Goal: Task Accomplishment & Management: Manage account settings

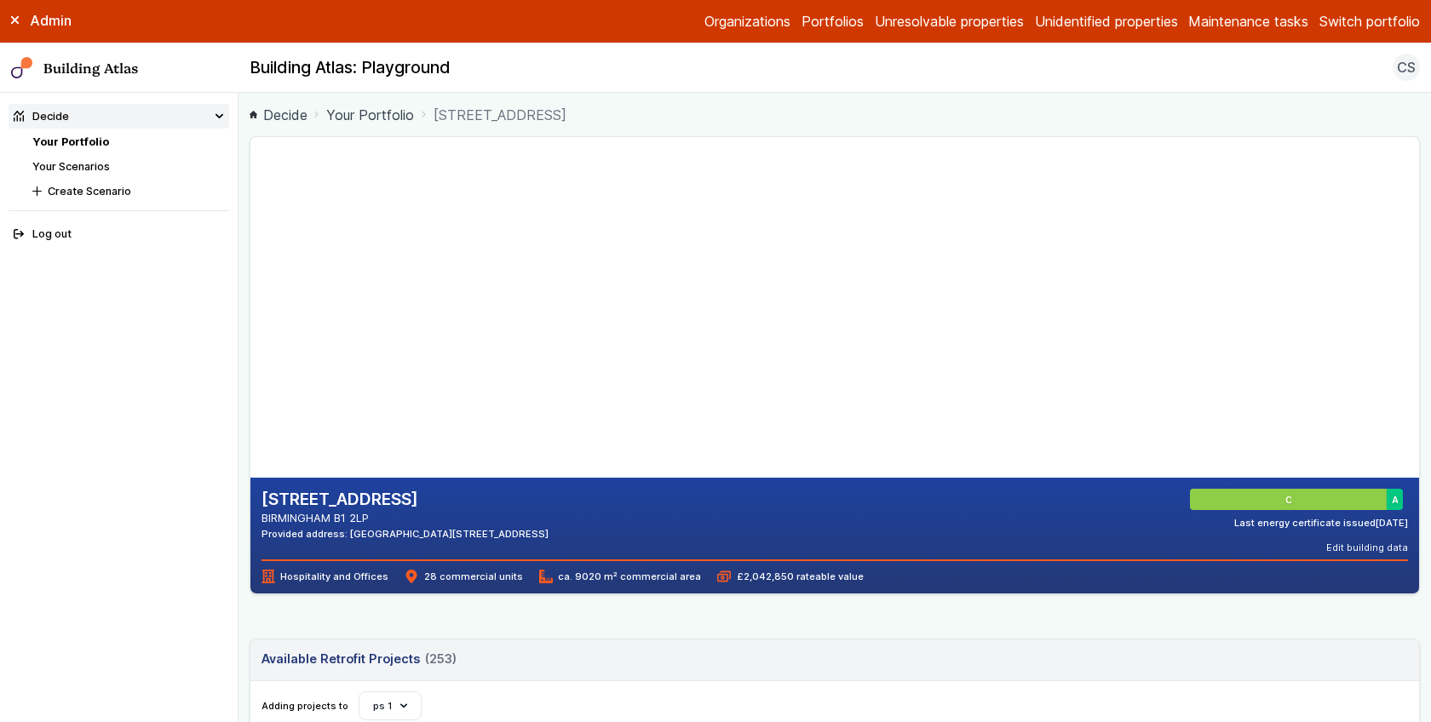
click at [239, 370] on main "Decide Your Portfolio [STREET_ADDRESS] [STREET_ADDRESS] BIRMINGHAM B1 2LP Provi…" at bounding box center [835, 408] width 1193 height 630
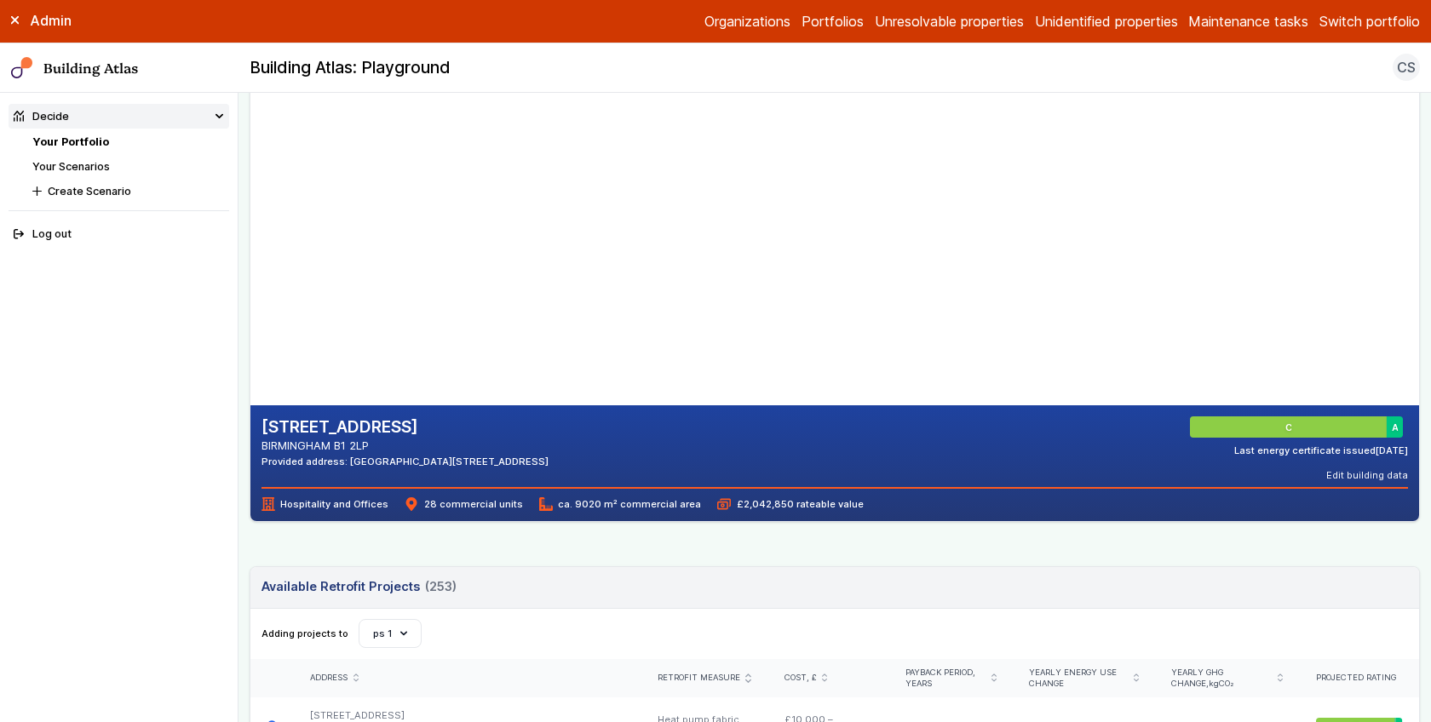
scroll to position [97, 0]
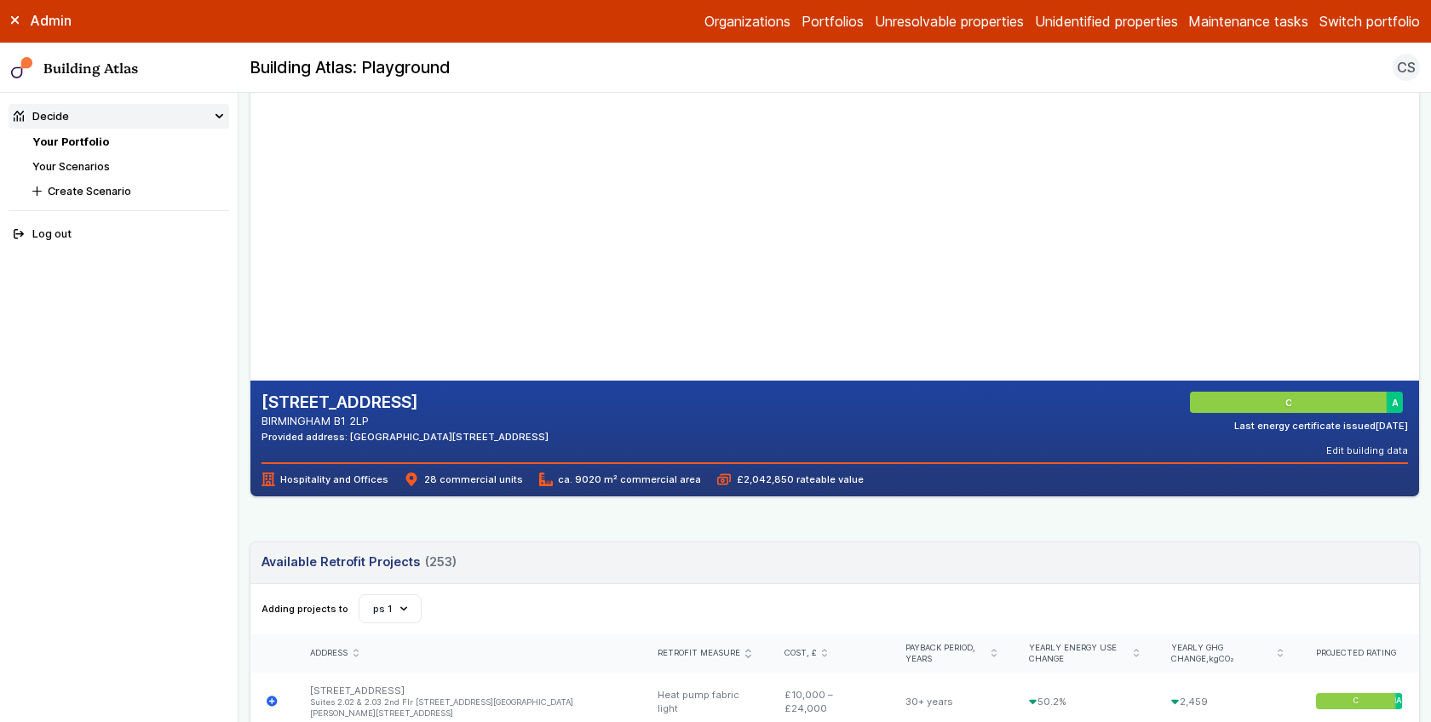
click at [242, 384] on main "Decide Your Portfolio [STREET_ADDRESS] [STREET_ADDRESS] BIRMINGHAM B1 2LP Provi…" at bounding box center [835, 408] width 1193 height 630
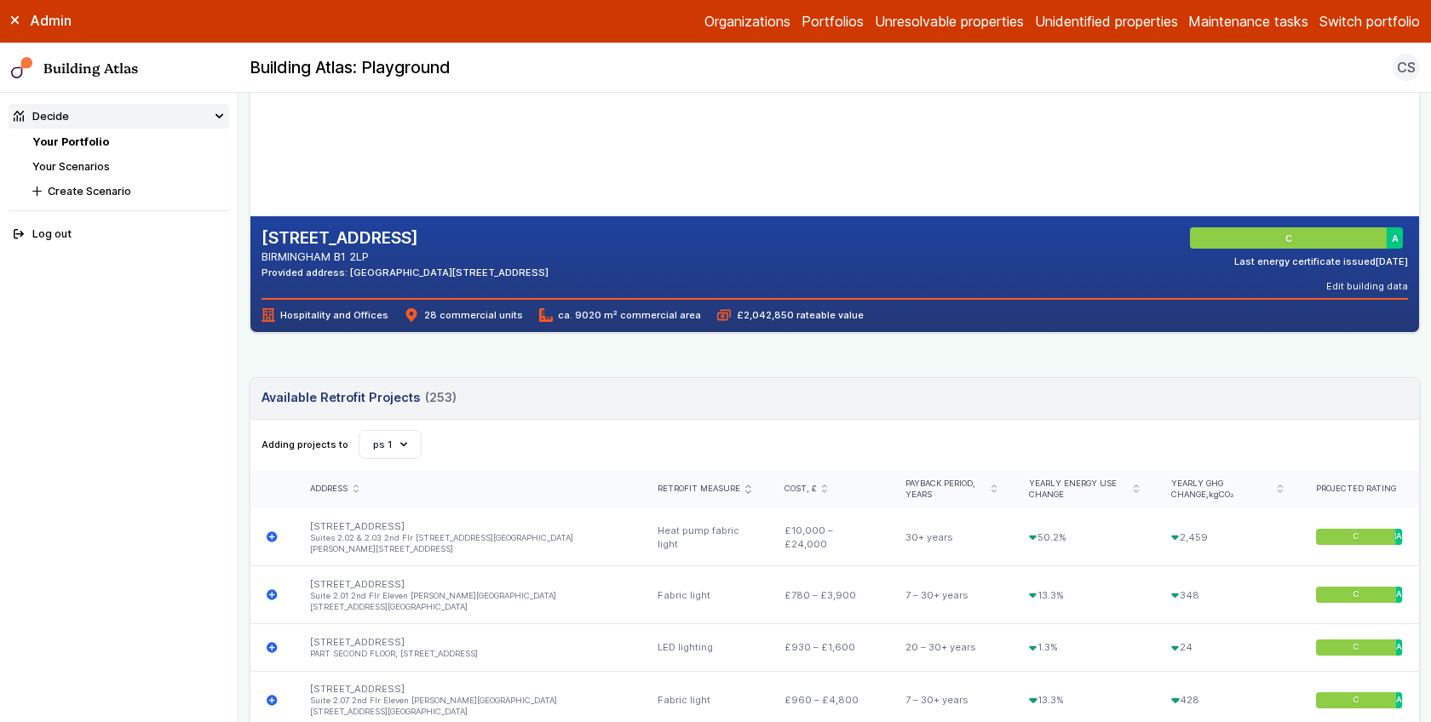
scroll to position [526, 0]
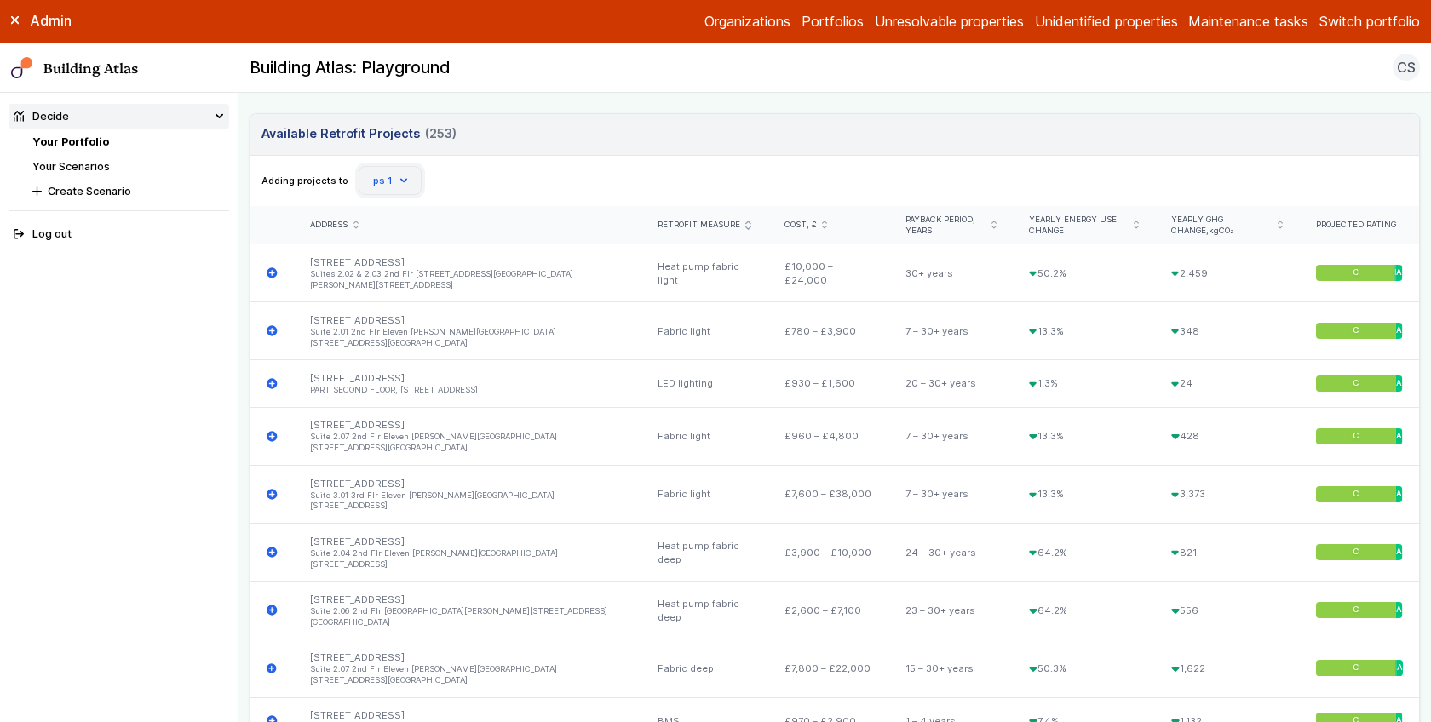
click at [391, 175] on button "ps 1" at bounding box center [390, 180] width 63 height 29
click at [0, 0] on button "Create Scenario" at bounding box center [0, 0] width 0 height 0
click at [682, 147] on header "Available Retrofit Projects 253 (253) Loading" at bounding box center [834, 135] width 1169 height 42
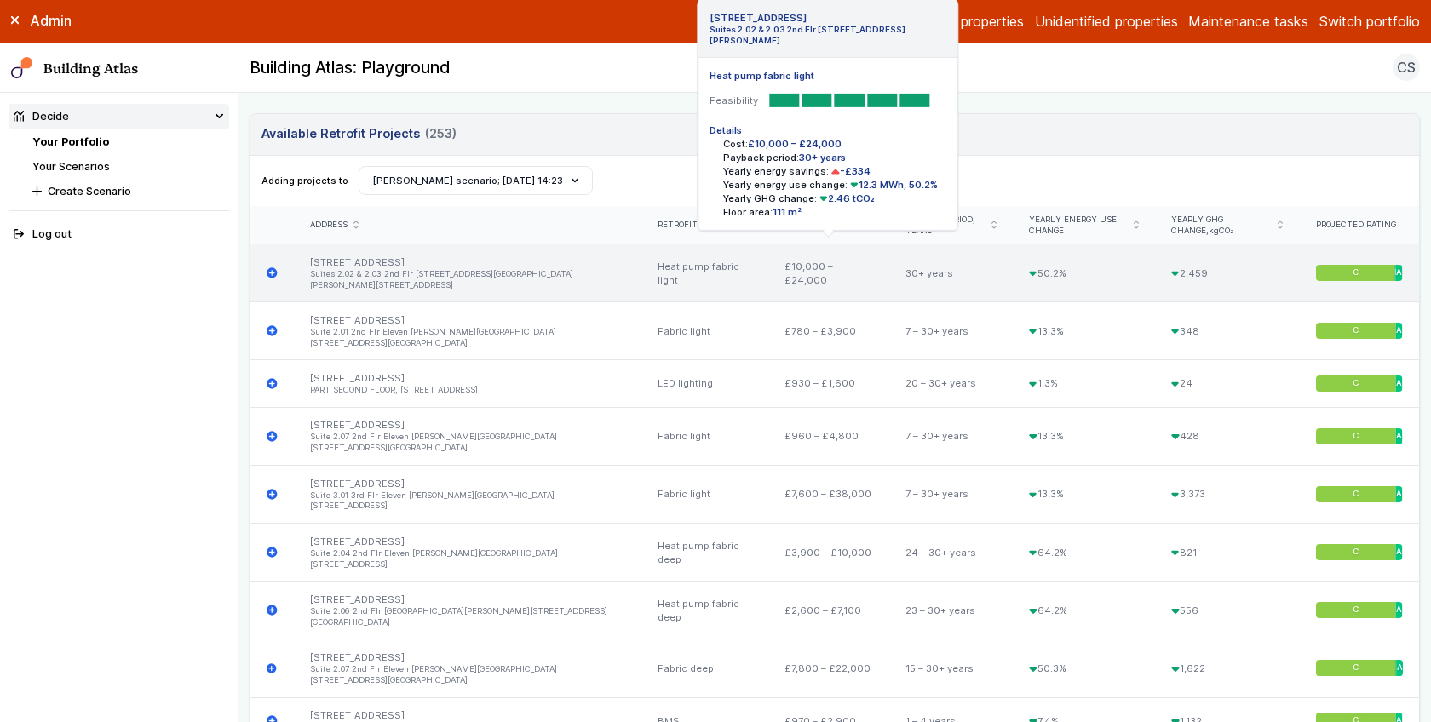
click at [270, 267] on icon "submit" at bounding box center [272, 272] width 10 height 10
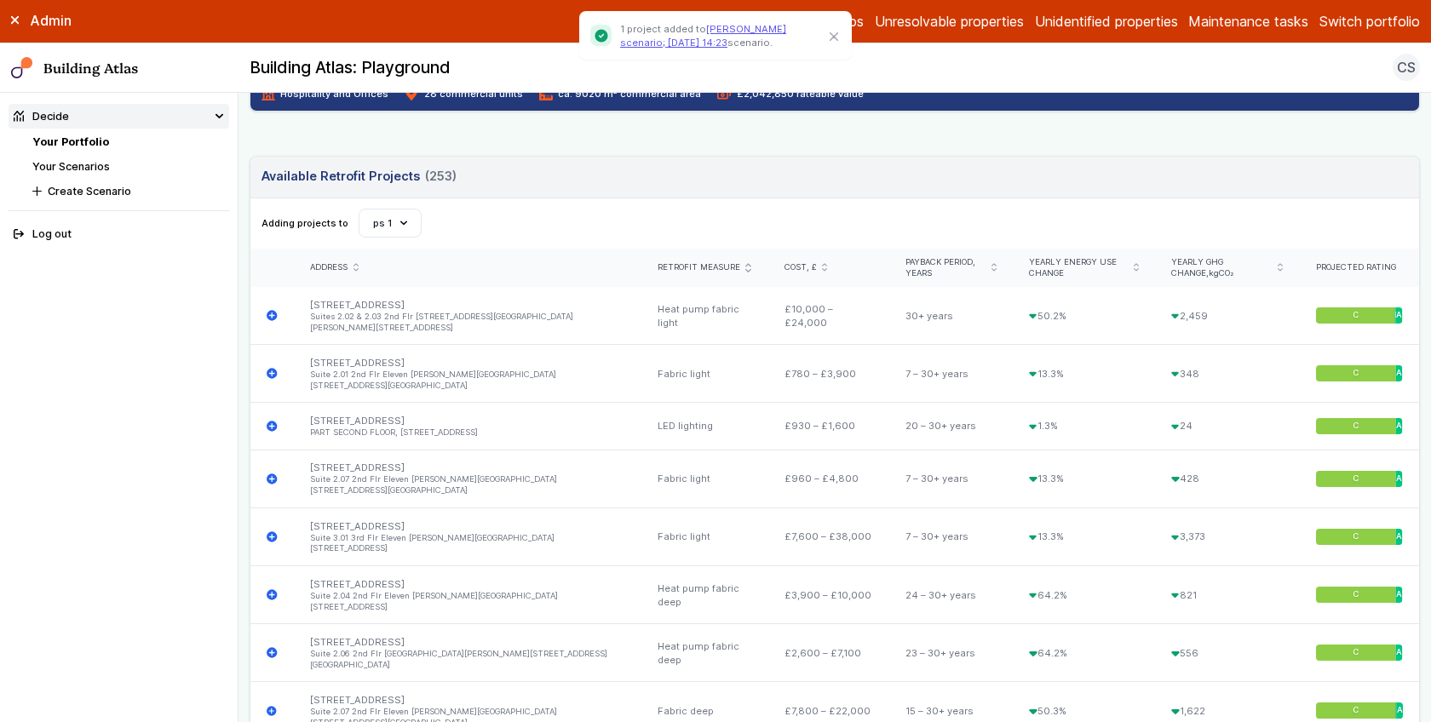
scroll to position [496, 0]
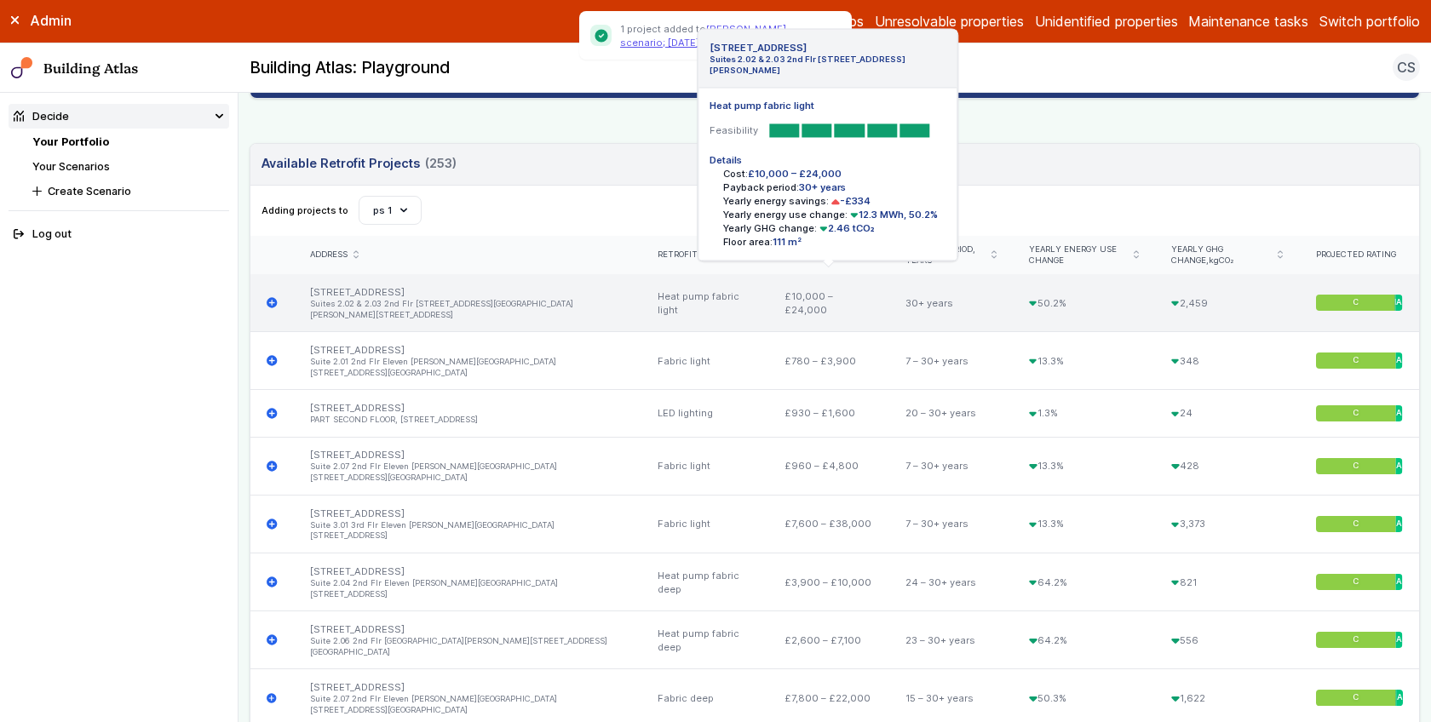
click at [270, 299] on icon "submit" at bounding box center [272, 302] width 11 height 11
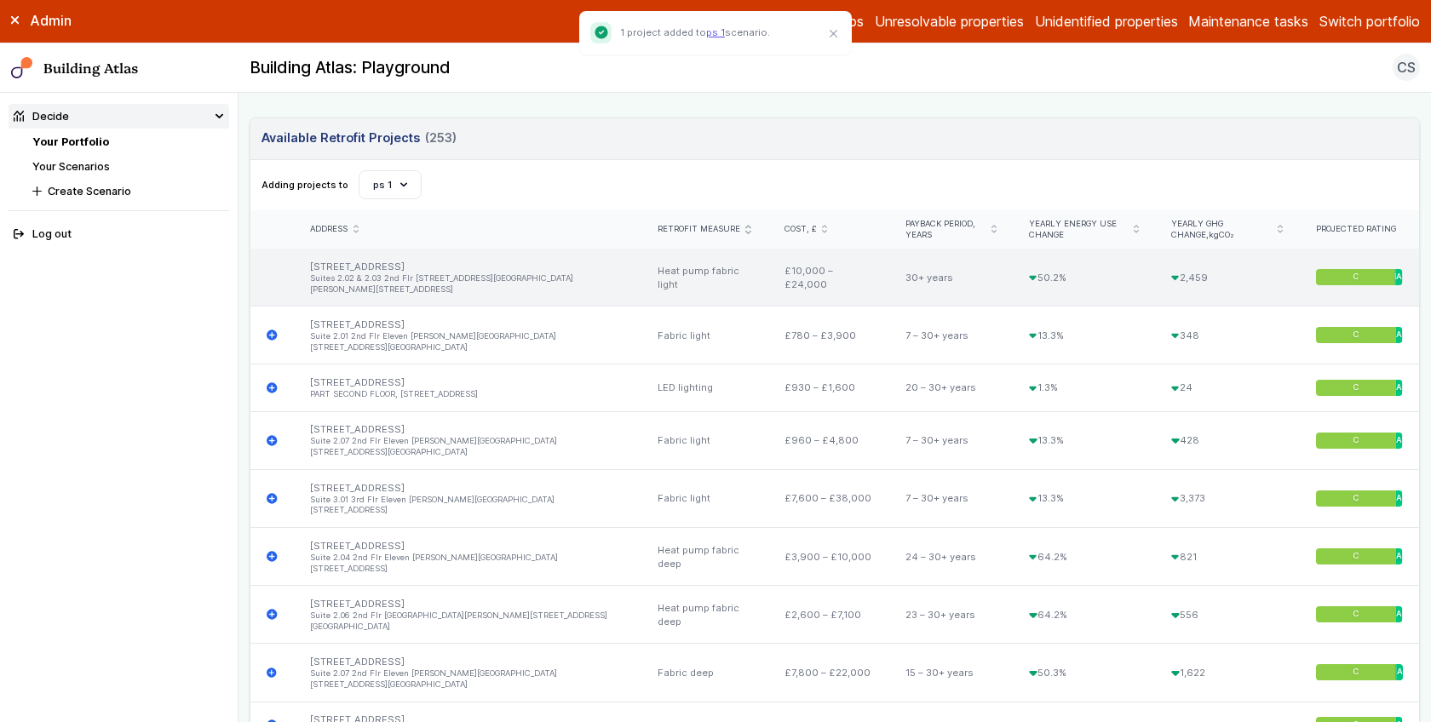
scroll to position [533, 0]
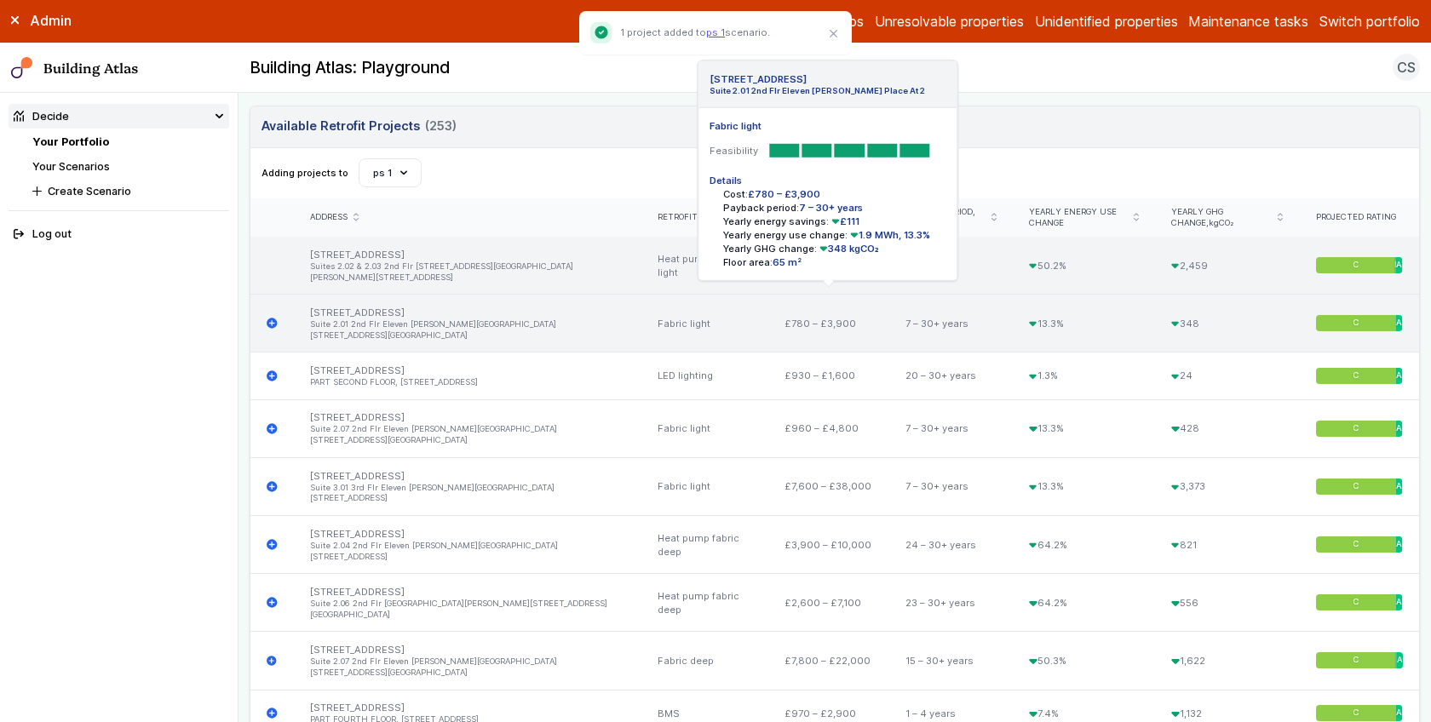
click at [271, 318] on icon "submit" at bounding box center [272, 323] width 11 height 11
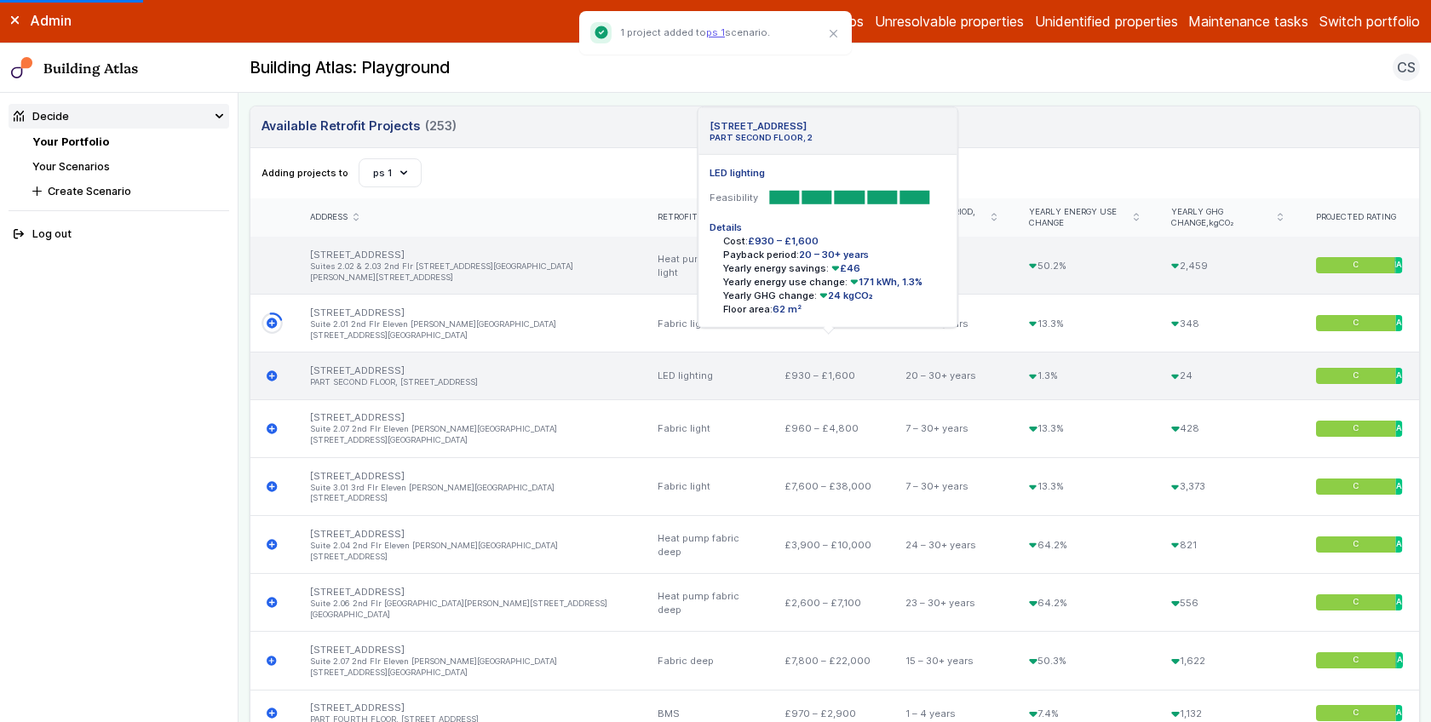
click at [273, 371] on icon "submit" at bounding box center [272, 376] width 11 height 11
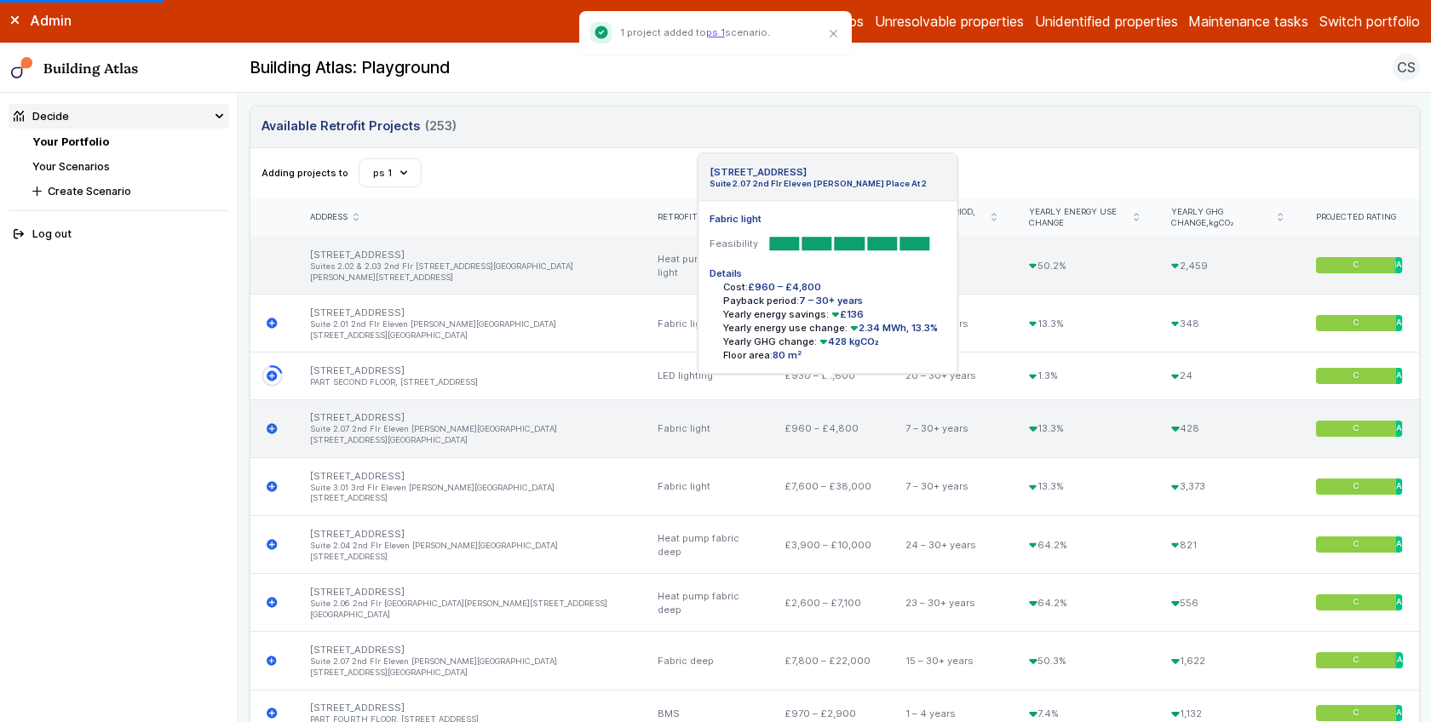
click at [273, 423] on icon "submit" at bounding box center [272, 428] width 10 height 10
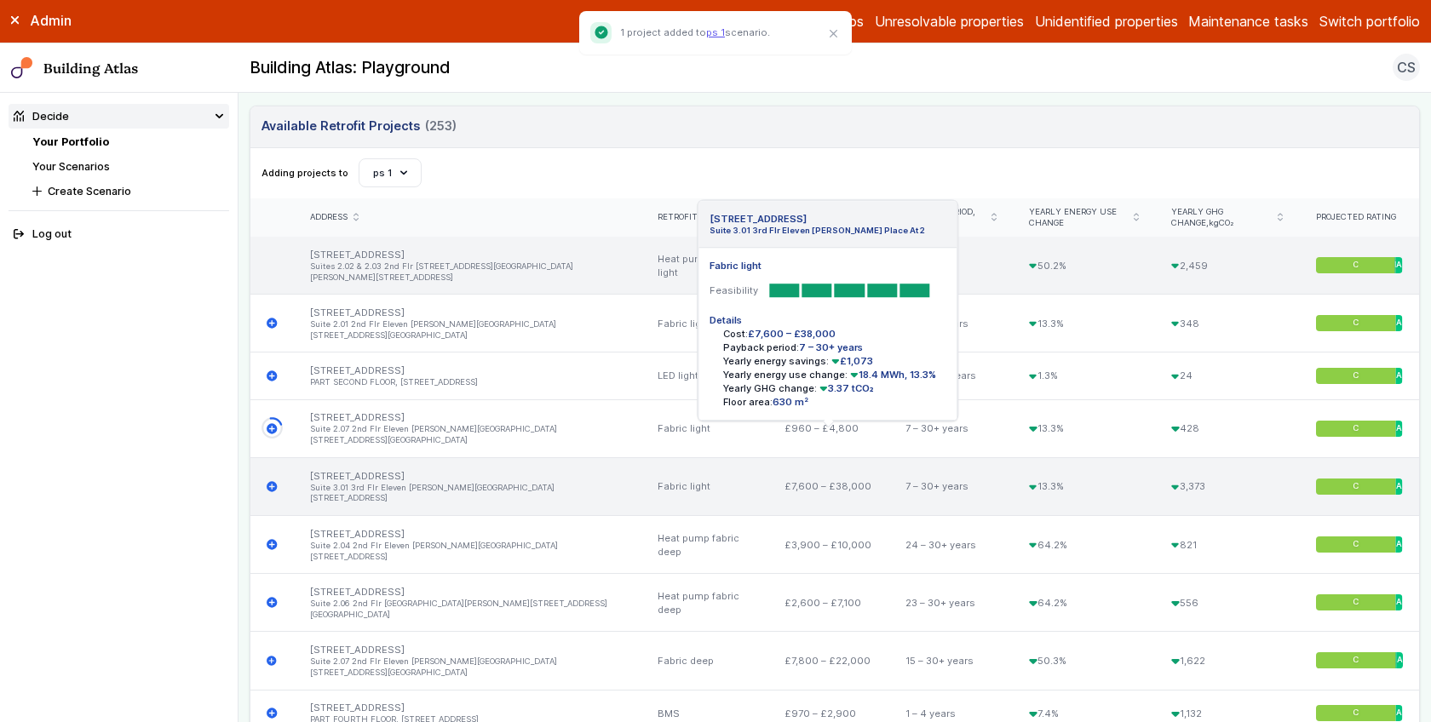
click at [269, 481] on icon "submit" at bounding box center [272, 486] width 10 height 10
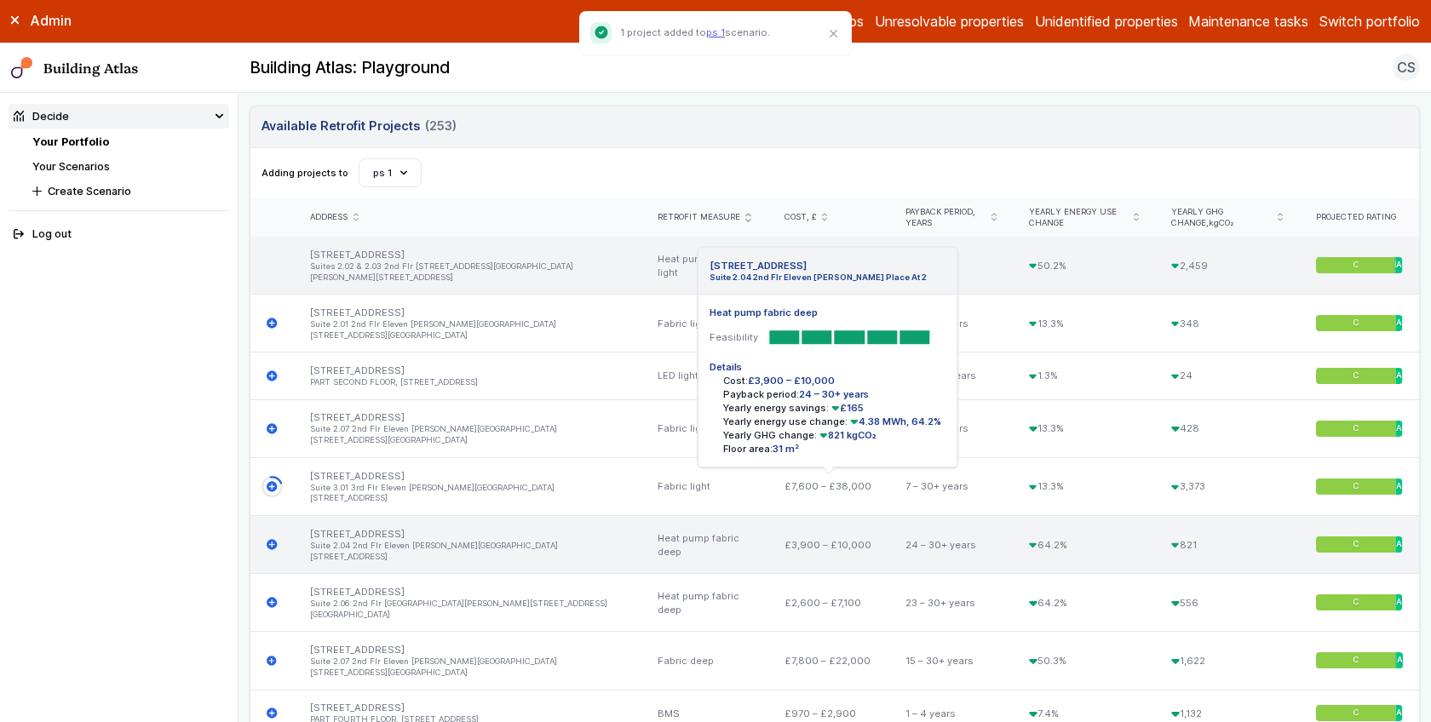
click at [273, 540] on icon "submit" at bounding box center [272, 545] width 10 height 10
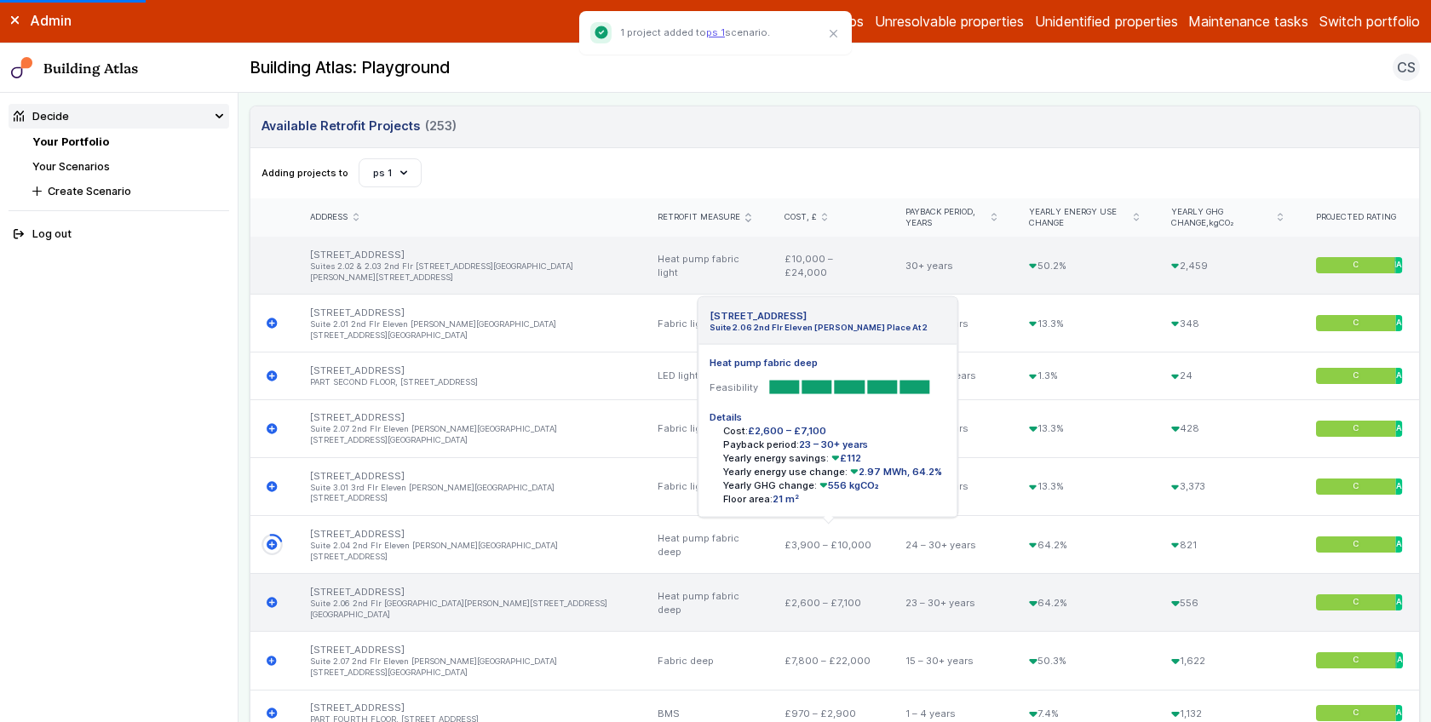
click at [274, 598] on icon "submit" at bounding box center [272, 603] width 10 height 10
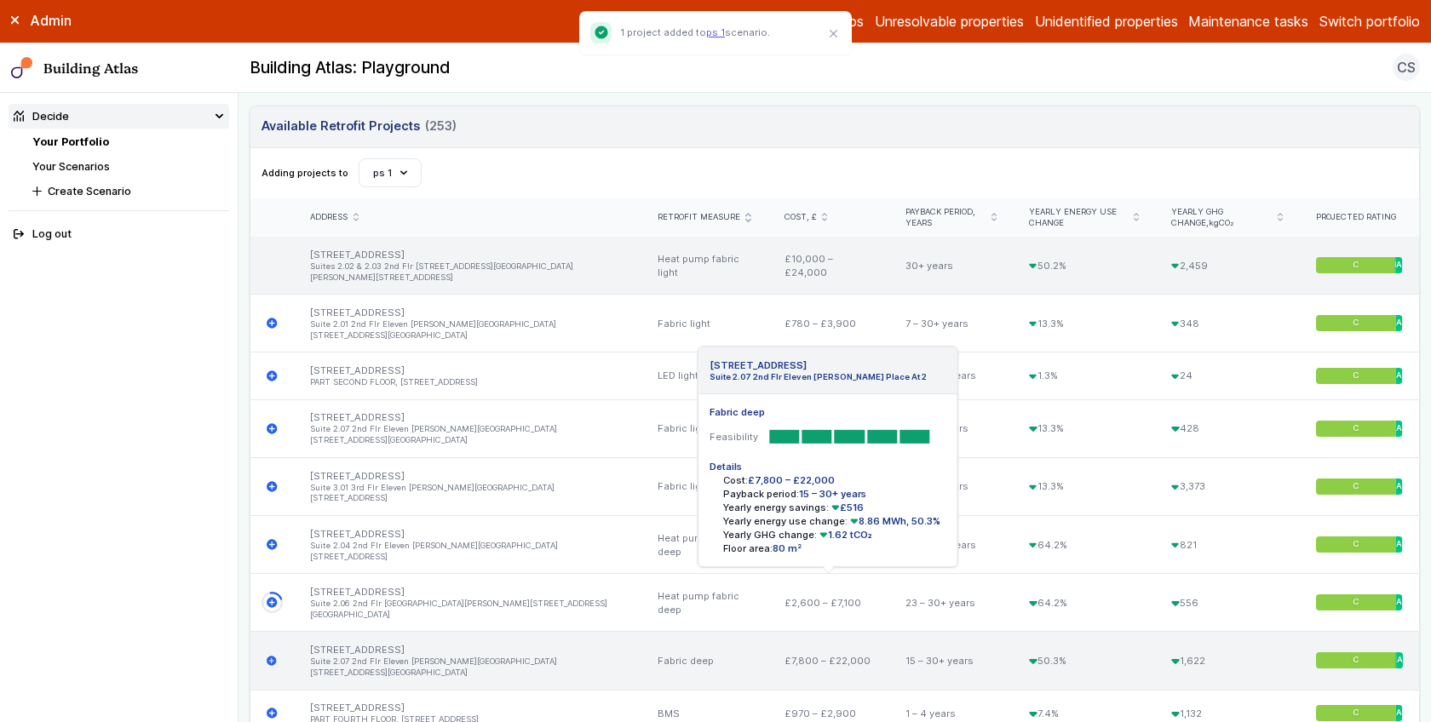
click at [272, 656] on icon "submit" at bounding box center [272, 661] width 10 height 10
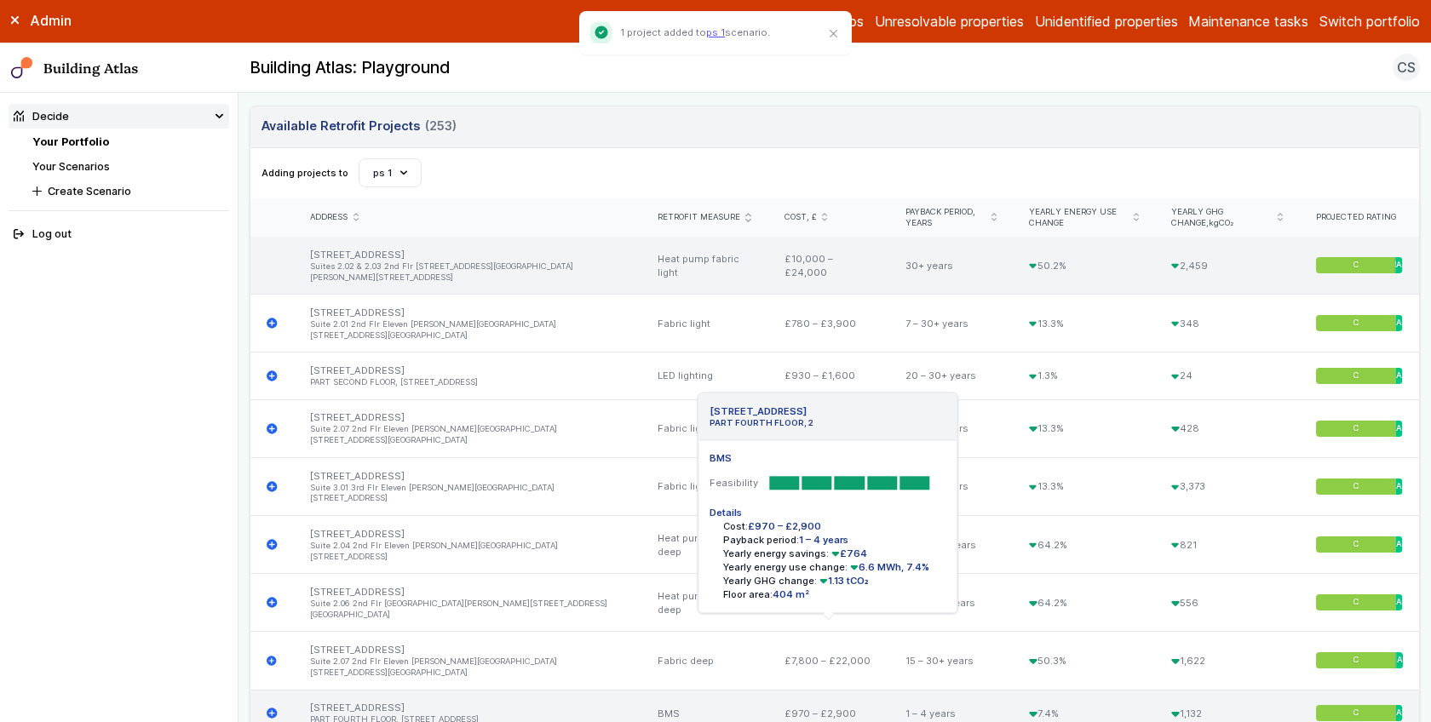
click at [270, 709] on icon "submit" at bounding box center [272, 714] width 10 height 10
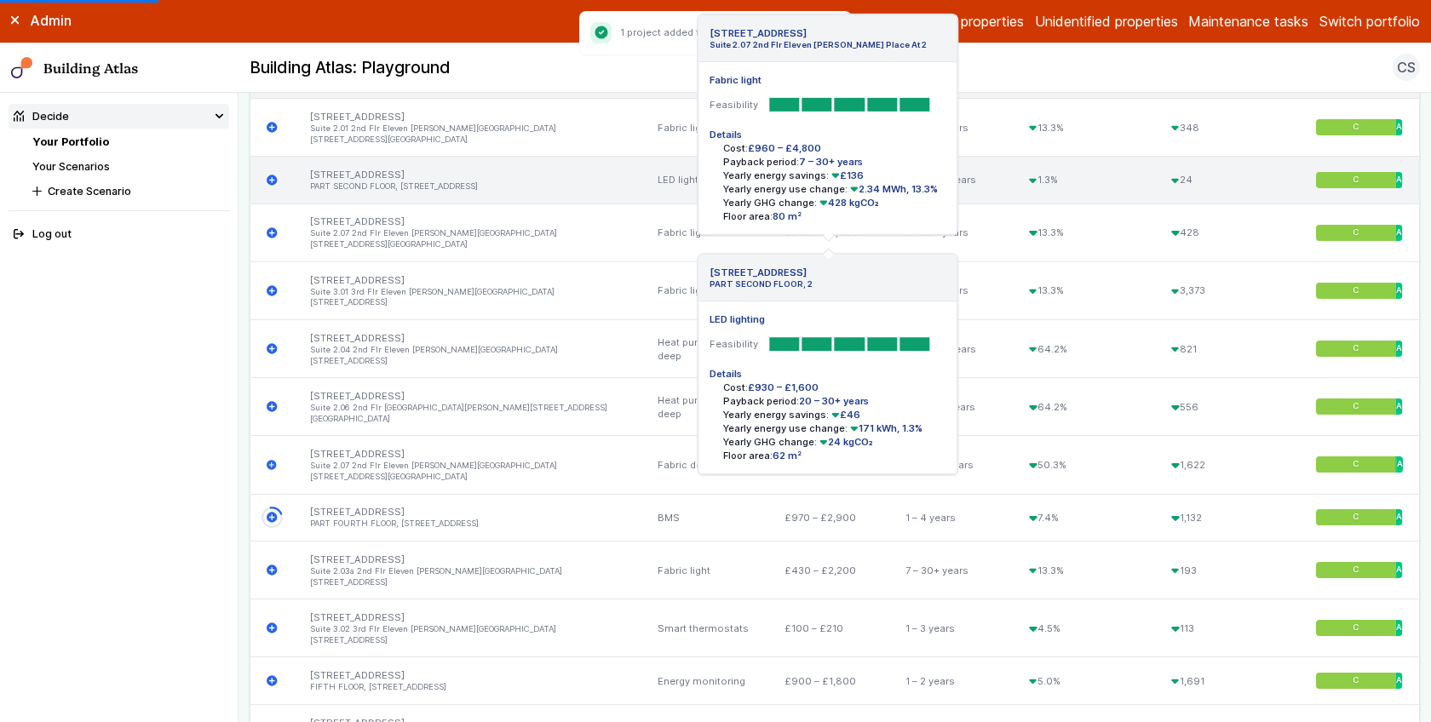
scroll to position [792, 0]
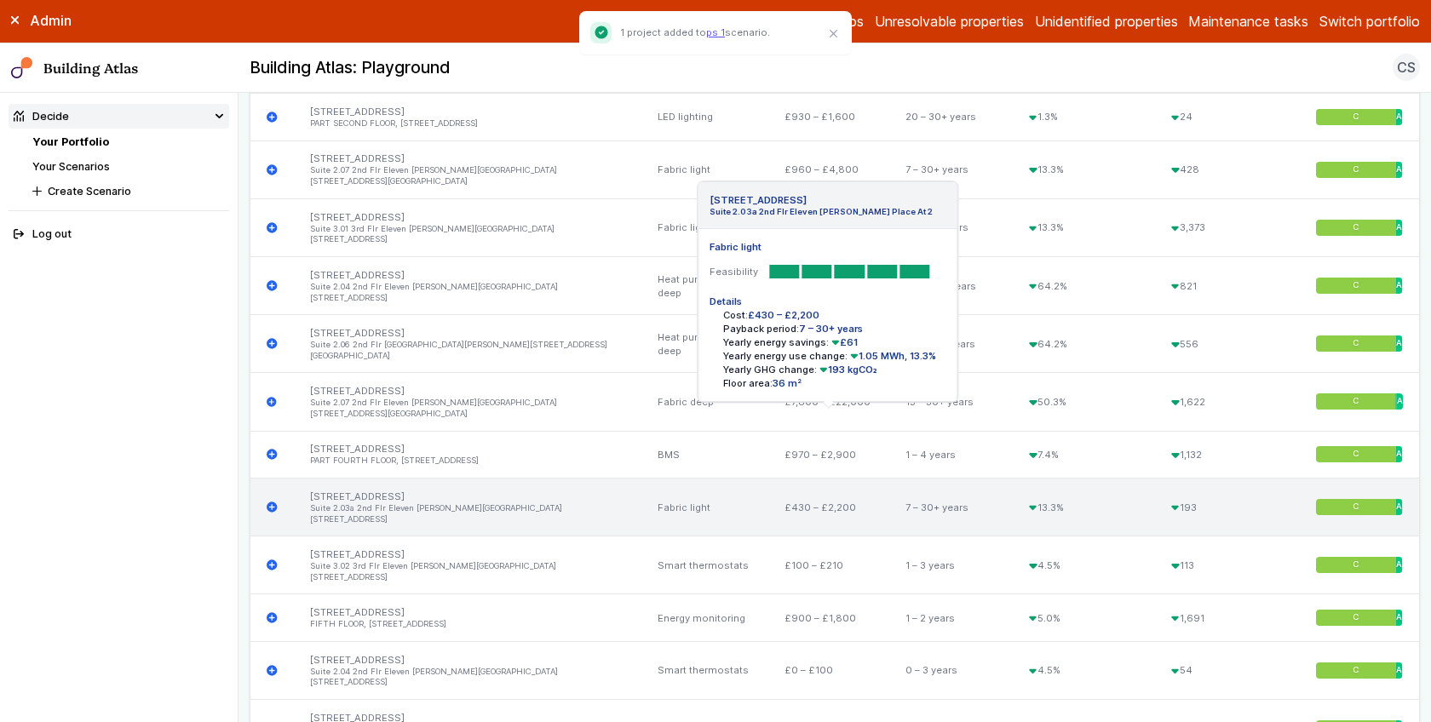
click at [273, 503] on icon "submit" at bounding box center [272, 508] width 10 height 10
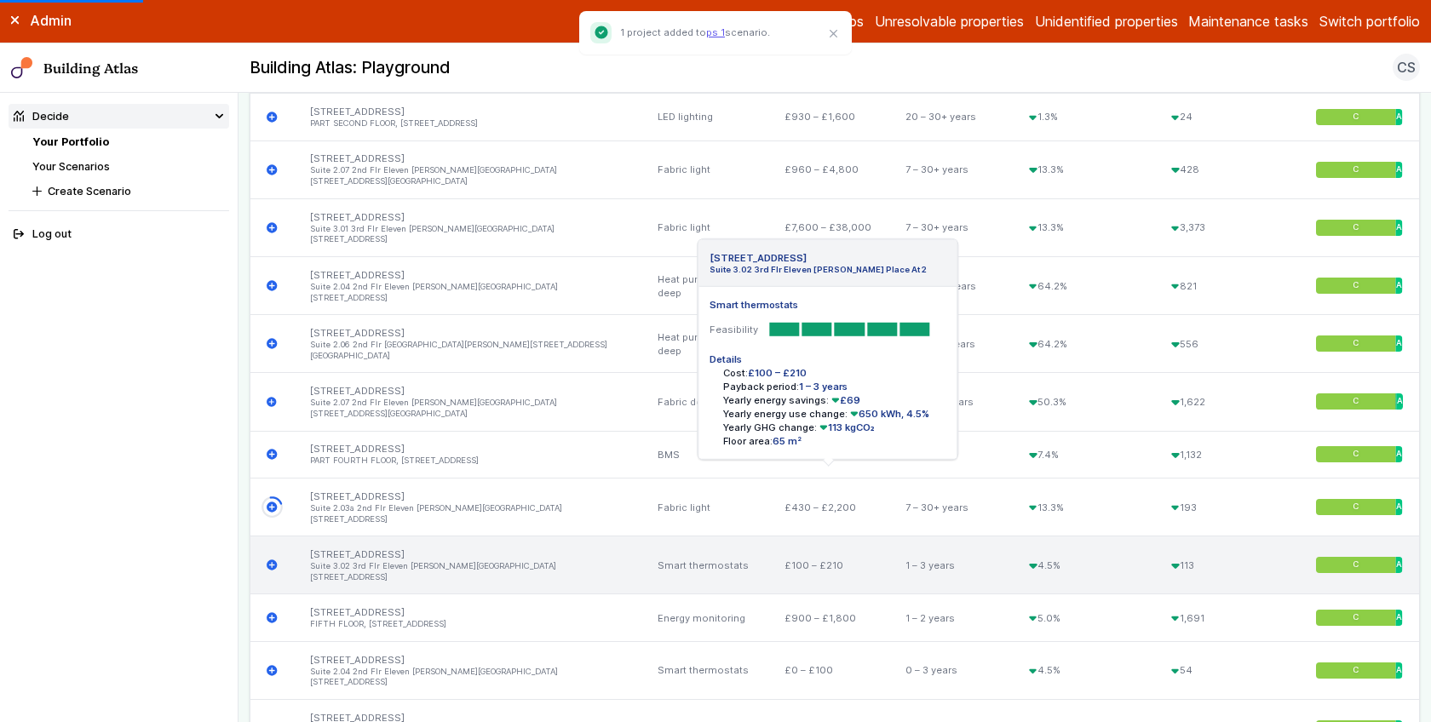
click at [269, 561] on icon "submit" at bounding box center [272, 566] width 10 height 10
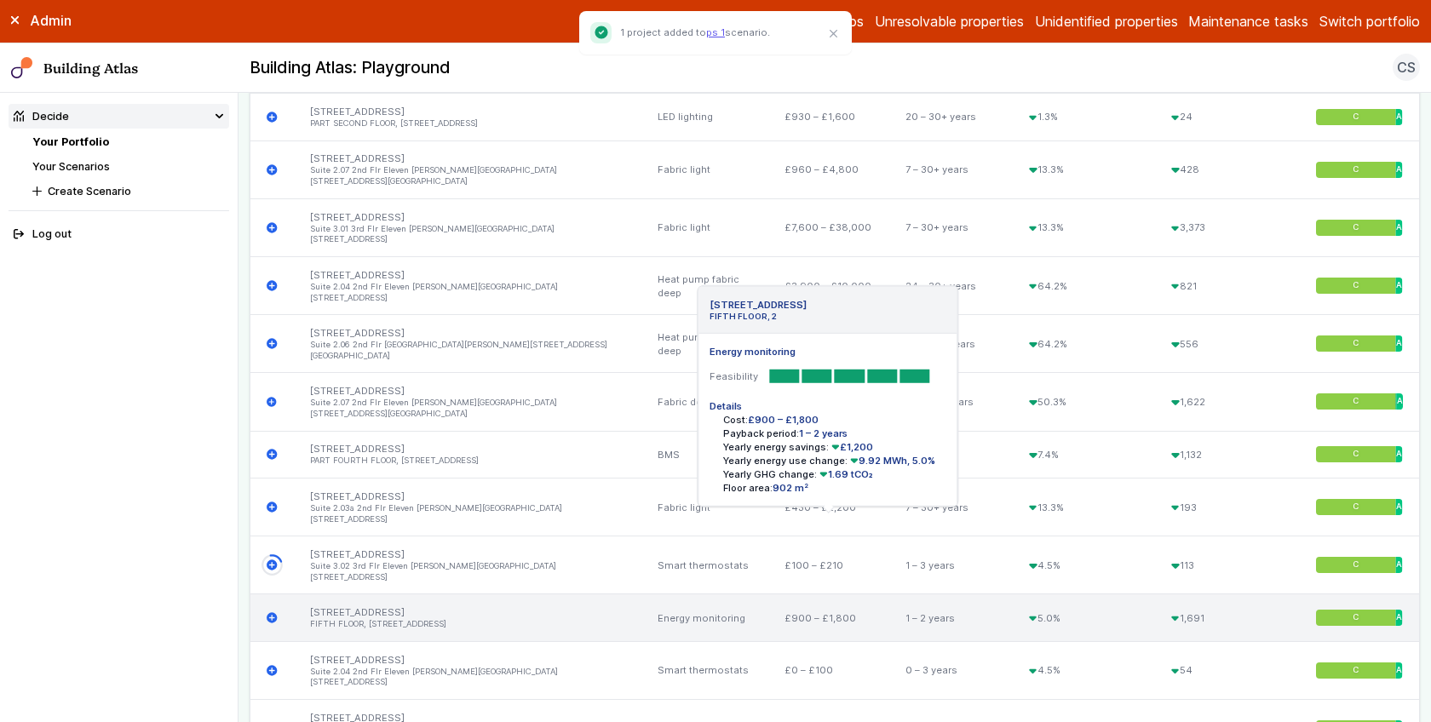
click at [274, 612] on icon "submit" at bounding box center [272, 617] width 10 height 10
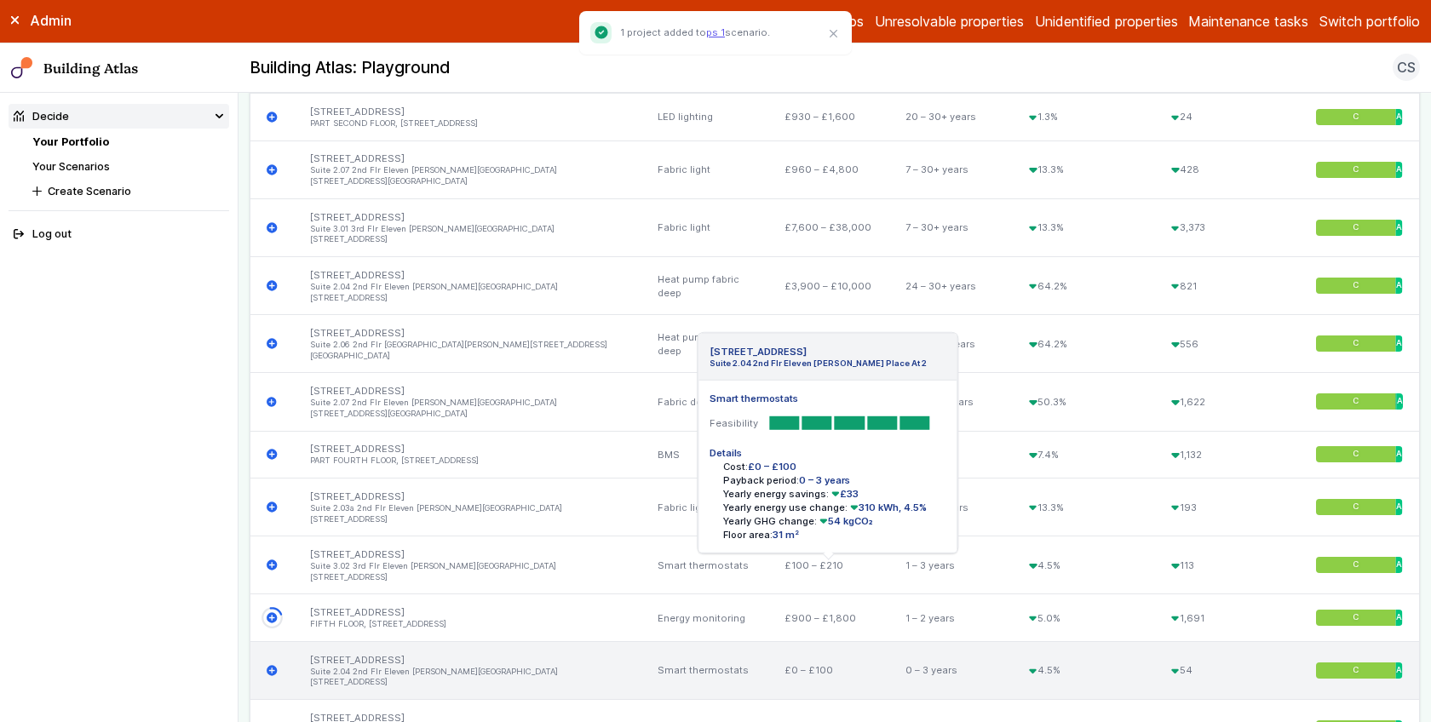
click at [272, 665] on icon "submit" at bounding box center [272, 670] width 11 height 11
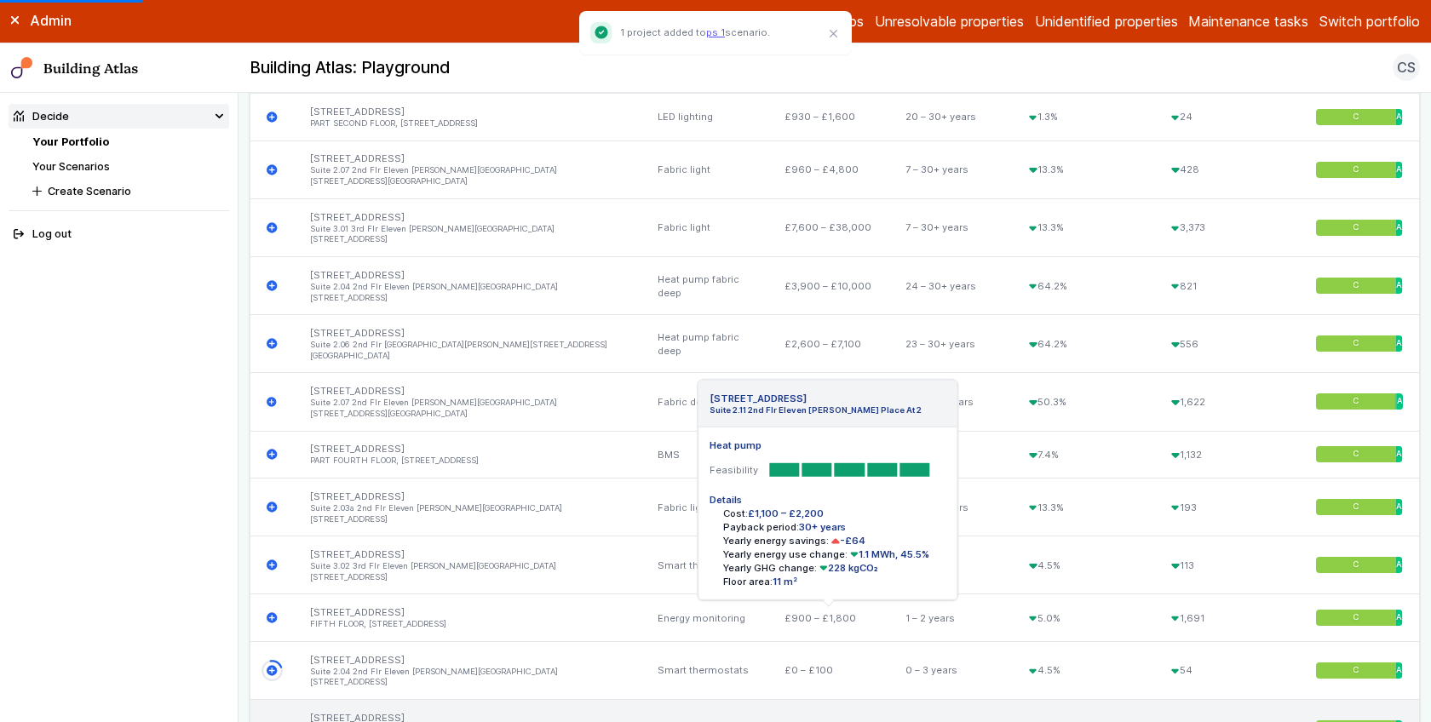
click at [272, 722] on icon "submit" at bounding box center [272, 728] width 11 height 11
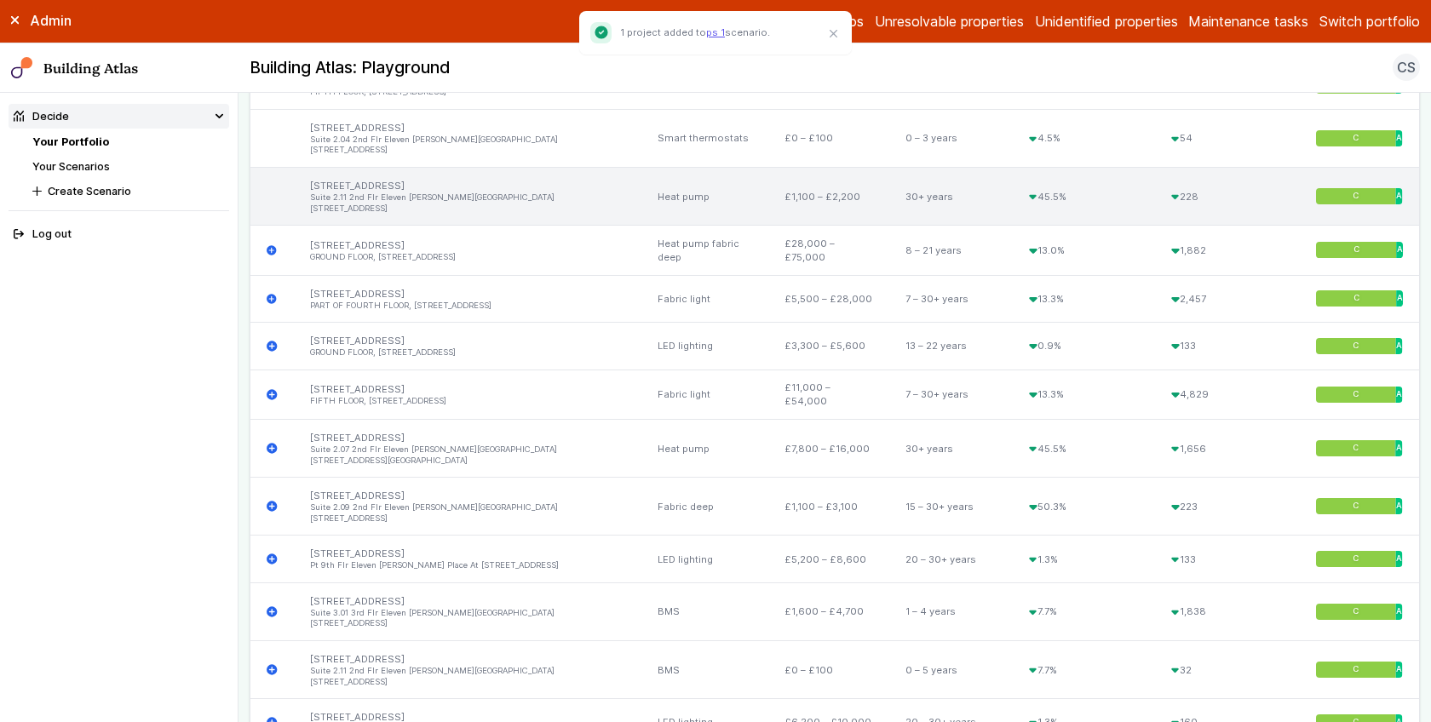
scroll to position [1337, 0]
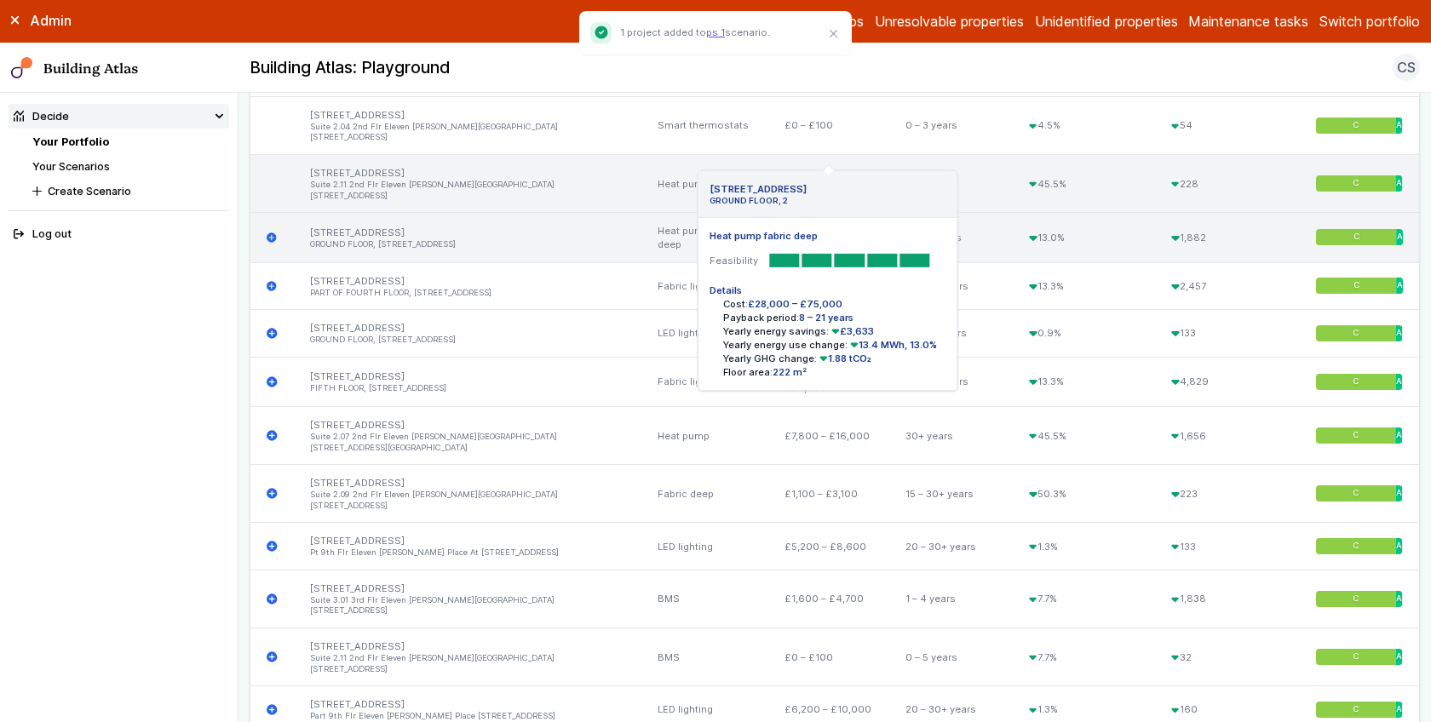
click at [270, 233] on icon "submit" at bounding box center [272, 238] width 11 height 11
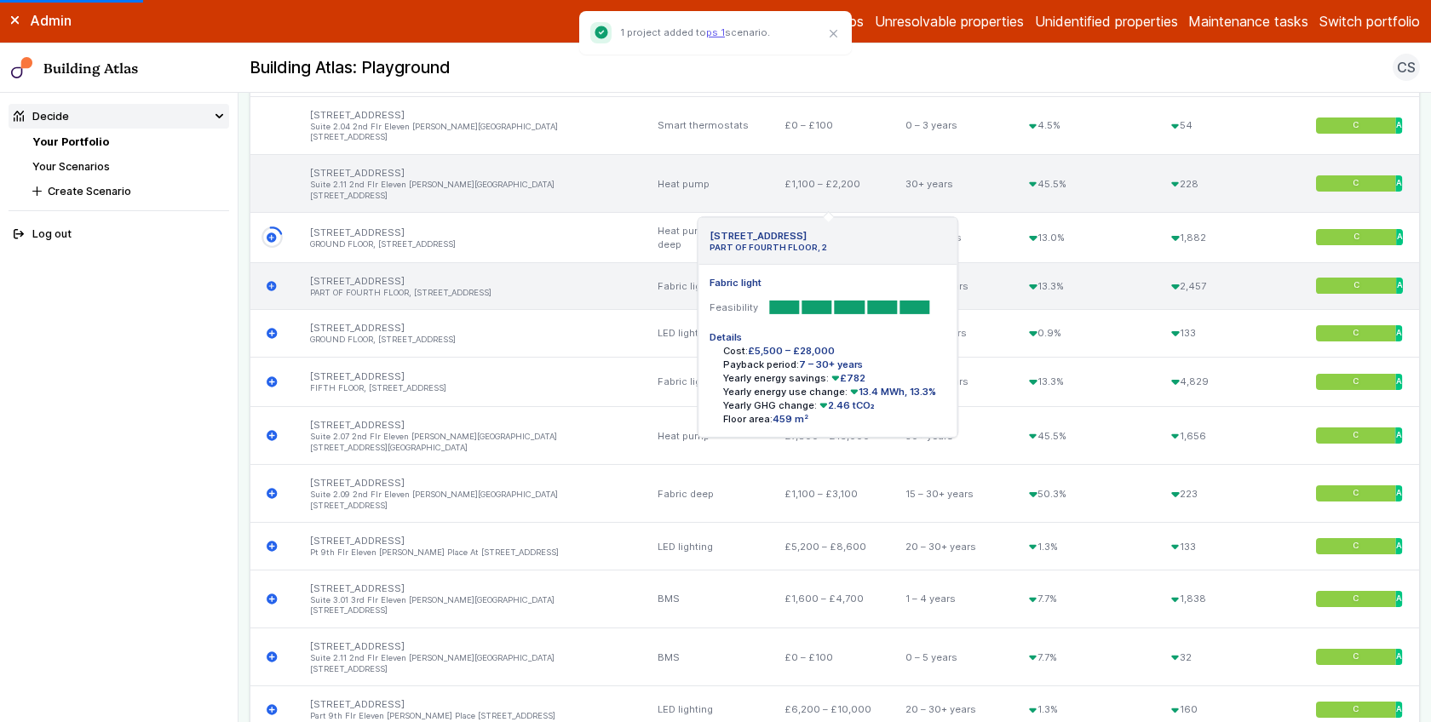
click at [270, 281] on icon "submit" at bounding box center [272, 286] width 10 height 10
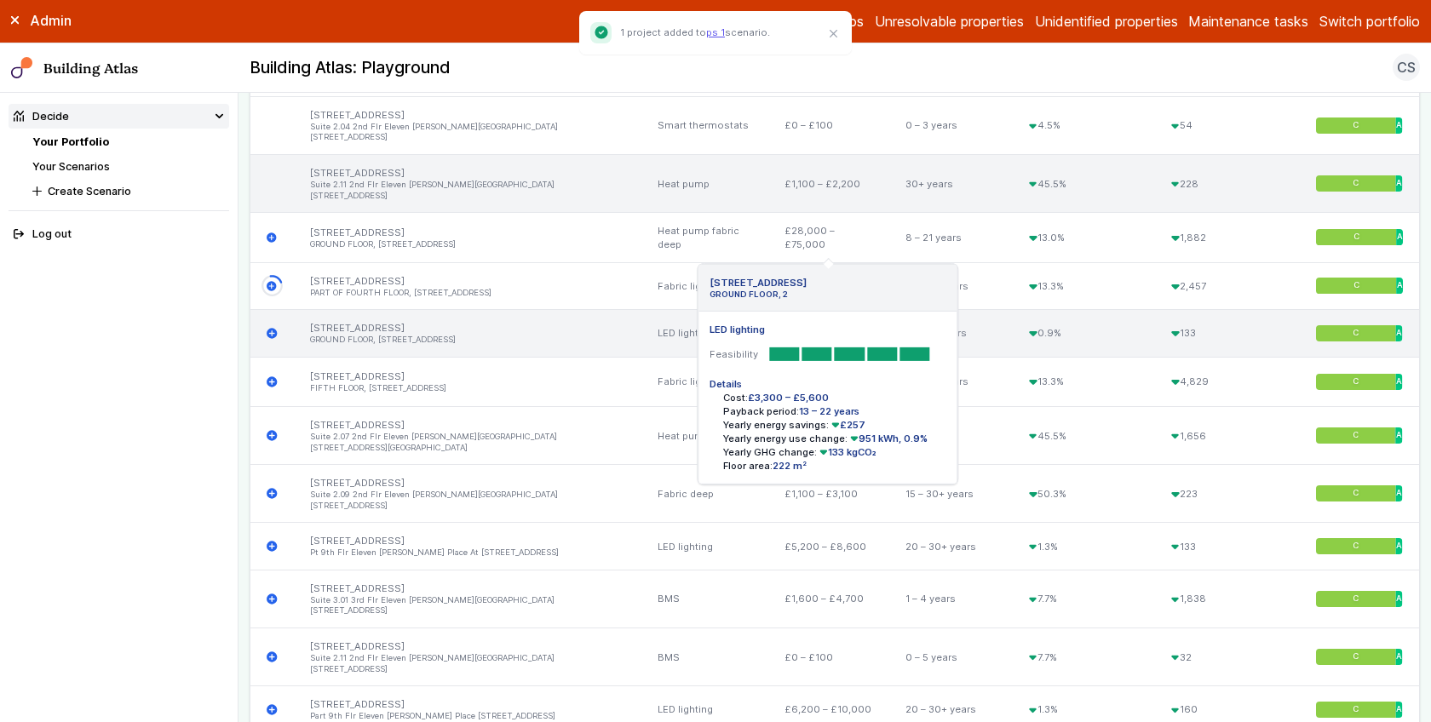
click at [273, 328] on icon "submit" at bounding box center [272, 333] width 11 height 11
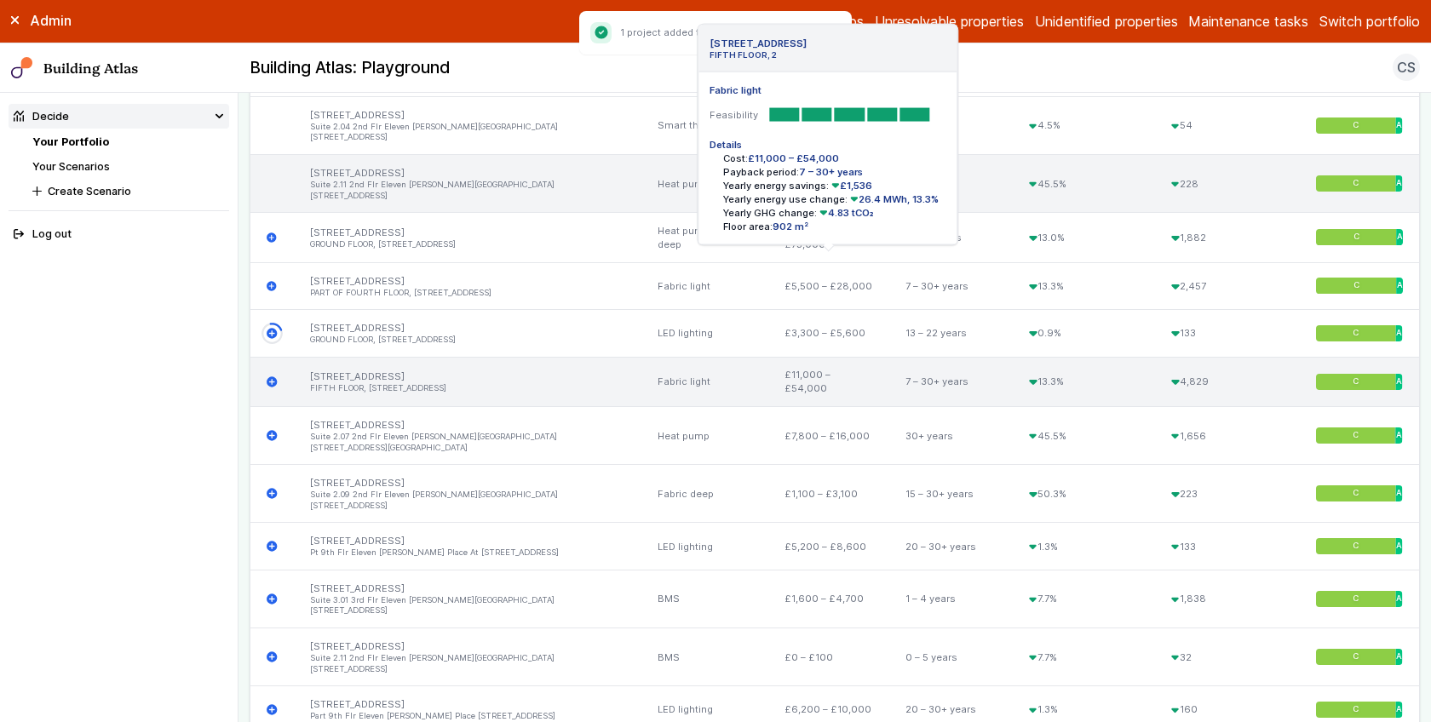
click at [273, 377] on icon "submit" at bounding box center [272, 382] width 10 height 10
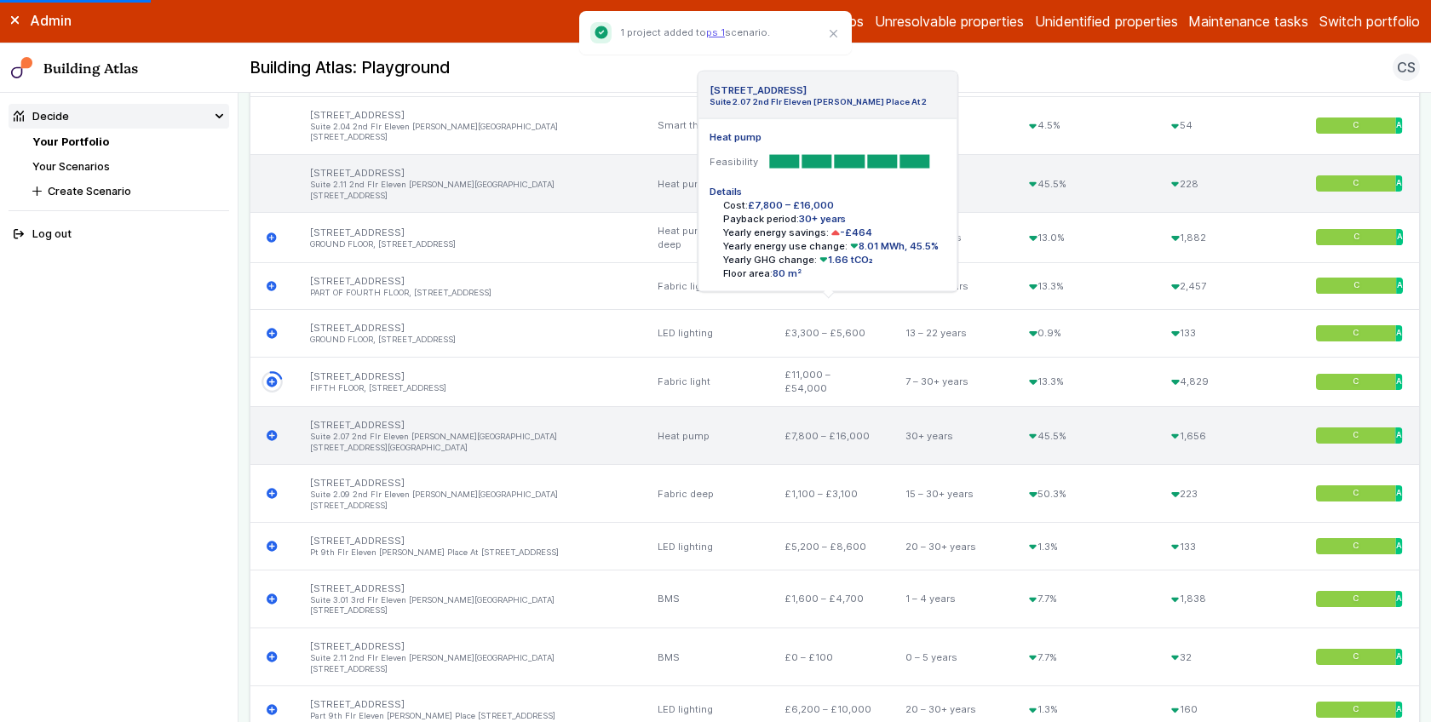
click at [267, 430] on icon "submit" at bounding box center [272, 435] width 11 height 11
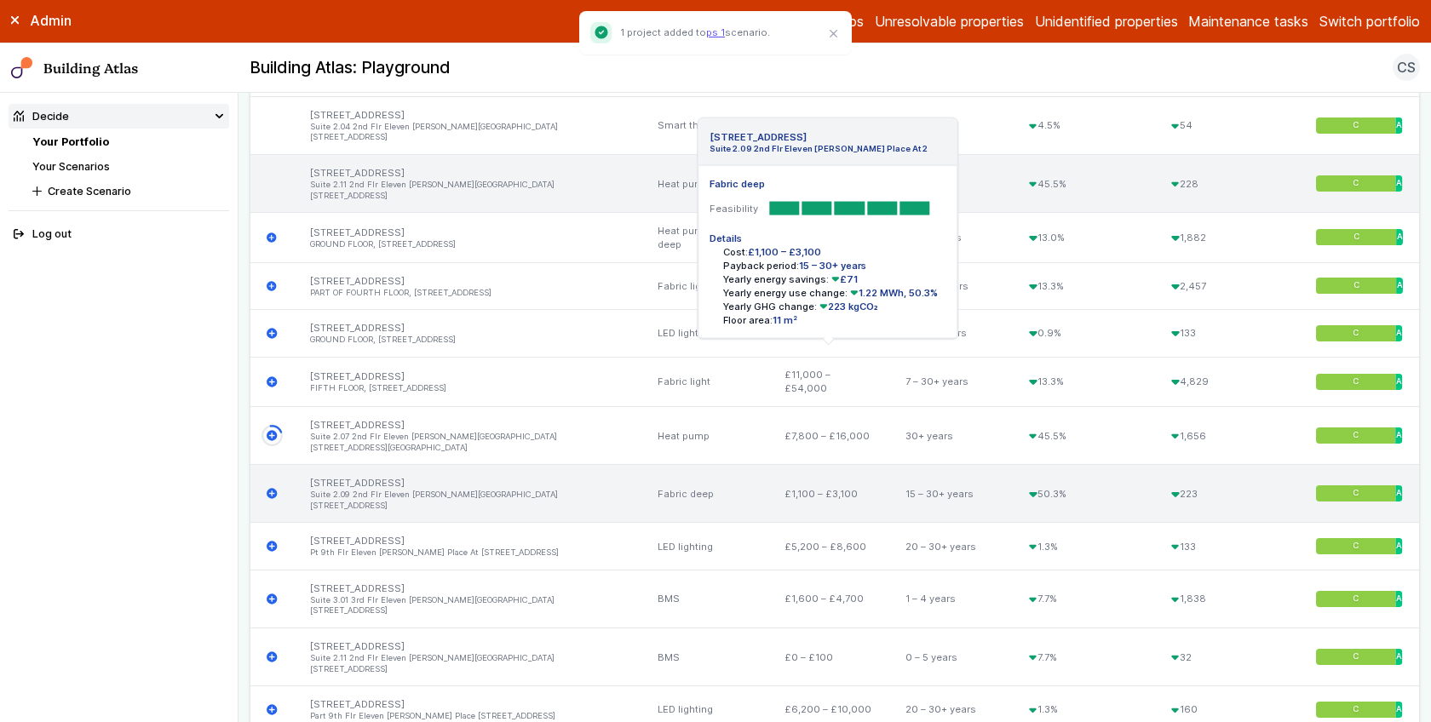
click at [273, 488] on icon "submit" at bounding box center [272, 493] width 11 height 11
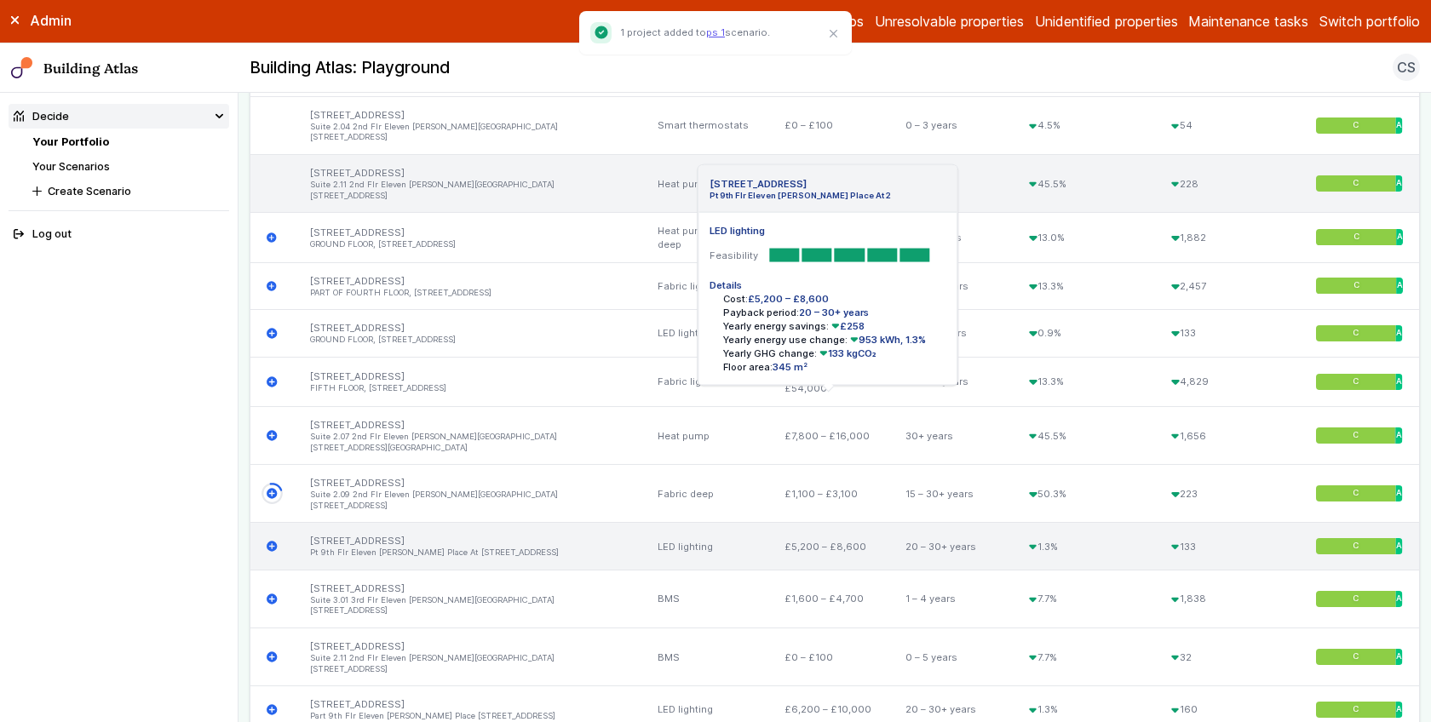
click at [275, 542] on icon "submit" at bounding box center [272, 547] width 10 height 10
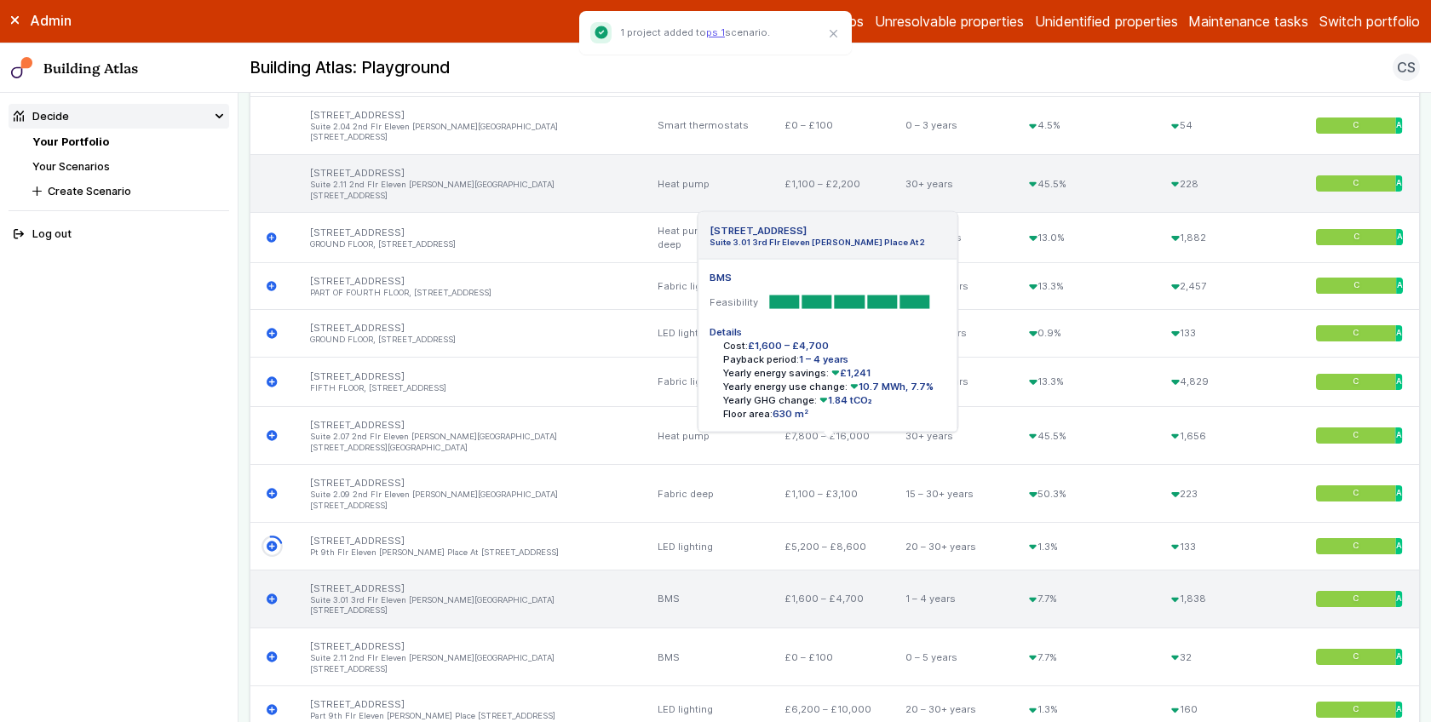
click at [268, 594] on icon "submit" at bounding box center [272, 599] width 10 height 10
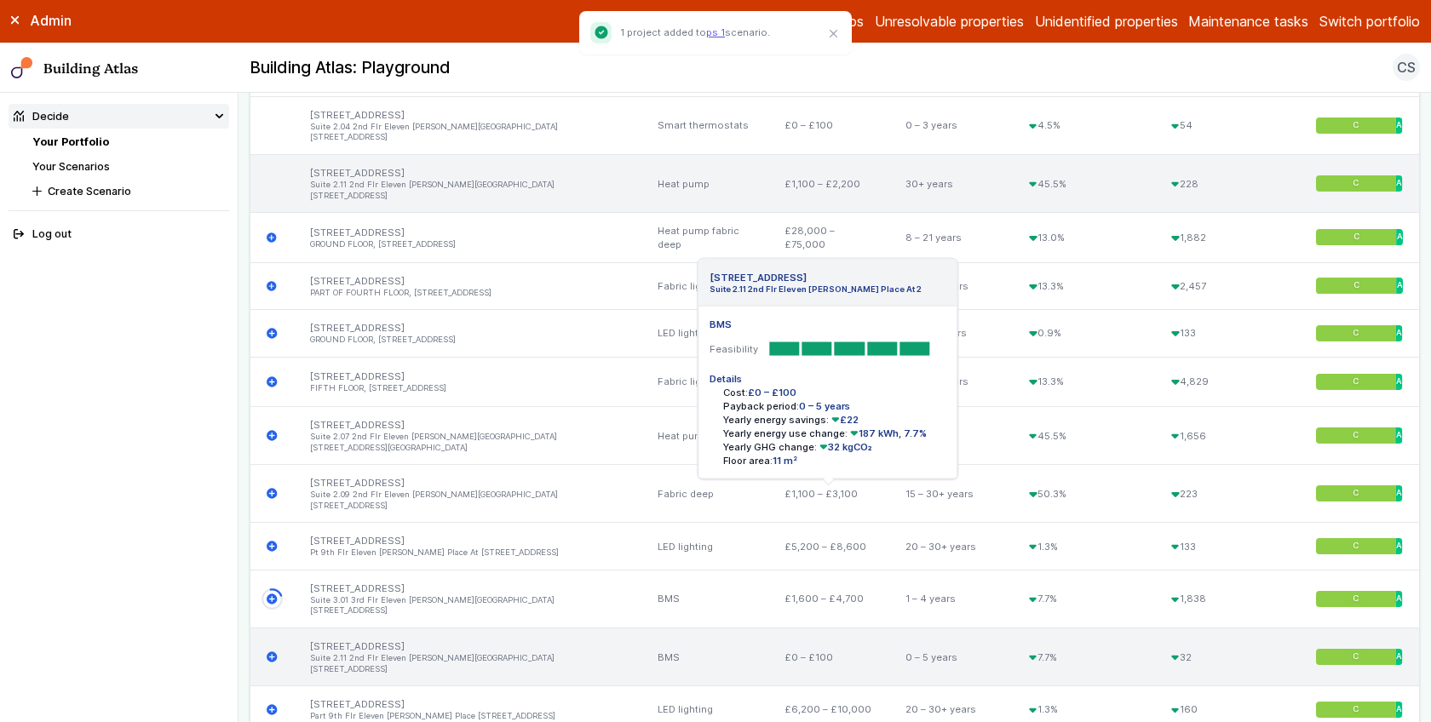
click at [273, 629] on div "2, BRUNSWICK SQUARE Suite 2.11 2nd Flr Eleven Brindley Place At 2 BMS Feasibili…" at bounding box center [271, 658] width 43 height 58
click at [272, 653] on icon "submit" at bounding box center [272, 658] width 10 height 10
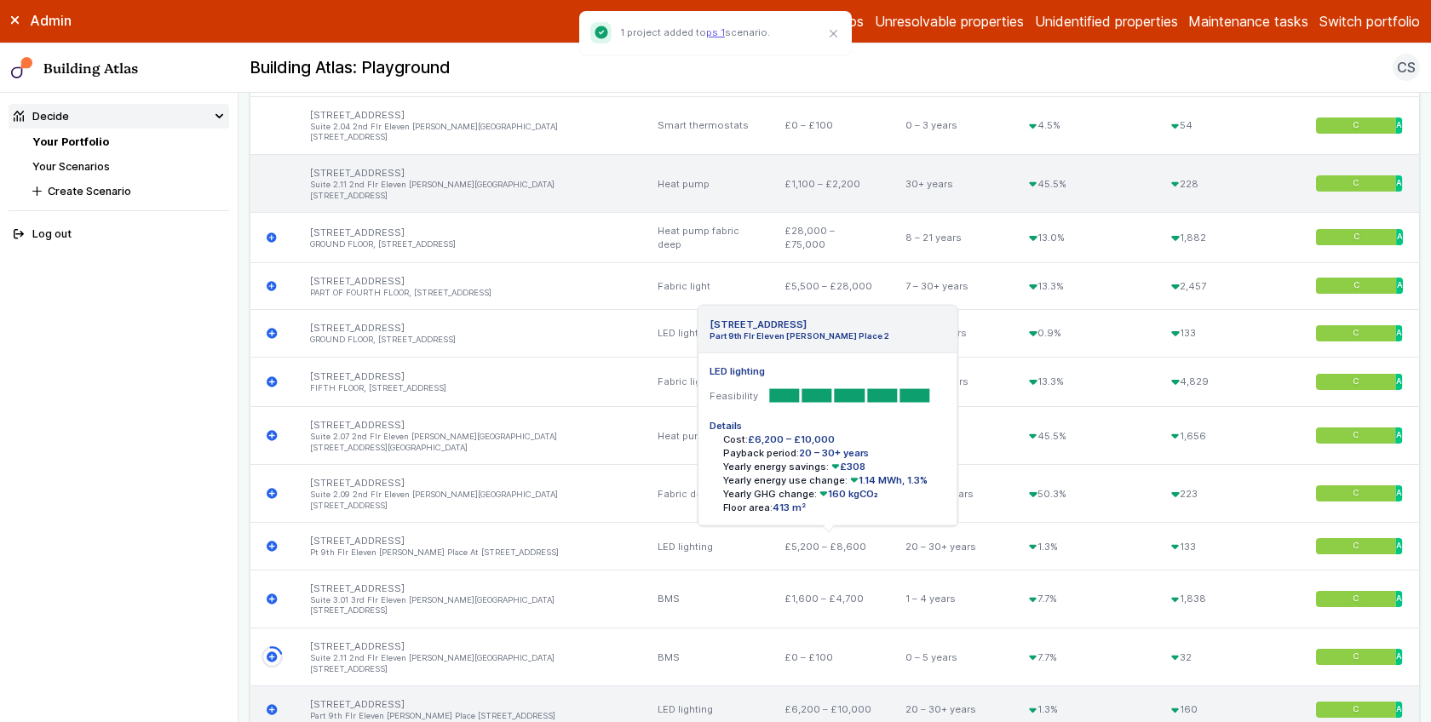
click at [272, 687] on div "2, BRUNSWICK SQUARE Part 9th Flr Eleven Bridley Place 2 LED lighting Feasibilit…" at bounding box center [271, 710] width 43 height 47
click at [273, 704] on icon "submit" at bounding box center [272, 709] width 10 height 10
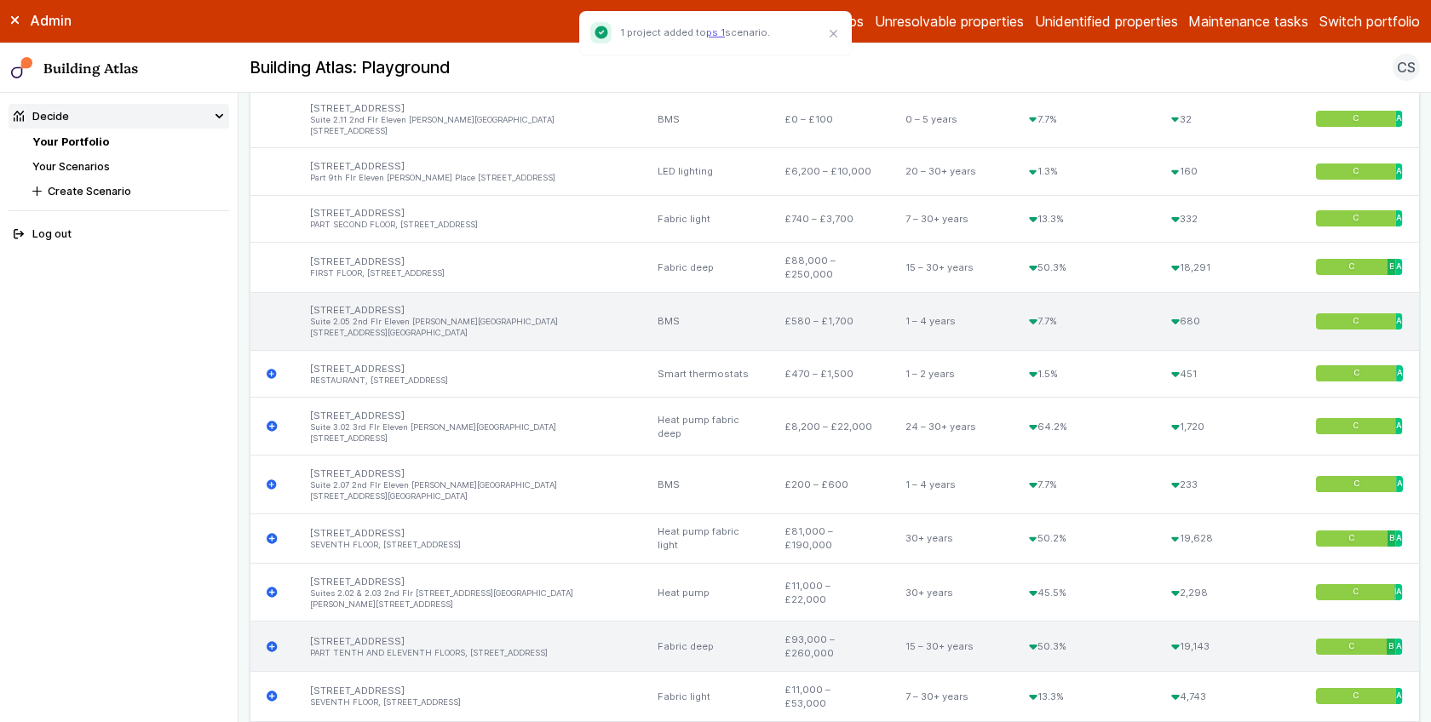
scroll to position [1888, 0]
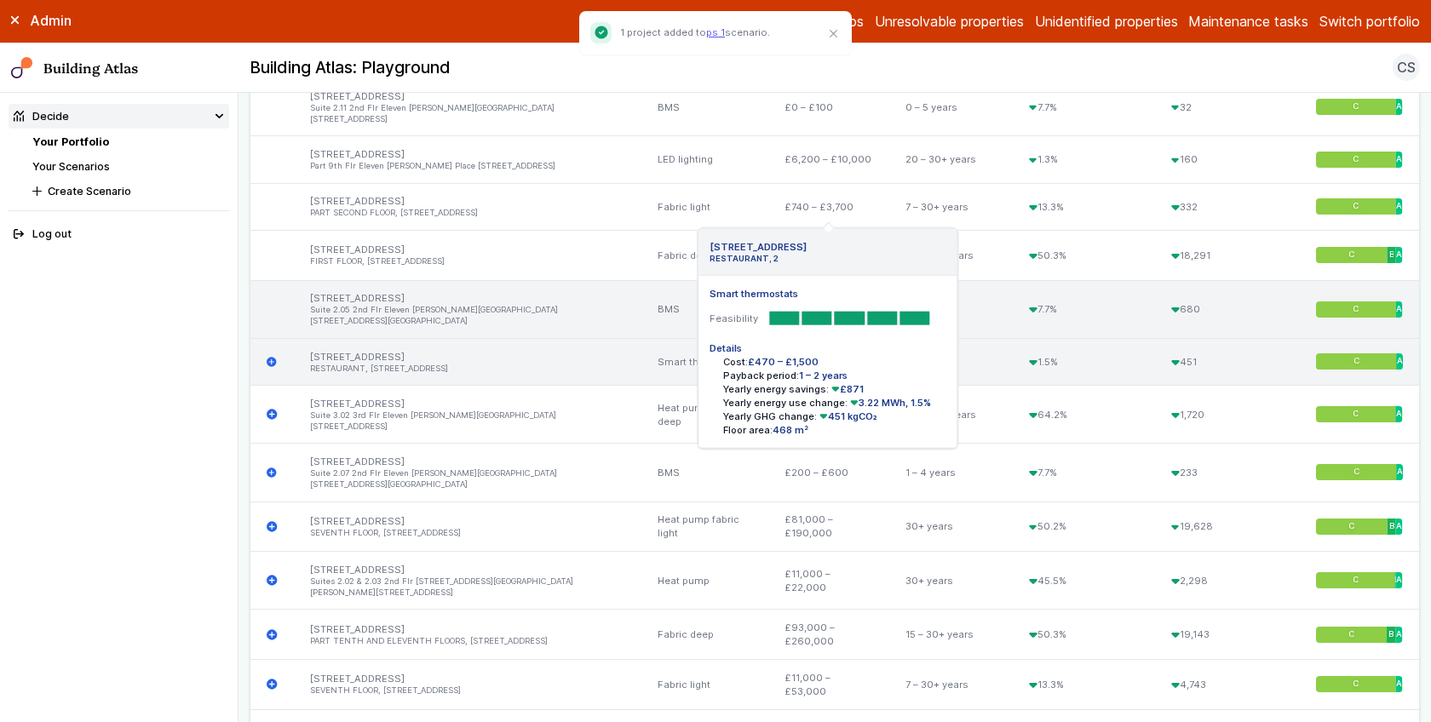
click at [268, 357] on icon "submit" at bounding box center [272, 362] width 10 height 10
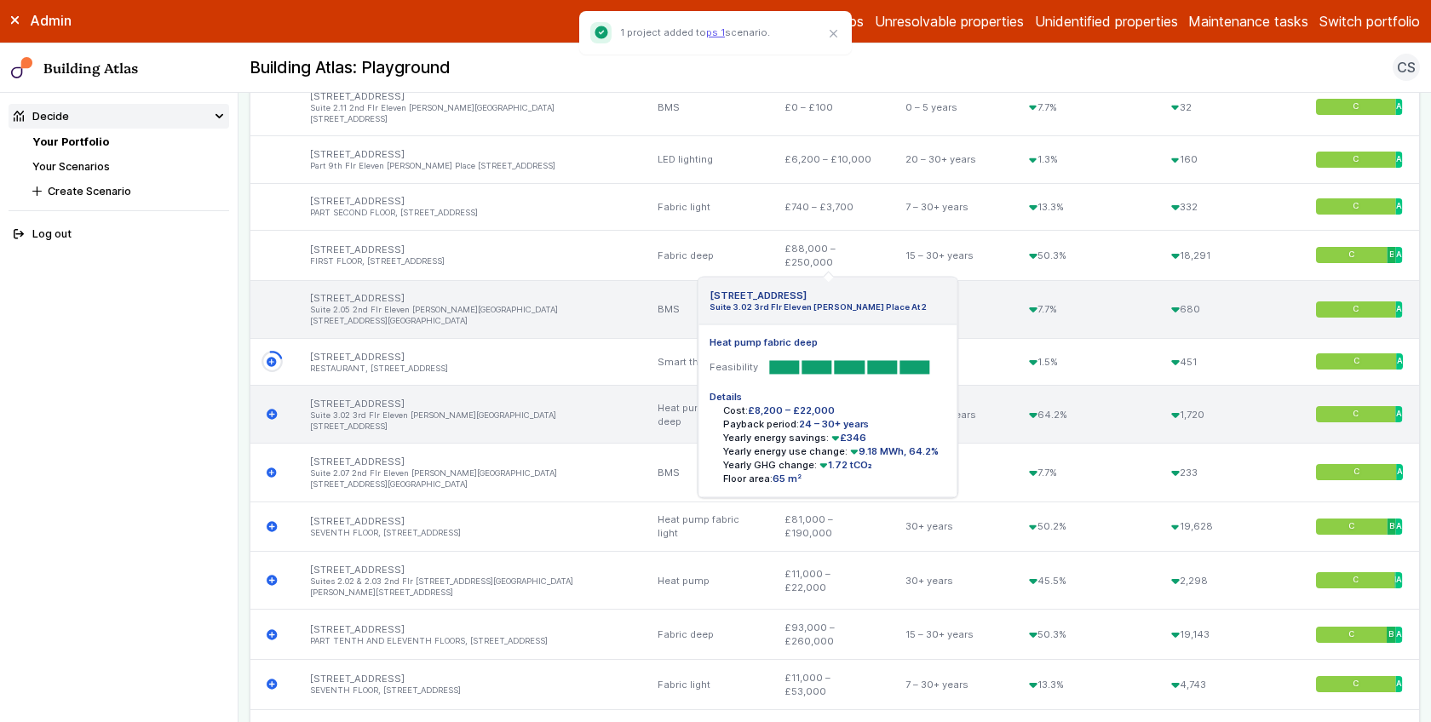
click at [272, 409] on icon "submit" at bounding box center [272, 414] width 11 height 11
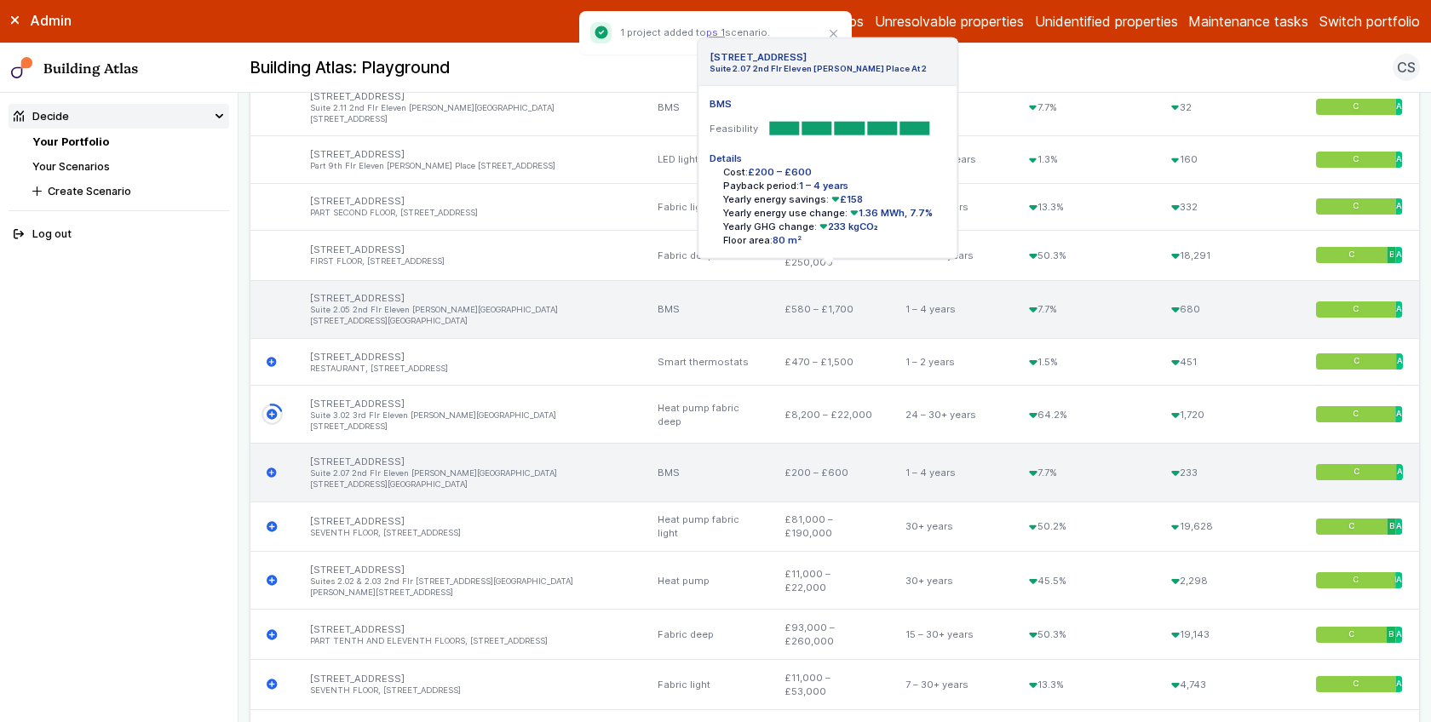
click at [270, 468] on icon "submit" at bounding box center [272, 473] width 10 height 10
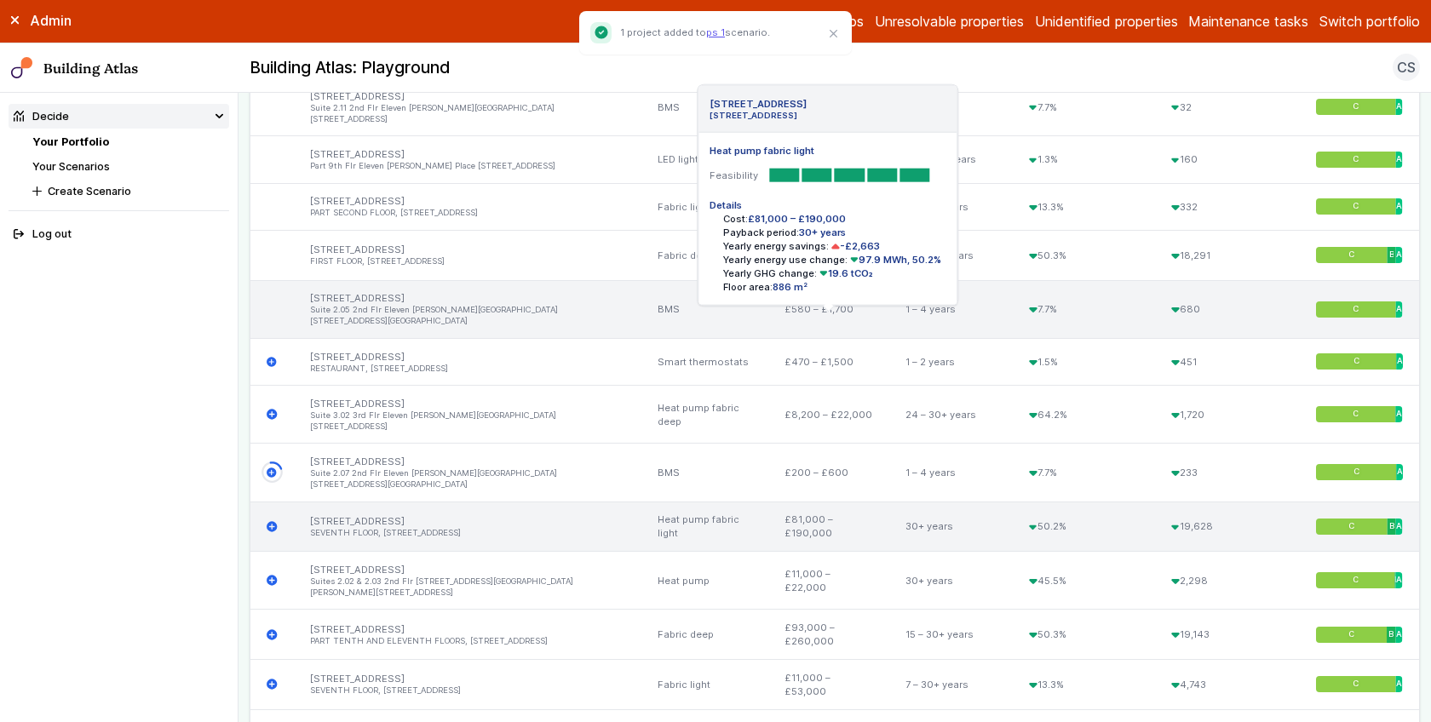
click at [271, 521] on icon "submit" at bounding box center [272, 526] width 10 height 10
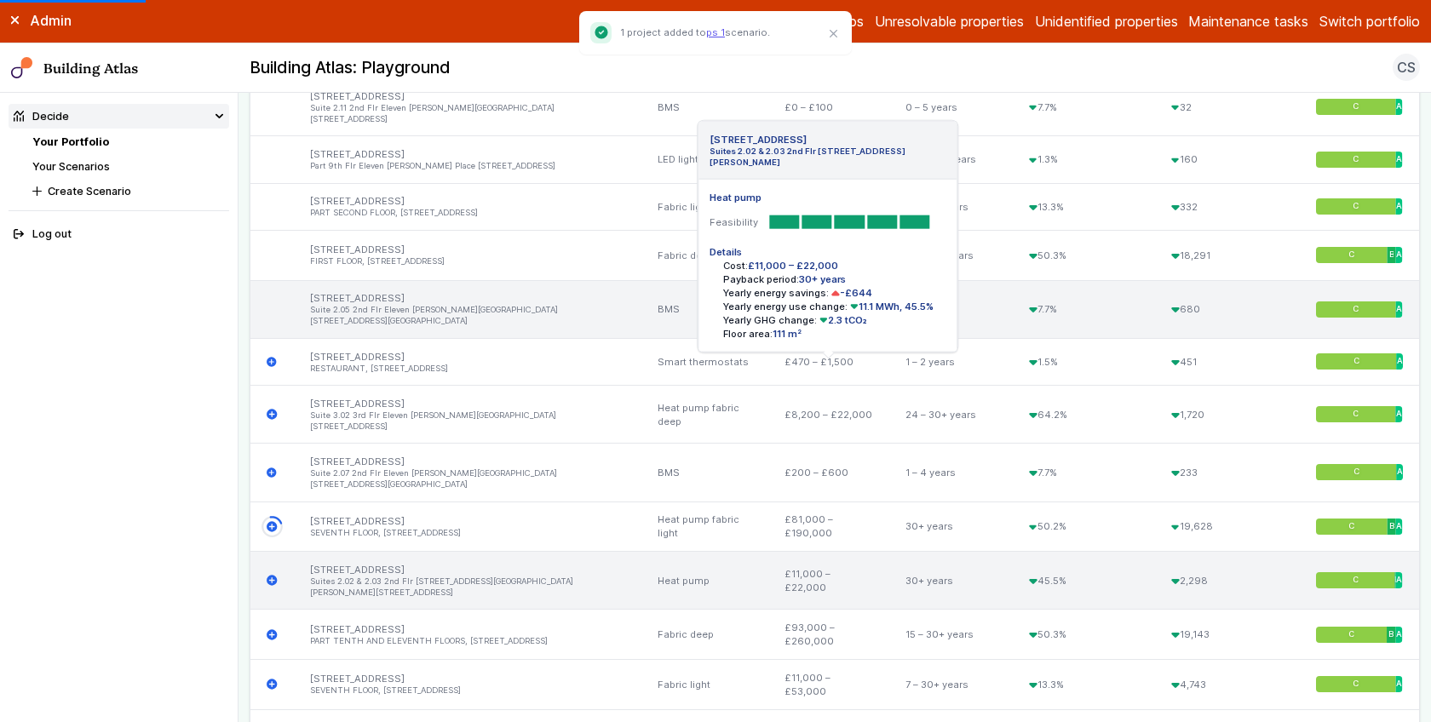
click at [273, 576] on icon "submit" at bounding box center [272, 581] width 10 height 10
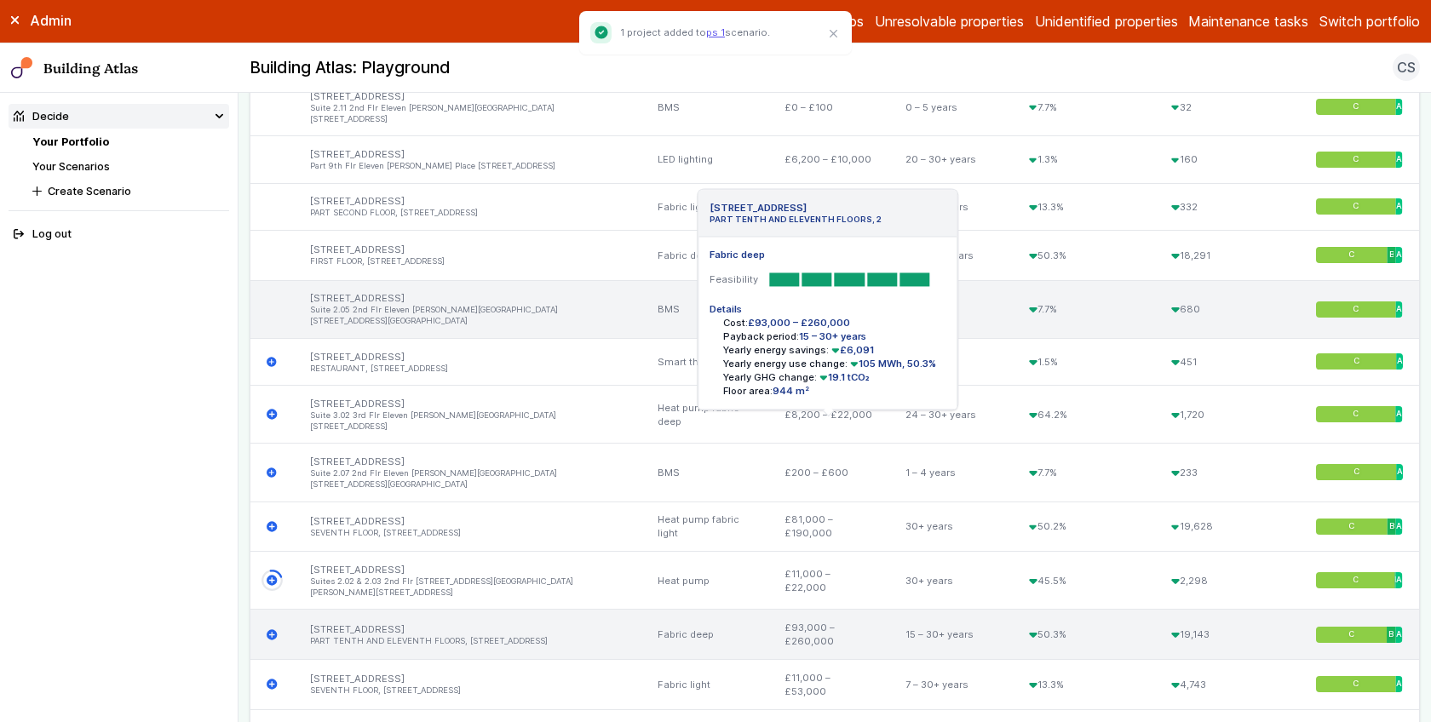
click at [273, 630] on icon "submit" at bounding box center [272, 635] width 10 height 10
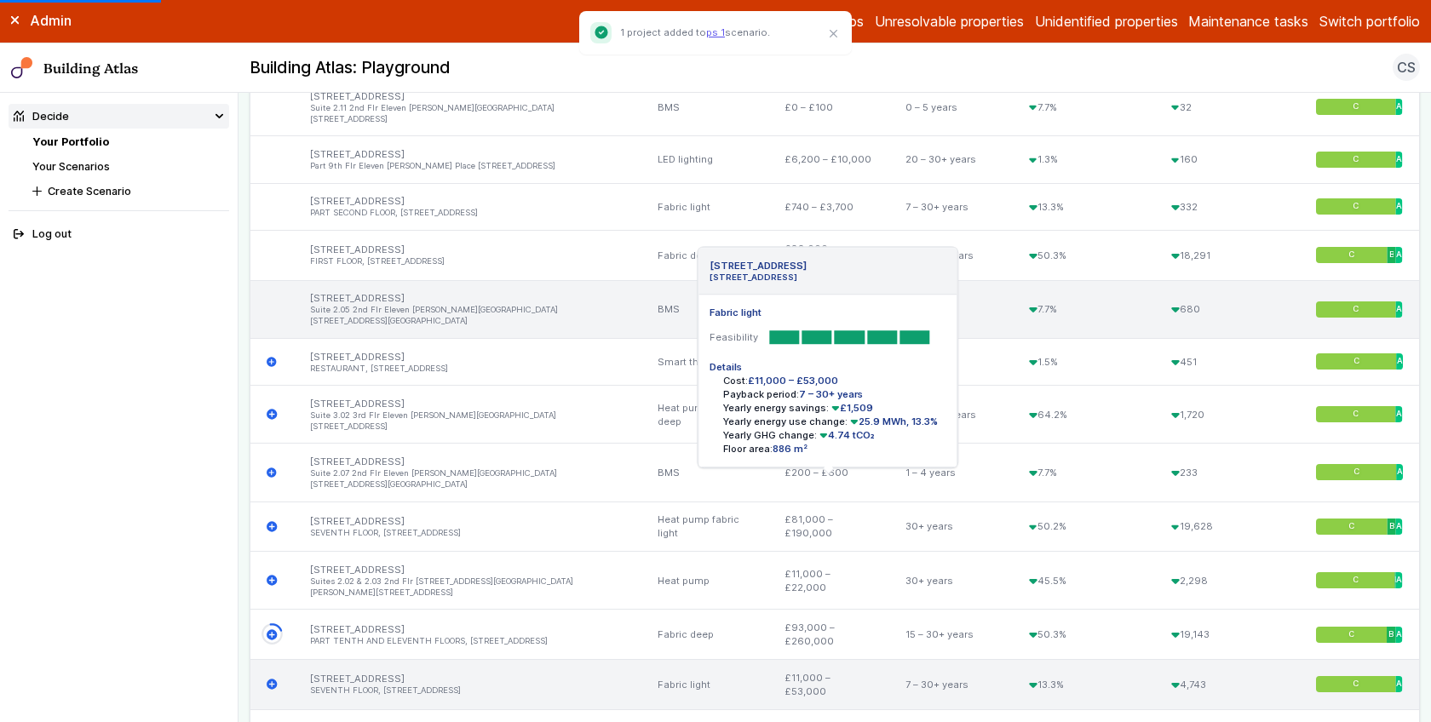
click at [270, 680] on icon "submit" at bounding box center [272, 685] width 10 height 10
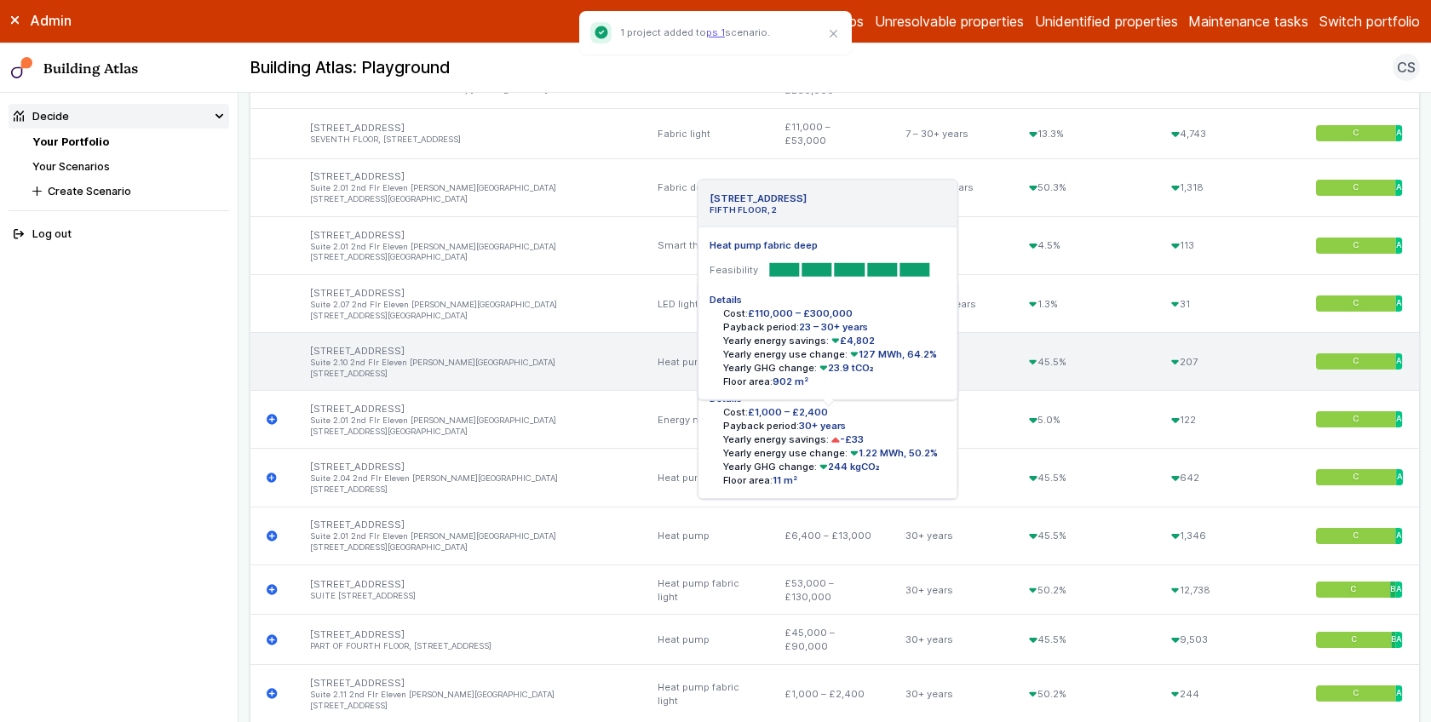
scroll to position [2611, 0]
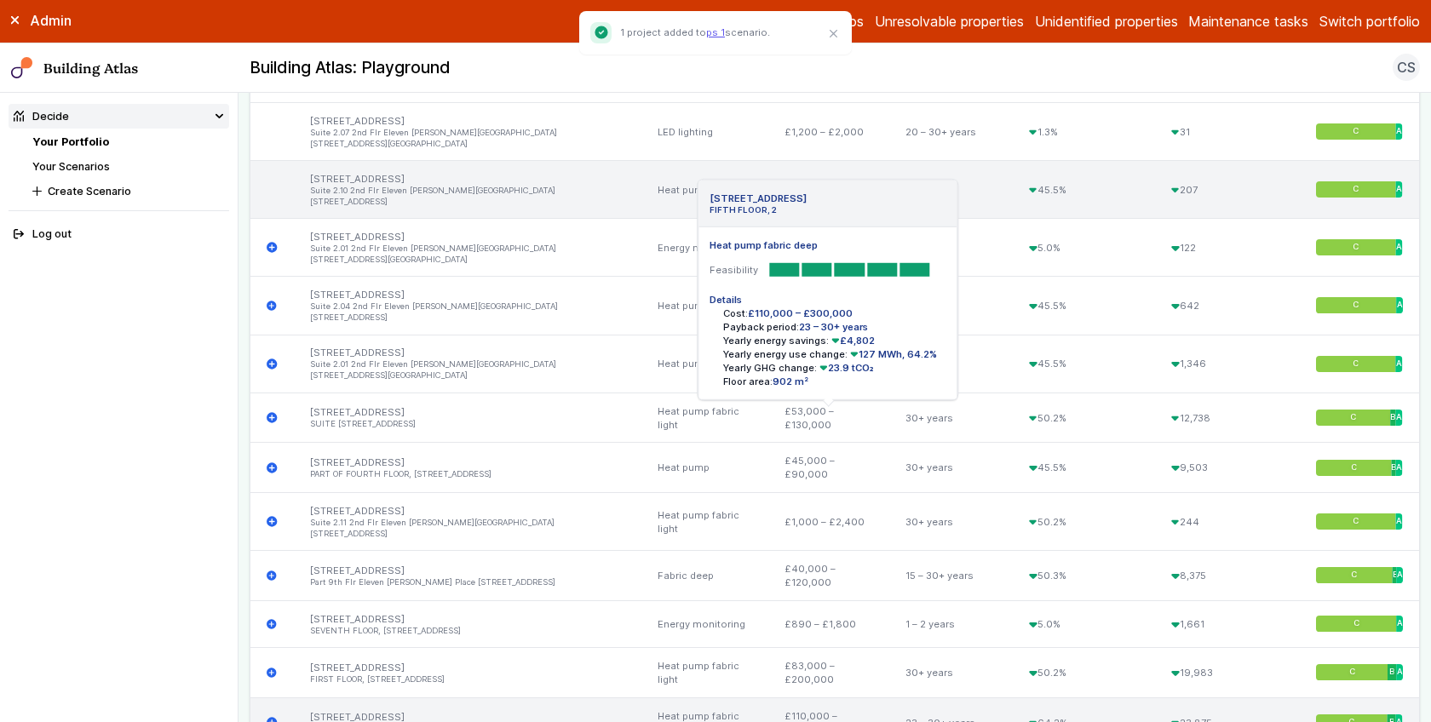
click at [275, 718] on icon "submit" at bounding box center [272, 723] width 10 height 10
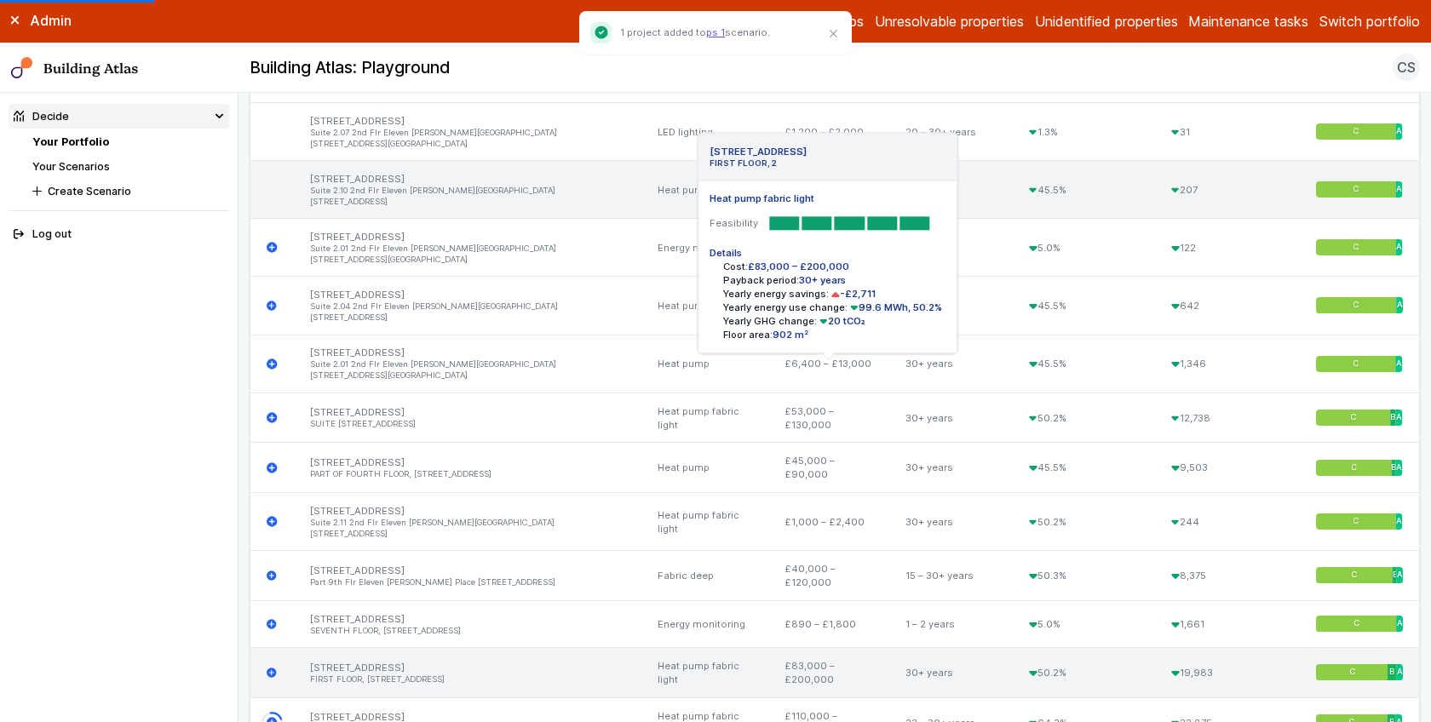
click at [267, 668] on icon "submit" at bounding box center [272, 673] width 11 height 11
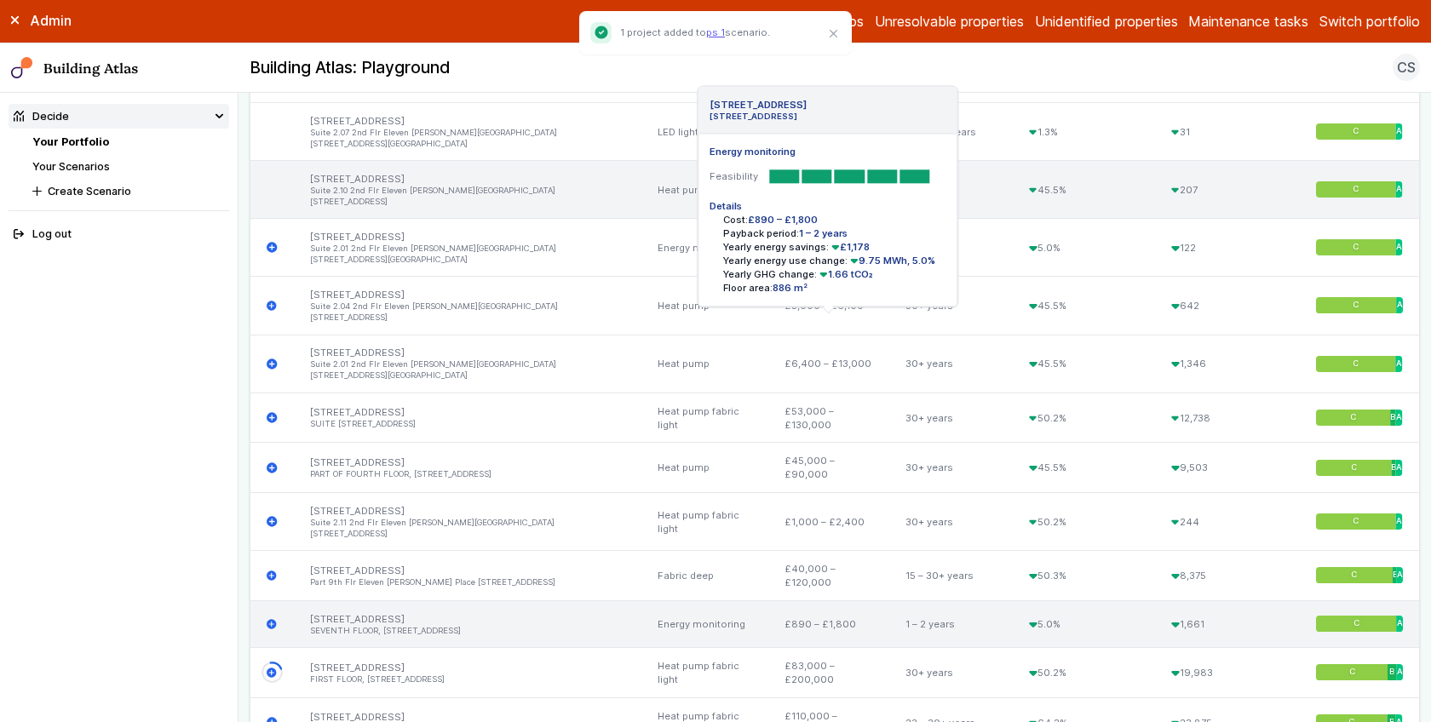
click at [271, 619] on icon "submit" at bounding box center [272, 624] width 11 height 11
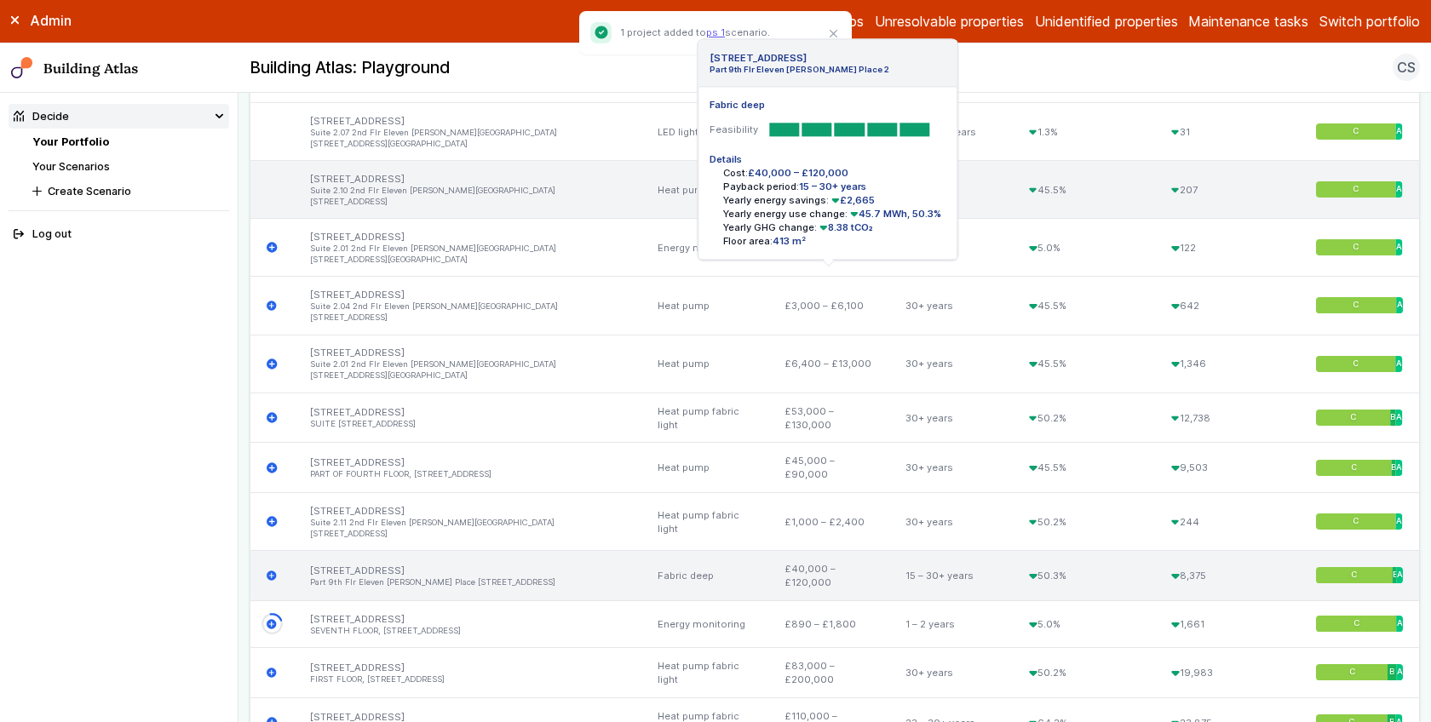
click at [271, 571] on icon "submit" at bounding box center [272, 576] width 11 height 11
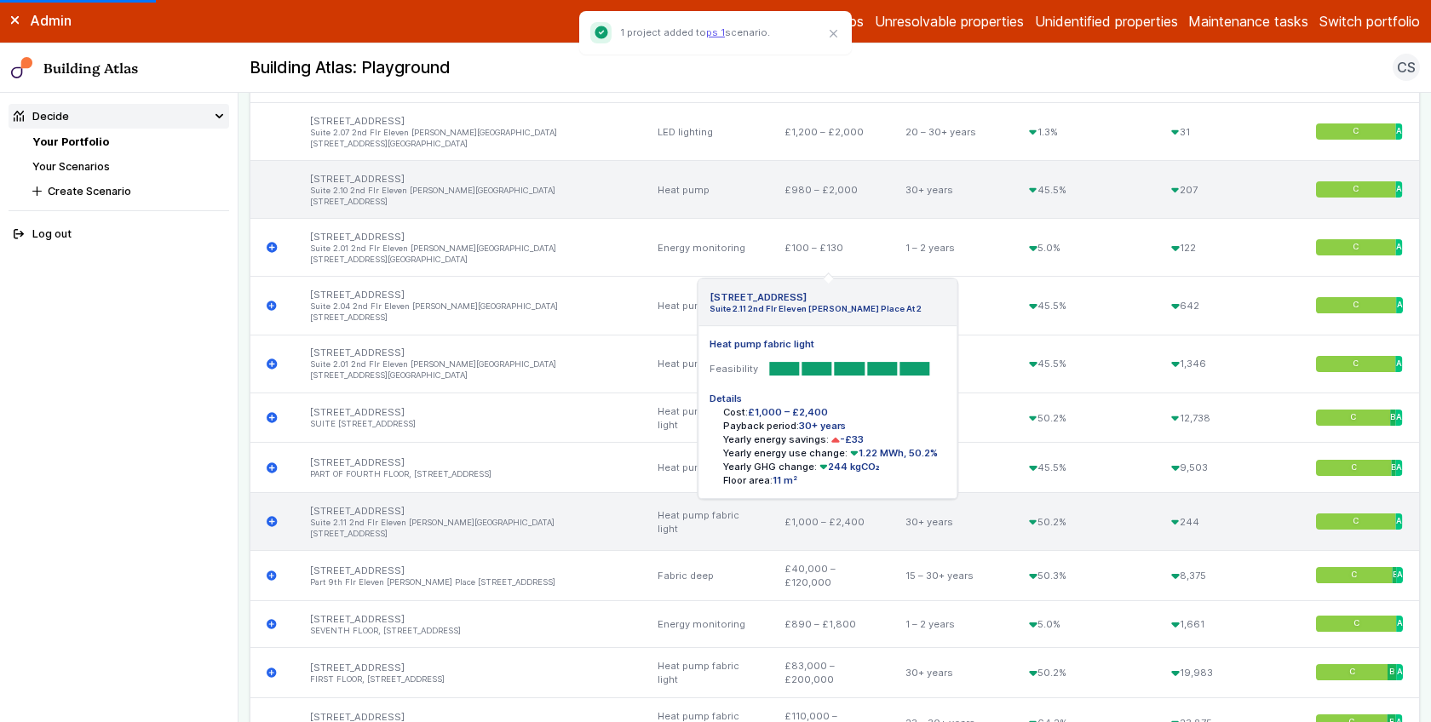
click at [271, 517] on icon "submit" at bounding box center [272, 522] width 10 height 10
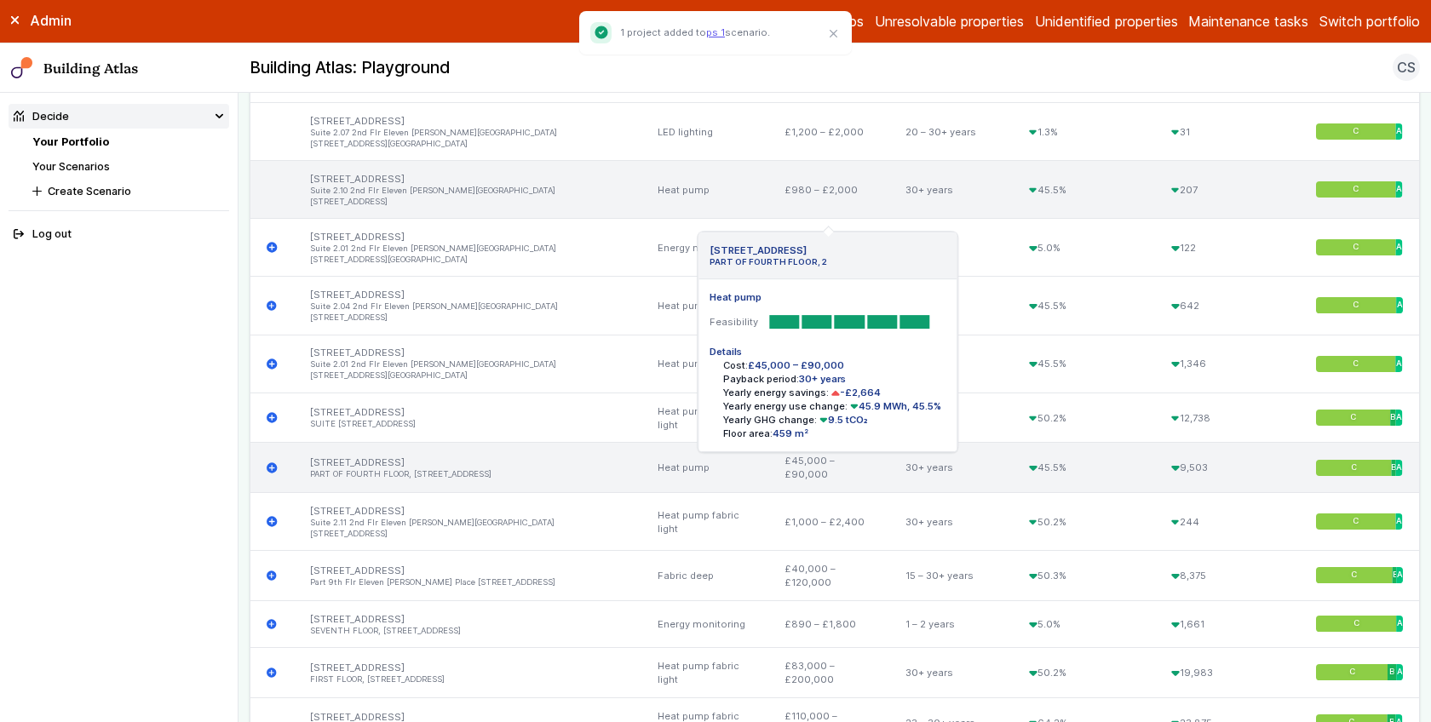
click at [271, 463] on icon "submit" at bounding box center [272, 468] width 10 height 10
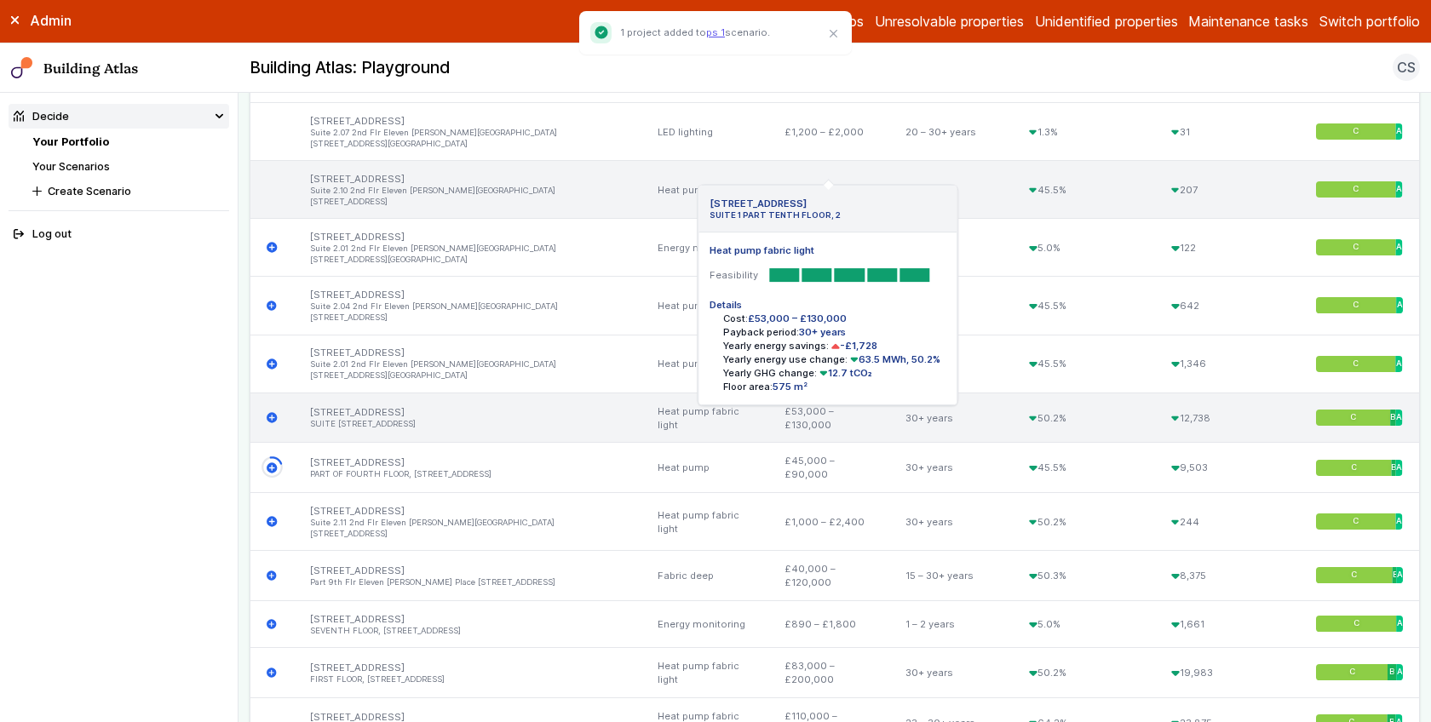
click at [272, 412] on icon "submit" at bounding box center [272, 417] width 11 height 11
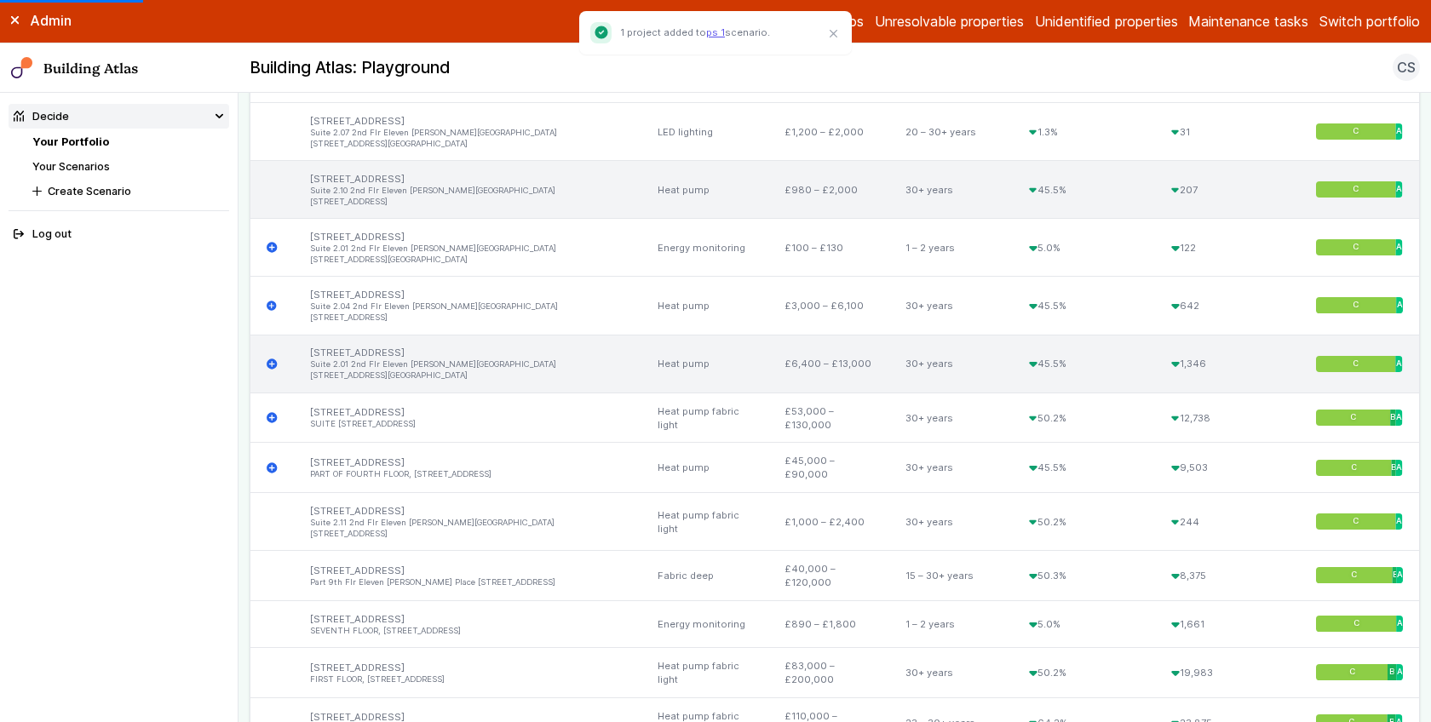
click at [270, 359] on icon "submit" at bounding box center [272, 364] width 10 height 10
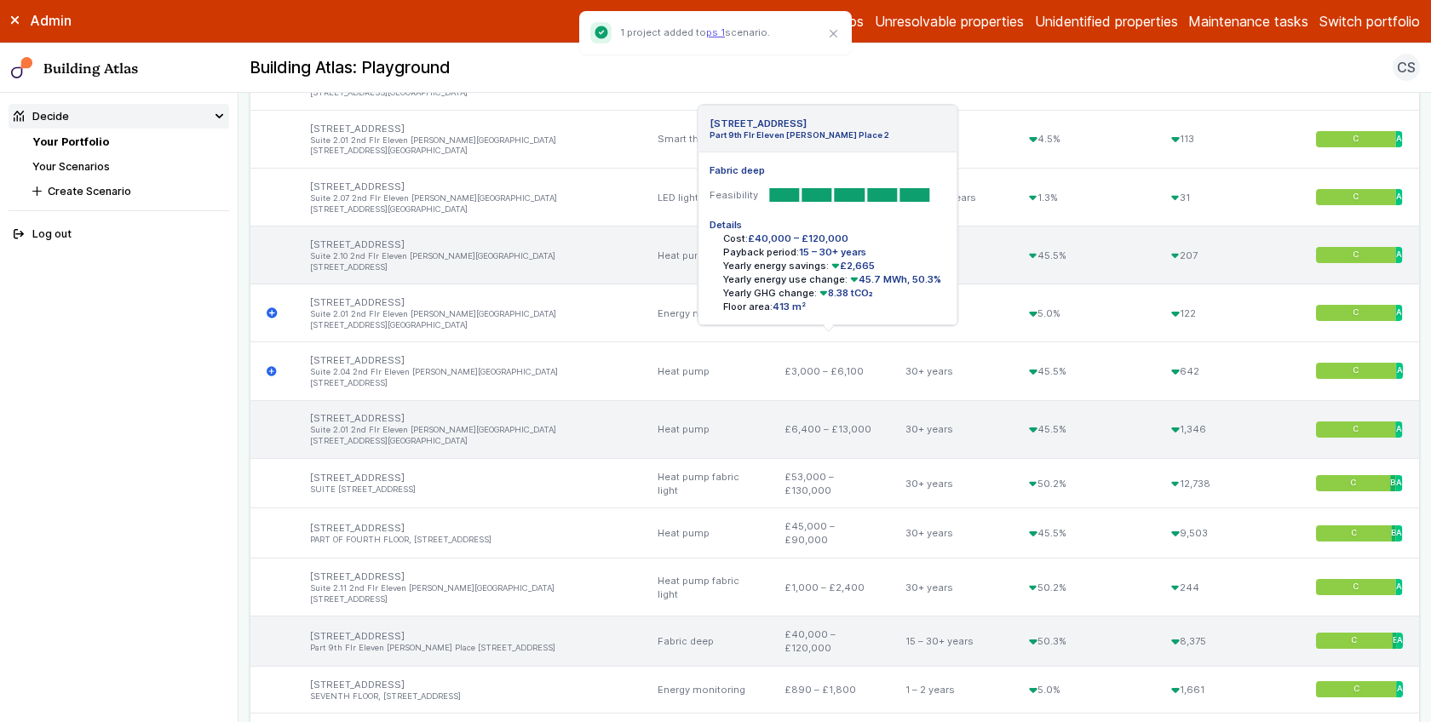
scroll to position [2468, 0]
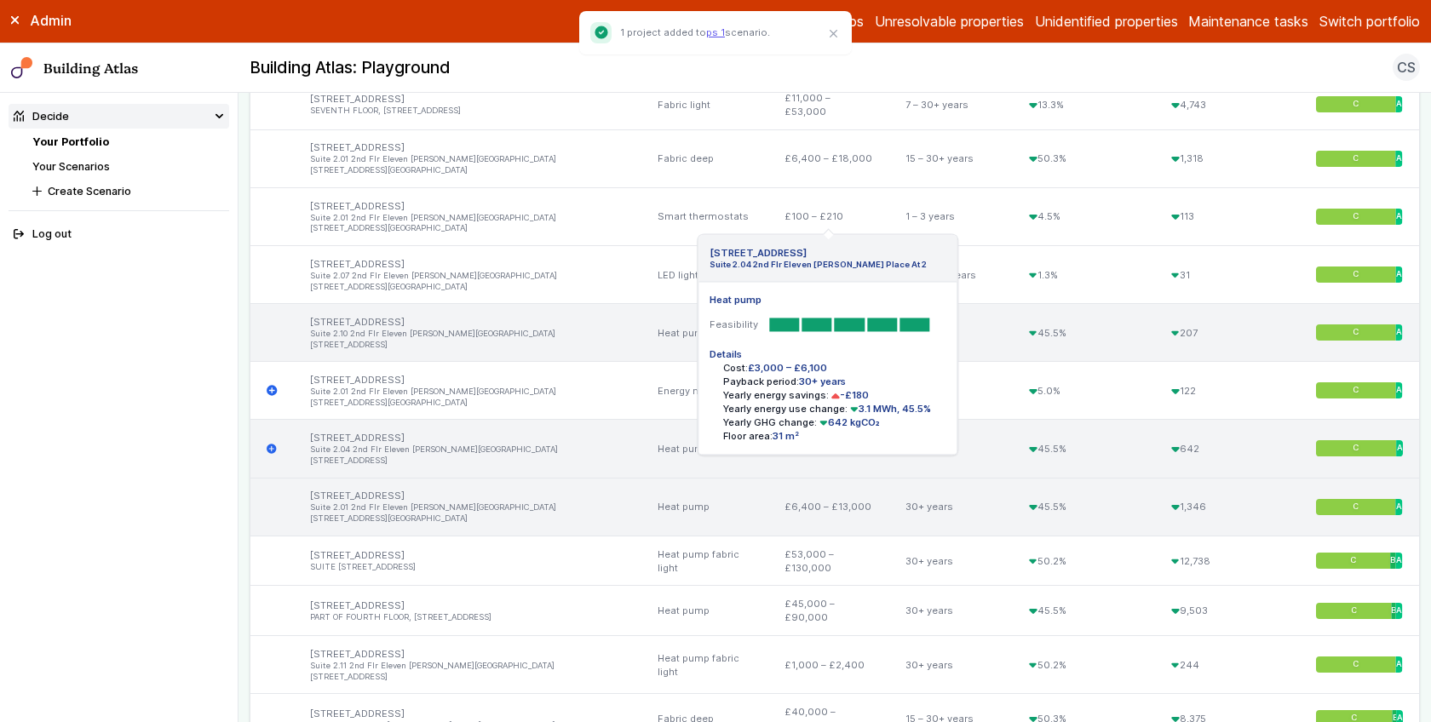
click at [271, 444] on icon "submit" at bounding box center [272, 449] width 10 height 10
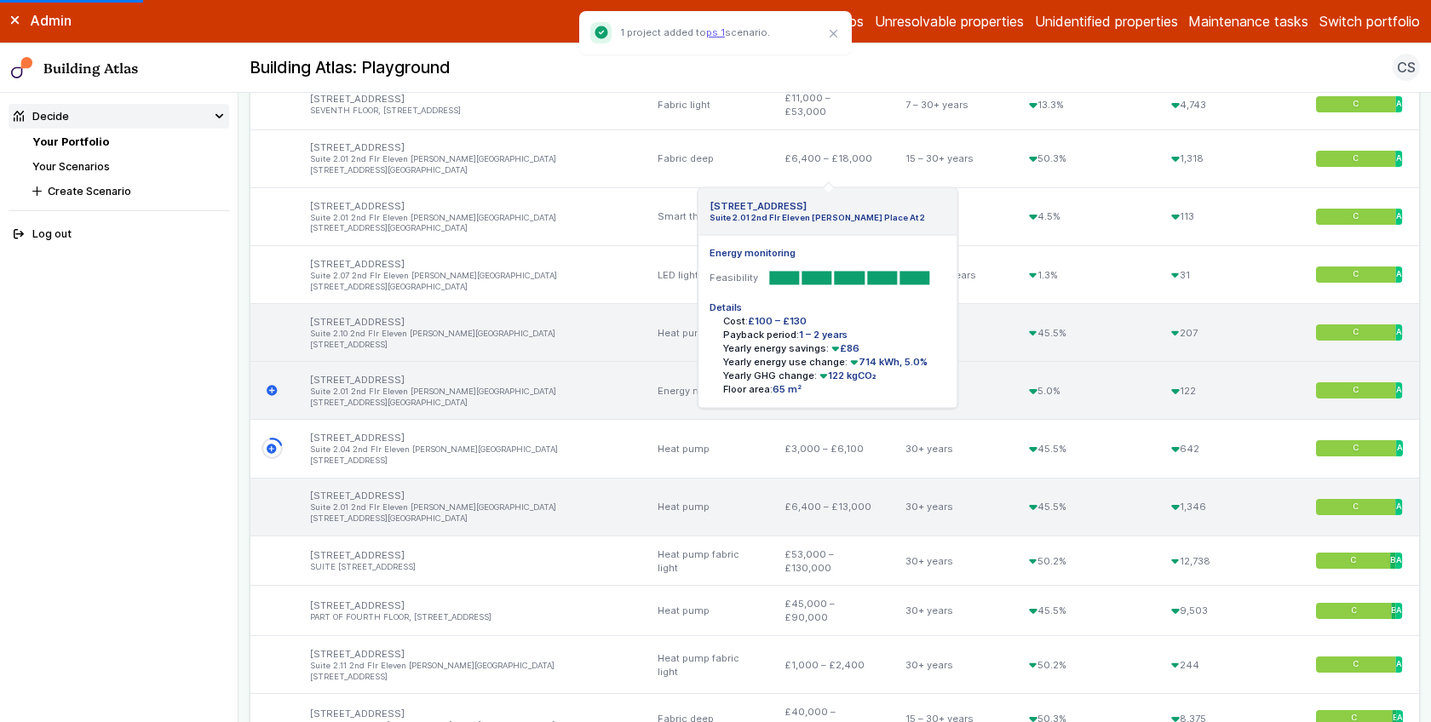
click at [267, 386] on icon "submit" at bounding box center [272, 391] width 10 height 10
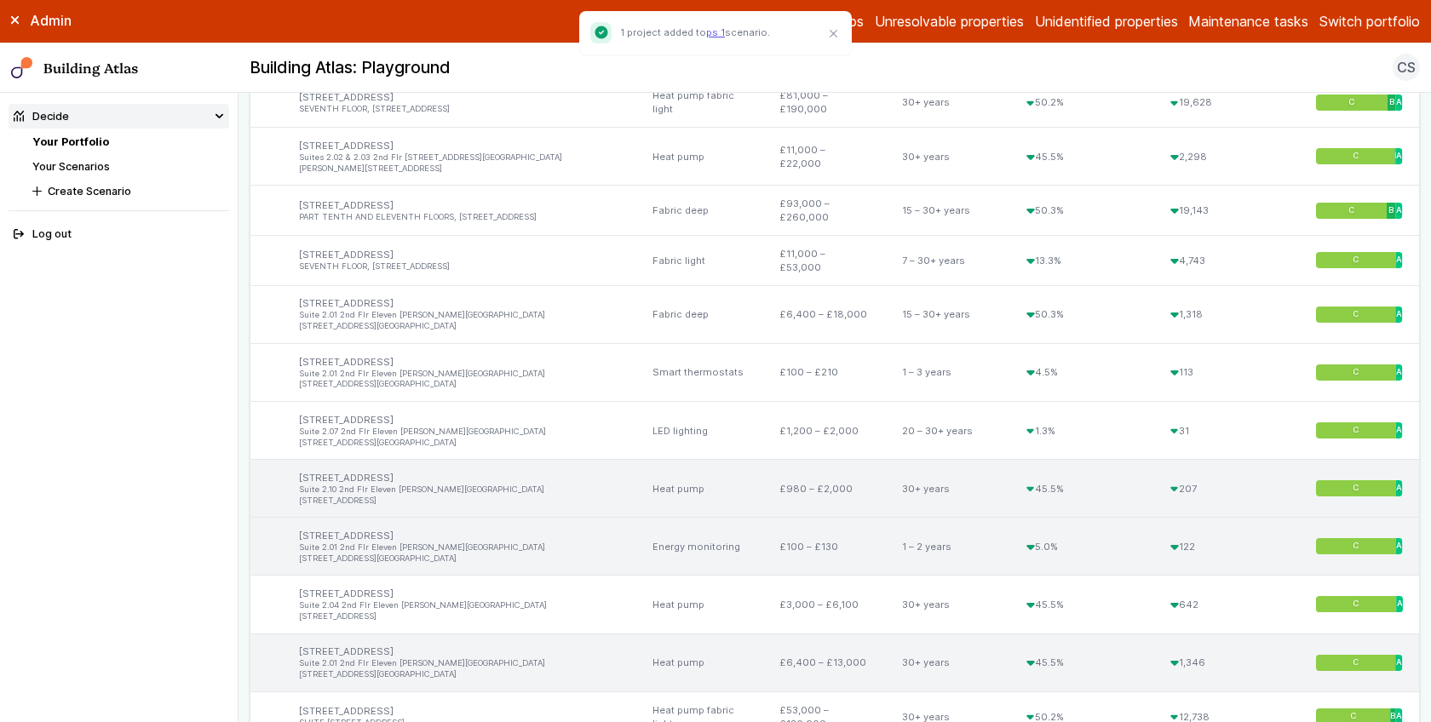
scroll to position [2869, 0]
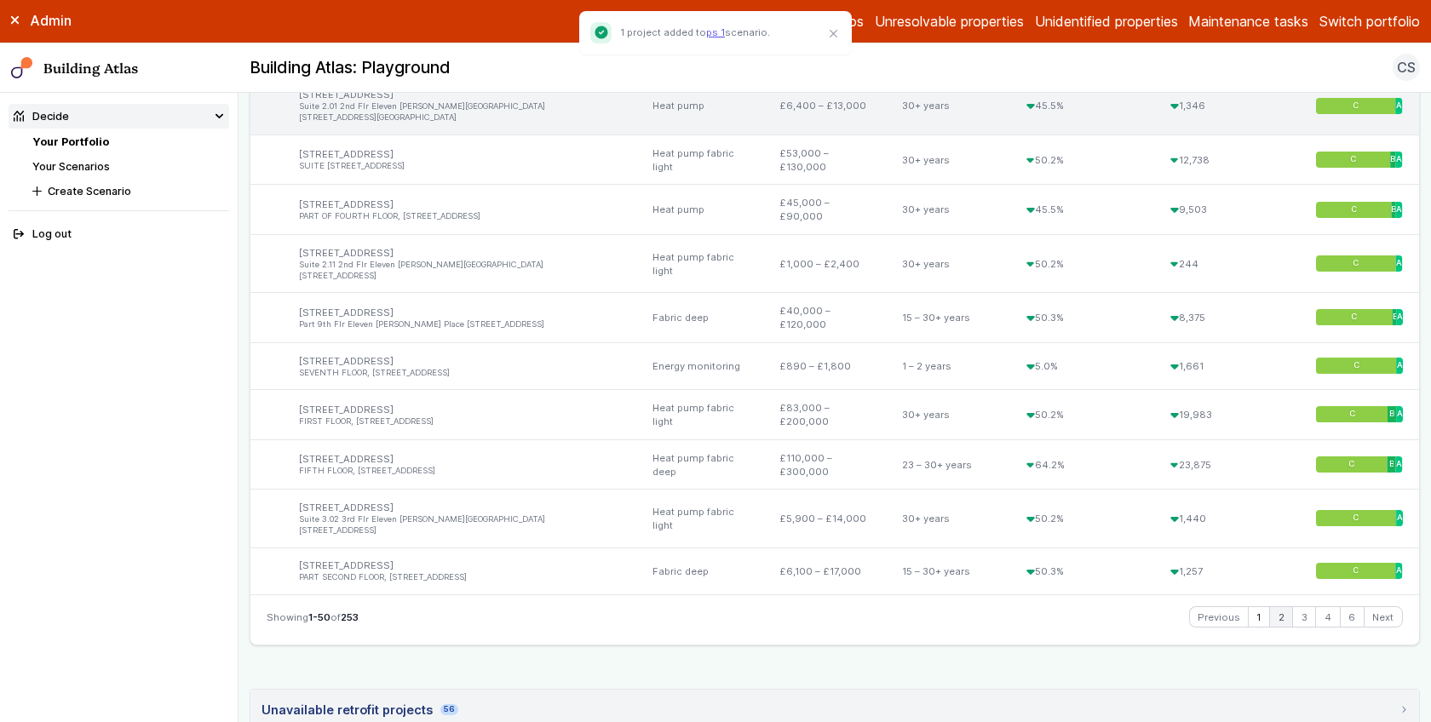
click at [1270, 607] on link "2" at bounding box center [1281, 617] width 22 height 20
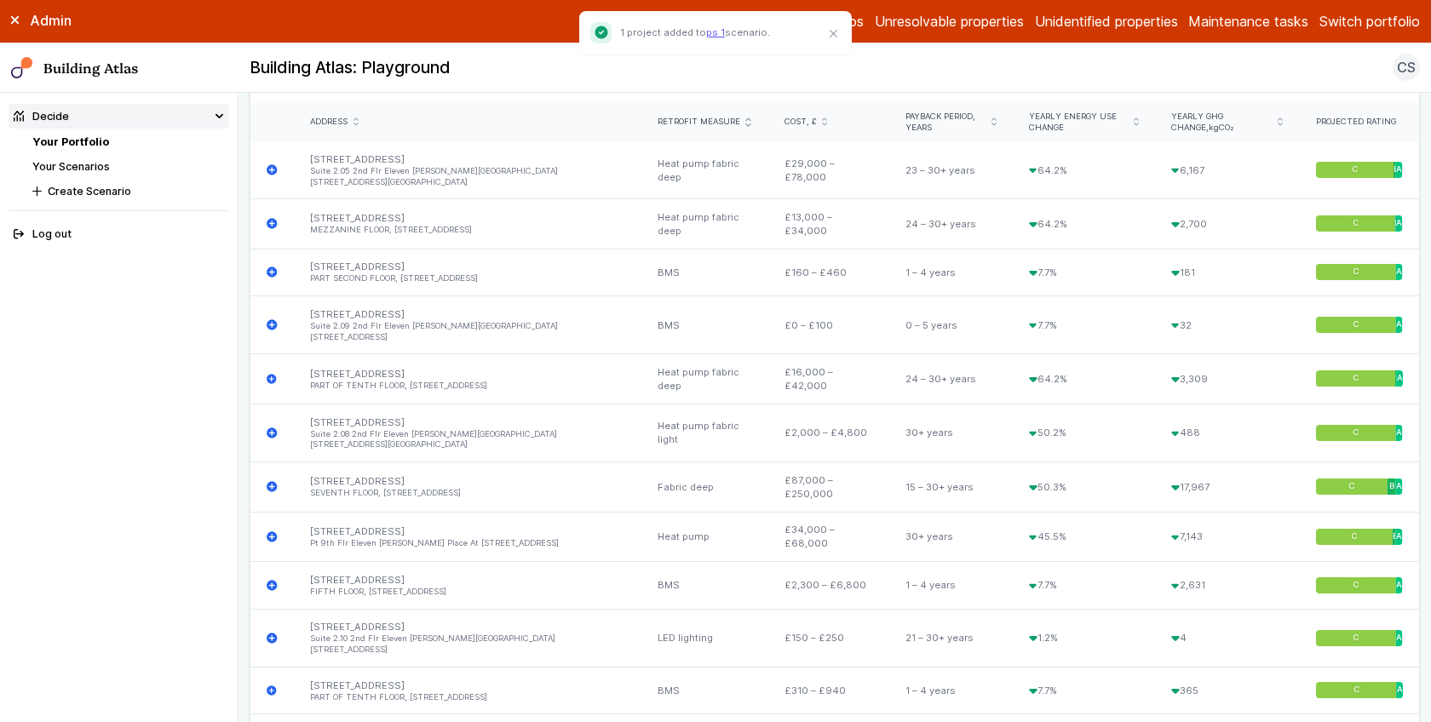
scroll to position [605, 0]
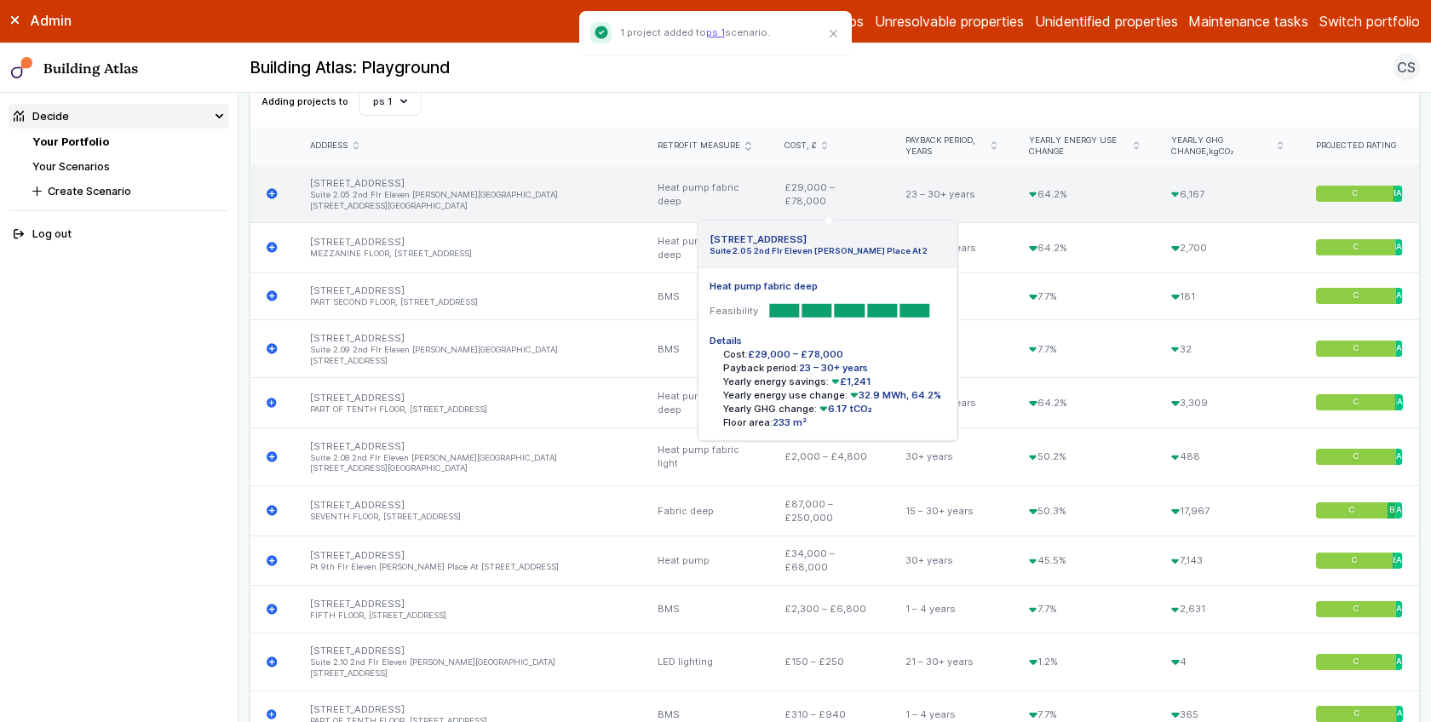
click at [273, 188] on icon "submit" at bounding box center [272, 193] width 10 height 10
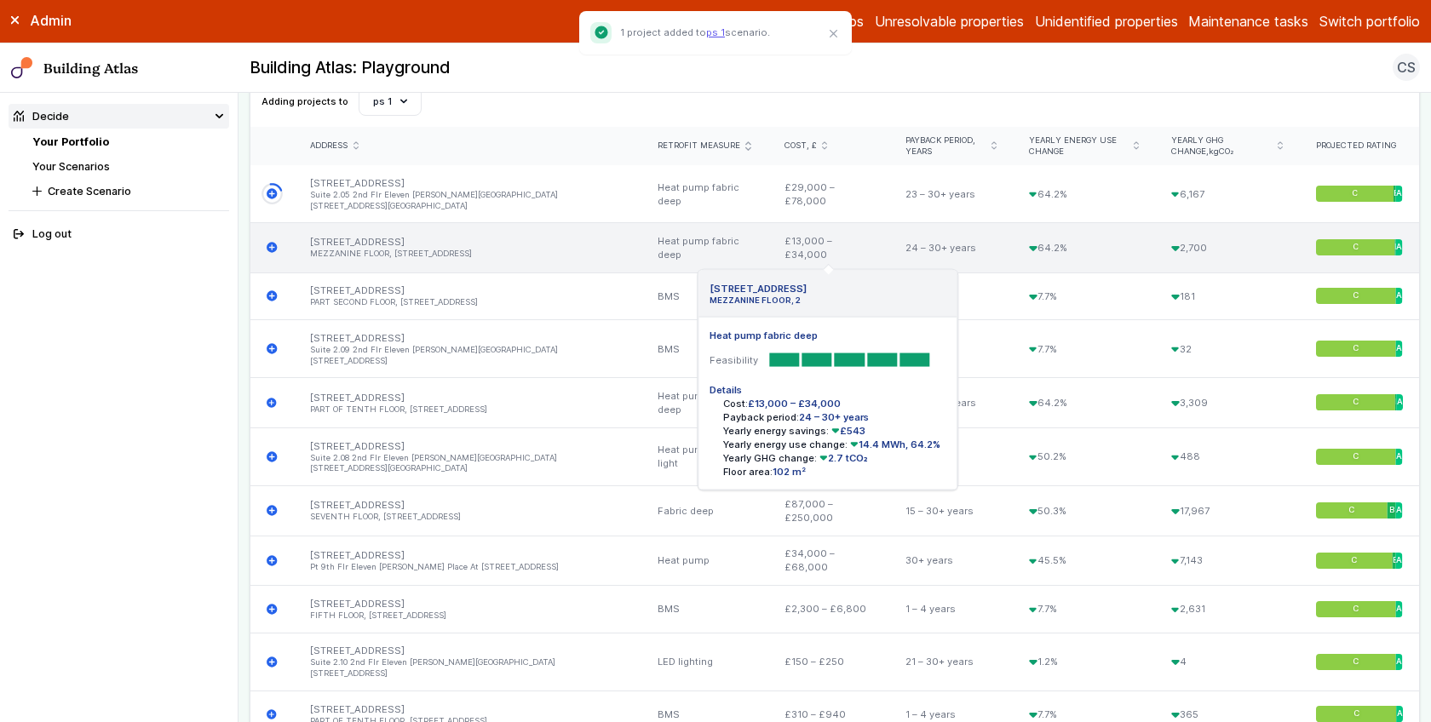
click at [271, 242] on icon "submit" at bounding box center [272, 247] width 11 height 11
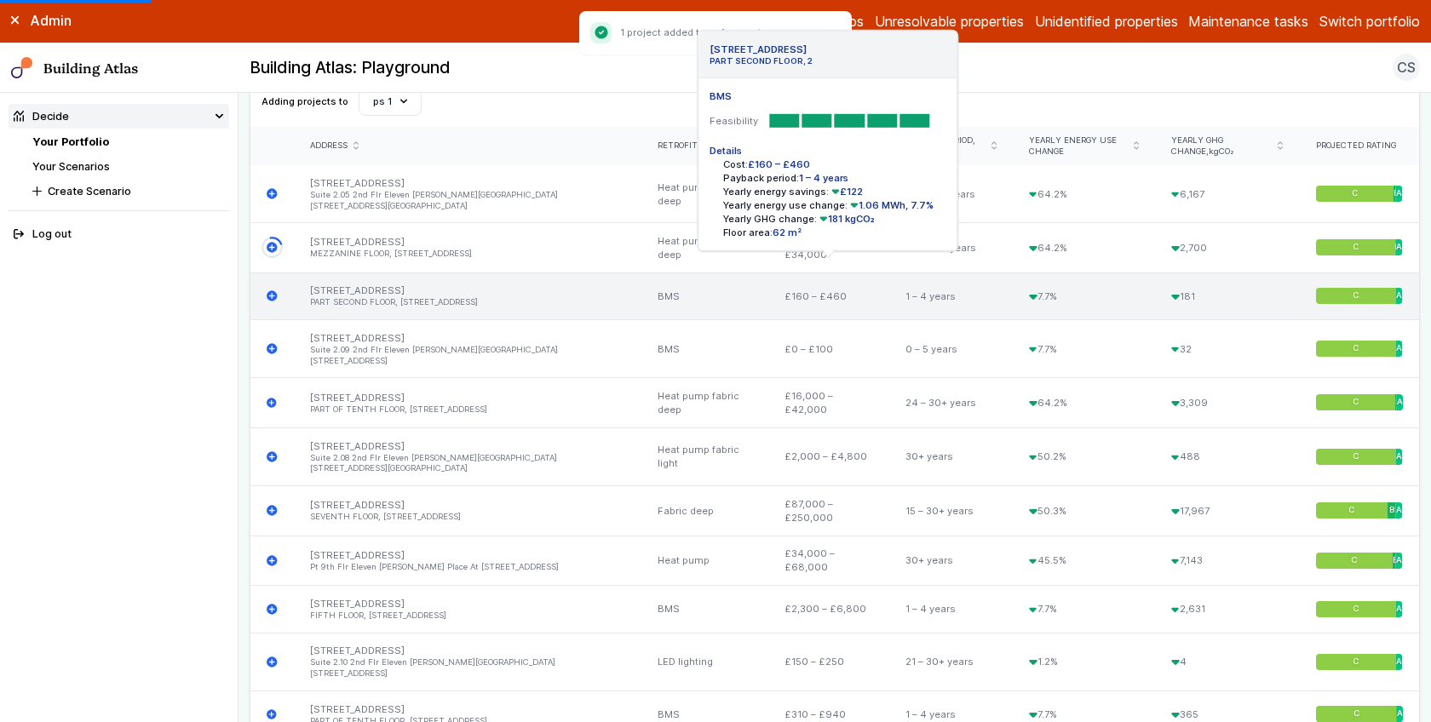
click at [270, 290] on icon "submit" at bounding box center [272, 295] width 11 height 11
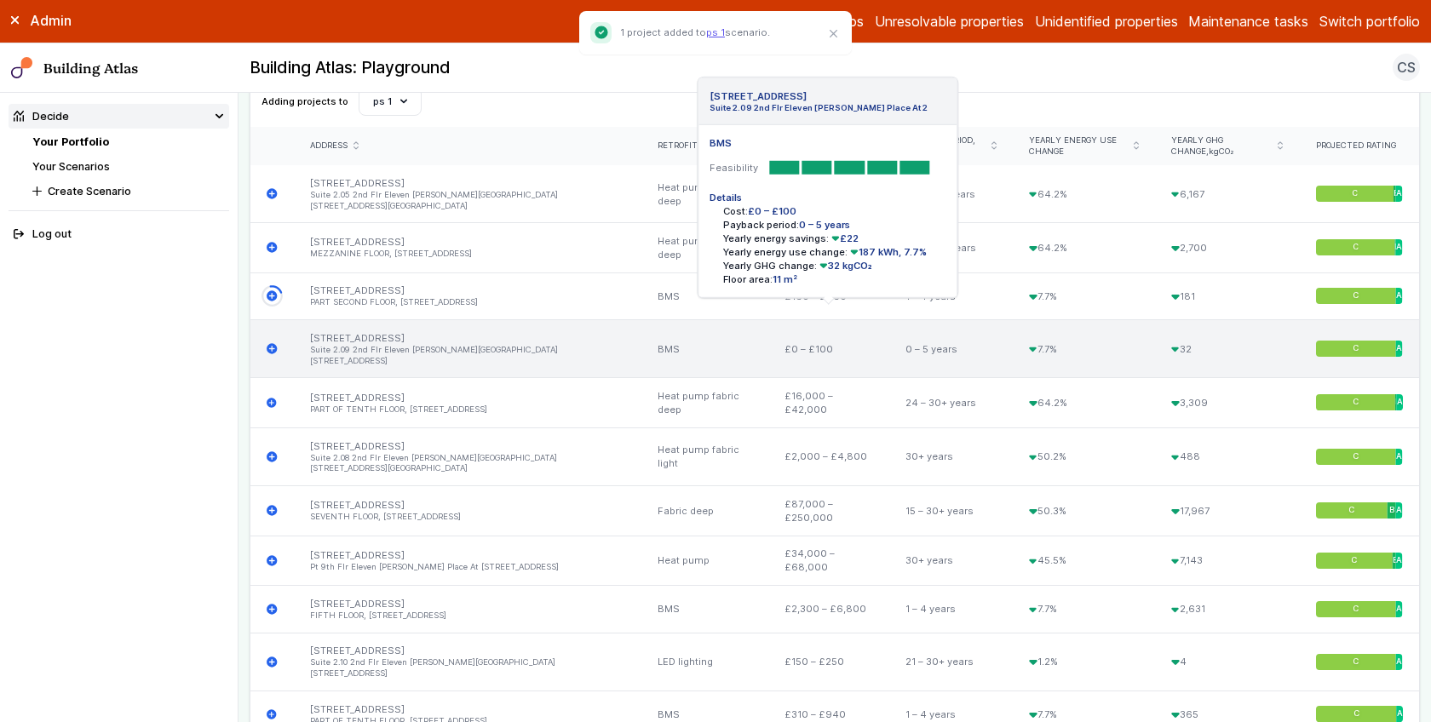
click at [272, 343] on icon "submit" at bounding box center [272, 348] width 11 height 11
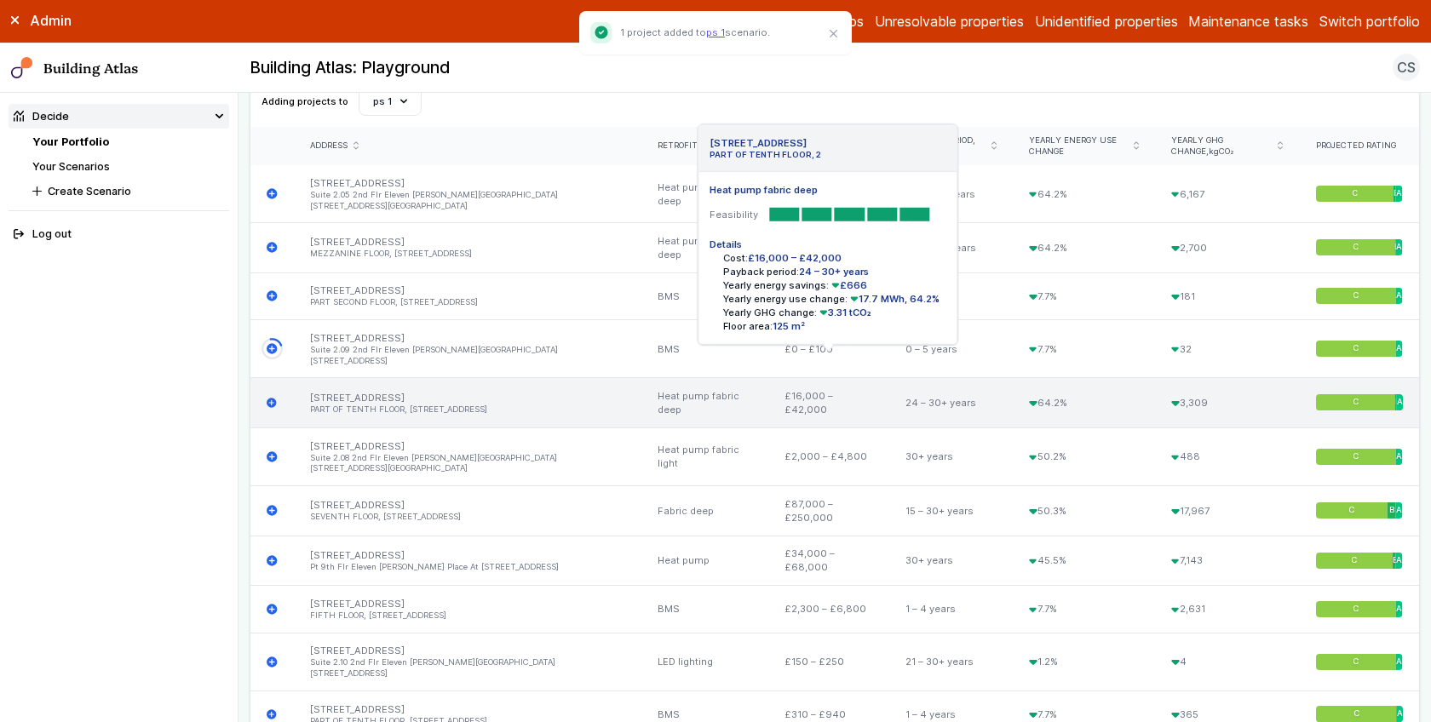
click at [273, 398] on icon "submit" at bounding box center [272, 403] width 10 height 10
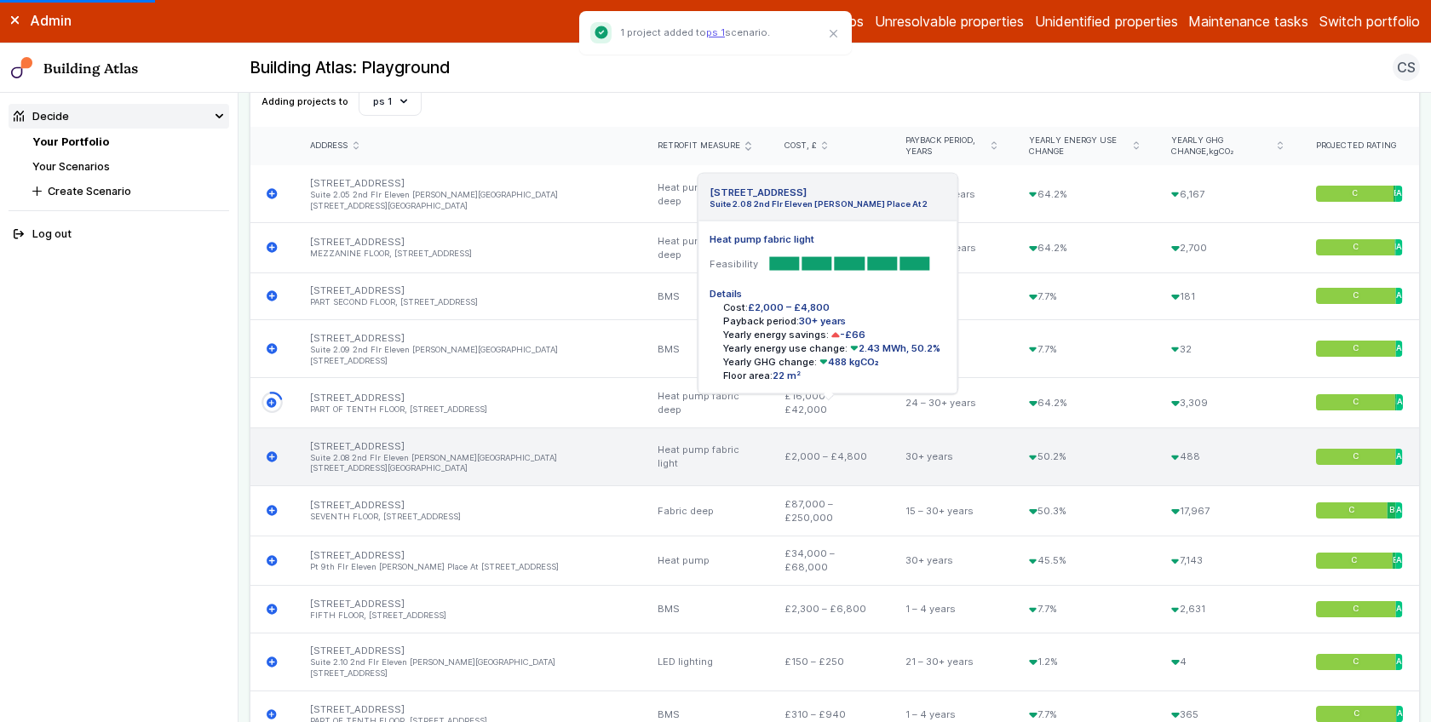
click at [274, 451] on icon "submit" at bounding box center [272, 456] width 11 height 11
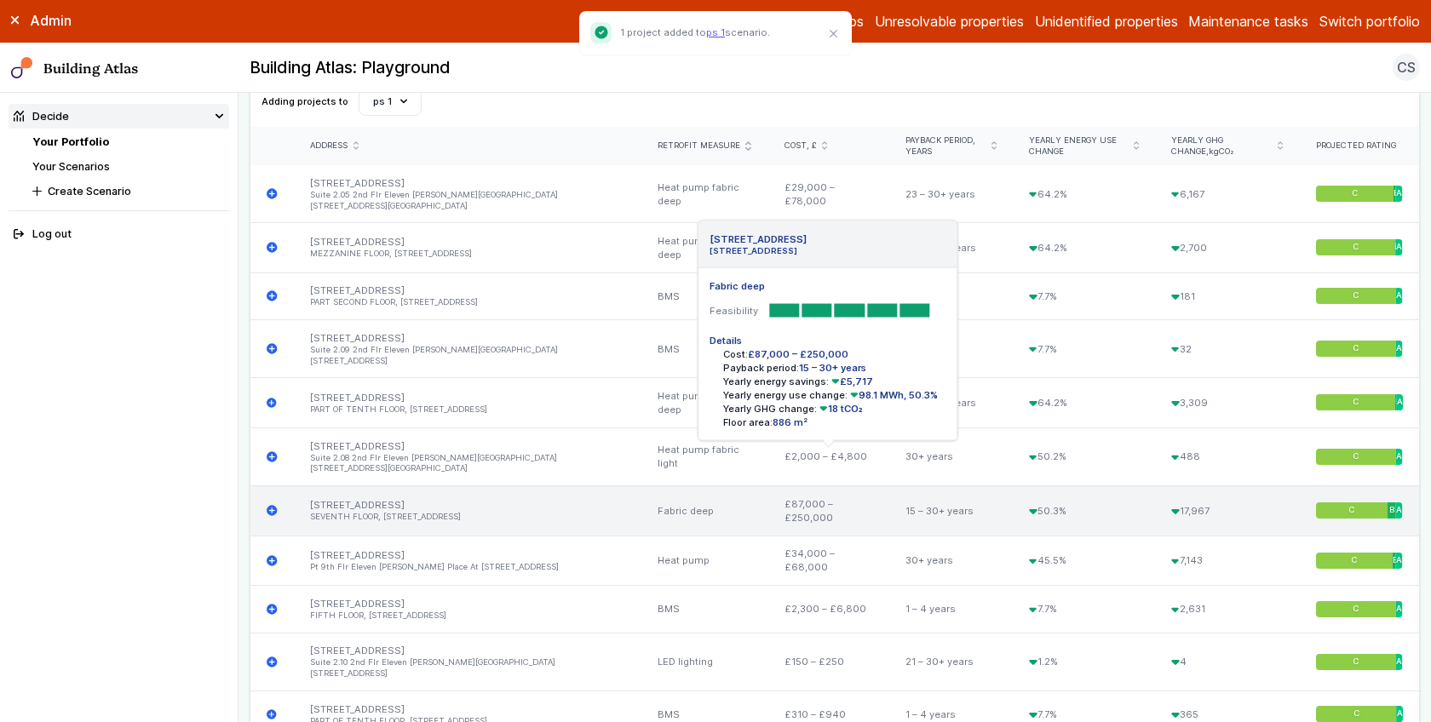
click at [273, 506] on icon "submit" at bounding box center [272, 511] width 10 height 10
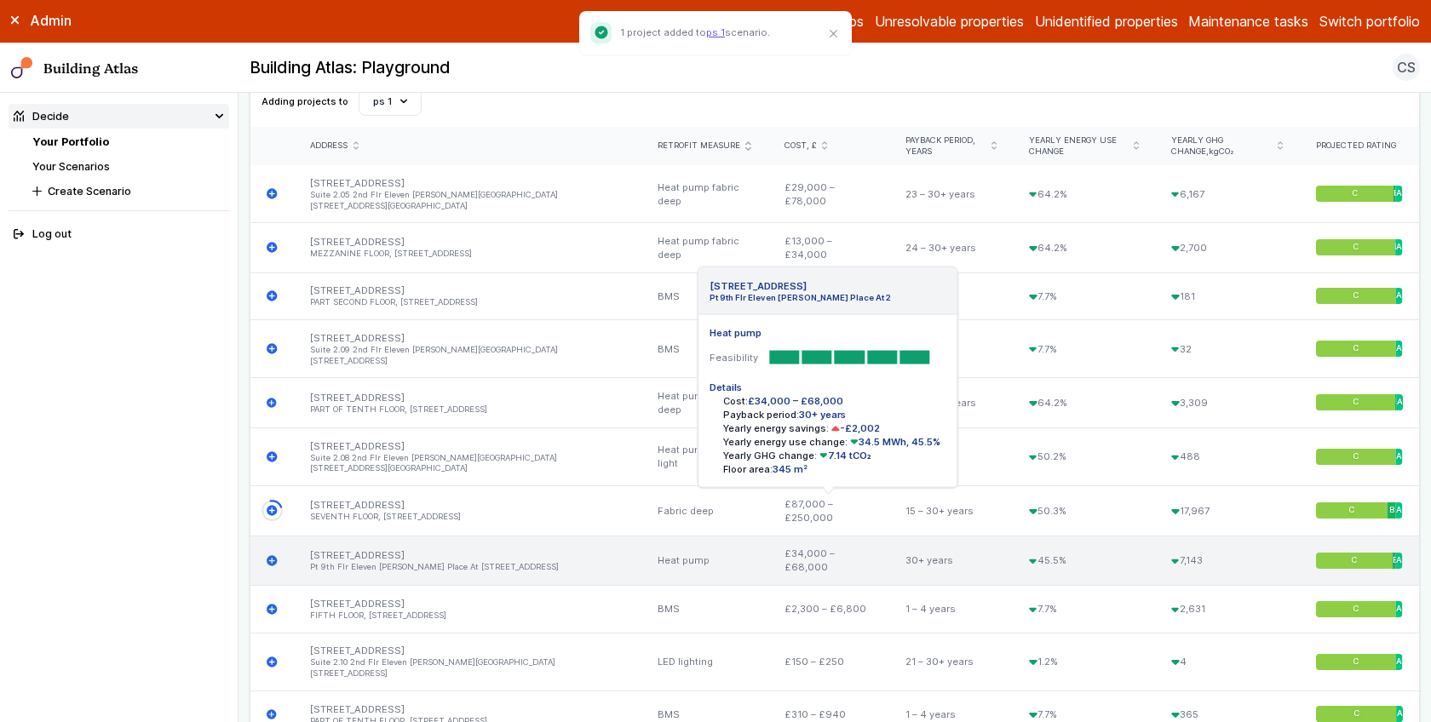
click at [270, 555] on icon "submit" at bounding box center [272, 560] width 10 height 10
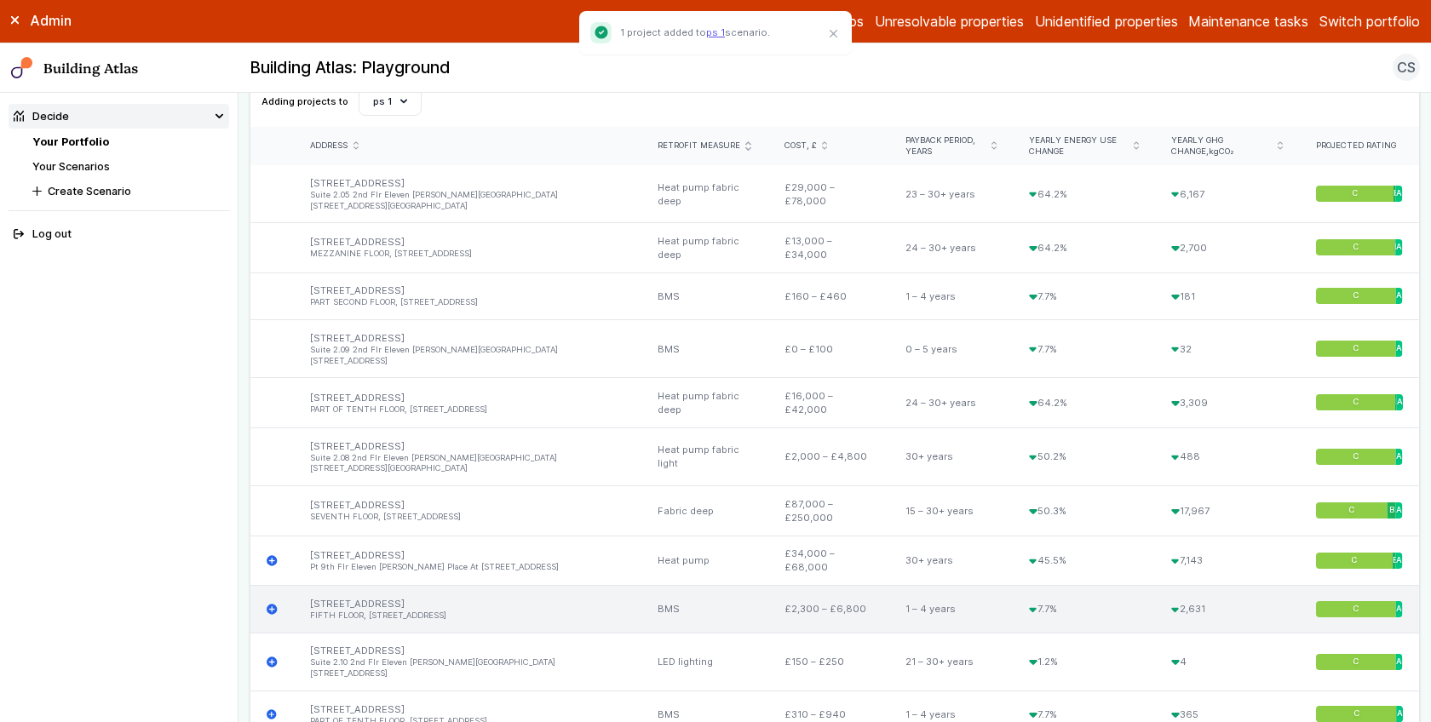
click at [268, 604] on icon "submit" at bounding box center [272, 609] width 10 height 10
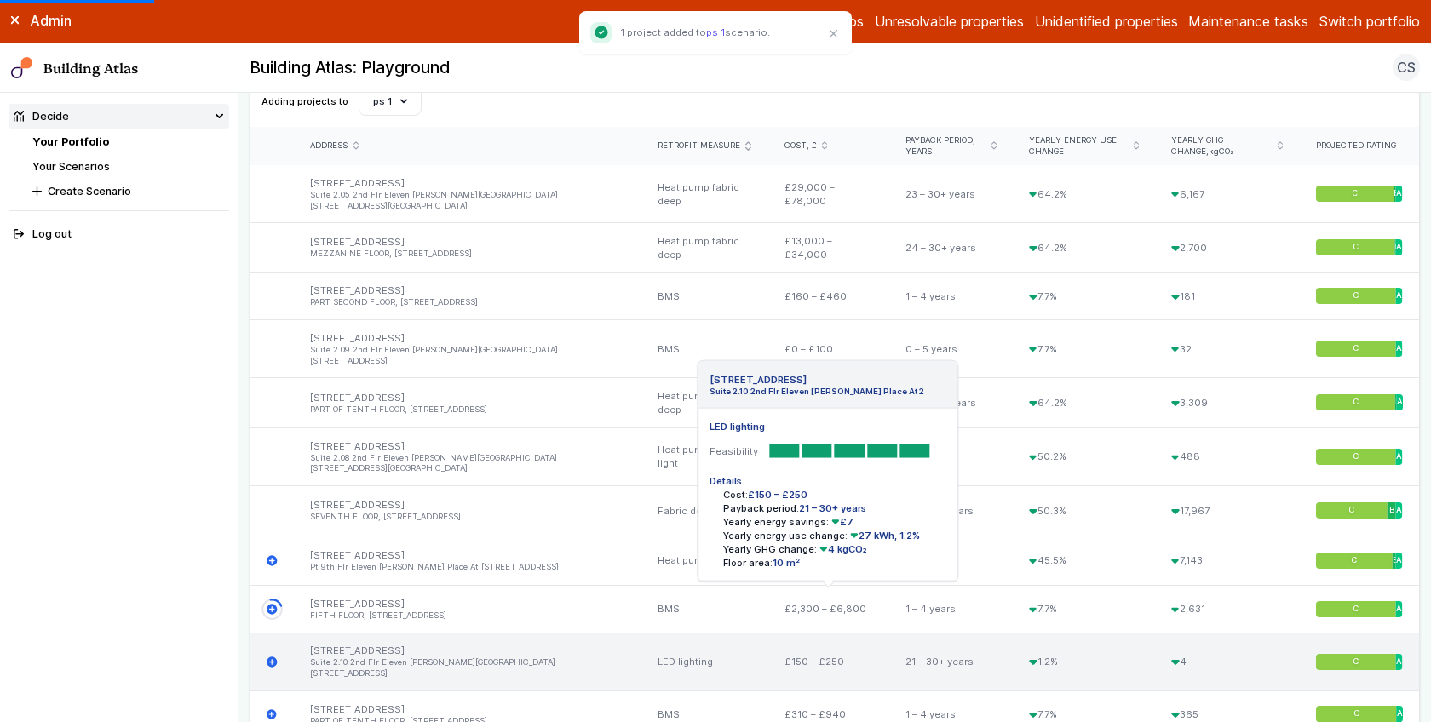
click at [270, 657] on icon "submit" at bounding box center [272, 662] width 11 height 11
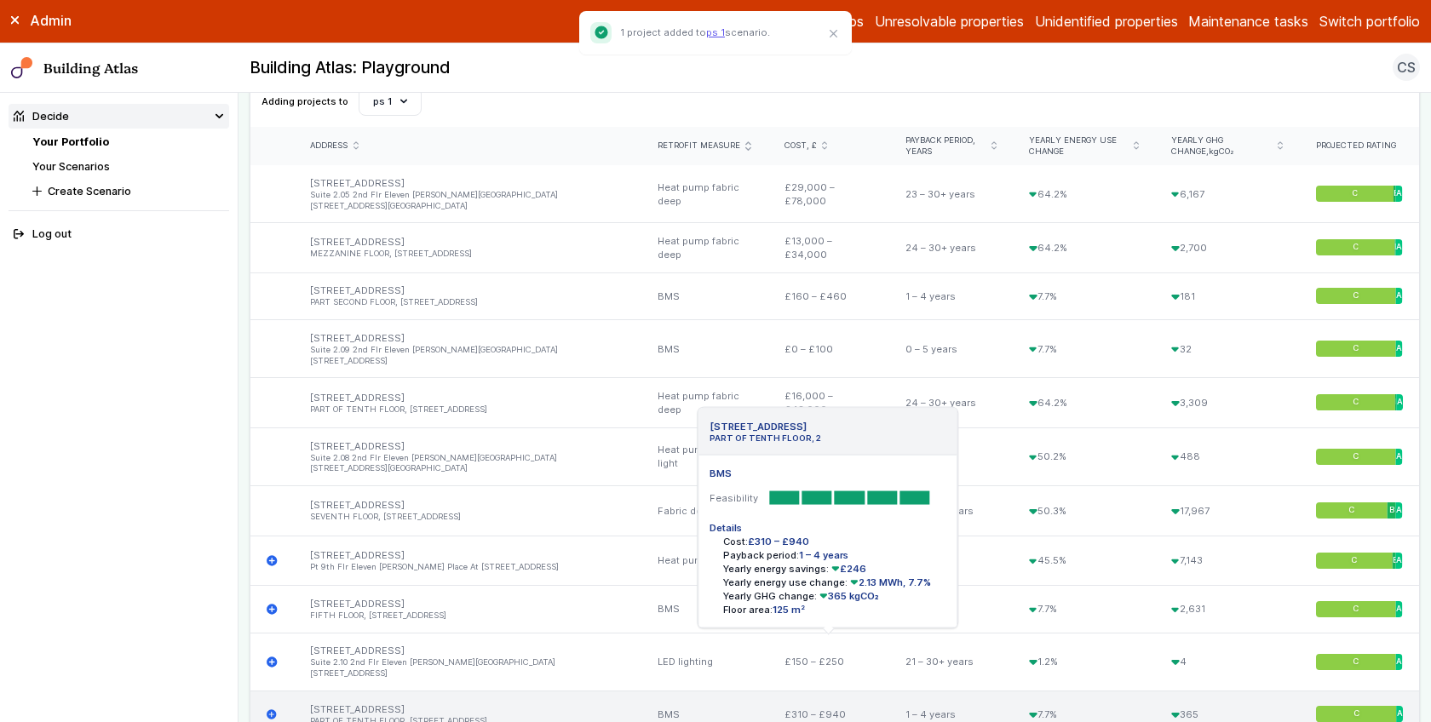
click at [271, 710] on icon "submit" at bounding box center [272, 715] width 11 height 11
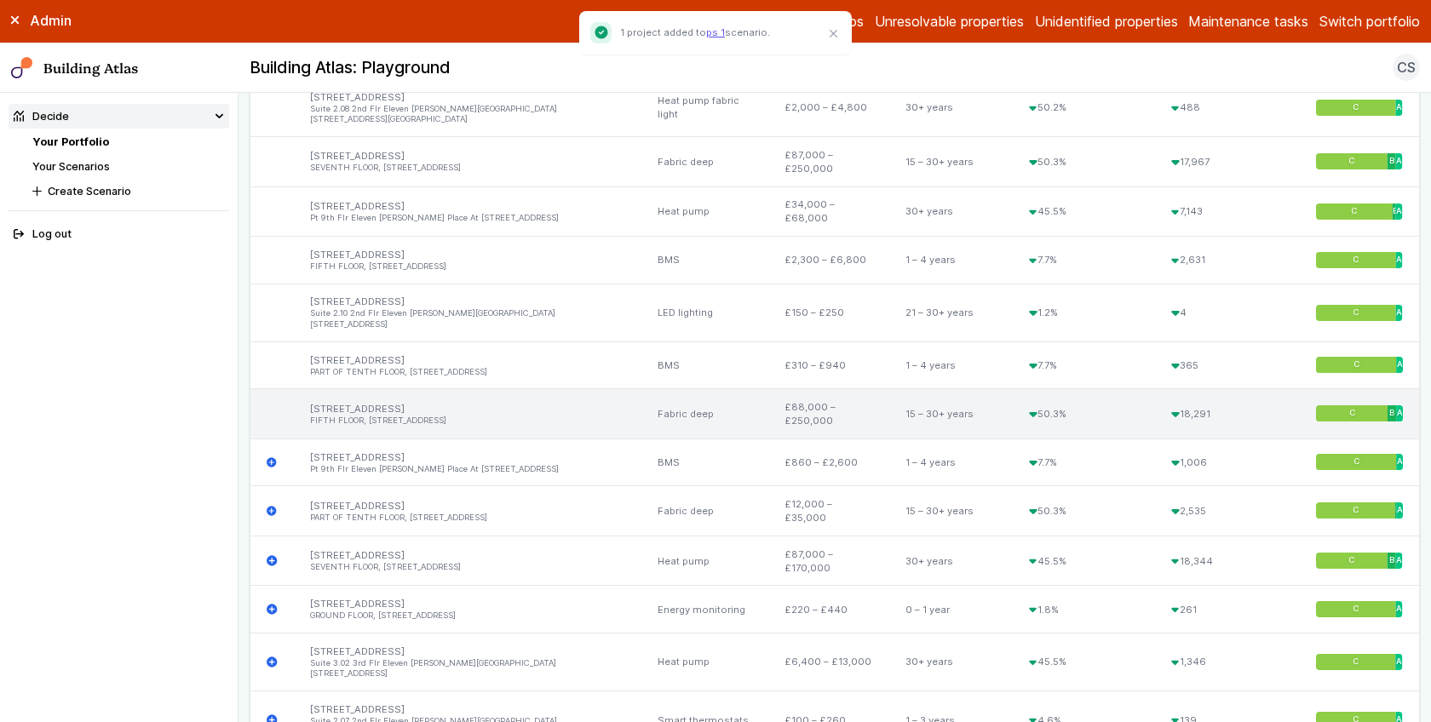
scroll to position [1238, 0]
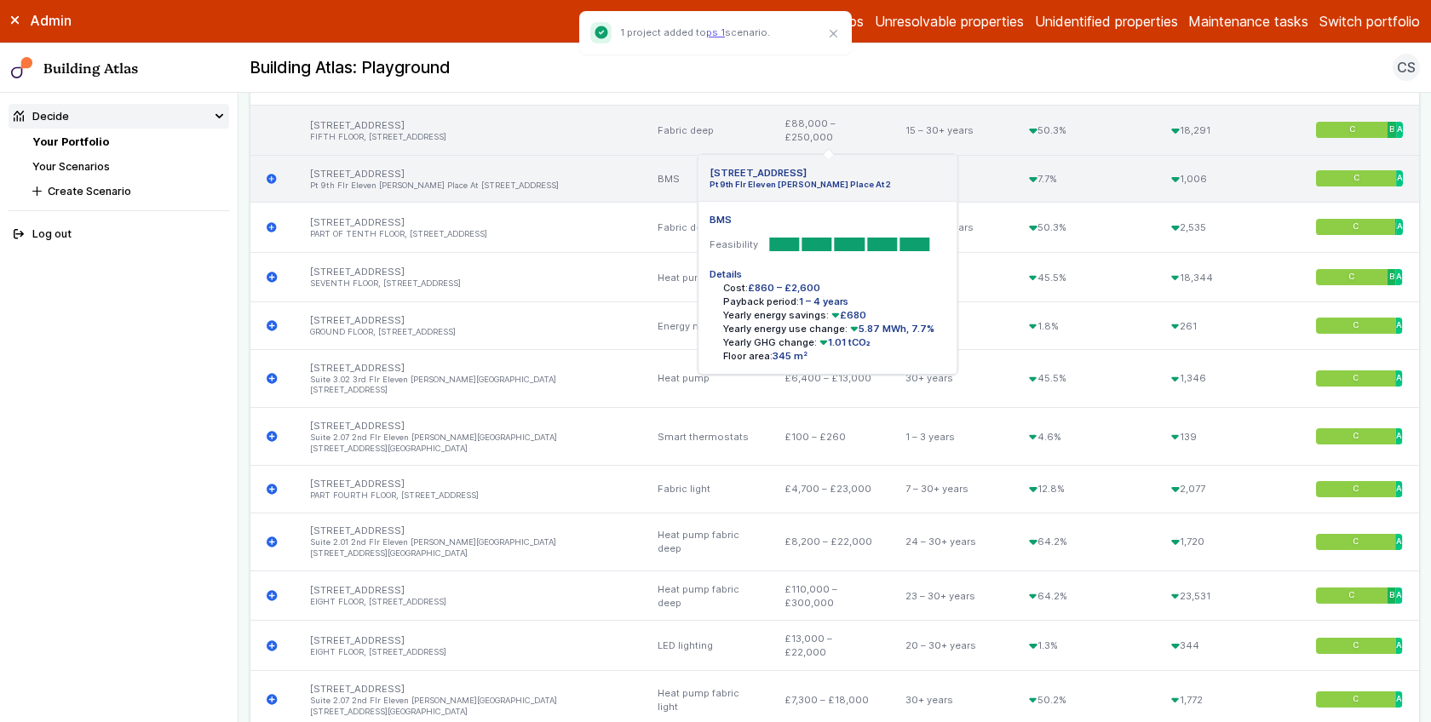
click at [267, 174] on icon "submit" at bounding box center [272, 179] width 10 height 10
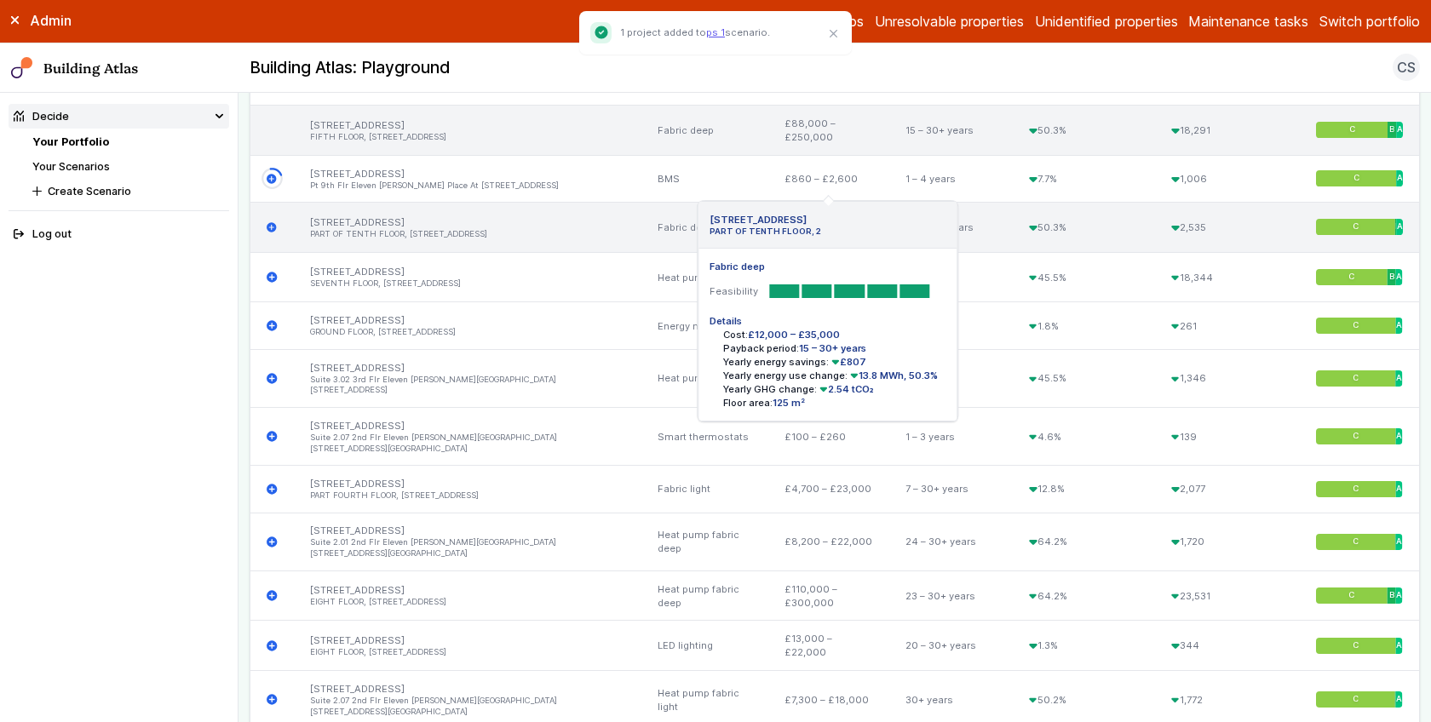
click at [271, 222] on icon "submit" at bounding box center [272, 227] width 11 height 11
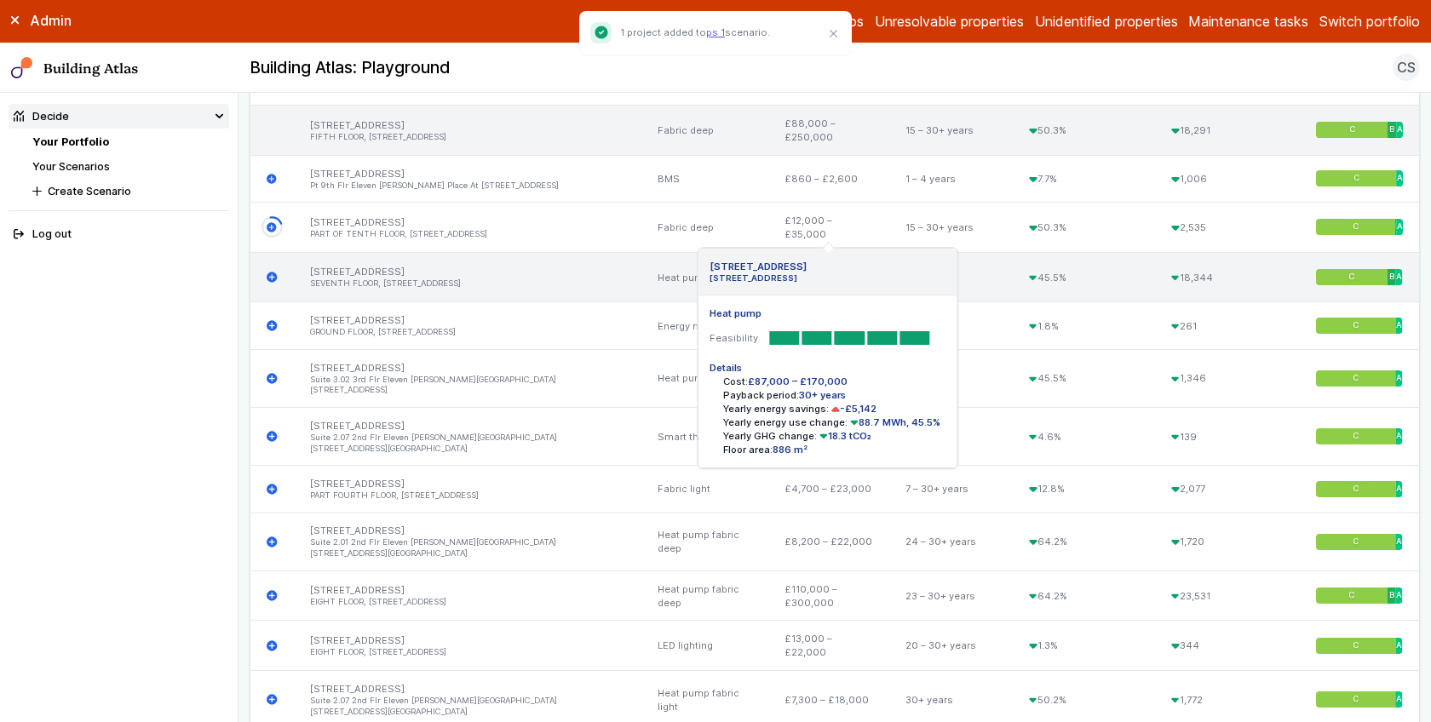
click at [272, 272] on icon "submit" at bounding box center [272, 277] width 10 height 10
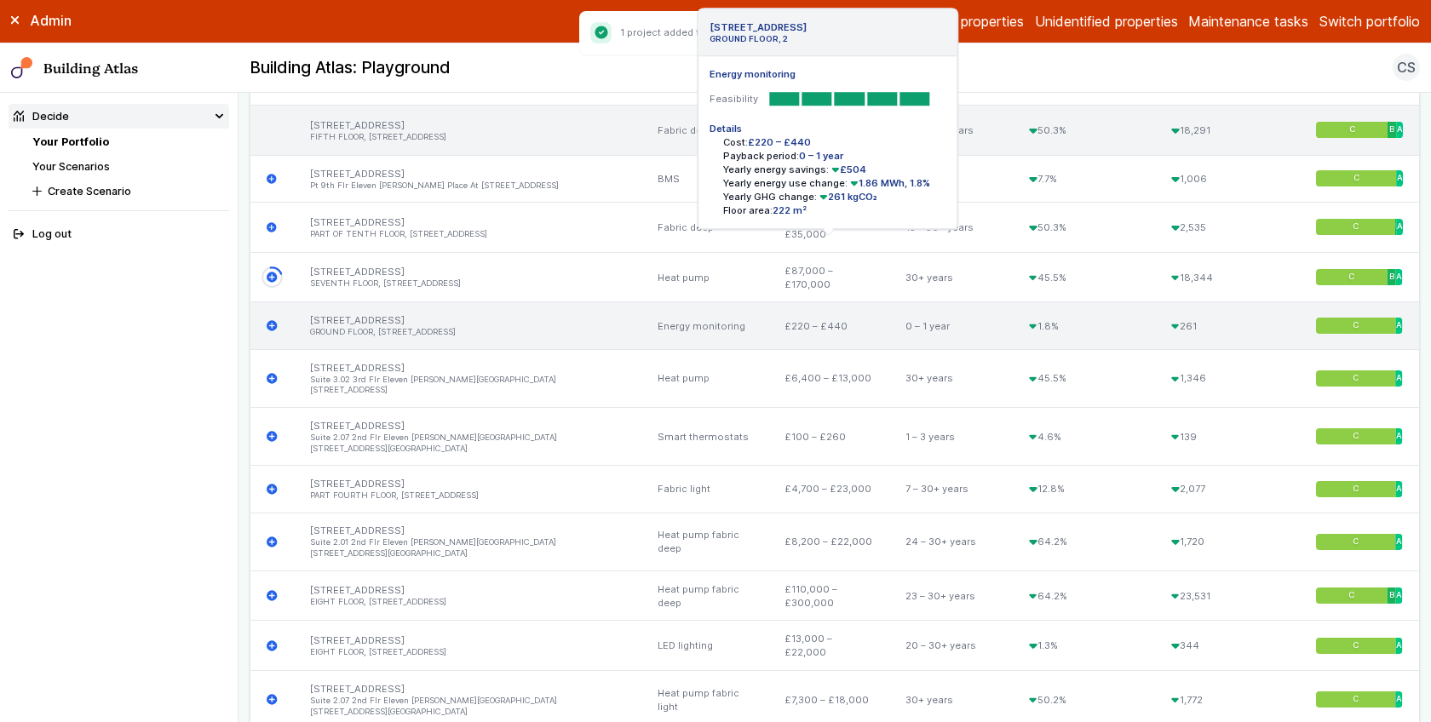
click at [272, 320] on icon "submit" at bounding box center [272, 325] width 11 height 11
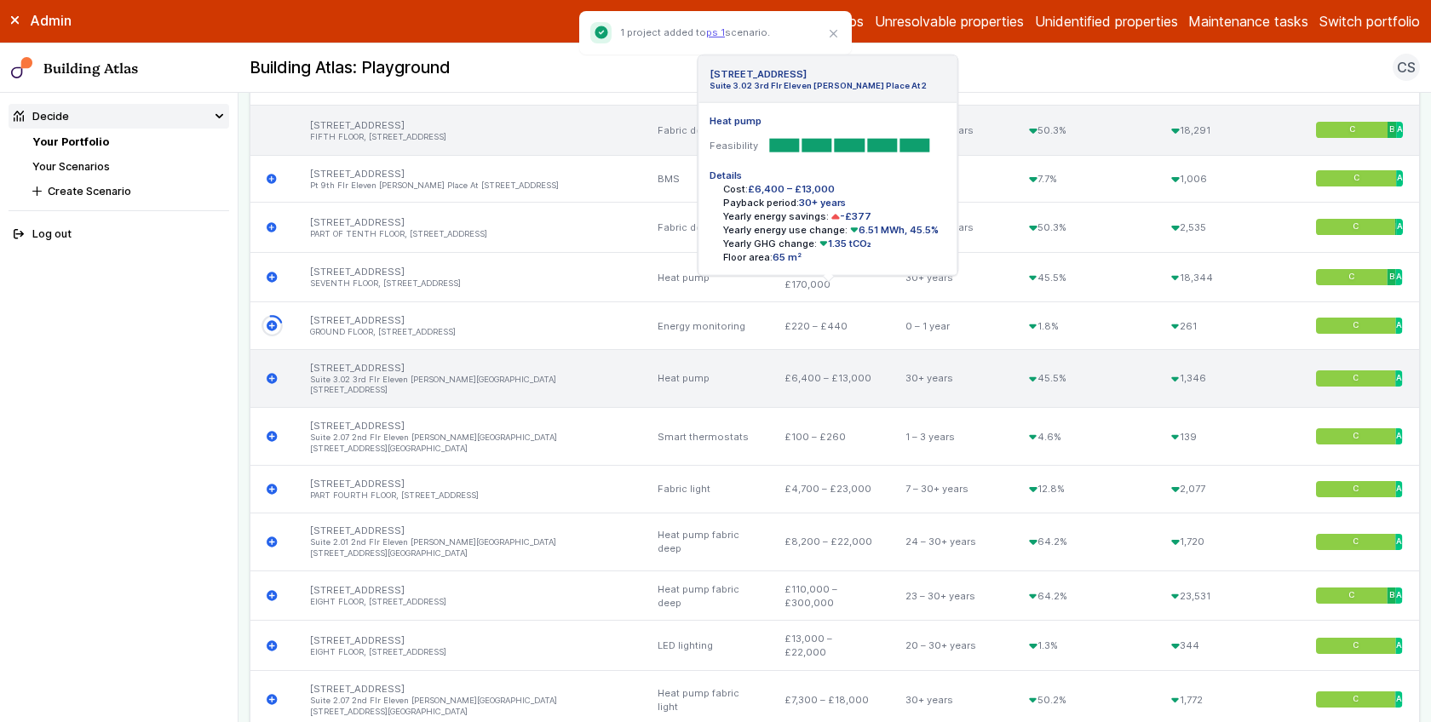
click at [273, 373] on icon "submit" at bounding box center [272, 378] width 10 height 10
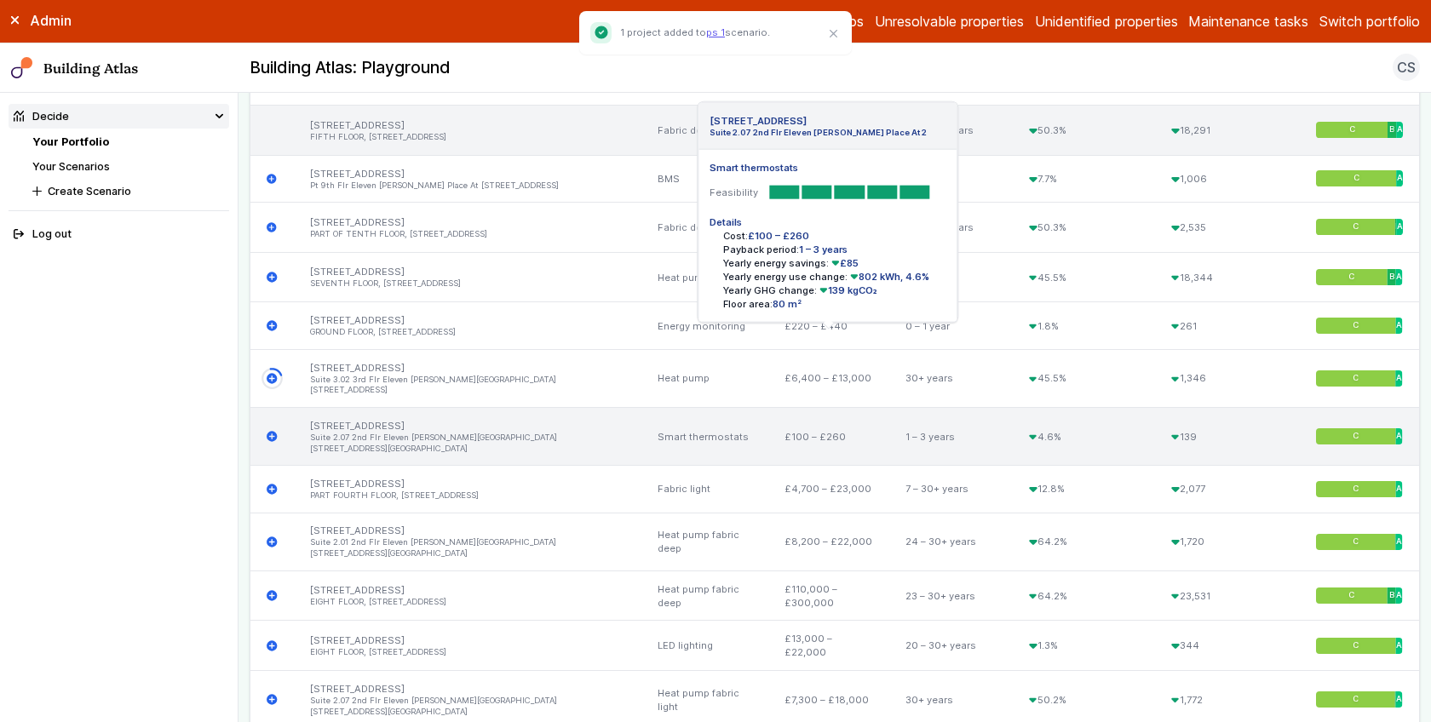
click at [270, 431] on icon "submit" at bounding box center [272, 436] width 10 height 10
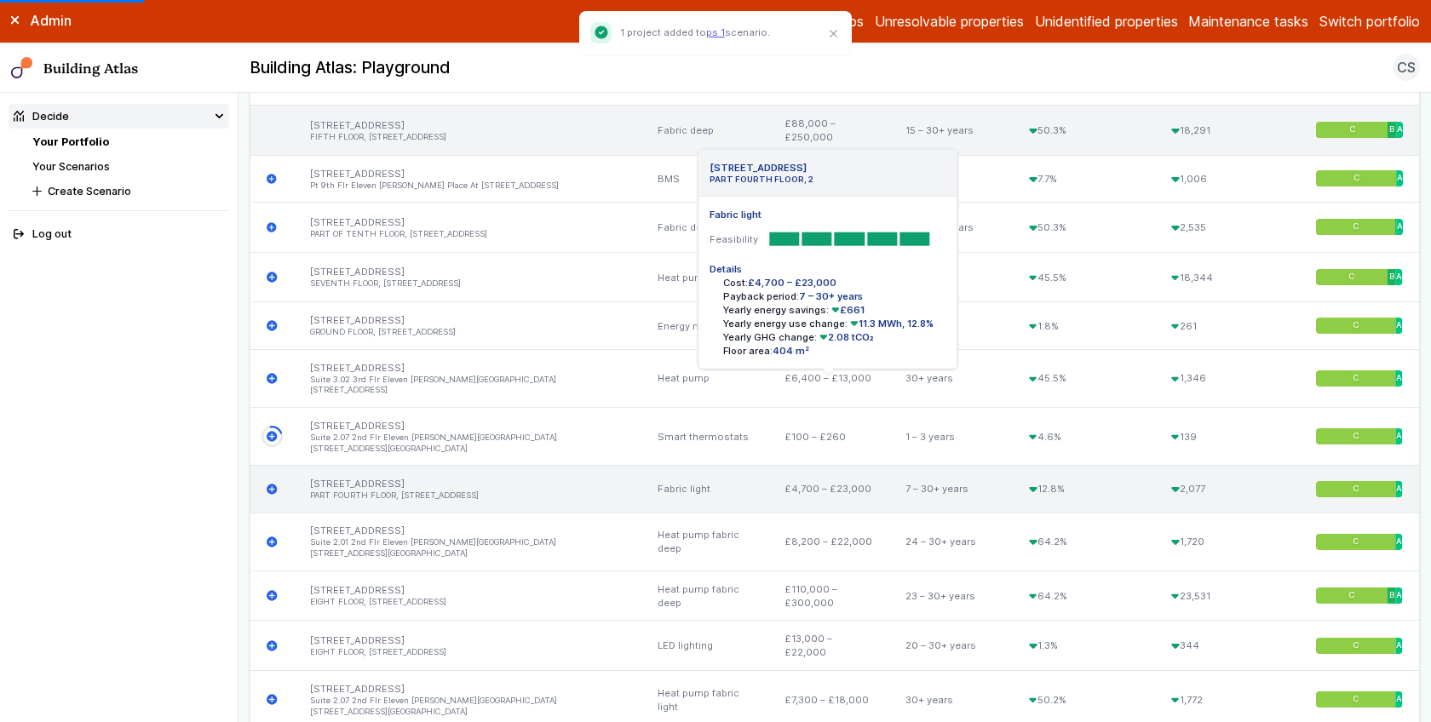
click at [270, 466] on div "2, BRUNSWICK SQUARE PART FOURTH FLOOR, 2 Fabric light Feasibility Details Cost:…" at bounding box center [271, 489] width 43 height 47
click at [270, 484] on icon "submit" at bounding box center [272, 489] width 10 height 10
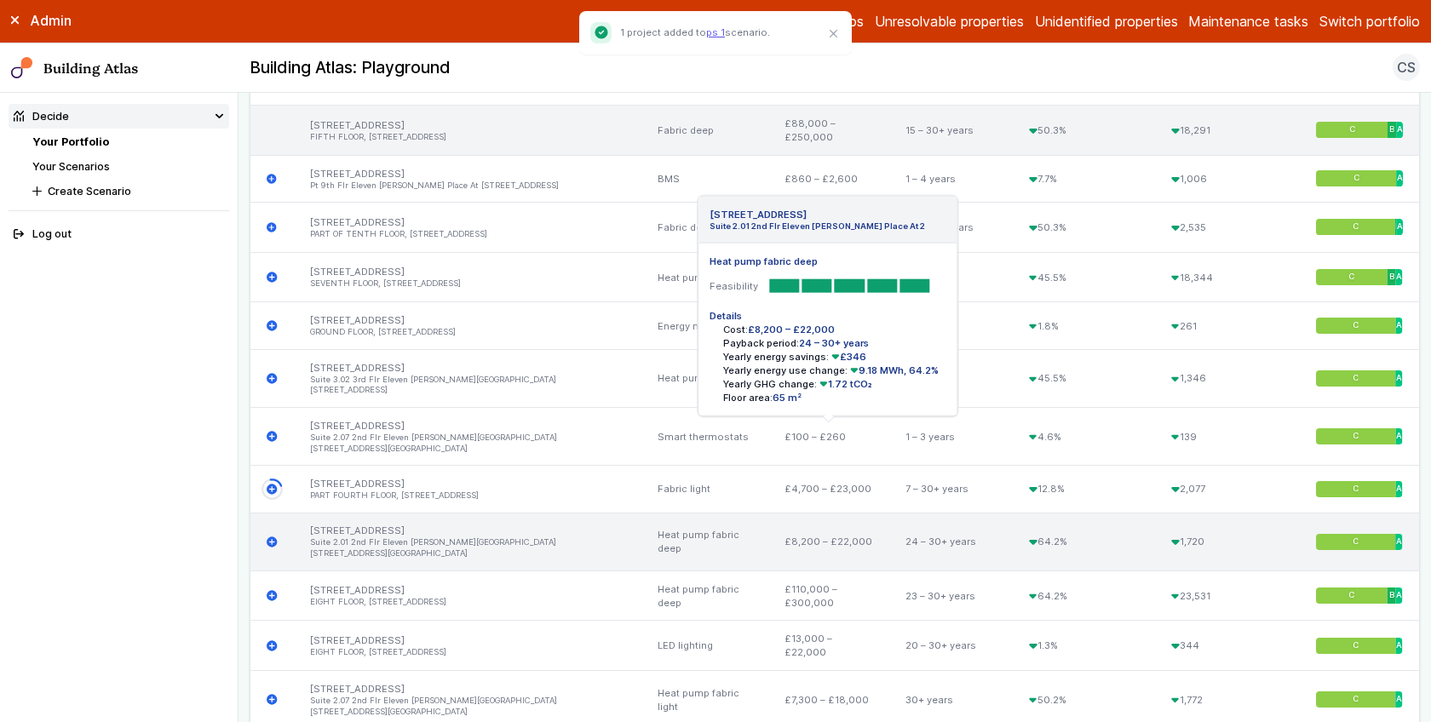
click at [269, 537] on icon "submit" at bounding box center [272, 542] width 10 height 10
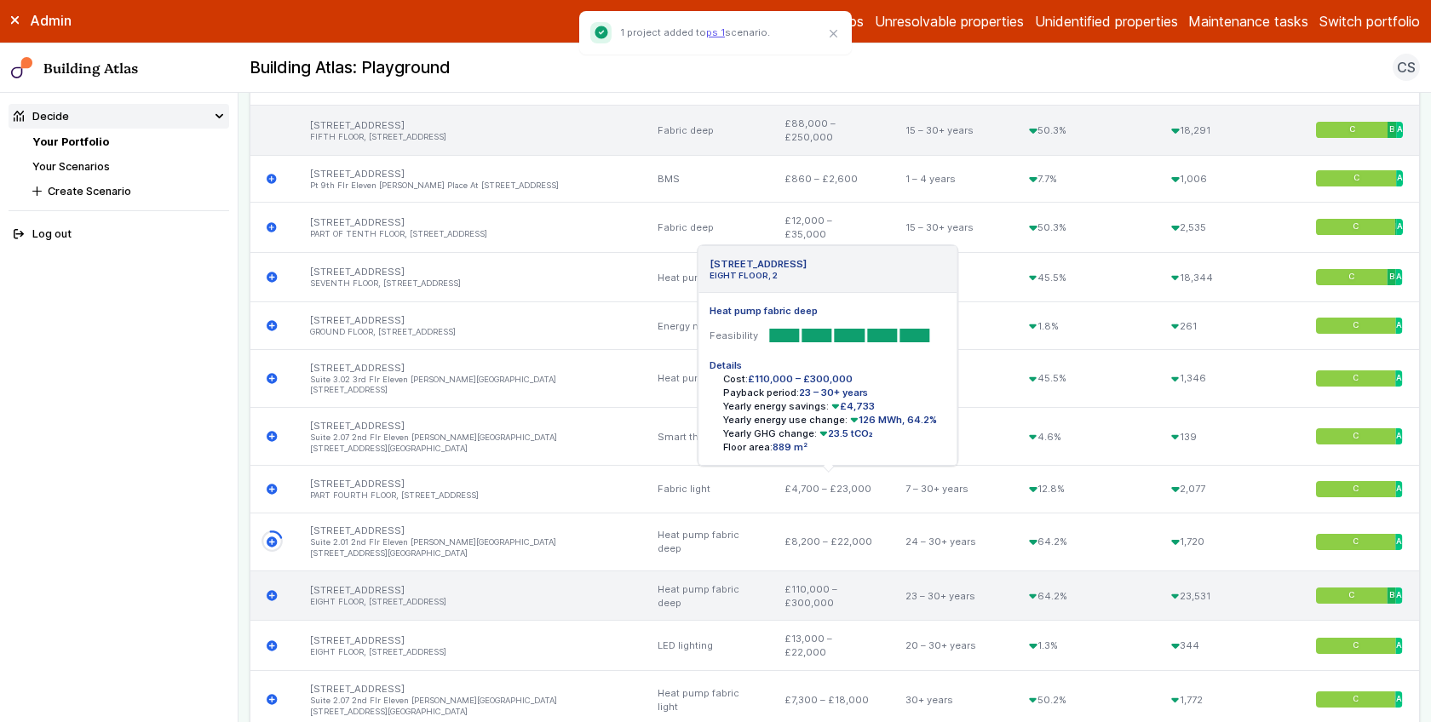
click at [272, 590] on icon "submit" at bounding box center [272, 595] width 10 height 10
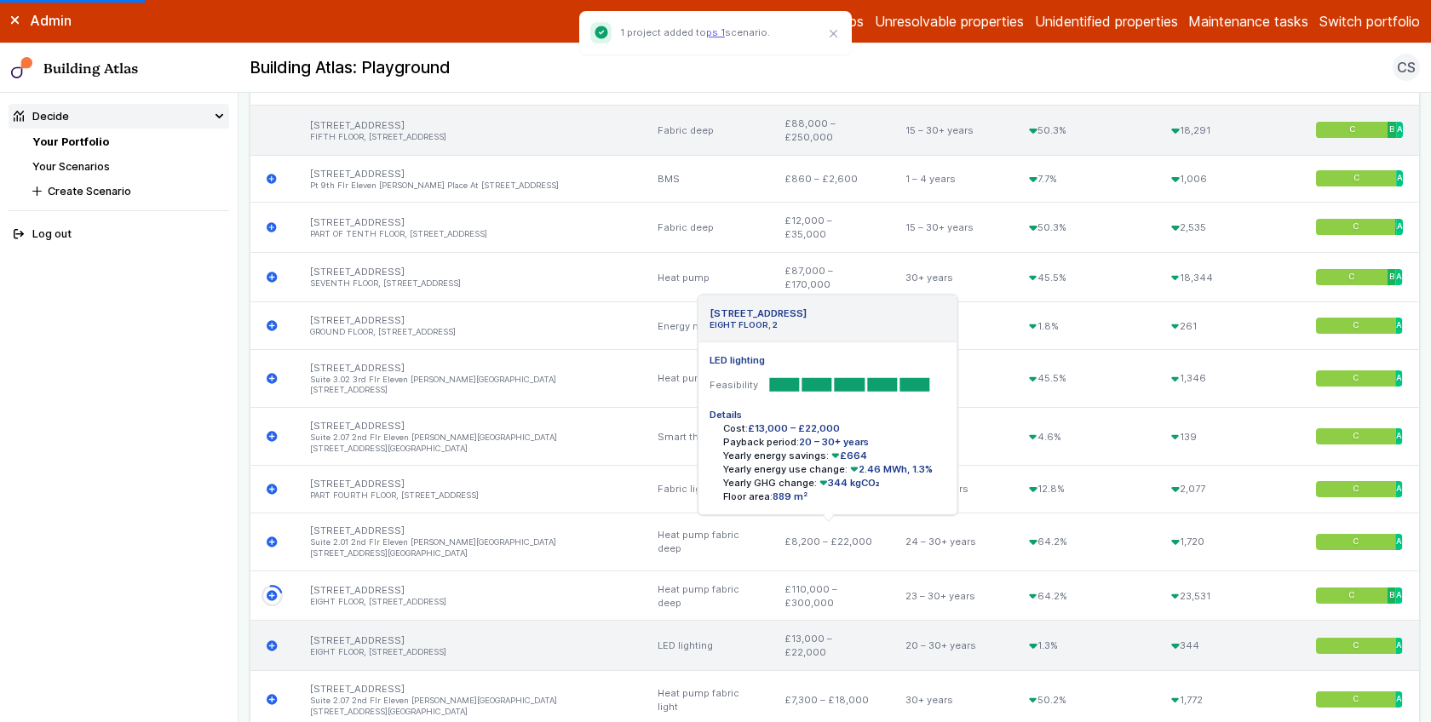
click at [270, 641] on icon "submit" at bounding box center [272, 646] width 10 height 10
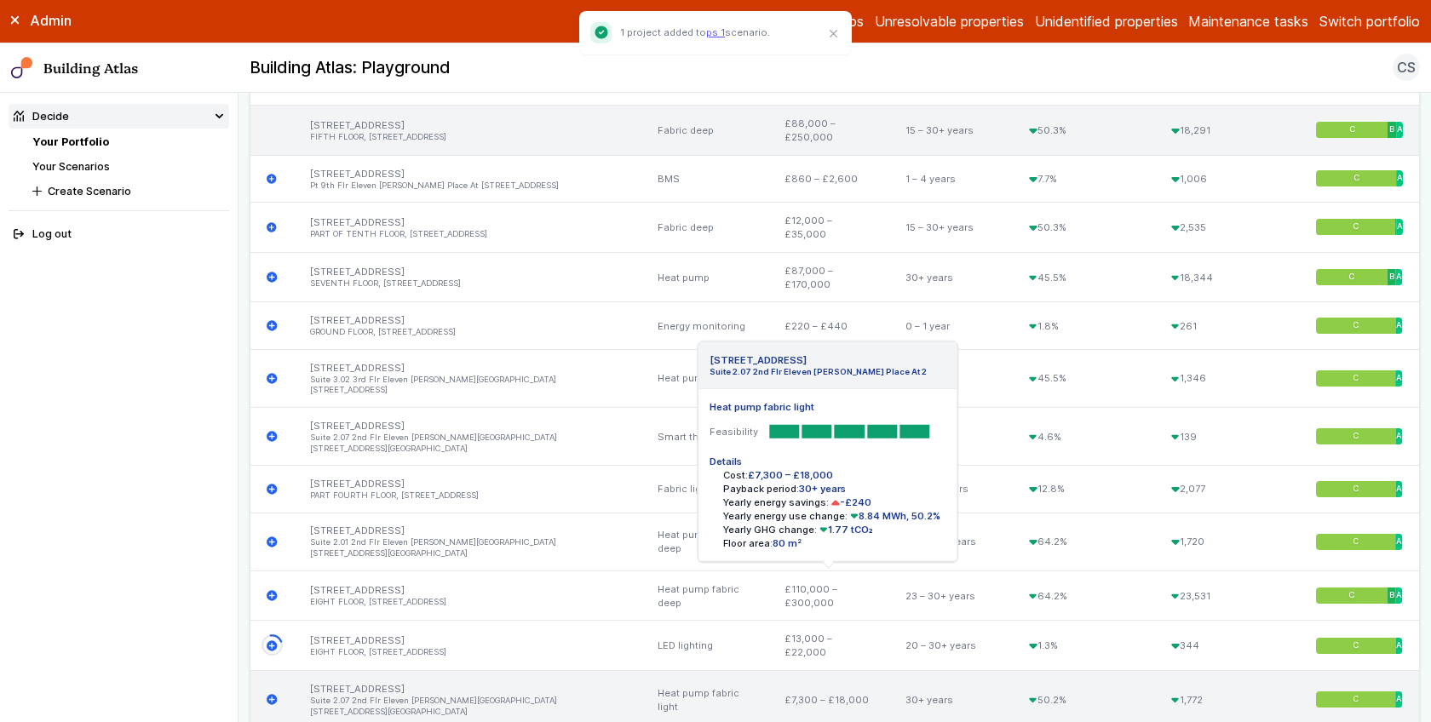
click at [270, 694] on icon "submit" at bounding box center [272, 699] width 10 height 10
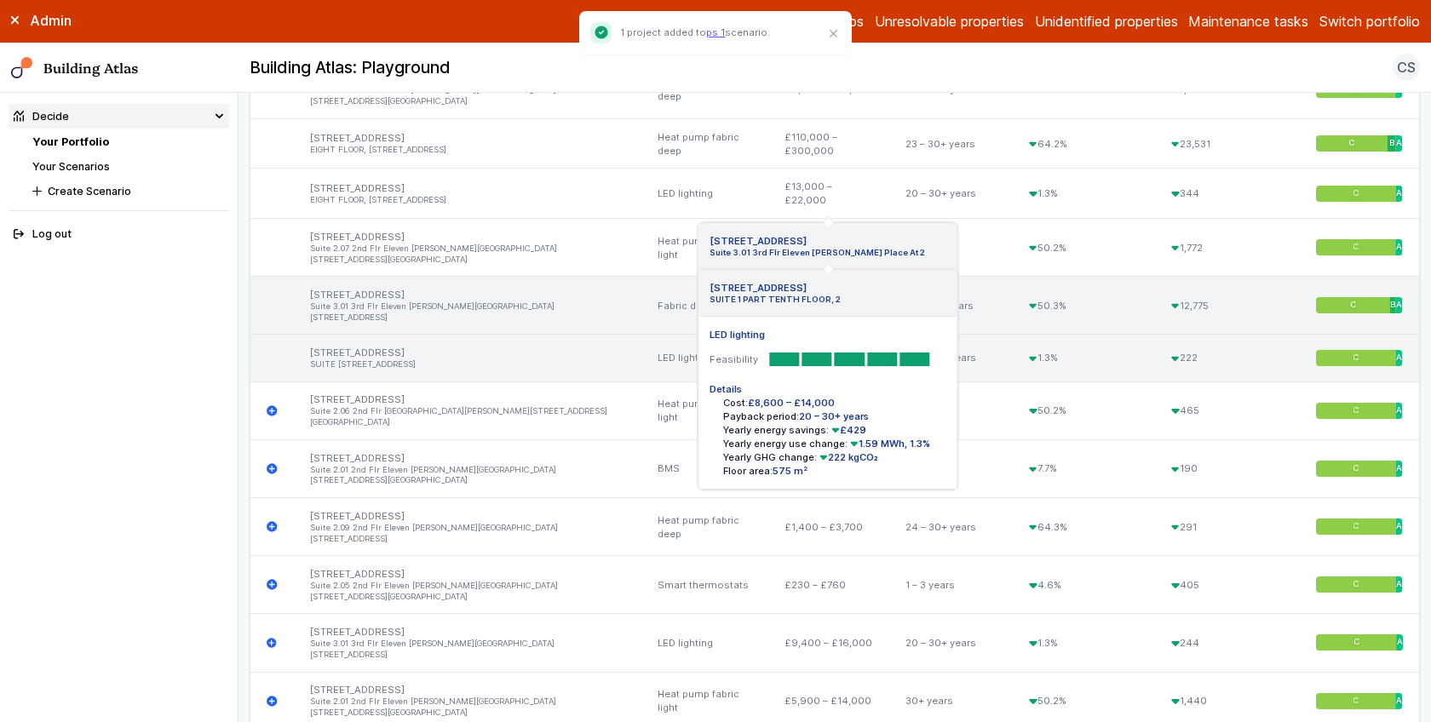
scroll to position [1714, 0]
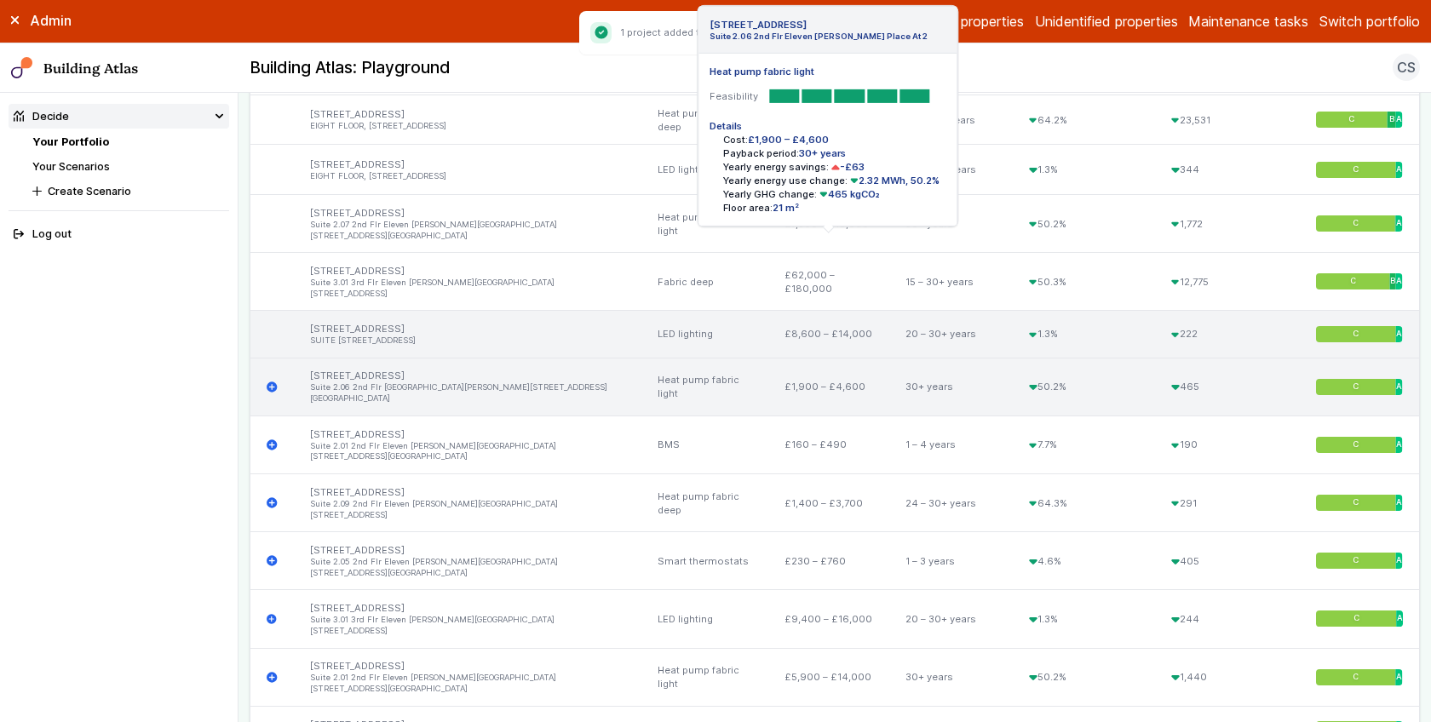
click at [270, 382] on icon "submit" at bounding box center [272, 387] width 10 height 10
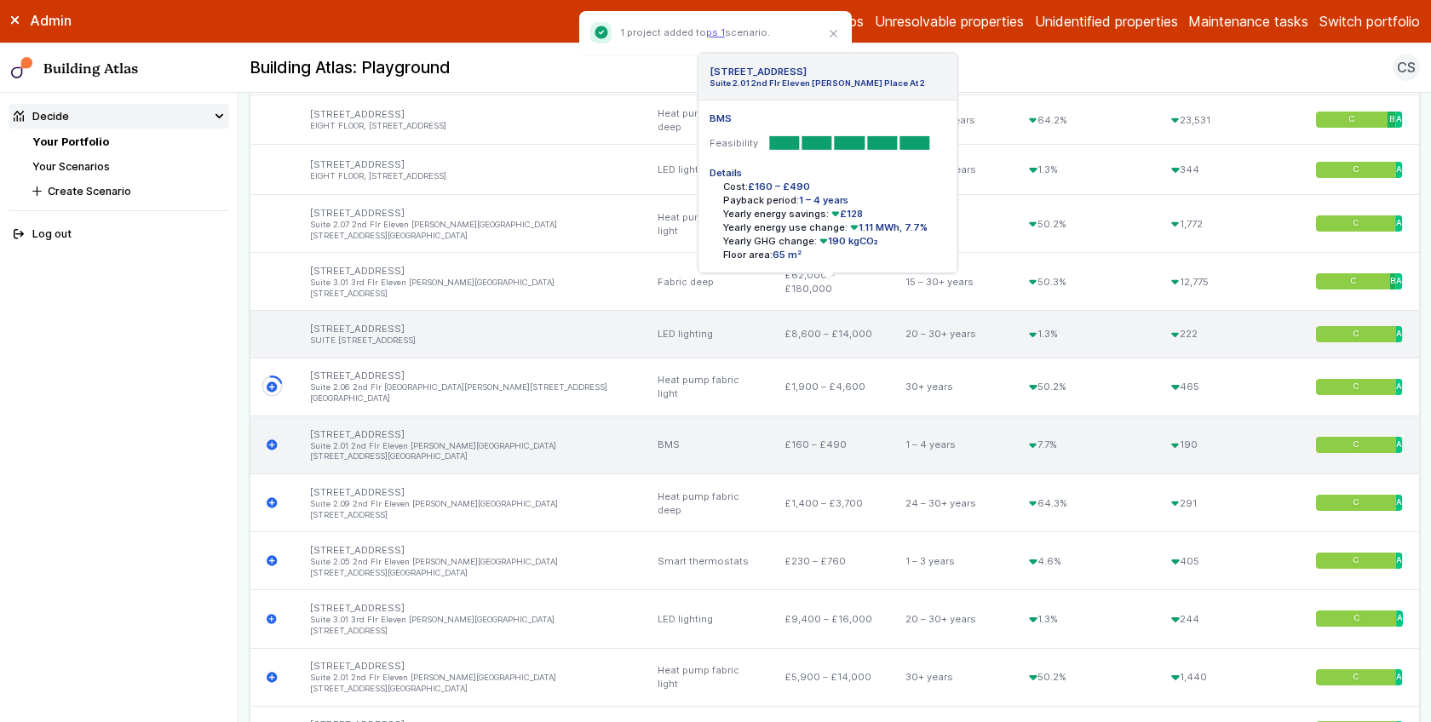
click at [271, 440] on icon "submit" at bounding box center [272, 445] width 11 height 11
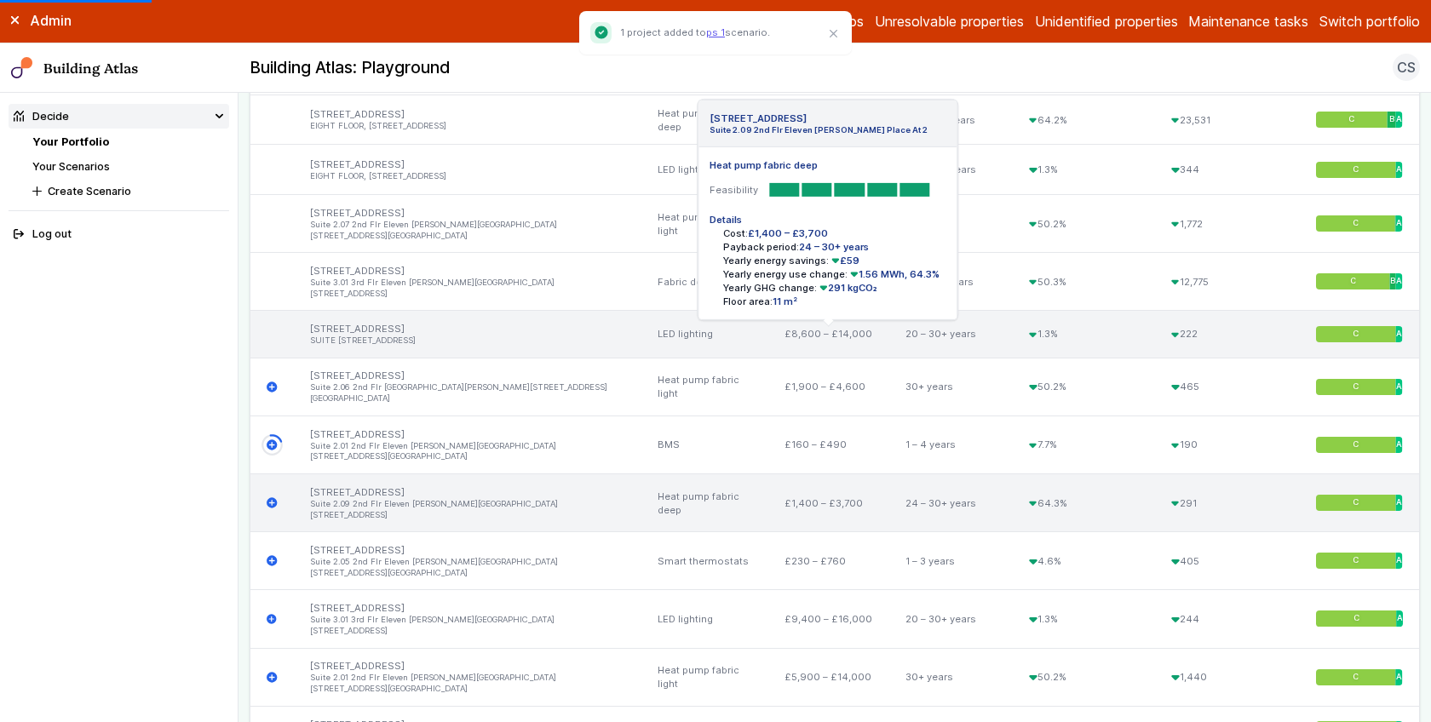
click at [267, 497] on icon "submit" at bounding box center [272, 502] width 11 height 11
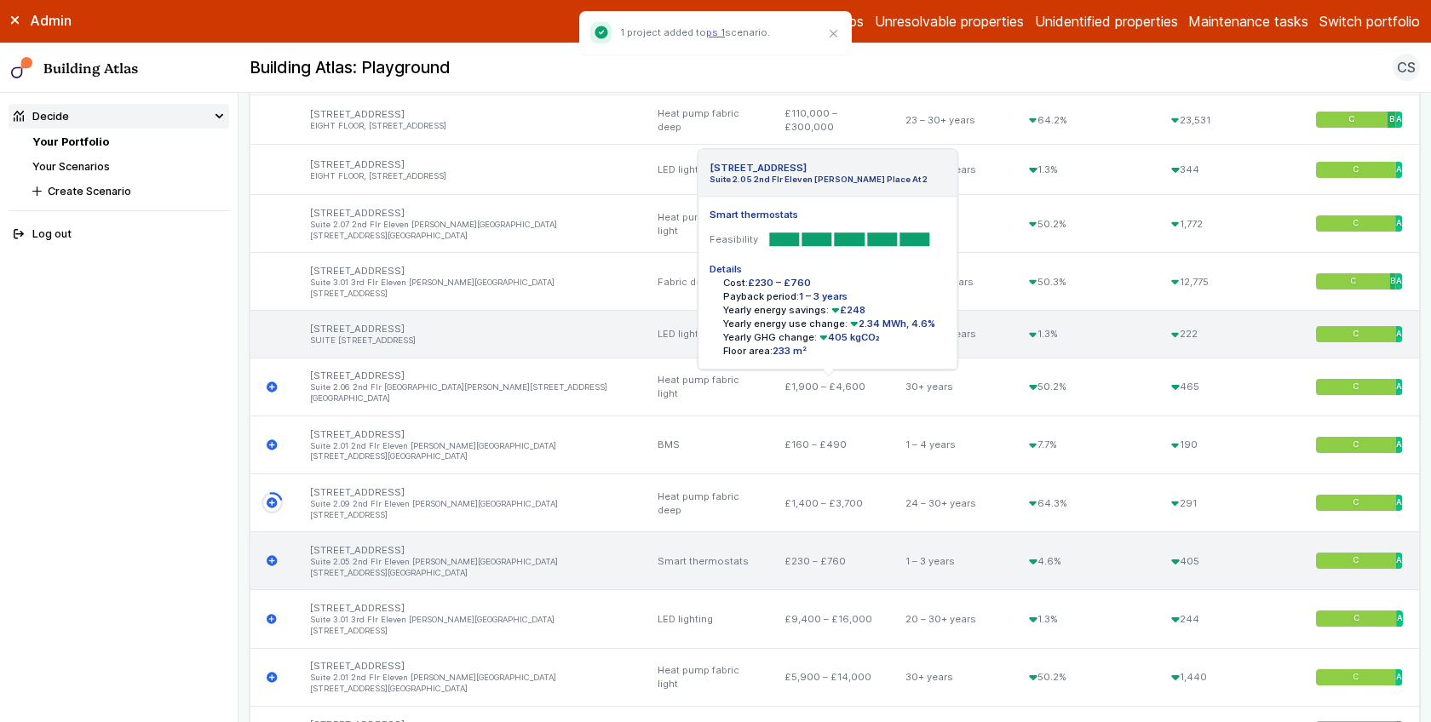
click at [273, 556] on icon "submit" at bounding box center [272, 561] width 10 height 10
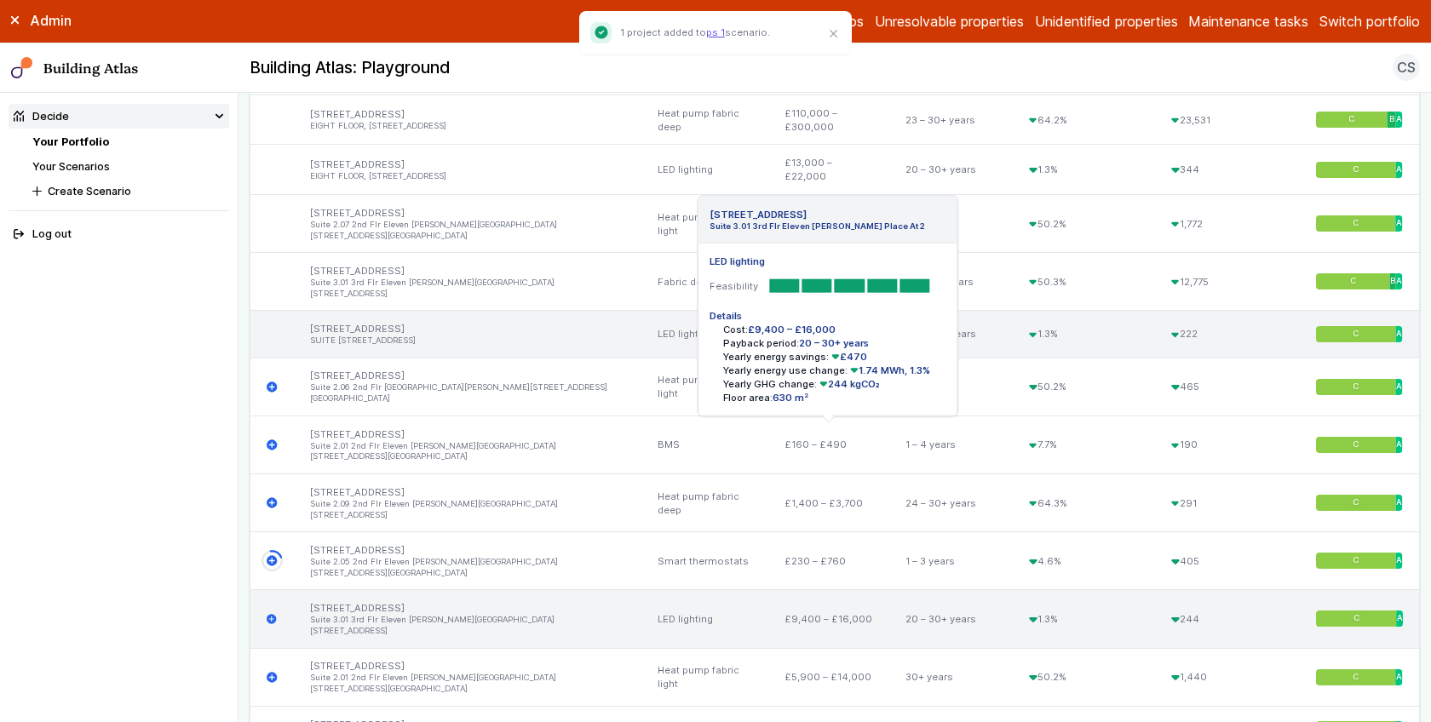
click at [273, 614] on icon "submit" at bounding box center [272, 619] width 10 height 10
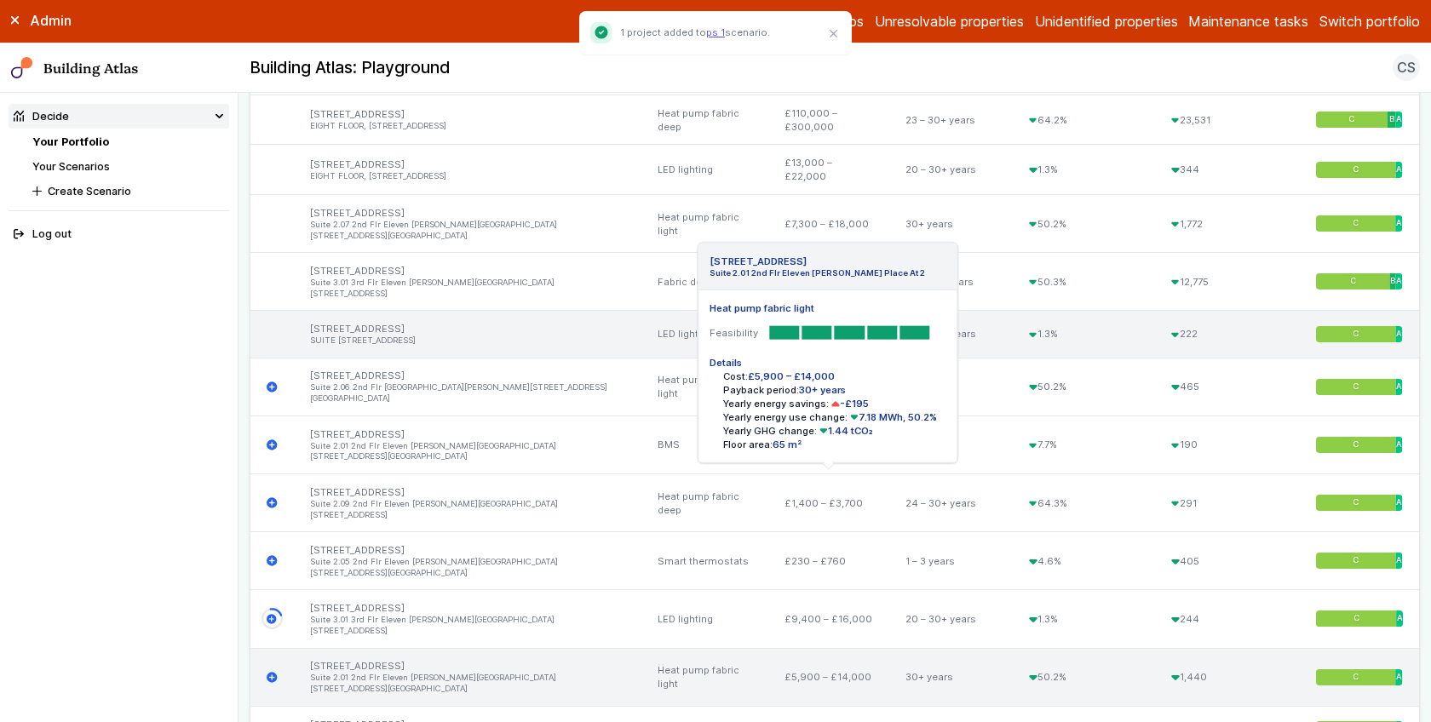
click at [273, 672] on icon "submit" at bounding box center [272, 677] width 10 height 10
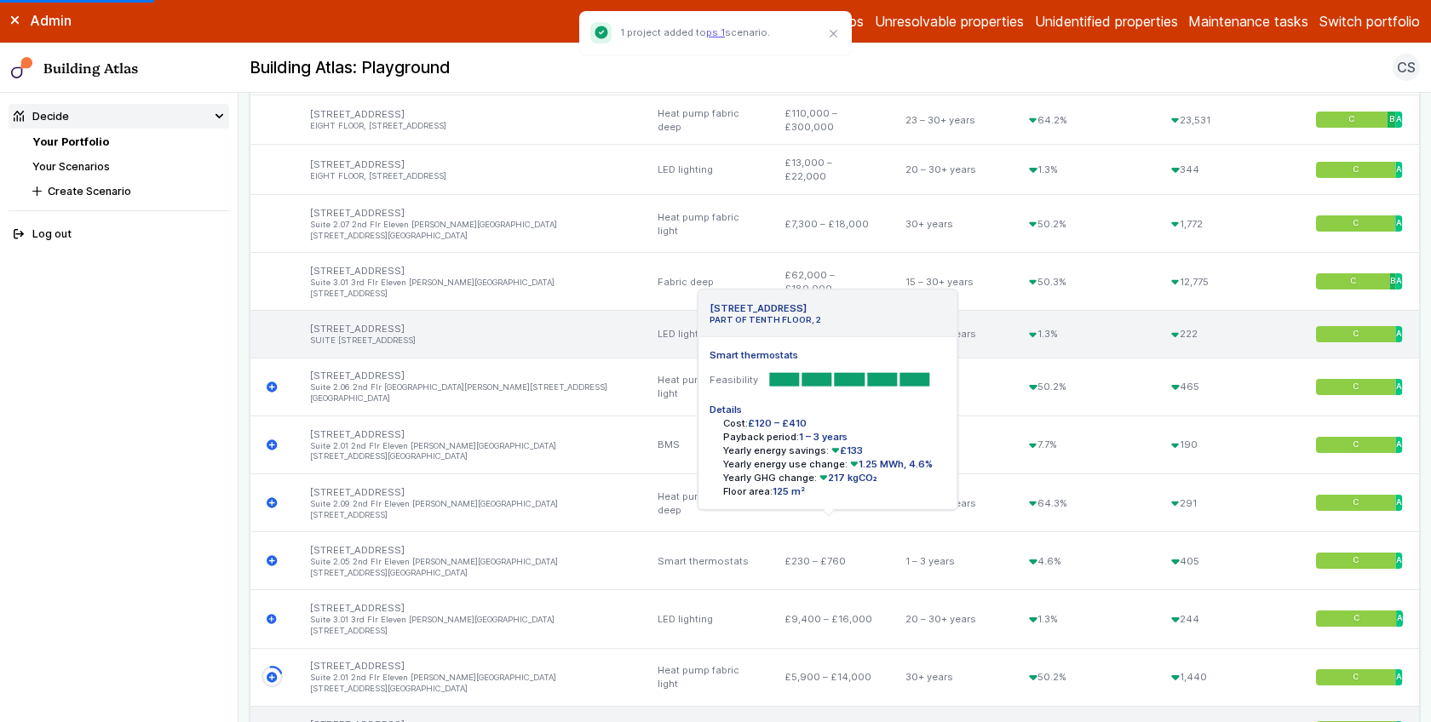
click at [269, 722] on icon "submit" at bounding box center [272, 730] width 11 height 11
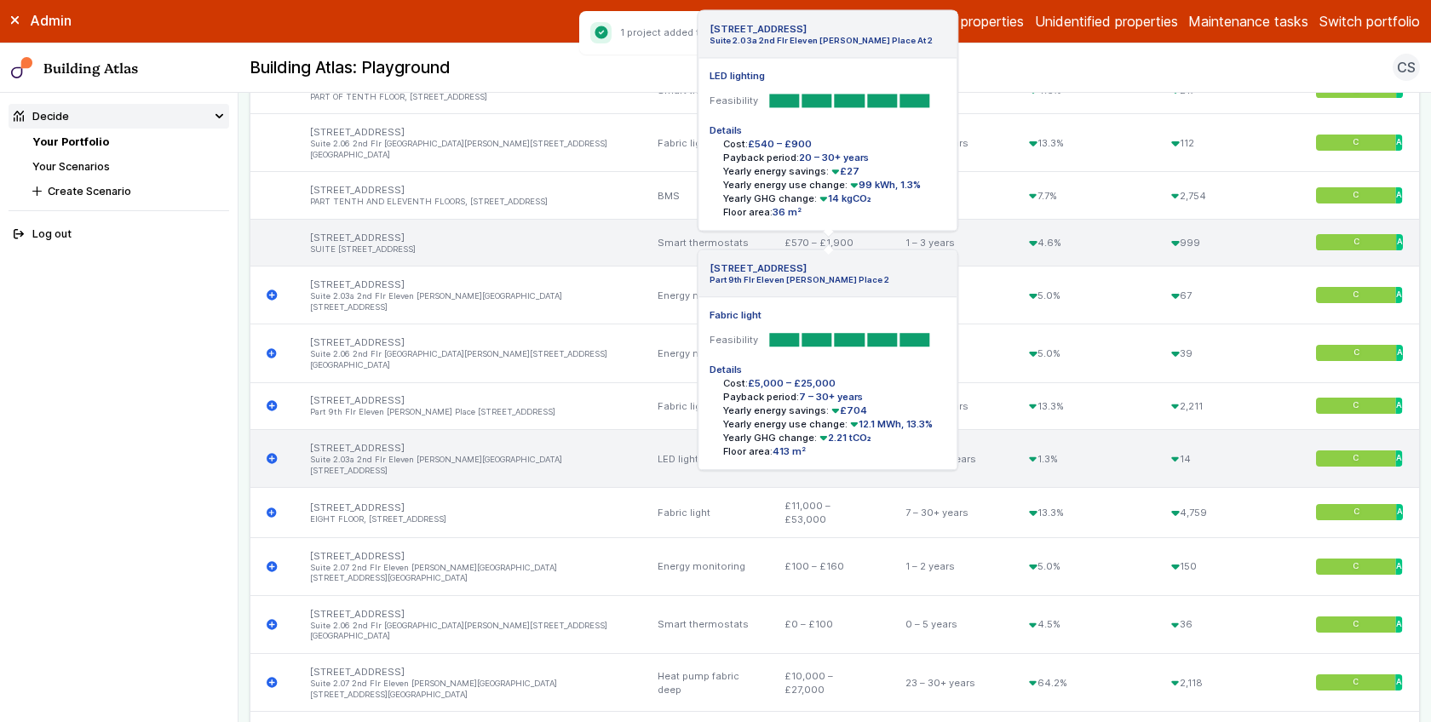
scroll to position [2293, 0]
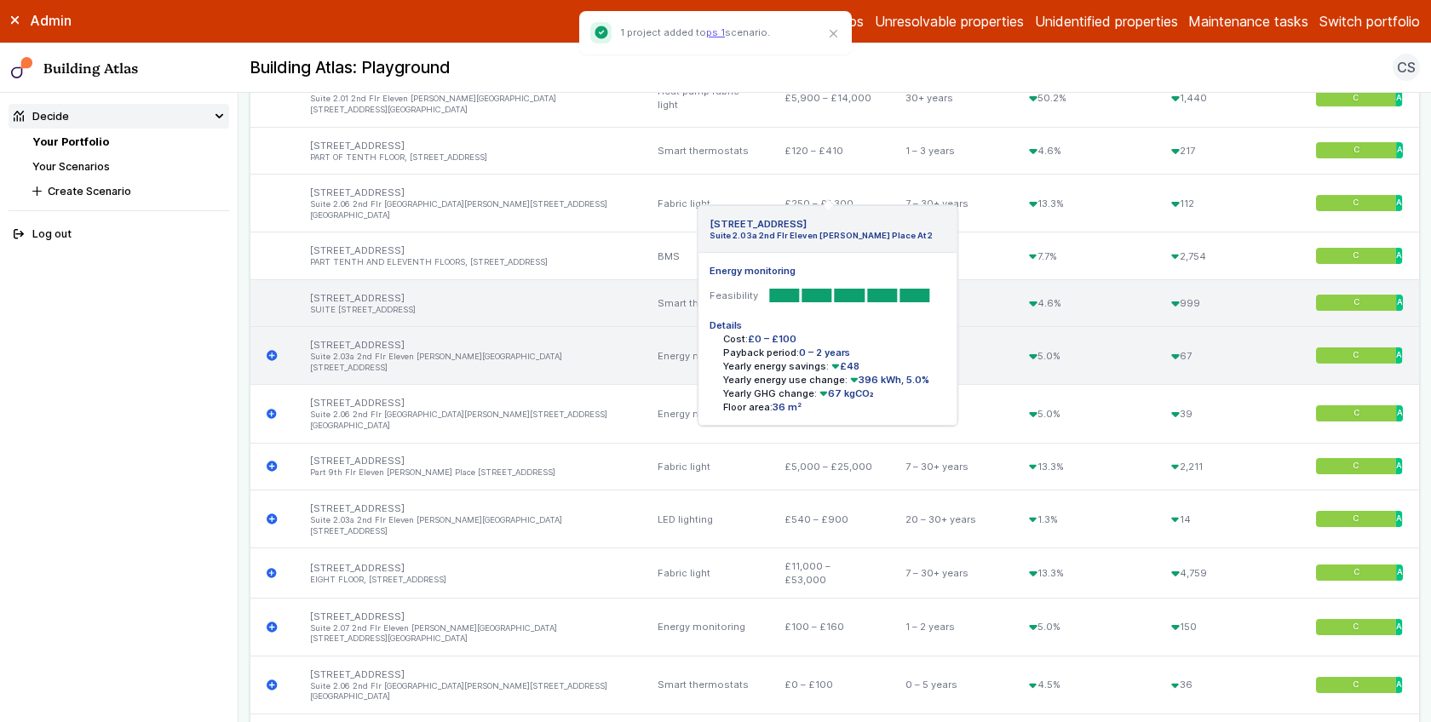
click at [272, 350] on icon "submit" at bounding box center [272, 355] width 11 height 11
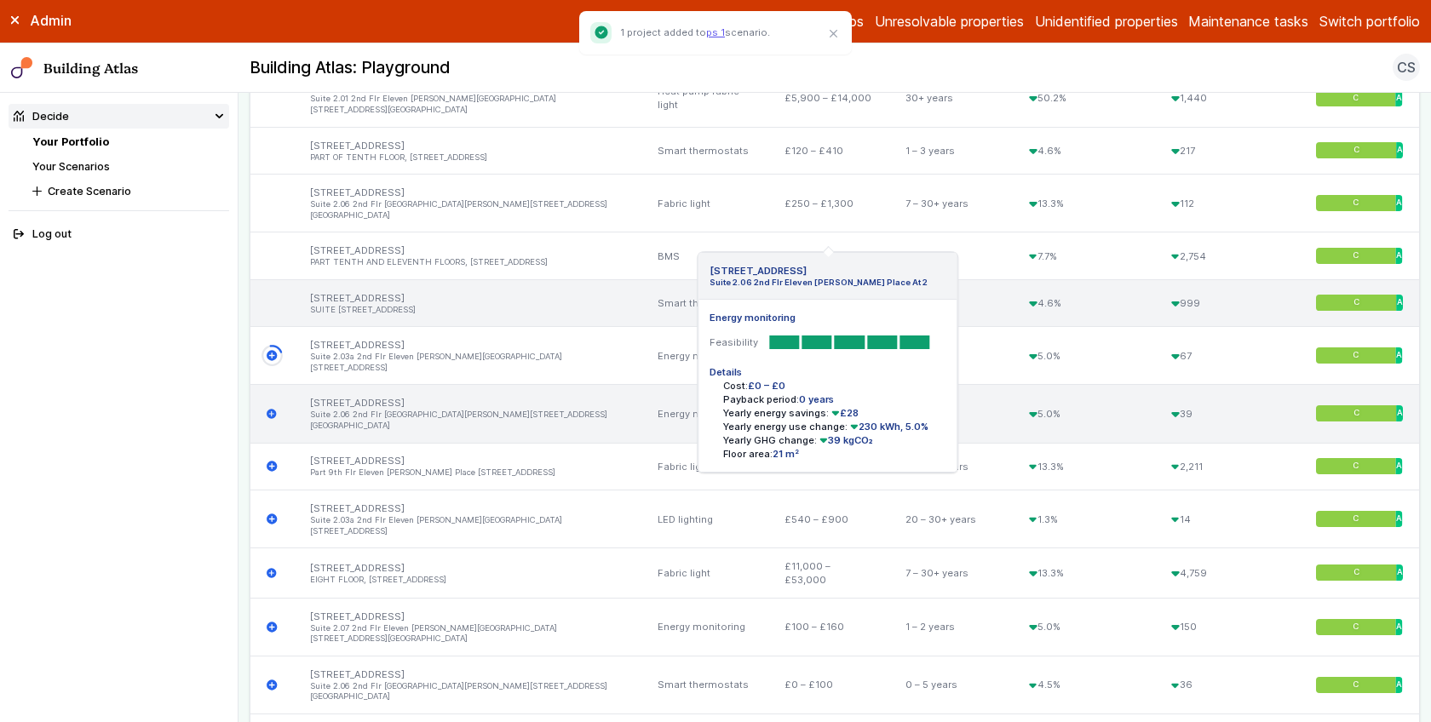
click at [273, 409] on icon "submit" at bounding box center [272, 414] width 11 height 11
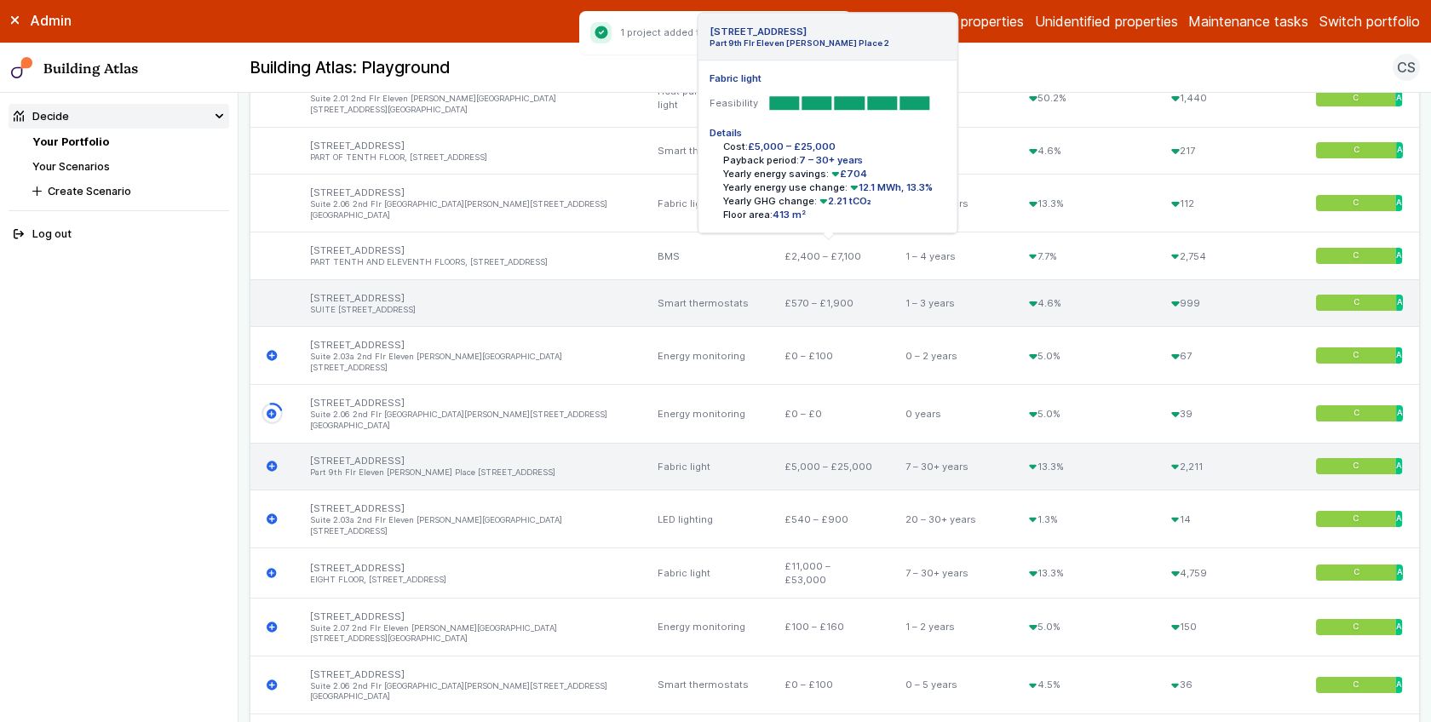
click at [274, 462] on icon "submit" at bounding box center [272, 467] width 10 height 10
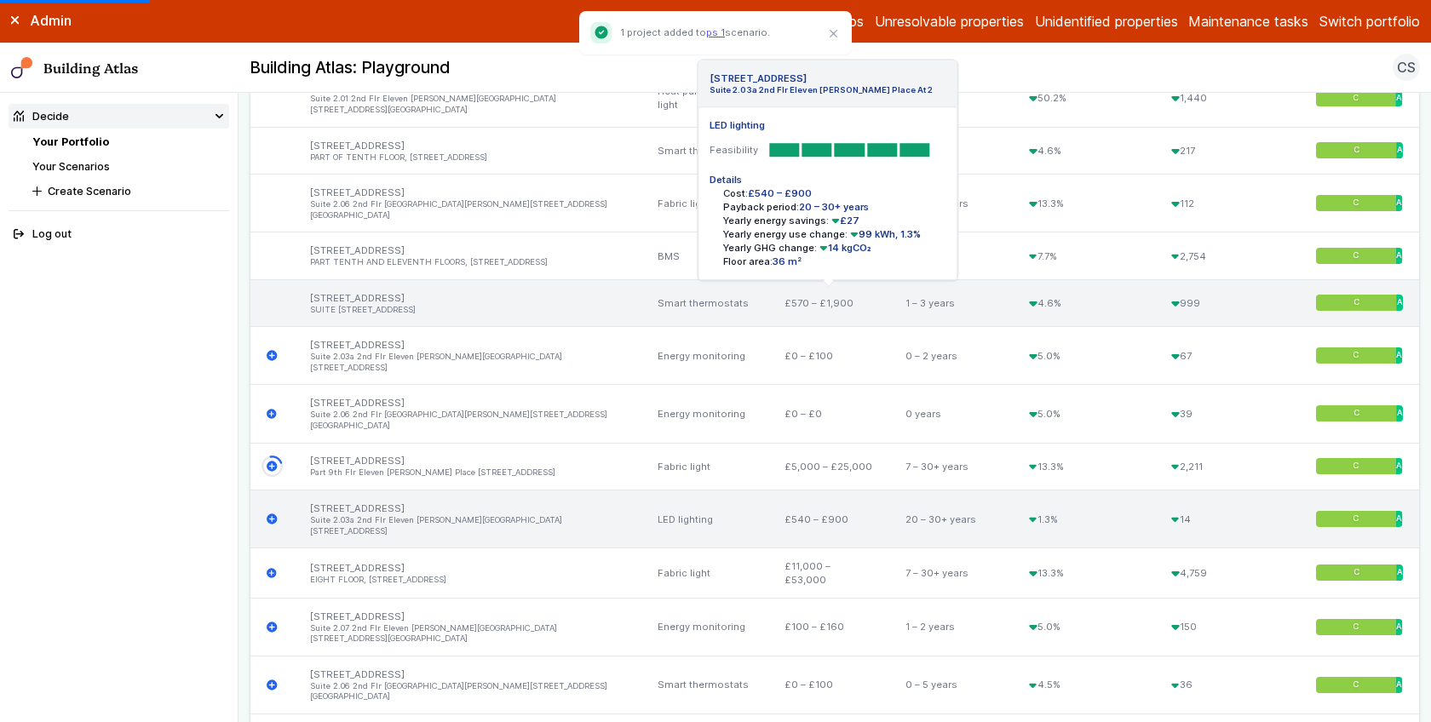
click at [273, 514] on icon "submit" at bounding box center [272, 519] width 10 height 10
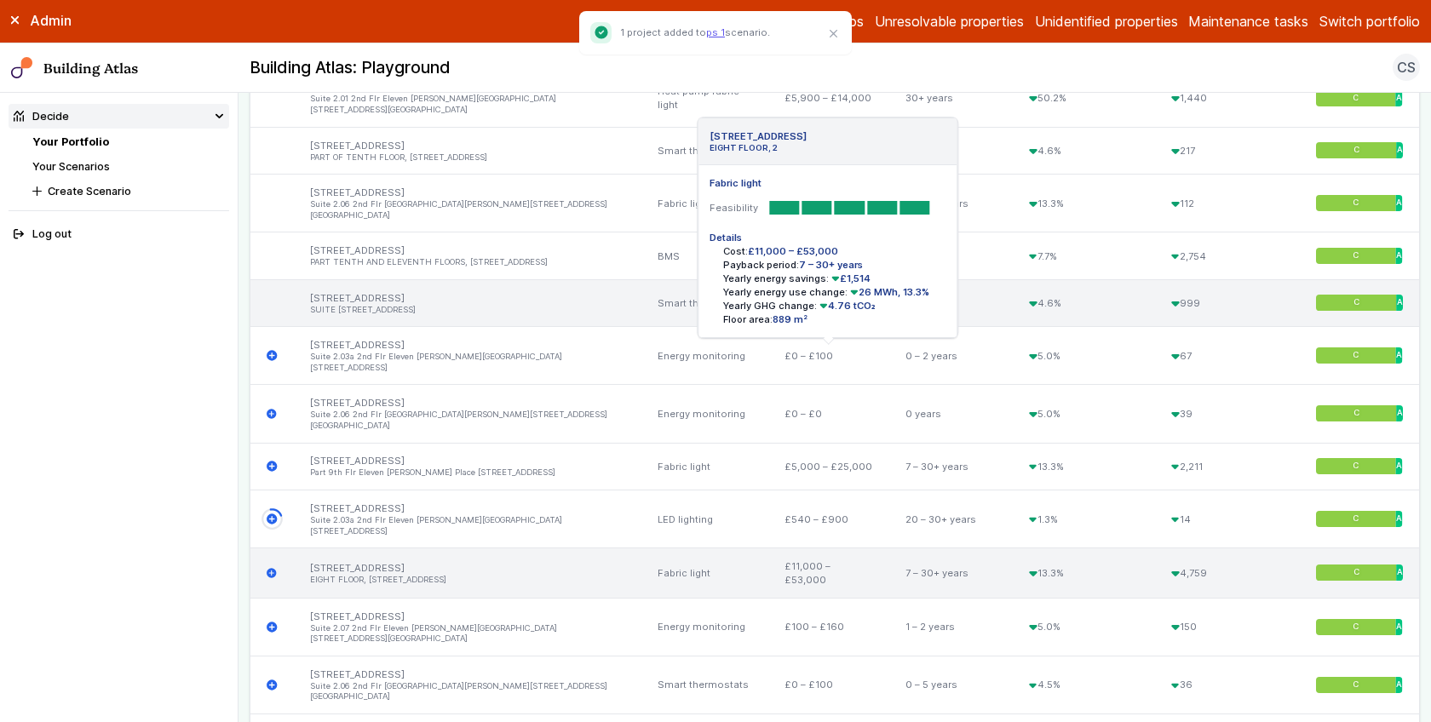
click at [272, 568] on icon "submit" at bounding box center [272, 573] width 11 height 11
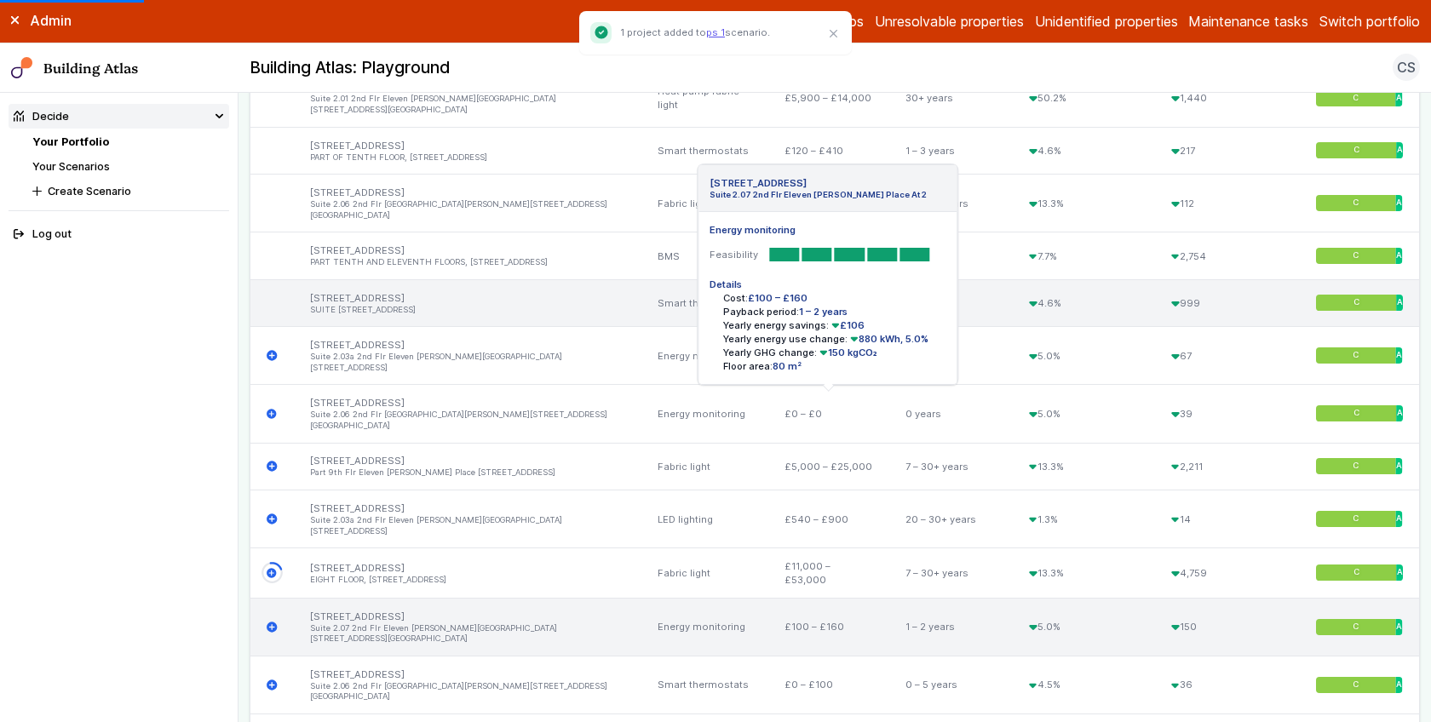
click at [273, 622] on icon "submit" at bounding box center [272, 627] width 10 height 10
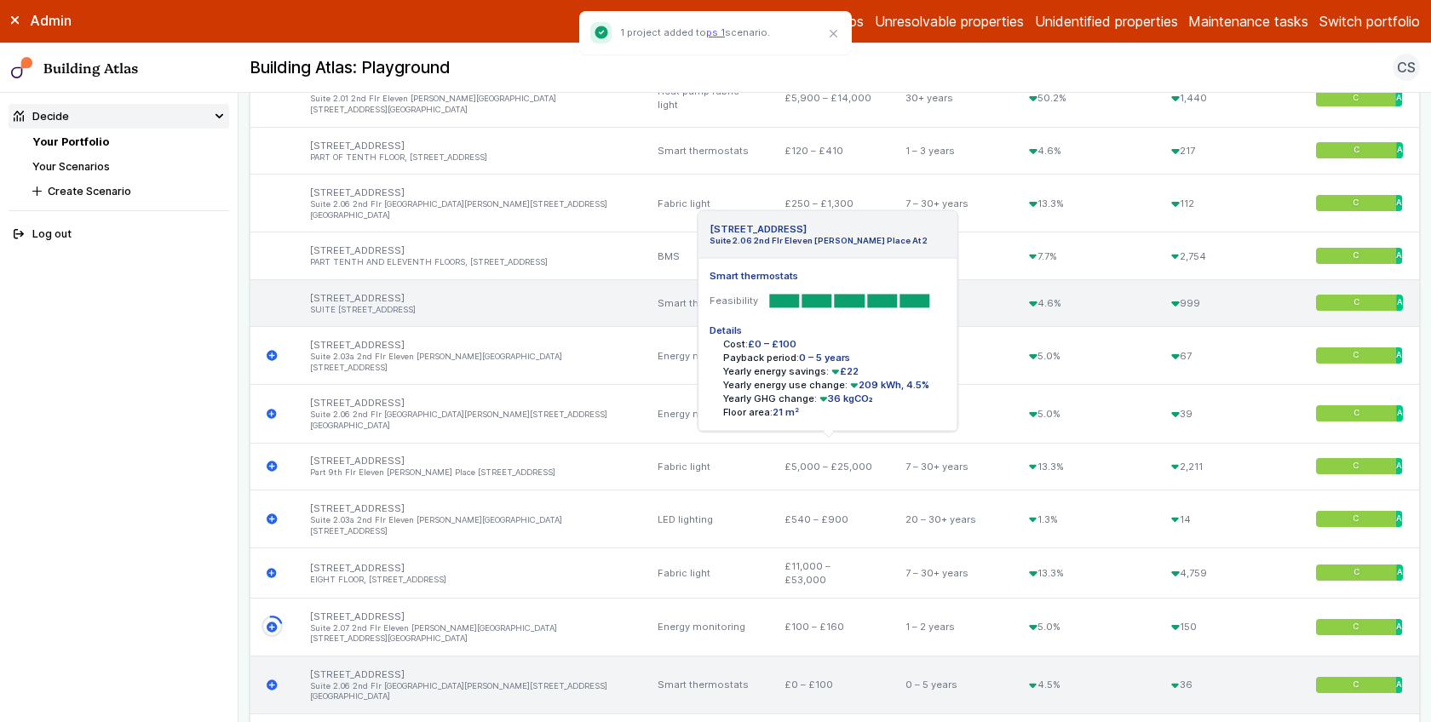
click at [271, 680] on icon "submit" at bounding box center [272, 685] width 11 height 11
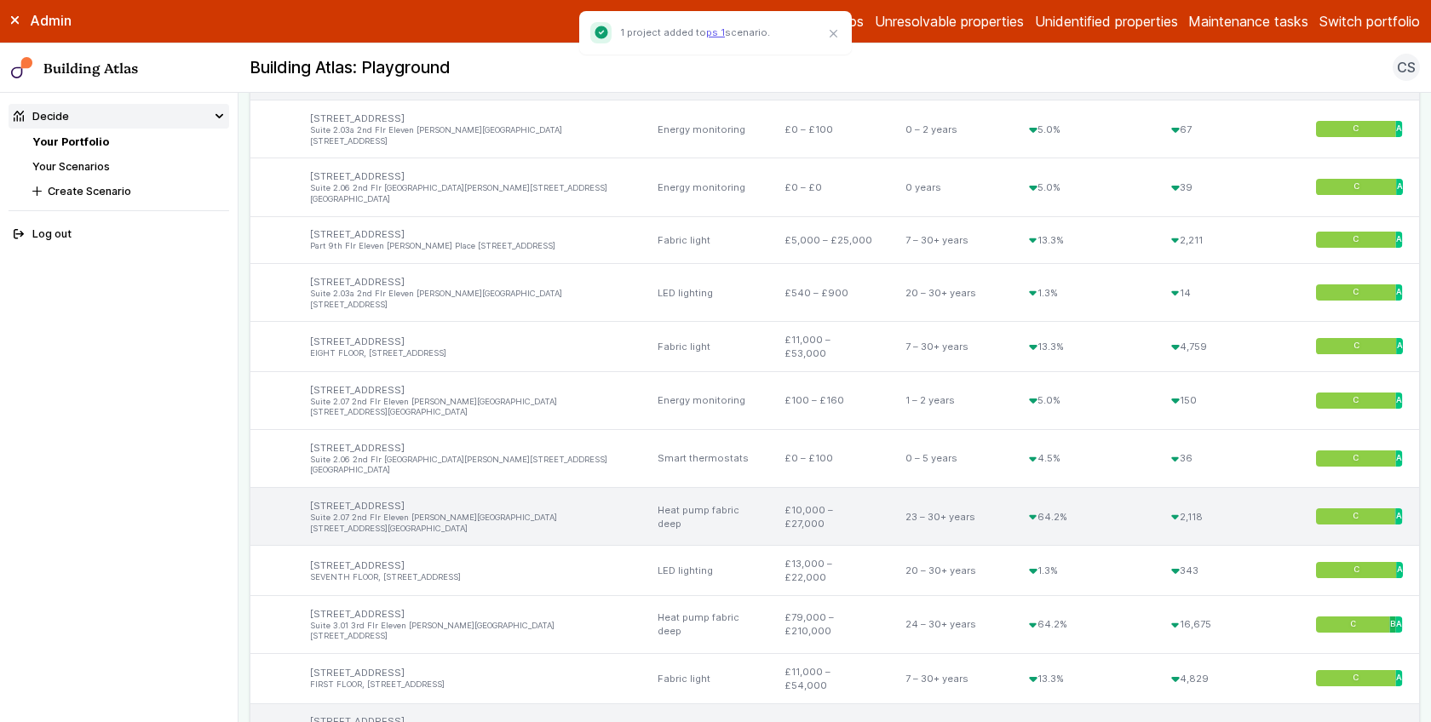
scroll to position [2617, 0]
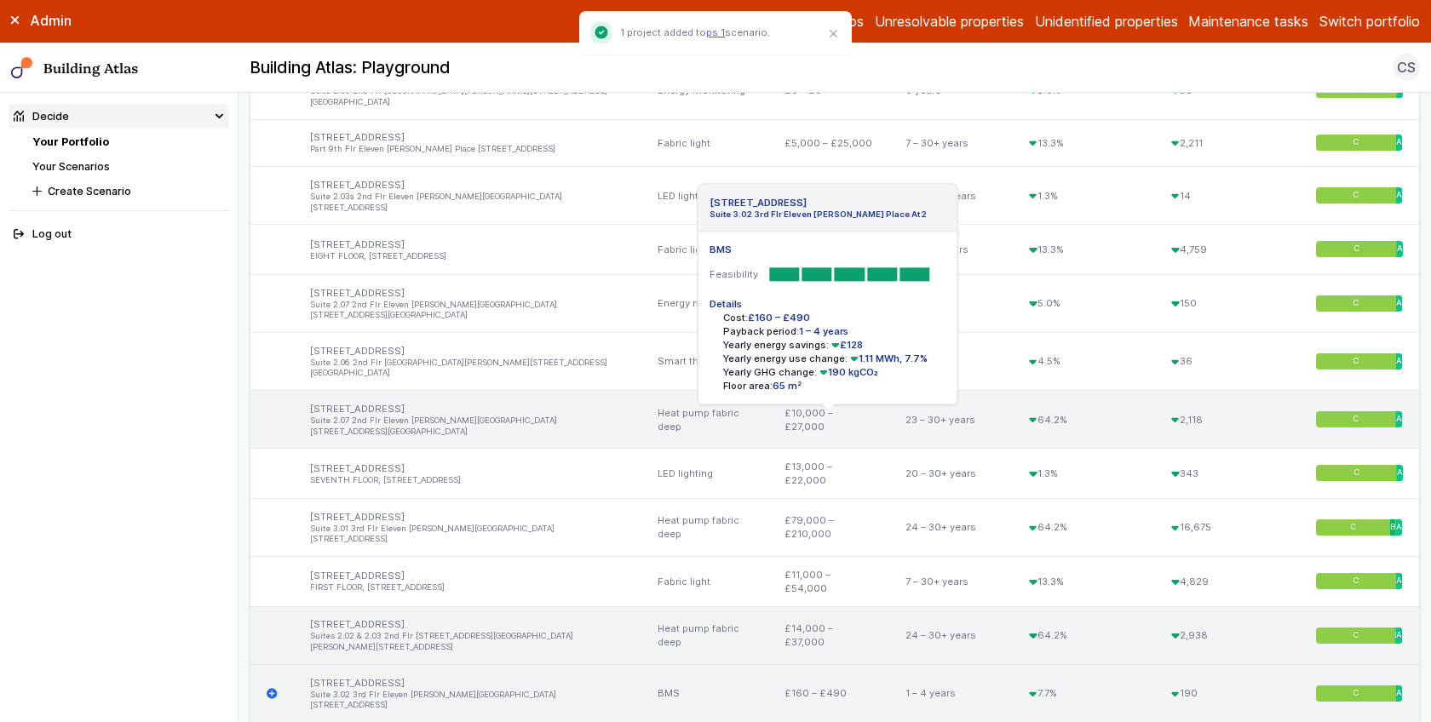
click at [272, 688] on icon "submit" at bounding box center [272, 693] width 11 height 11
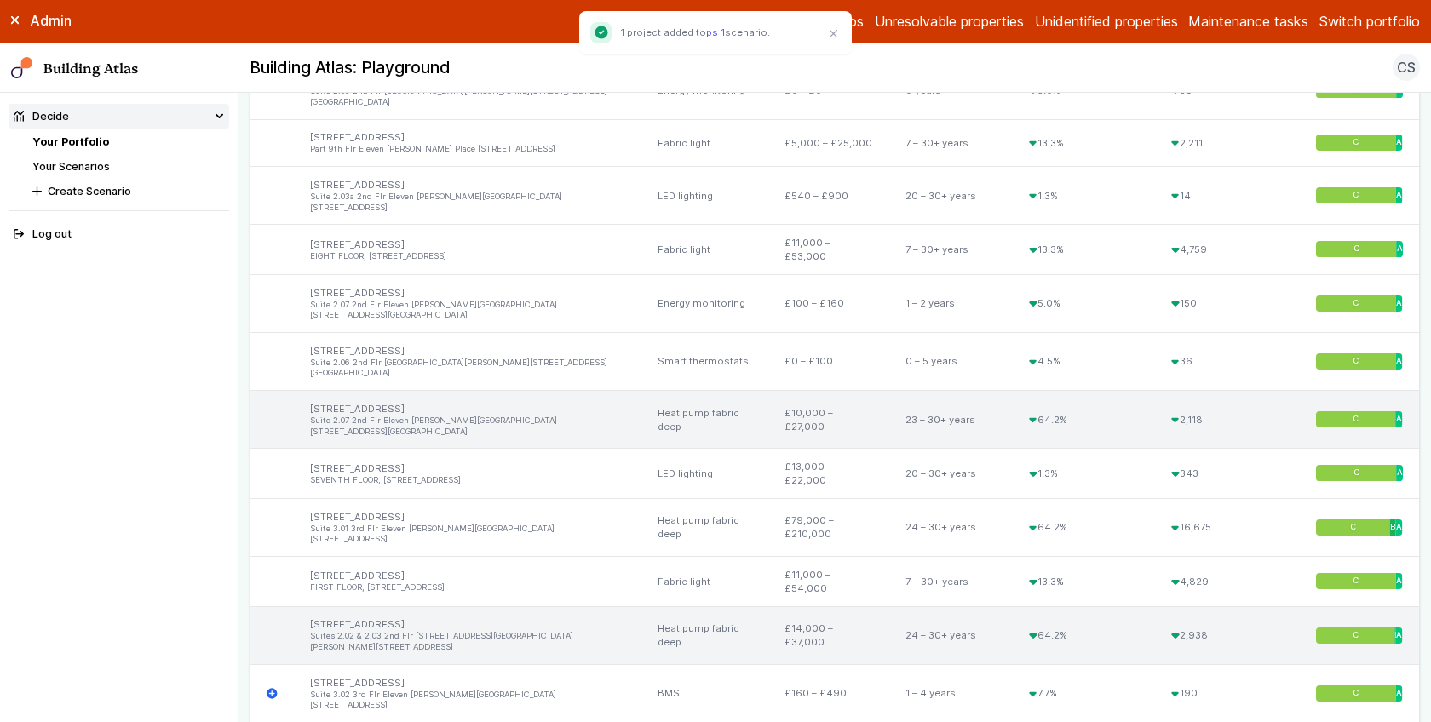
scroll to position [2584, 0]
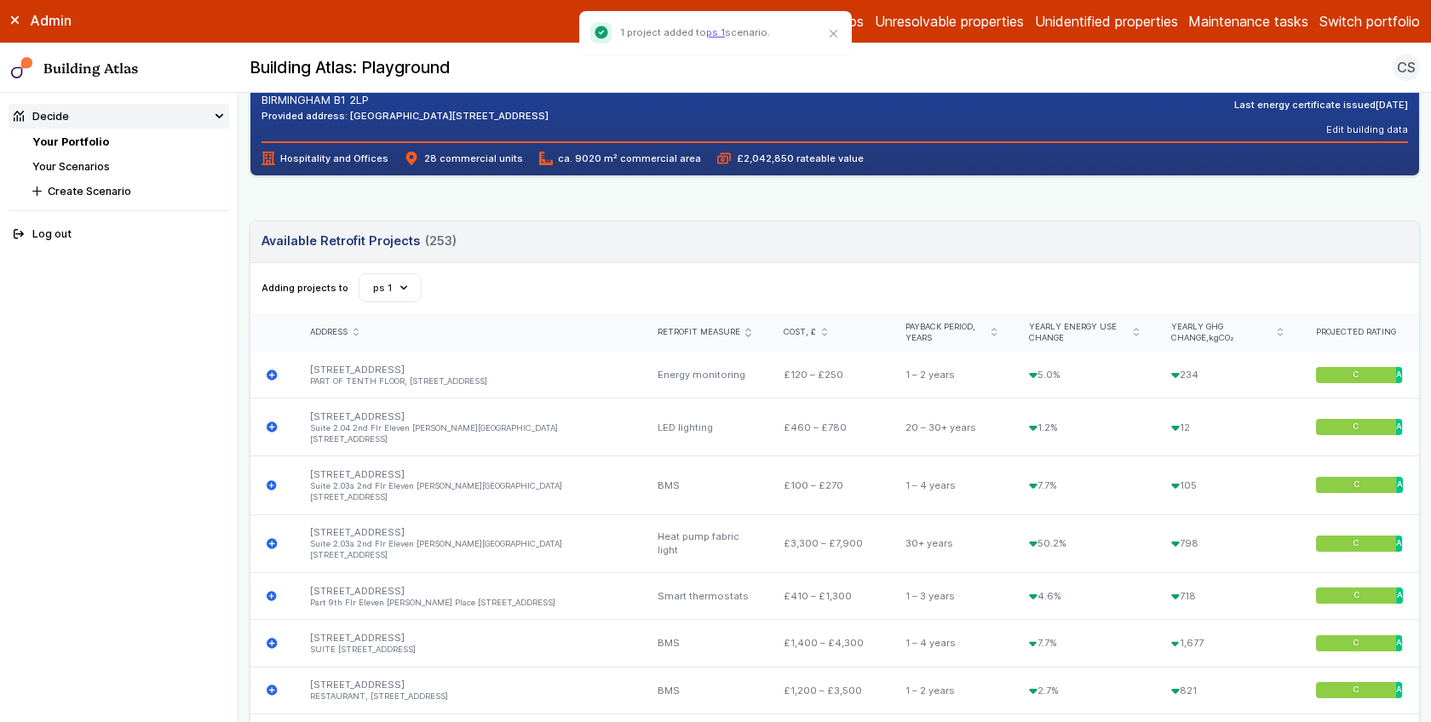
scroll to position [496, 0]
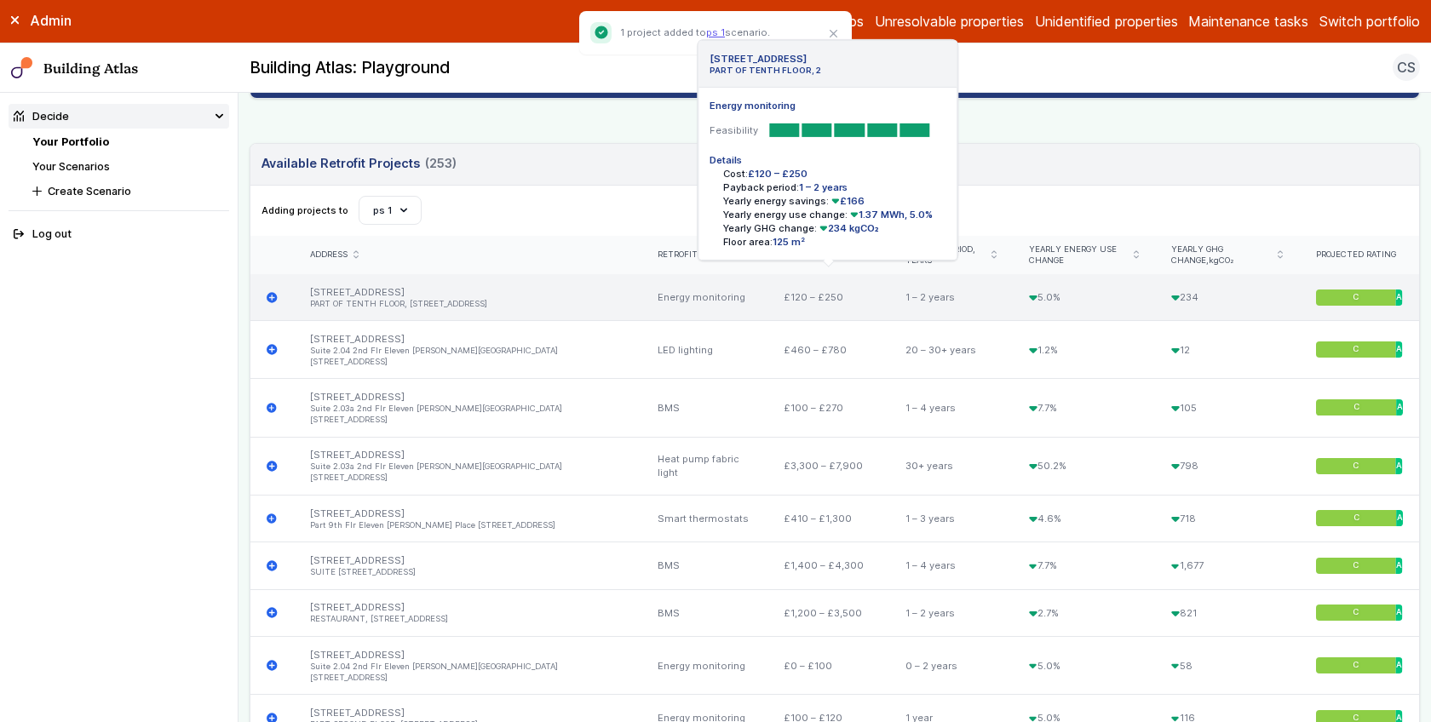
click at [271, 292] on icon "submit" at bounding box center [272, 297] width 11 height 11
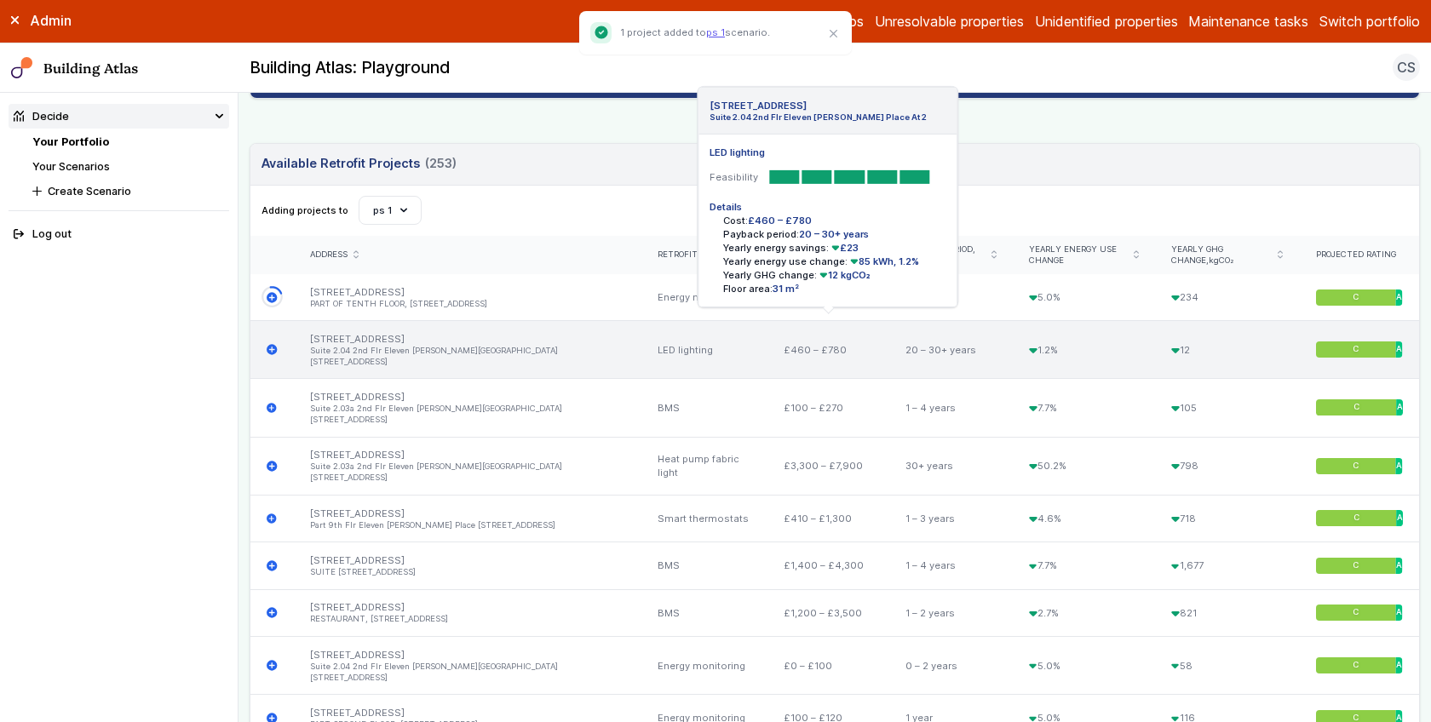
click at [273, 344] on icon "submit" at bounding box center [272, 349] width 11 height 11
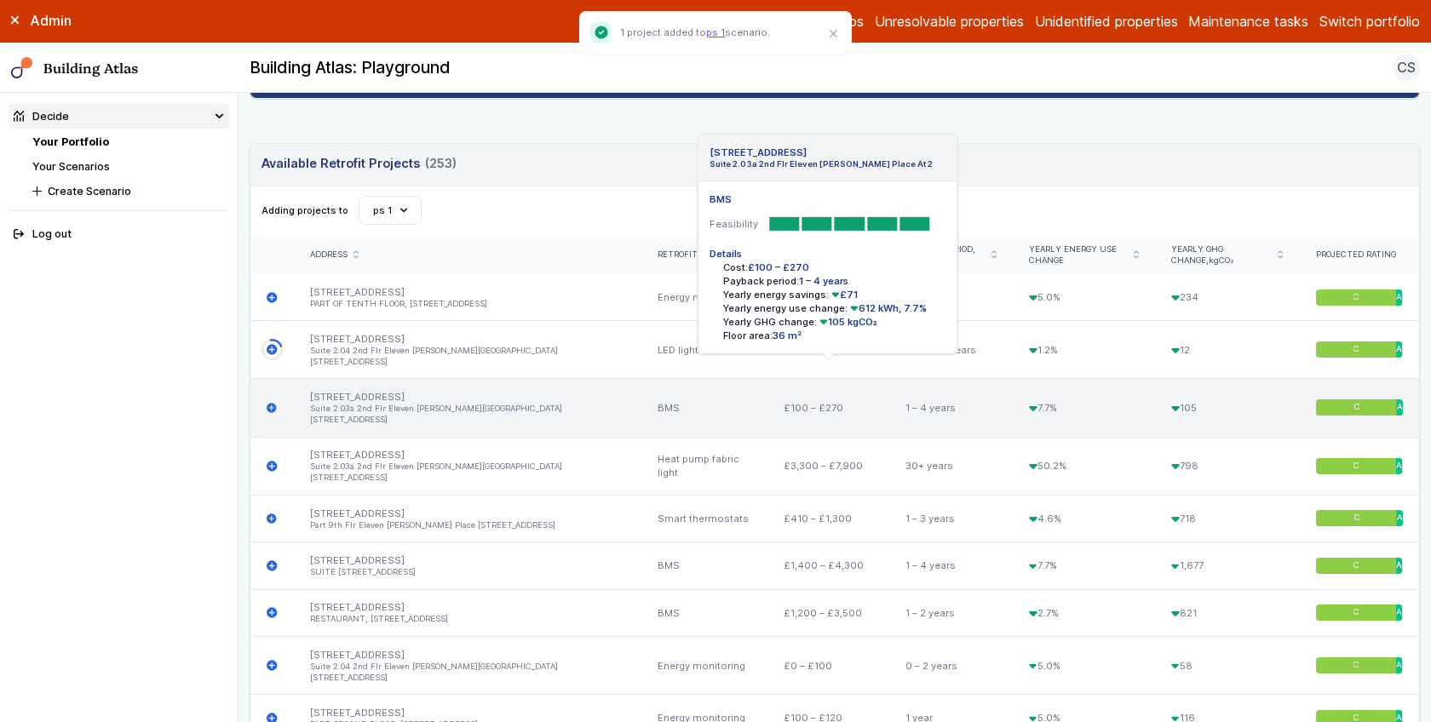
click at [267, 403] on icon "submit" at bounding box center [272, 408] width 10 height 10
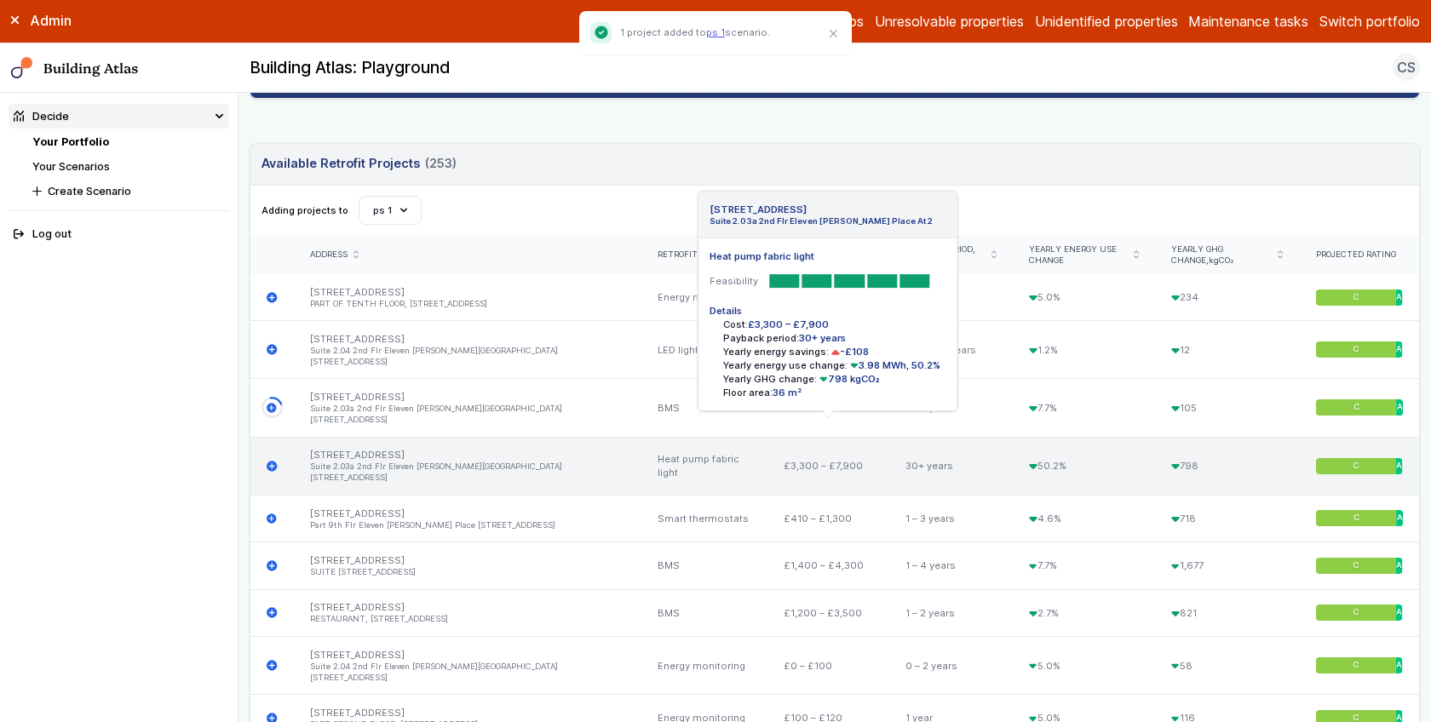
click at [272, 461] on icon "submit" at bounding box center [272, 466] width 10 height 10
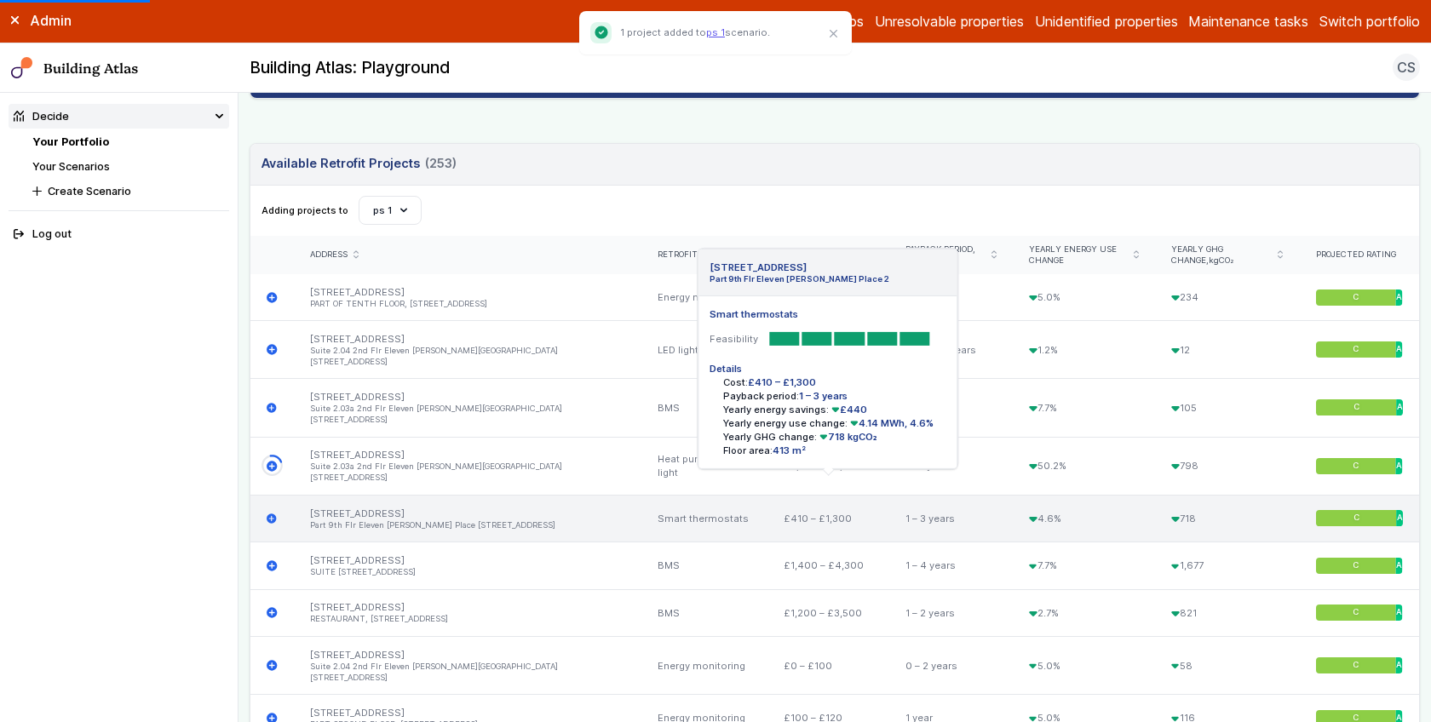
click at [273, 514] on icon "submit" at bounding box center [272, 519] width 10 height 10
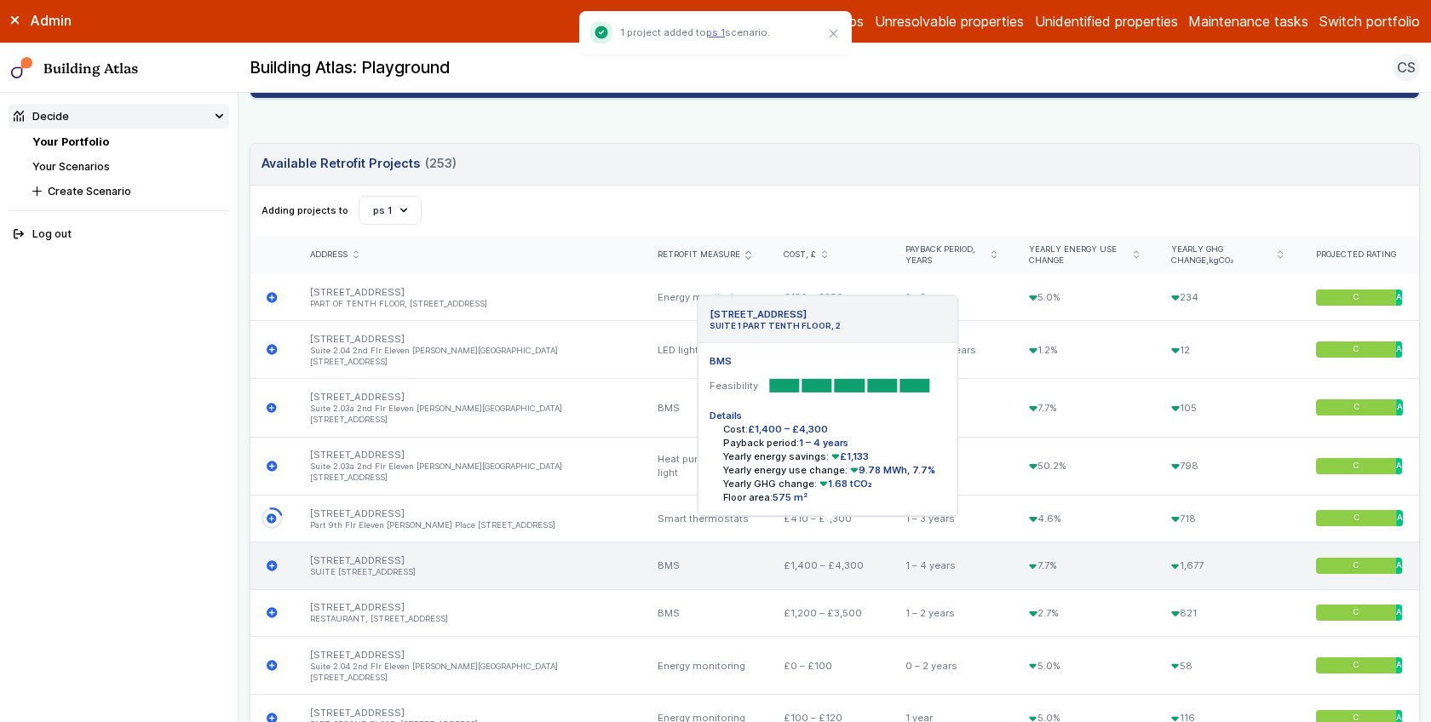
click at [273, 561] on icon "submit" at bounding box center [272, 566] width 11 height 11
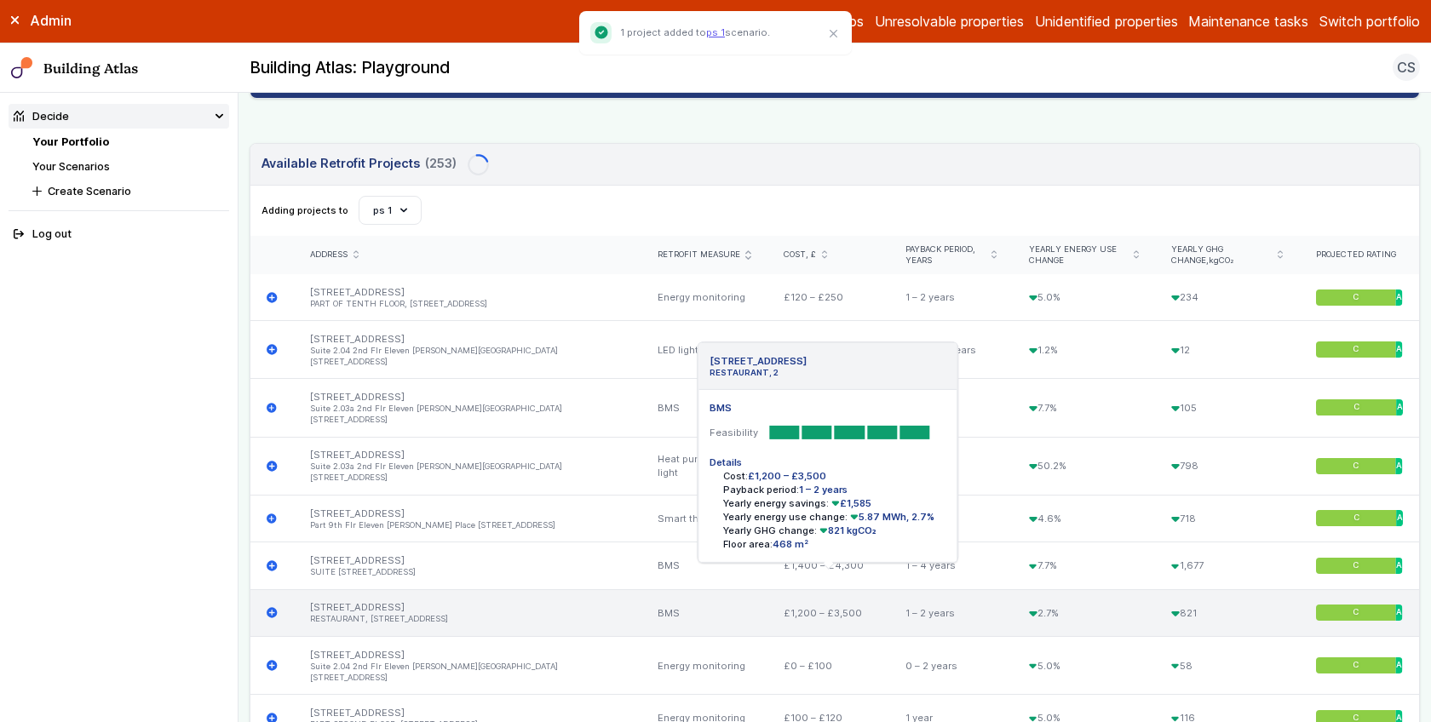
click at [269, 607] on icon "submit" at bounding box center [272, 612] width 11 height 11
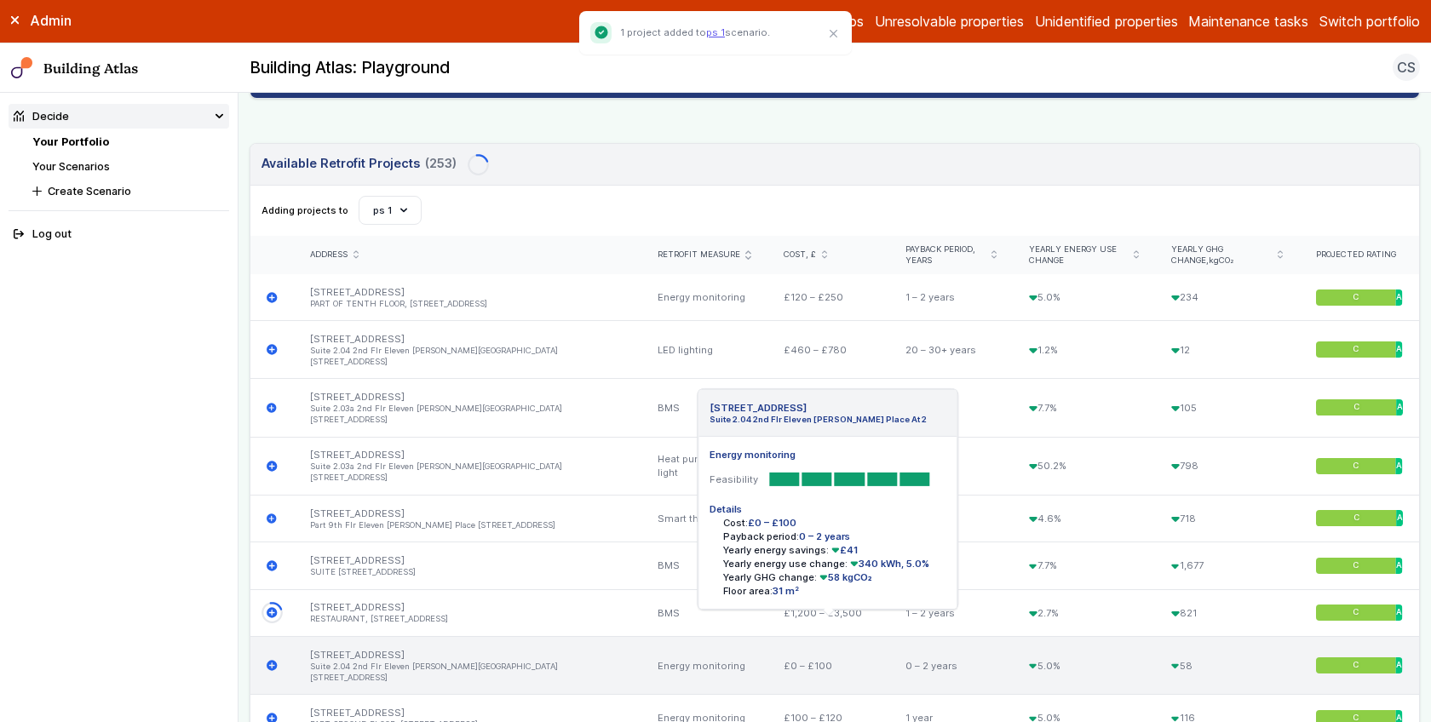
click at [270, 661] on icon "submit" at bounding box center [272, 666] width 10 height 10
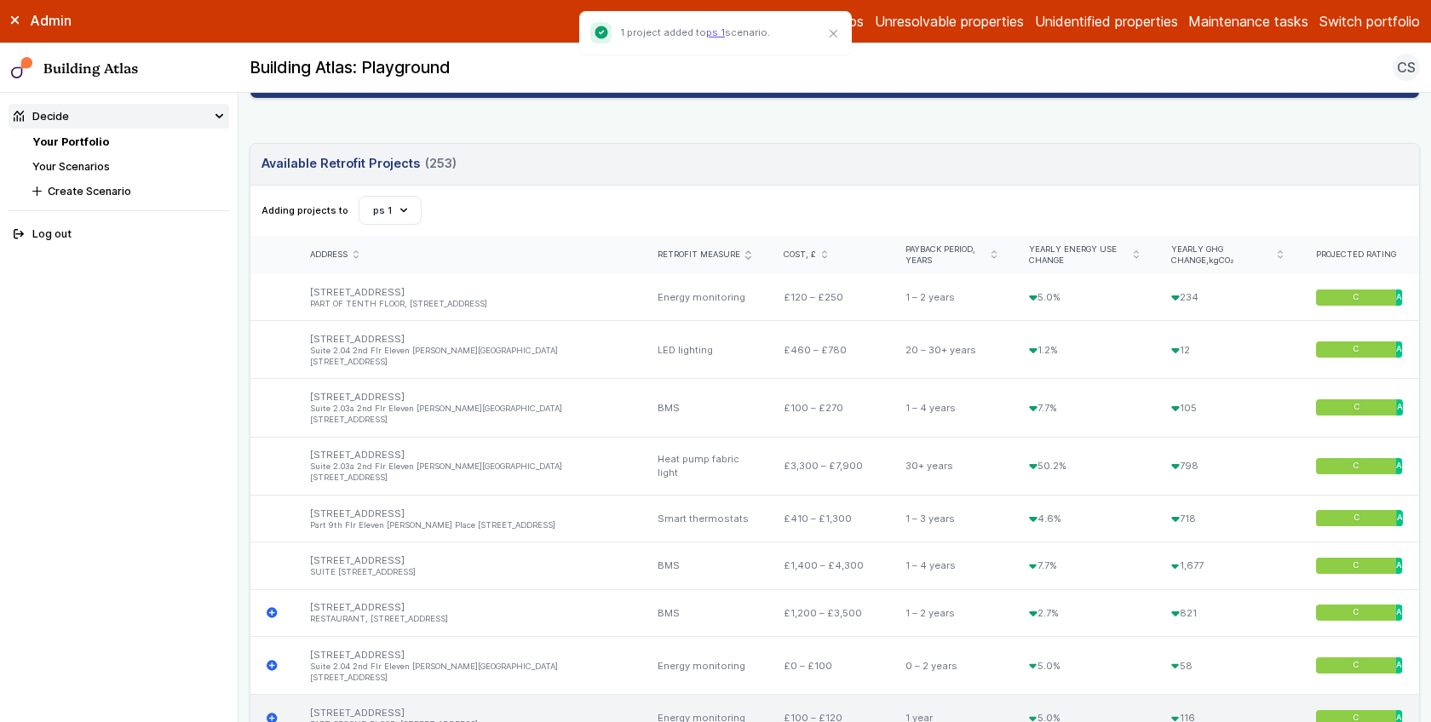
click at [270, 713] on icon "submit" at bounding box center [272, 718] width 10 height 10
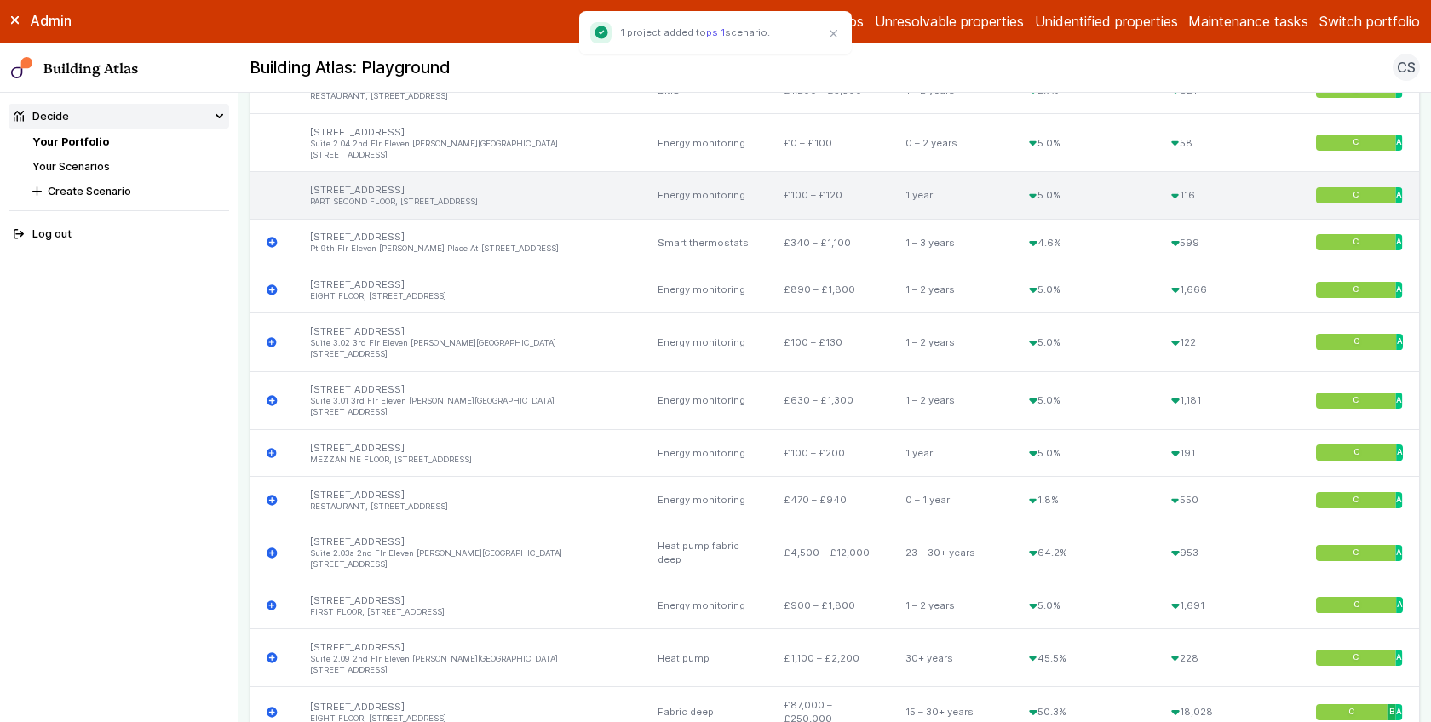
scroll to position [954, 0]
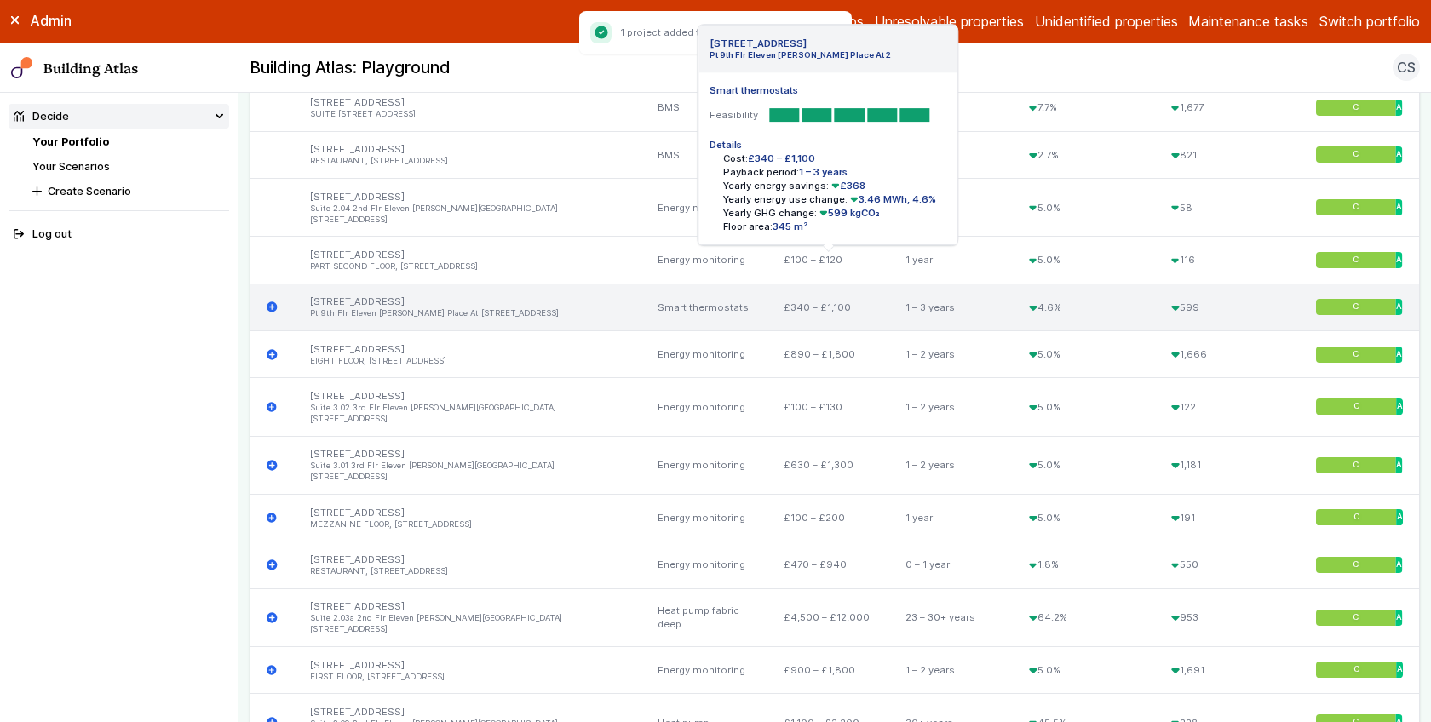
click at [270, 302] on icon "submit" at bounding box center [272, 307] width 10 height 10
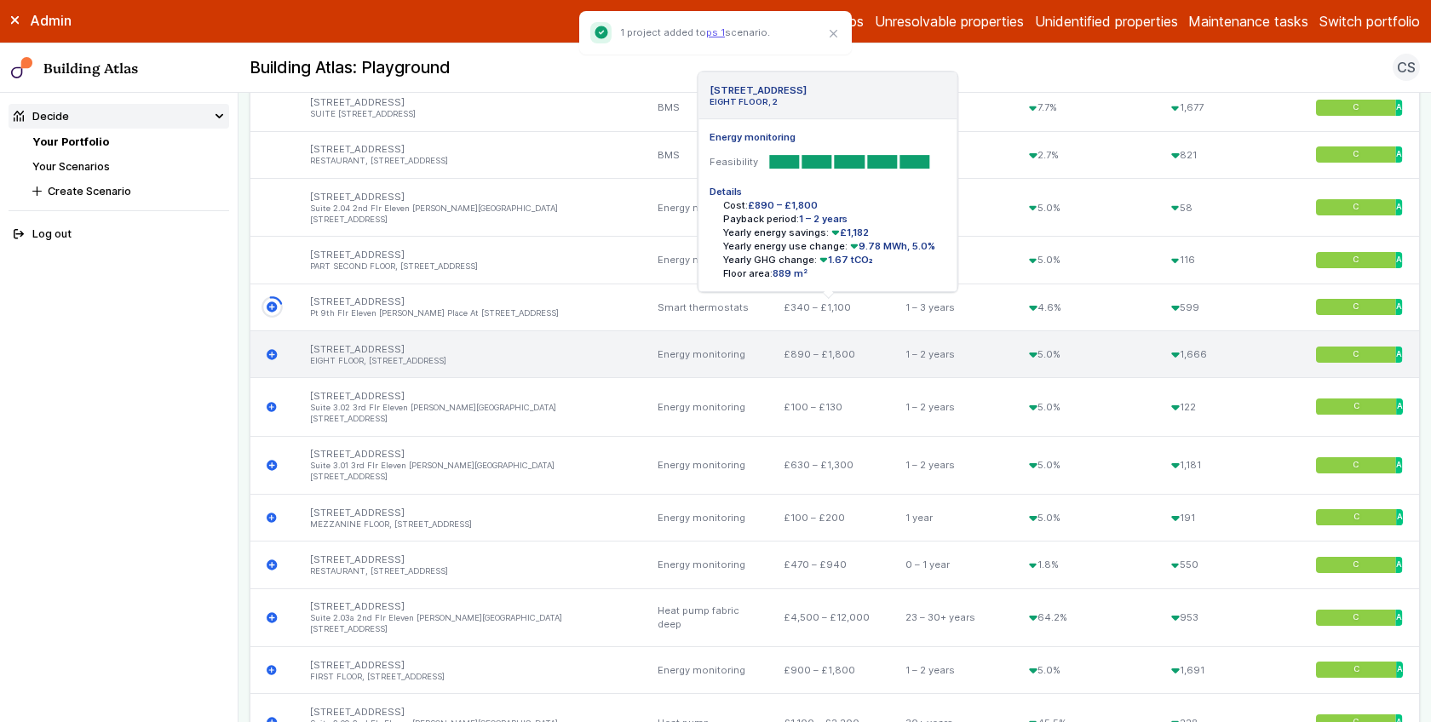
click at [273, 349] on icon "submit" at bounding box center [272, 354] width 10 height 10
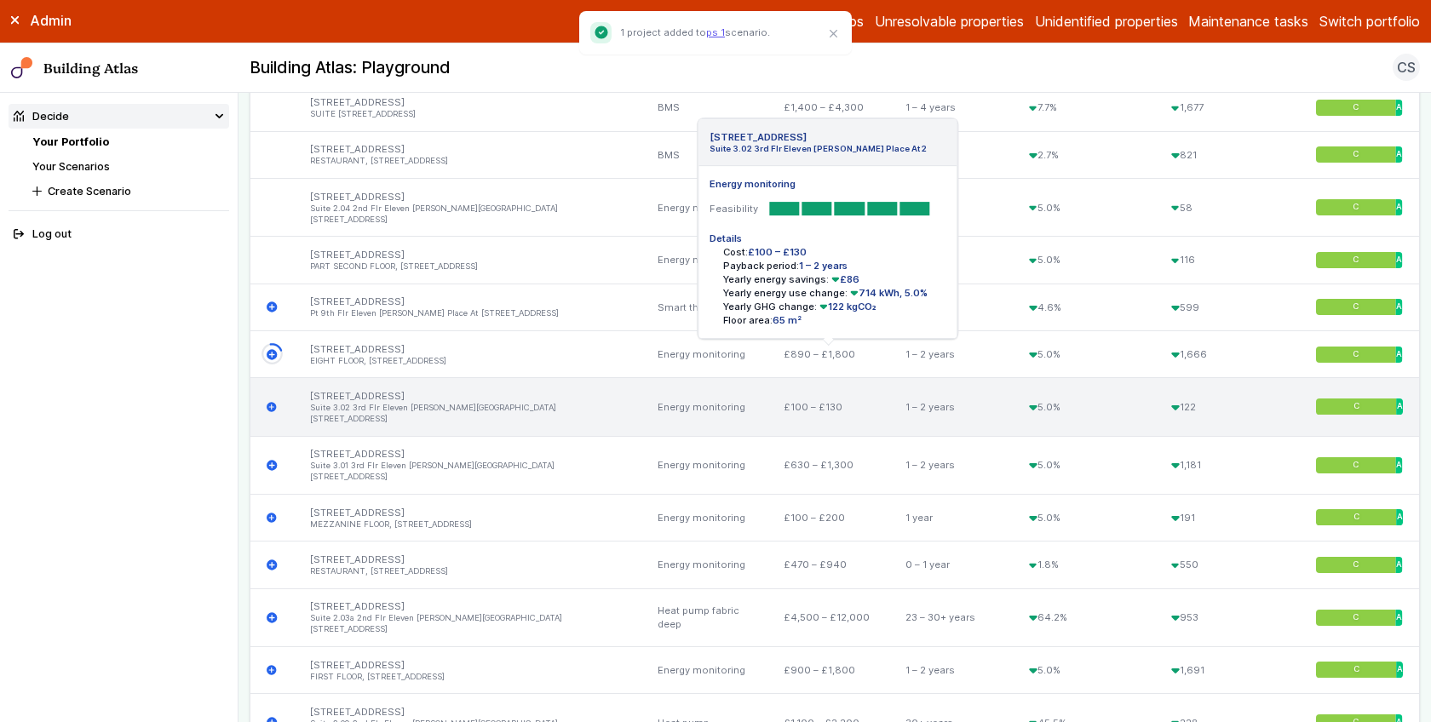
click at [273, 378] on div "2, BRUNSWICK SQUARE Suite 3.02 3rd Flr Eleven Brindley Place At 2 Energy monito…" at bounding box center [271, 407] width 43 height 58
click at [272, 402] on icon "submit" at bounding box center [272, 407] width 10 height 10
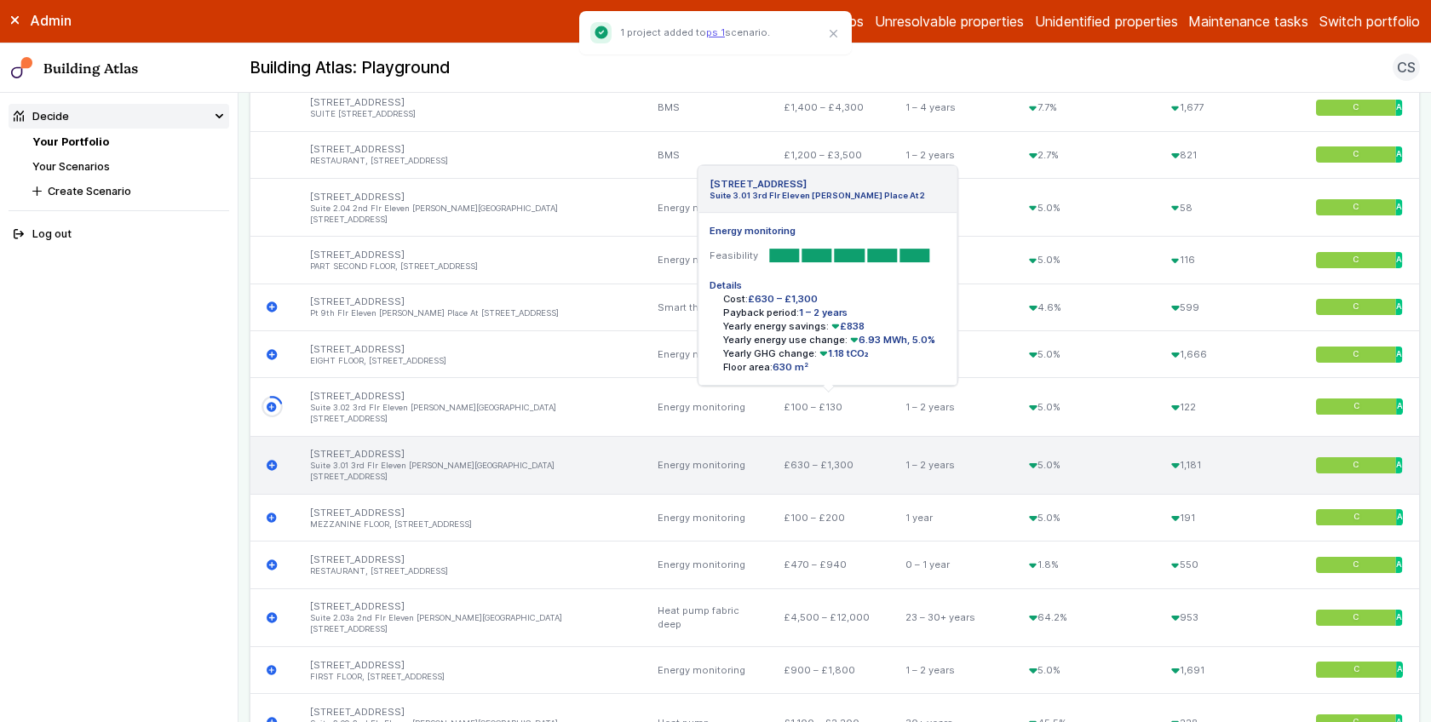
click at [272, 460] on icon "submit" at bounding box center [272, 465] width 11 height 11
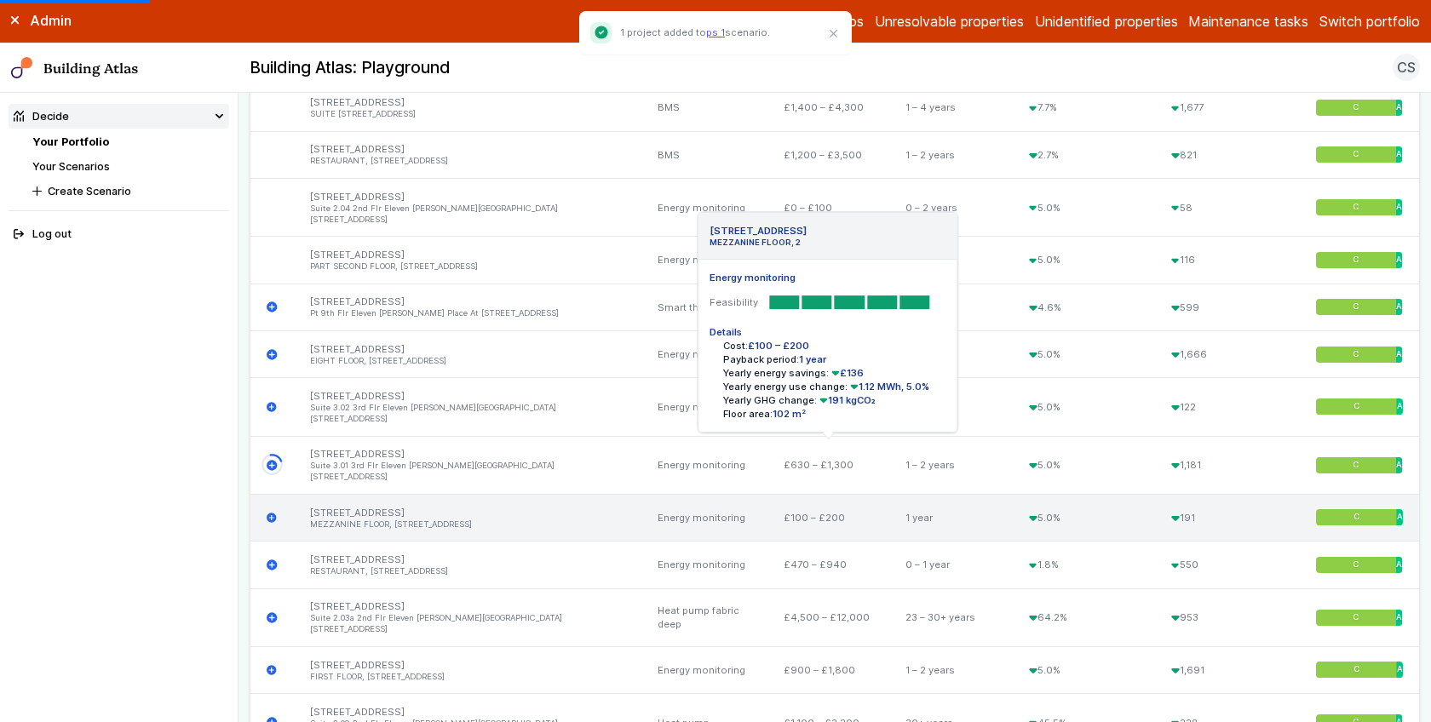
click at [271, 513] on icon "submit" at bounding box center [272, 518] width 10 height 10
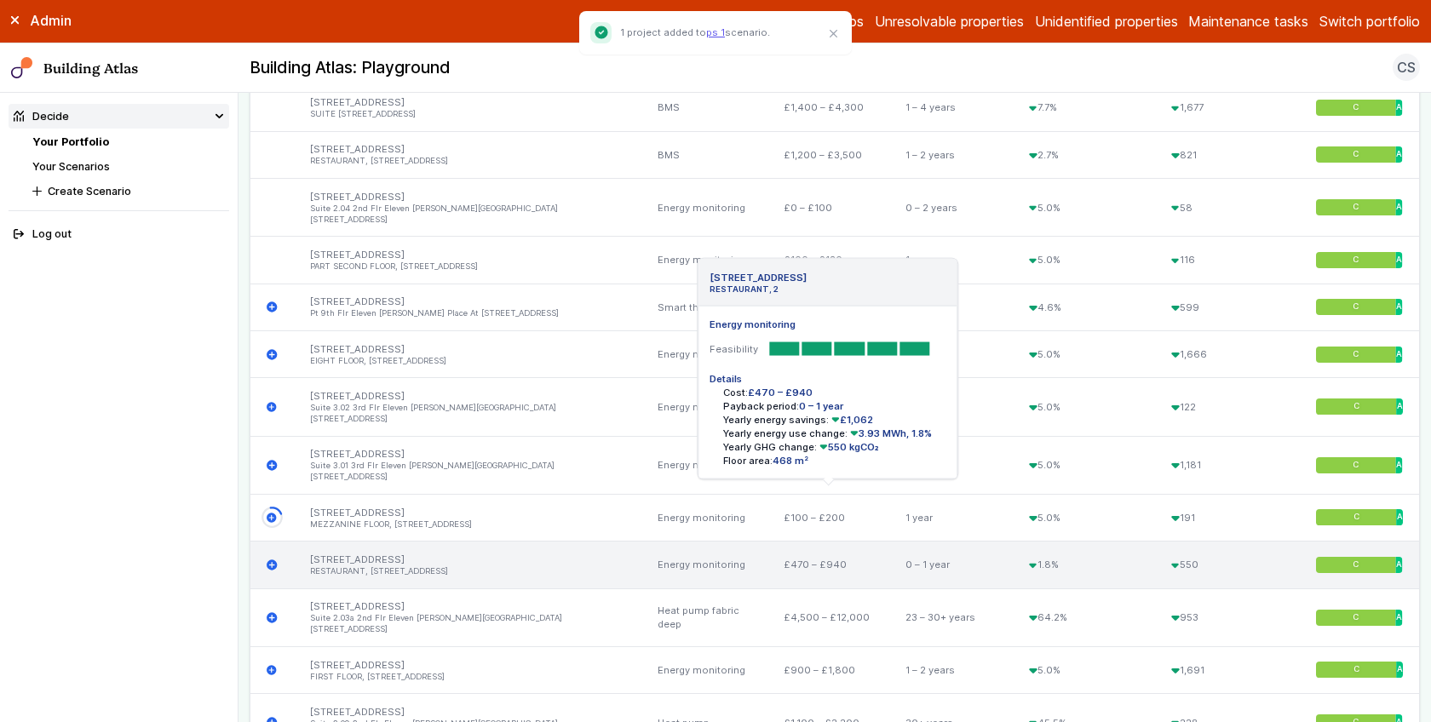
click at [269, 560] on icon "submit" at bounding box center [272, 565] width 10 height 10
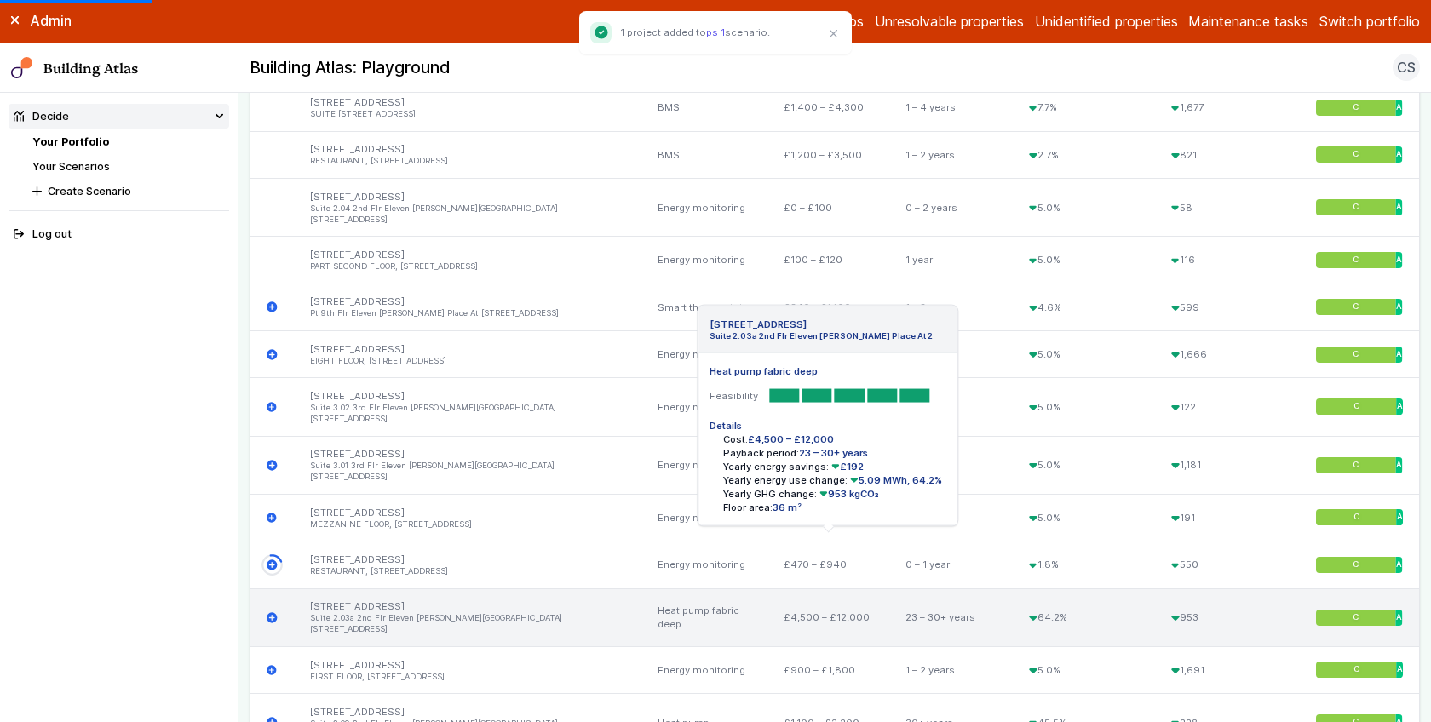
click at [270, 612] on icon "submit" at bounding box center [272, 617] width 10 height 10
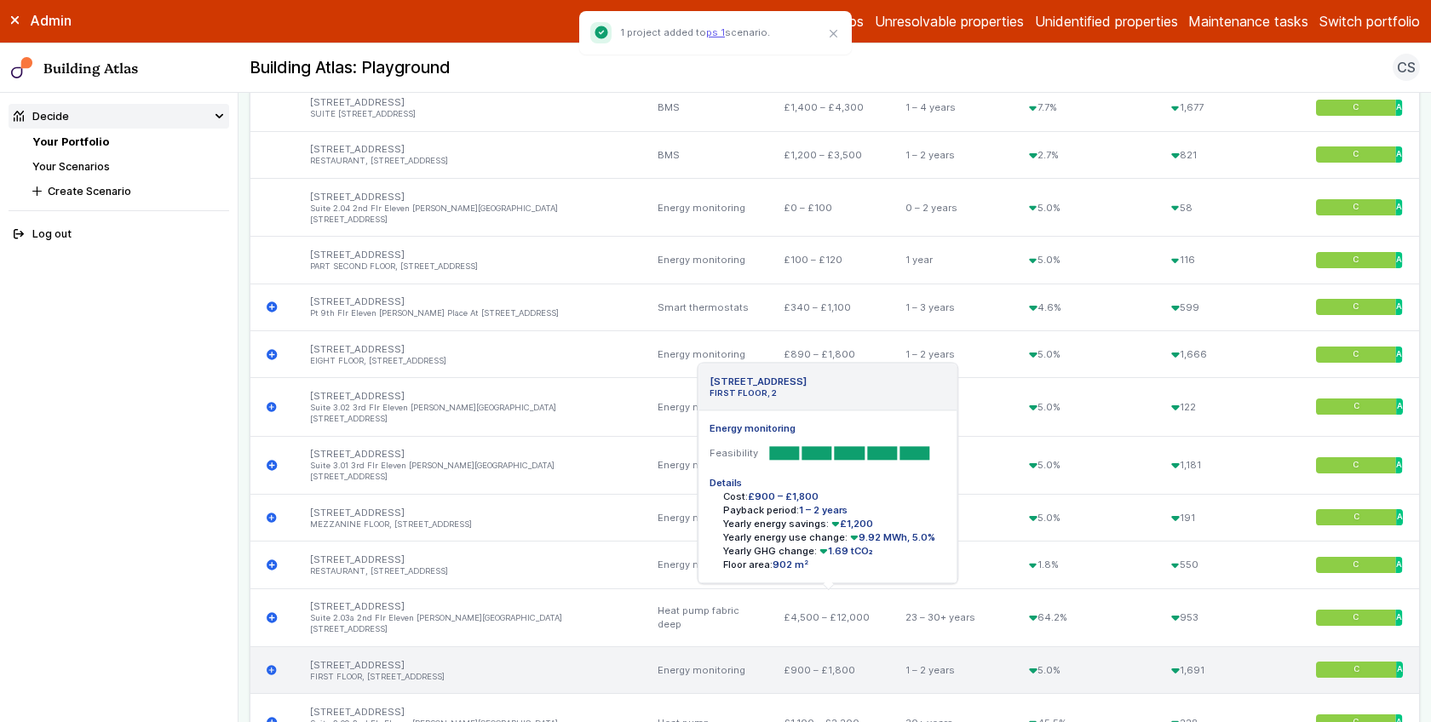
click at [270, 665] on icon "submit" at bounding box center [272, 670] width 10 height 10
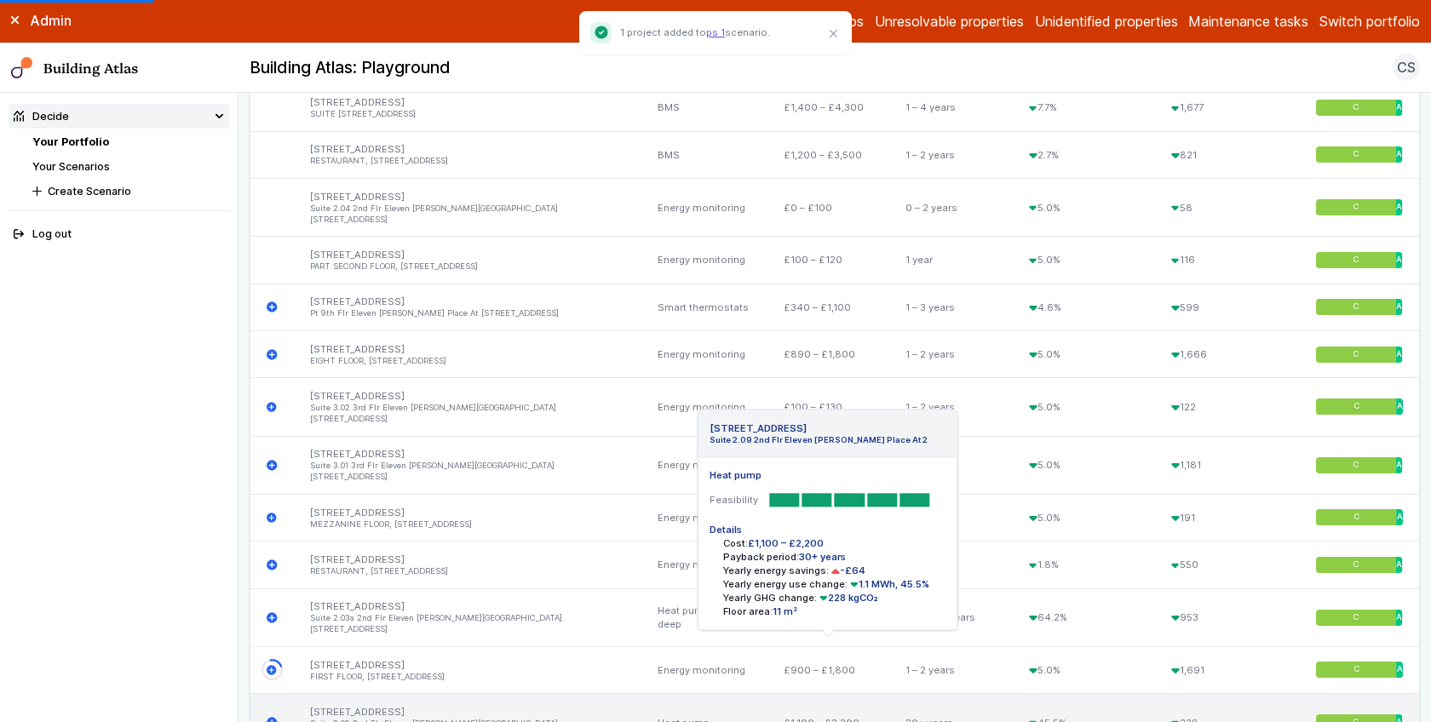
click at [274, 718] on icon "submit" at bounding box center [272, 723] width 10 height 10
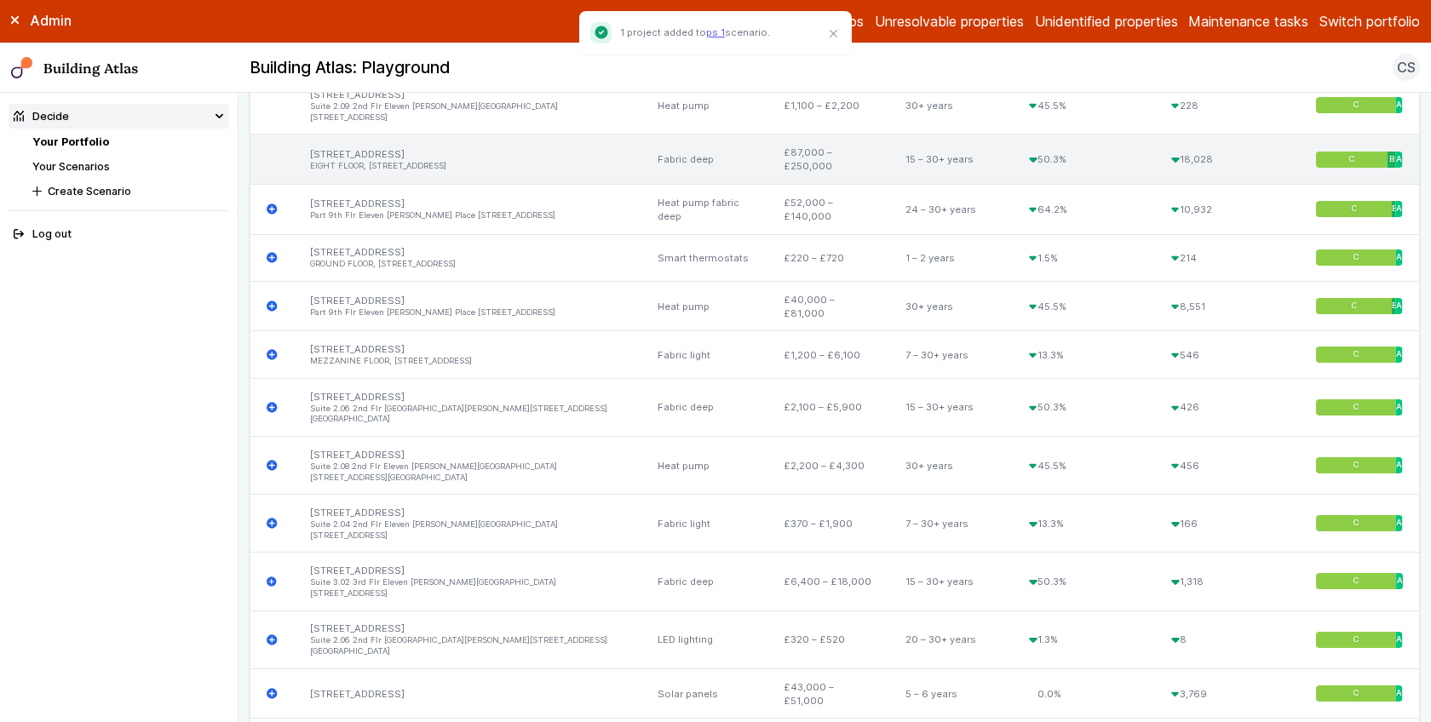
scroll to position [1584, 0]
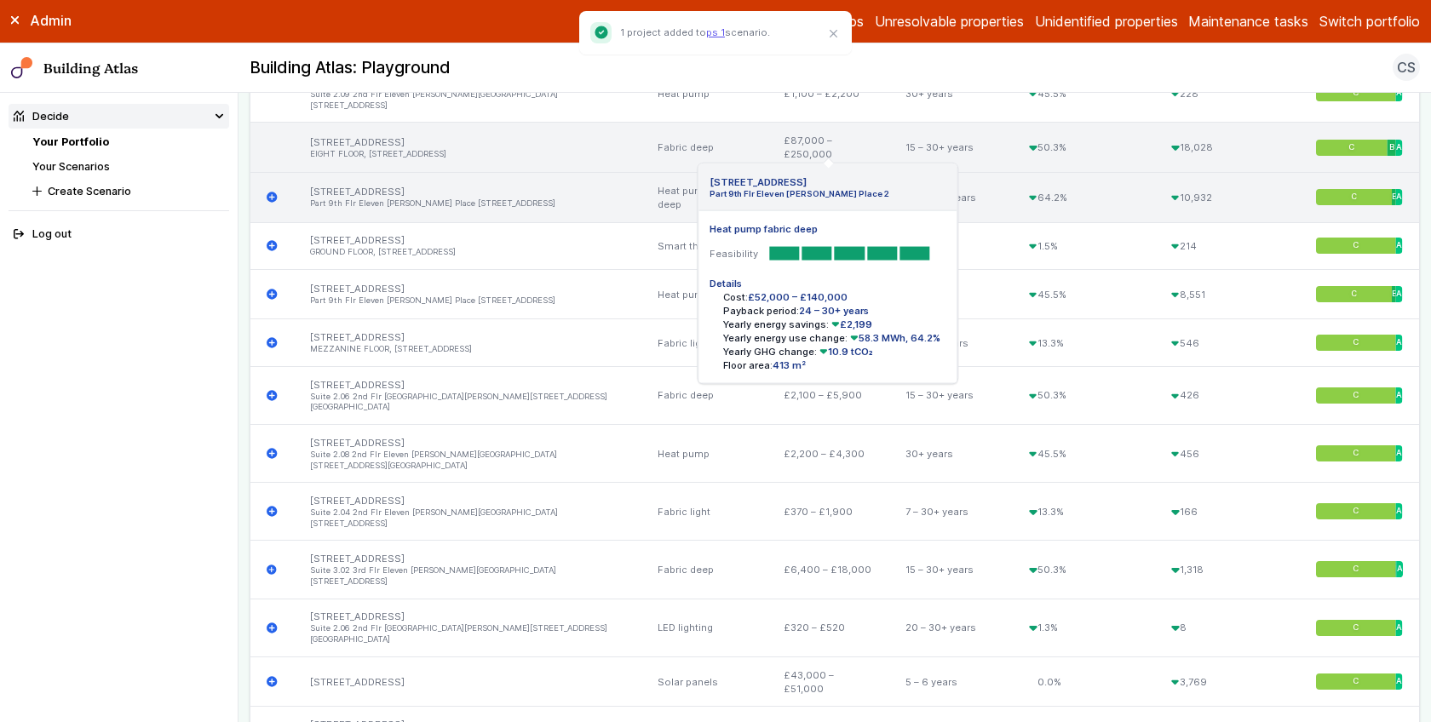
click at [269, 193] on icon "submit" at bounding box center [272, 198] width 10 height 10
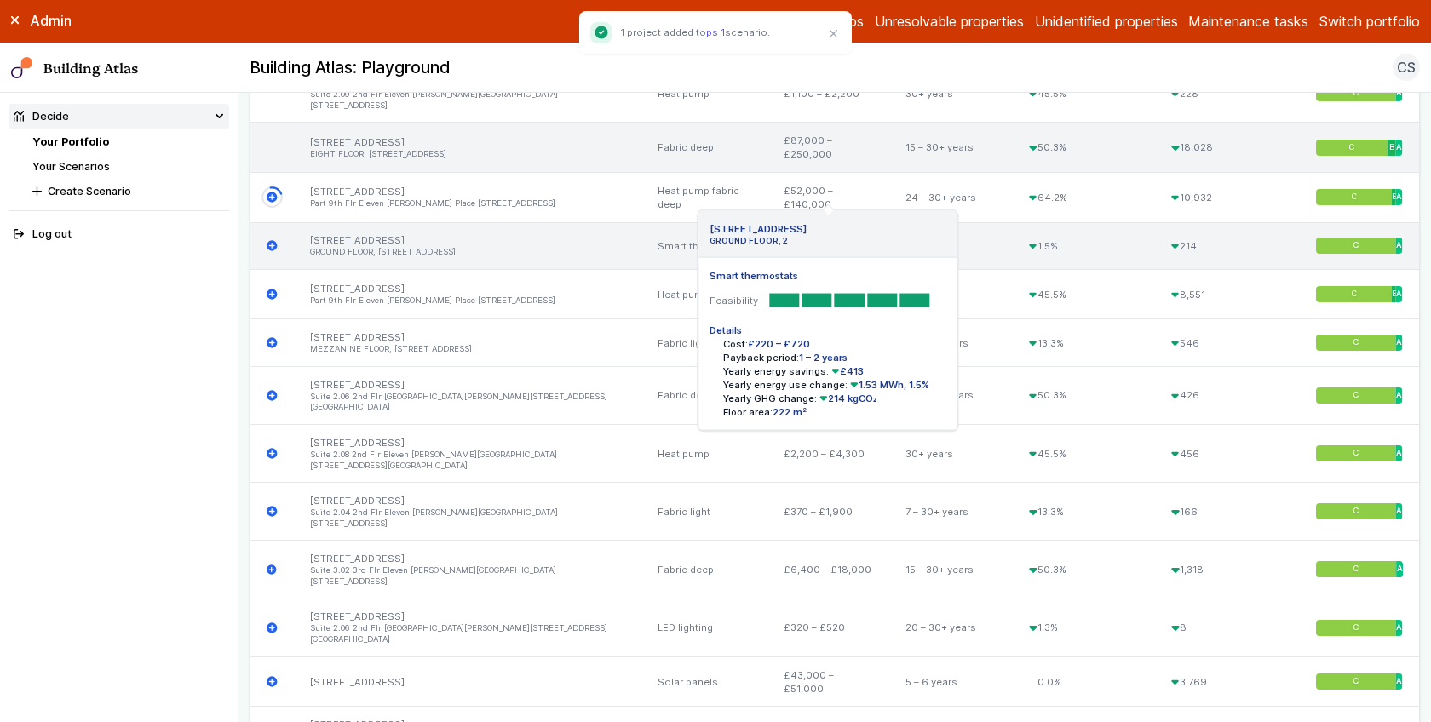
click at [270, 241] on icon "submit" at bounding box center [272, 246] width 10 height 10
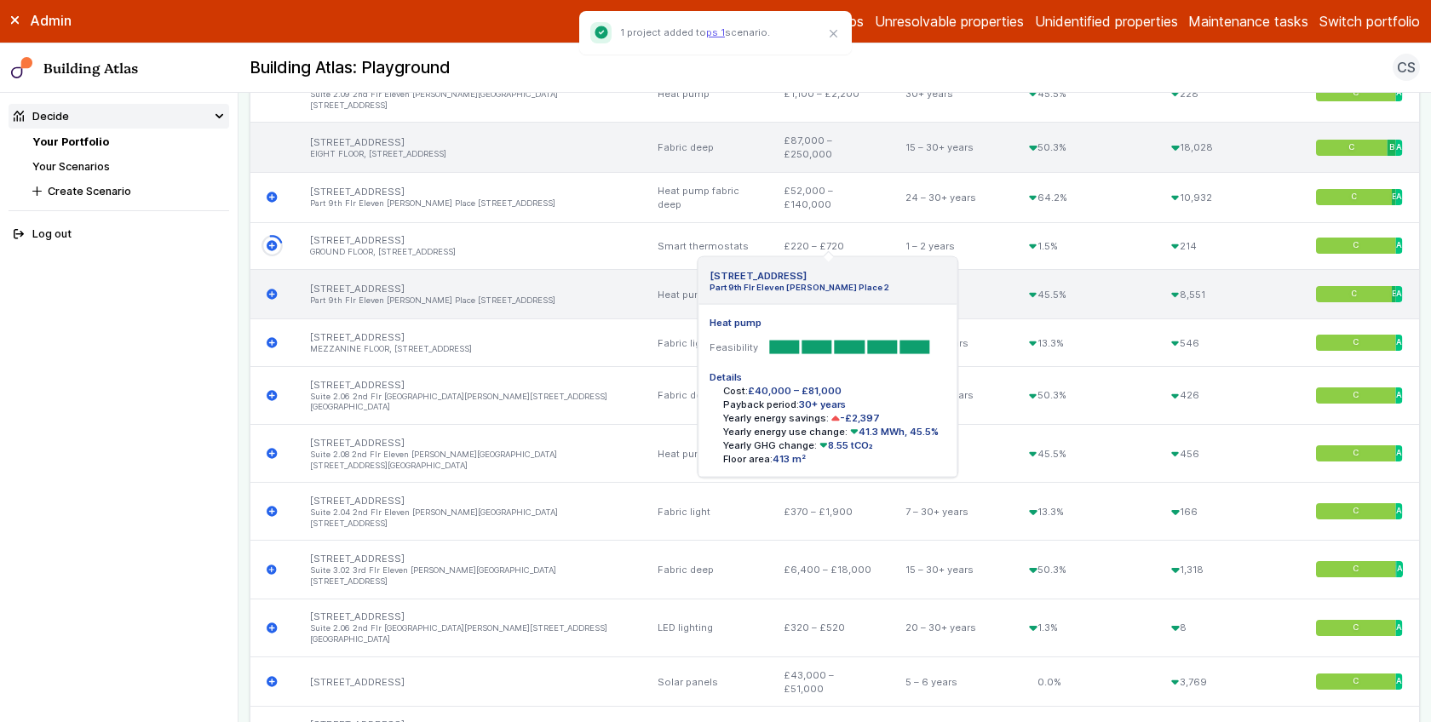
click at [272, 289] on icon "submit" at bounding box center [272, 294] width 11 height 11
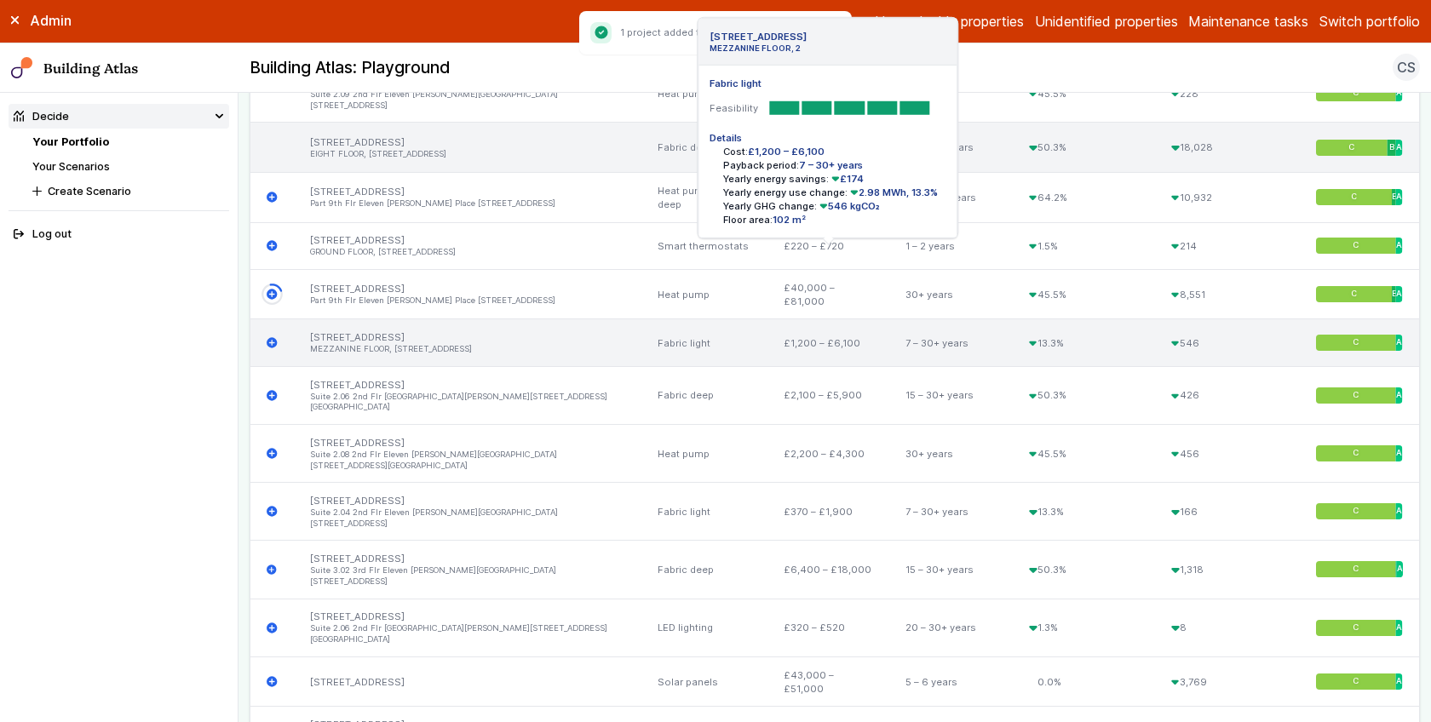
click at [270, 338] on icon "submit" at bounding box center [272, 343] width 10 height 10
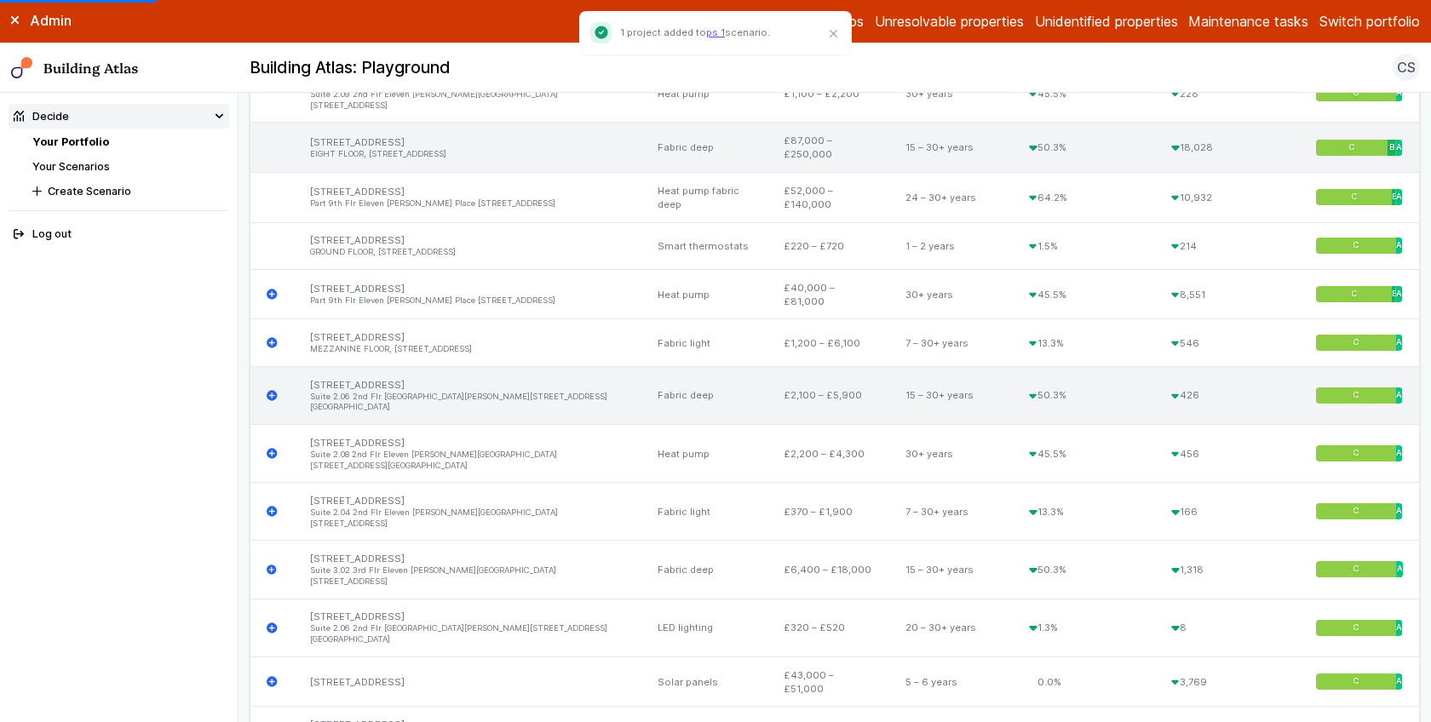
click at [271, 390] on icon "submit" at bounding box center [272, 395] width 11 height 11
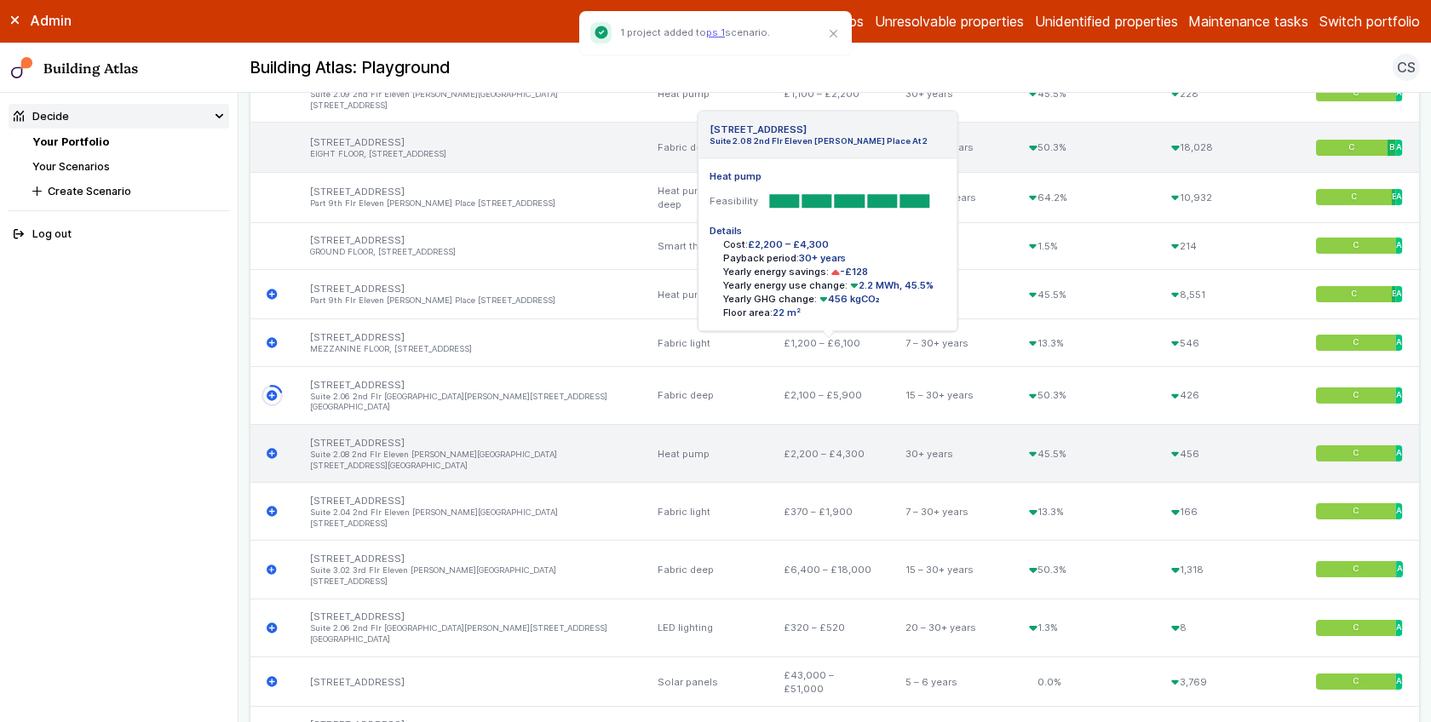
click at [273, 448] on icon "submit" at bounding box center [272, 453] width 11 height 11
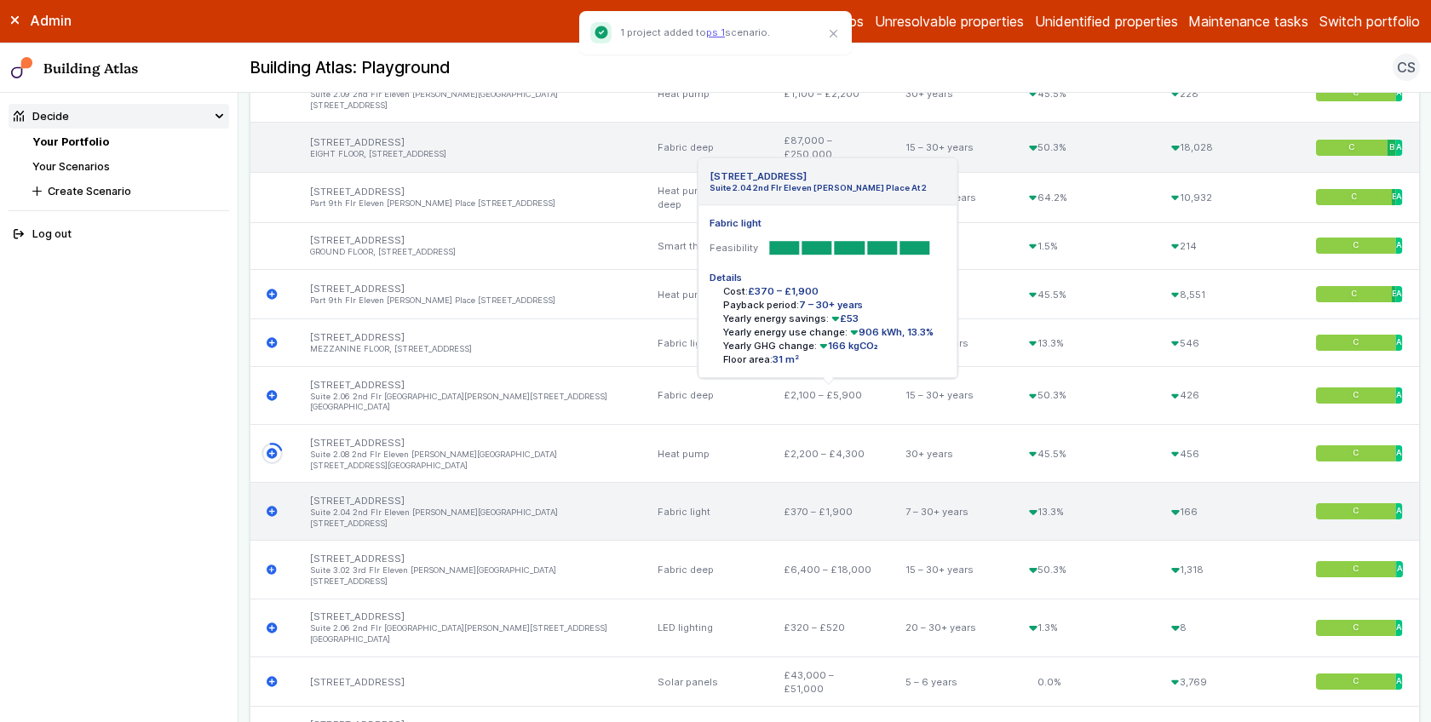
click at [272, 507] on icon "submit" at bounding box center [272, 512] width 10 height 10
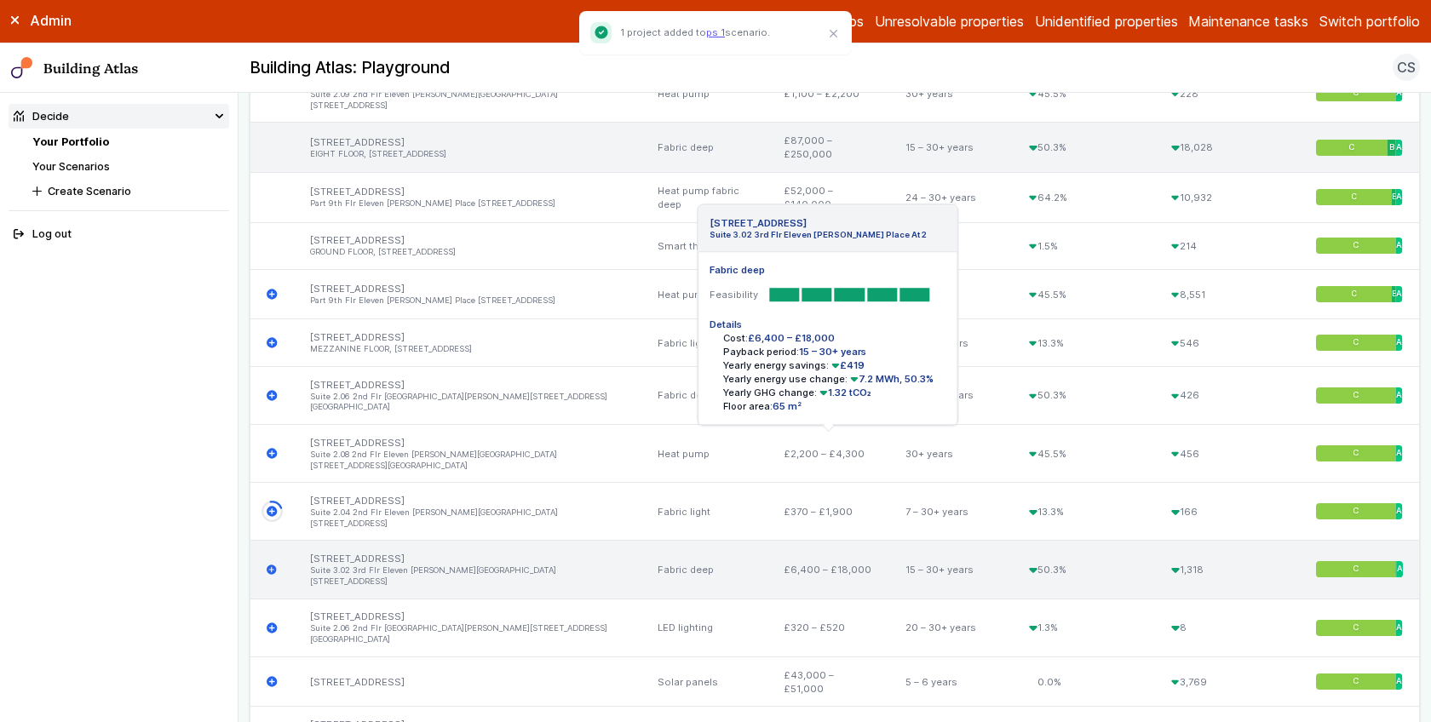
click at [272, 565] on icon "submit" at bounding box center [272, 570] width 10 height 10
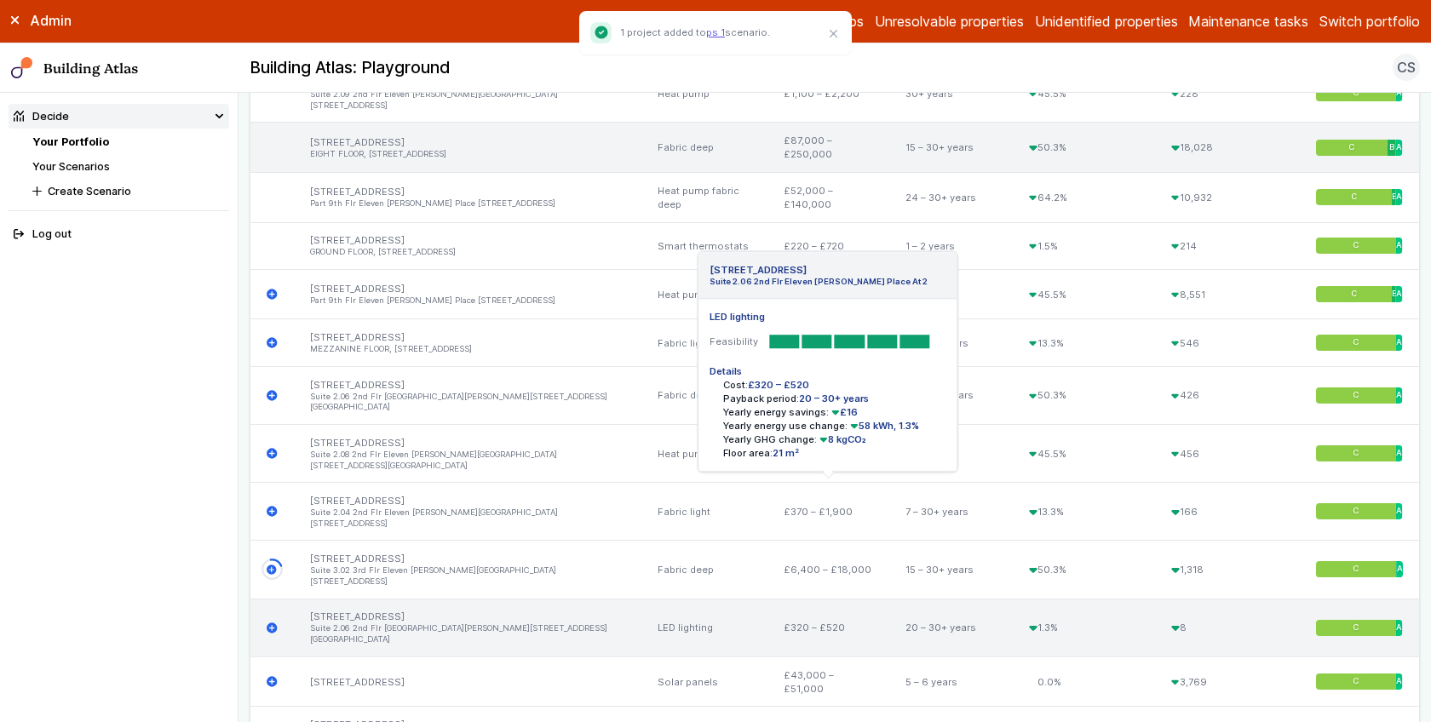
click at [272, 623] on icon "submit" at bounding box center [272, 628] width 10 height 10
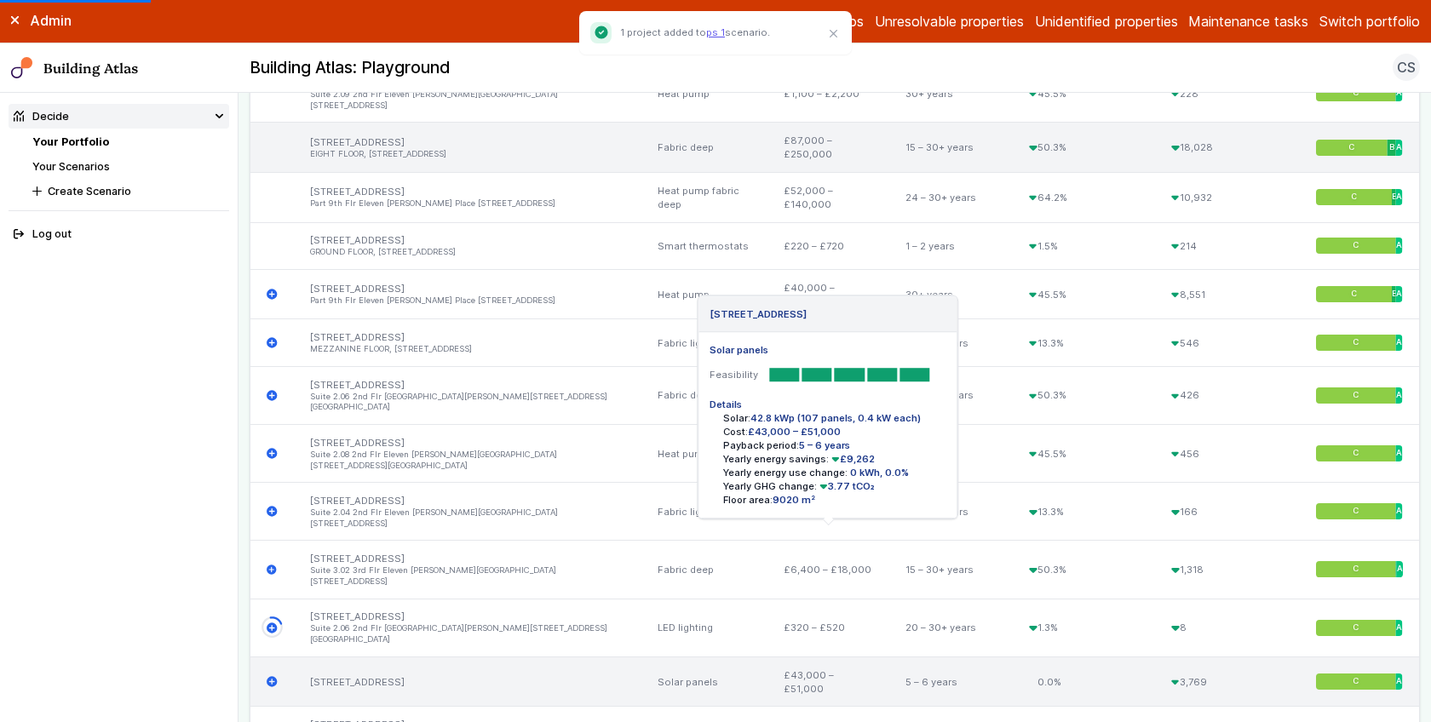
click at [272, 677] on icon "submit" at bounding box center [272, 682] width 10 height 10
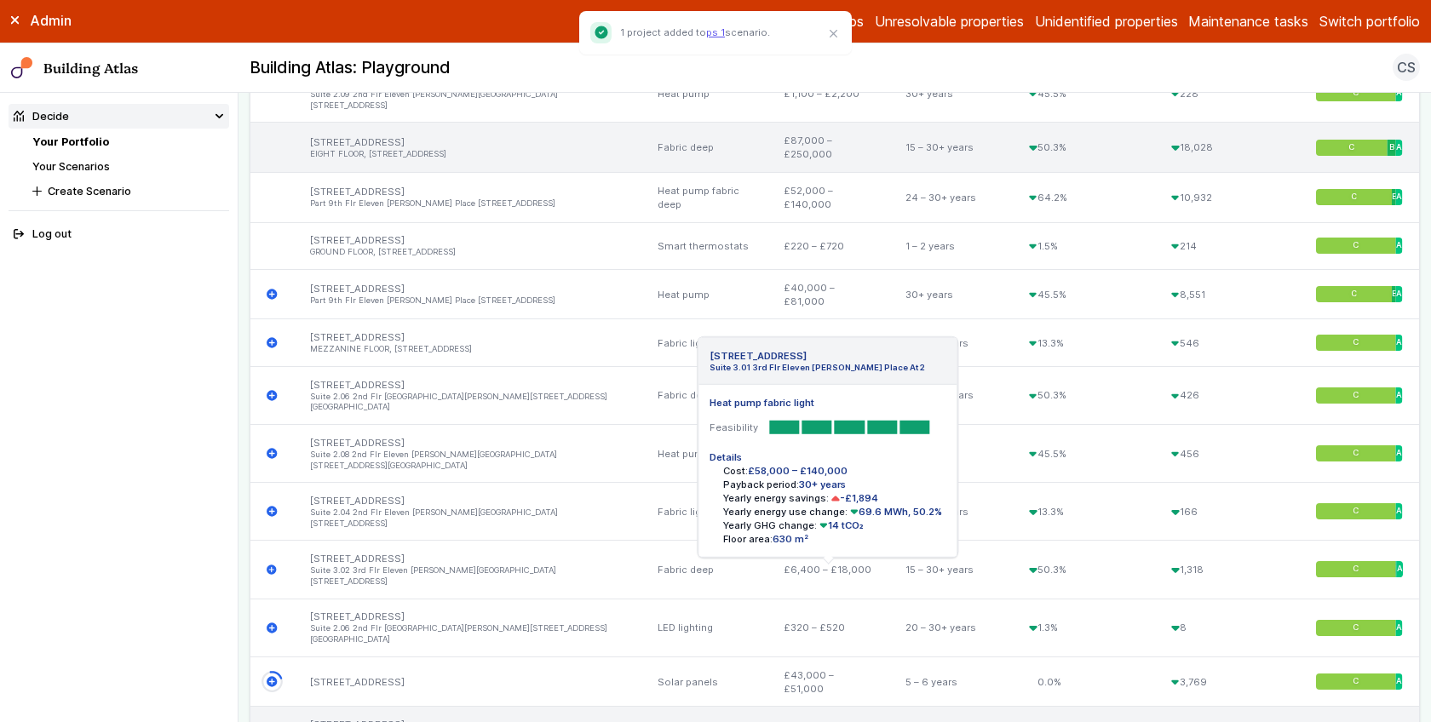
click at [271, 722] on icon "submit" at bounding box center [272, 736] width 10 height 10
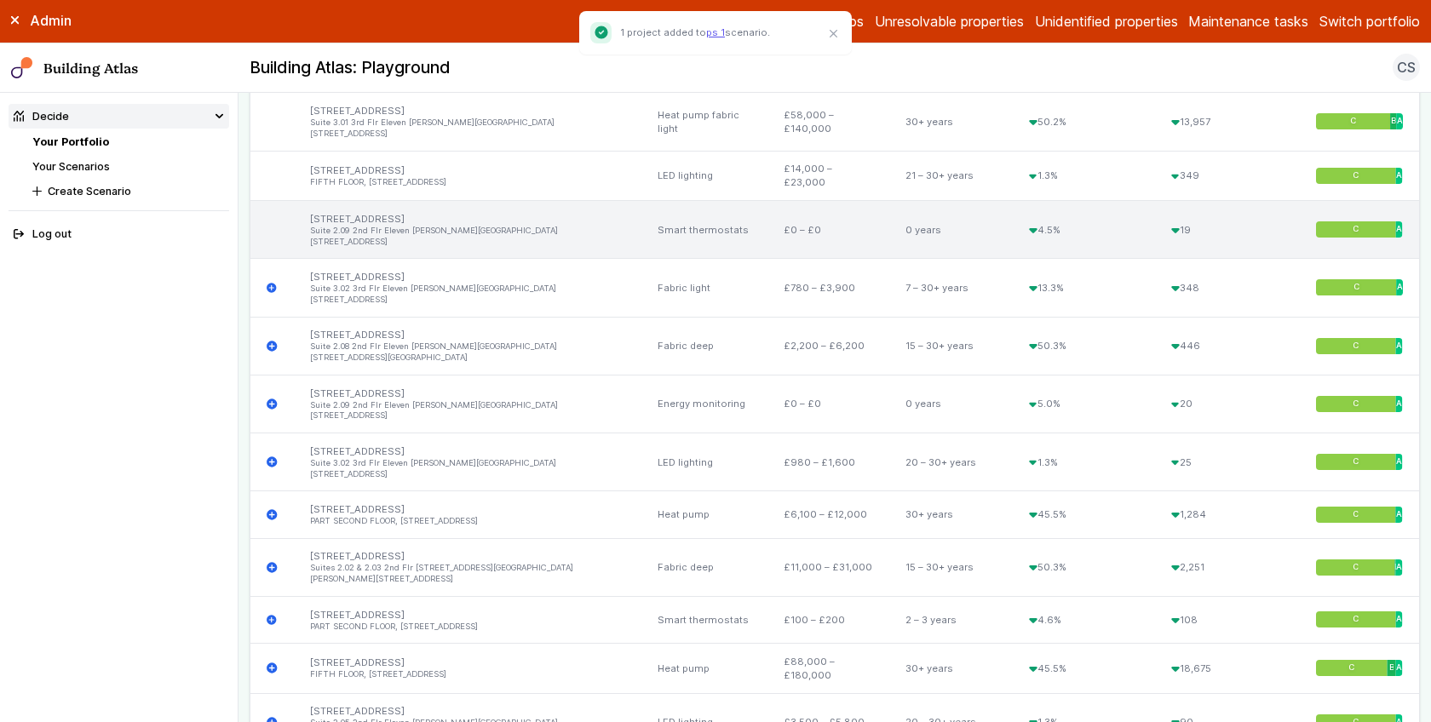
scroll to position [2130, 0]
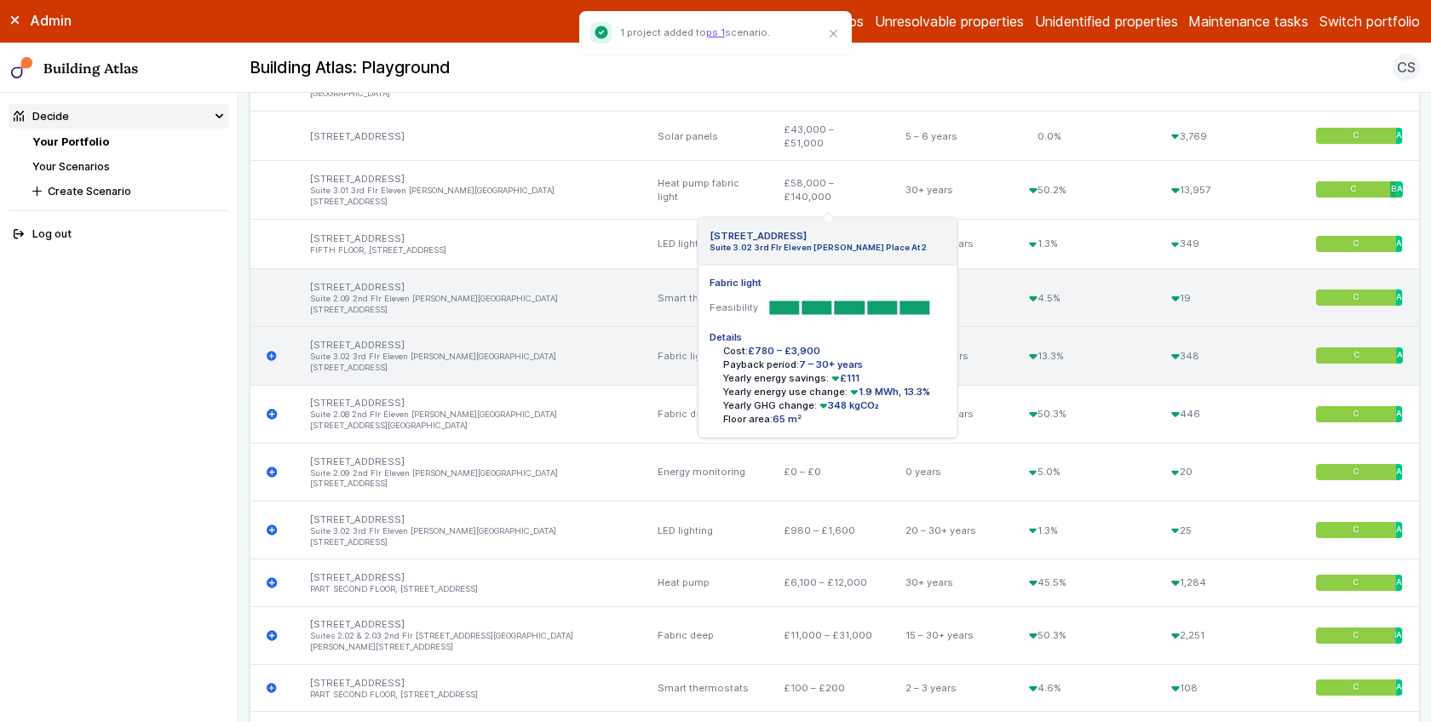
click at [273, 351] on icon "submit" at bounding box center [272, 356] width 10 height 10
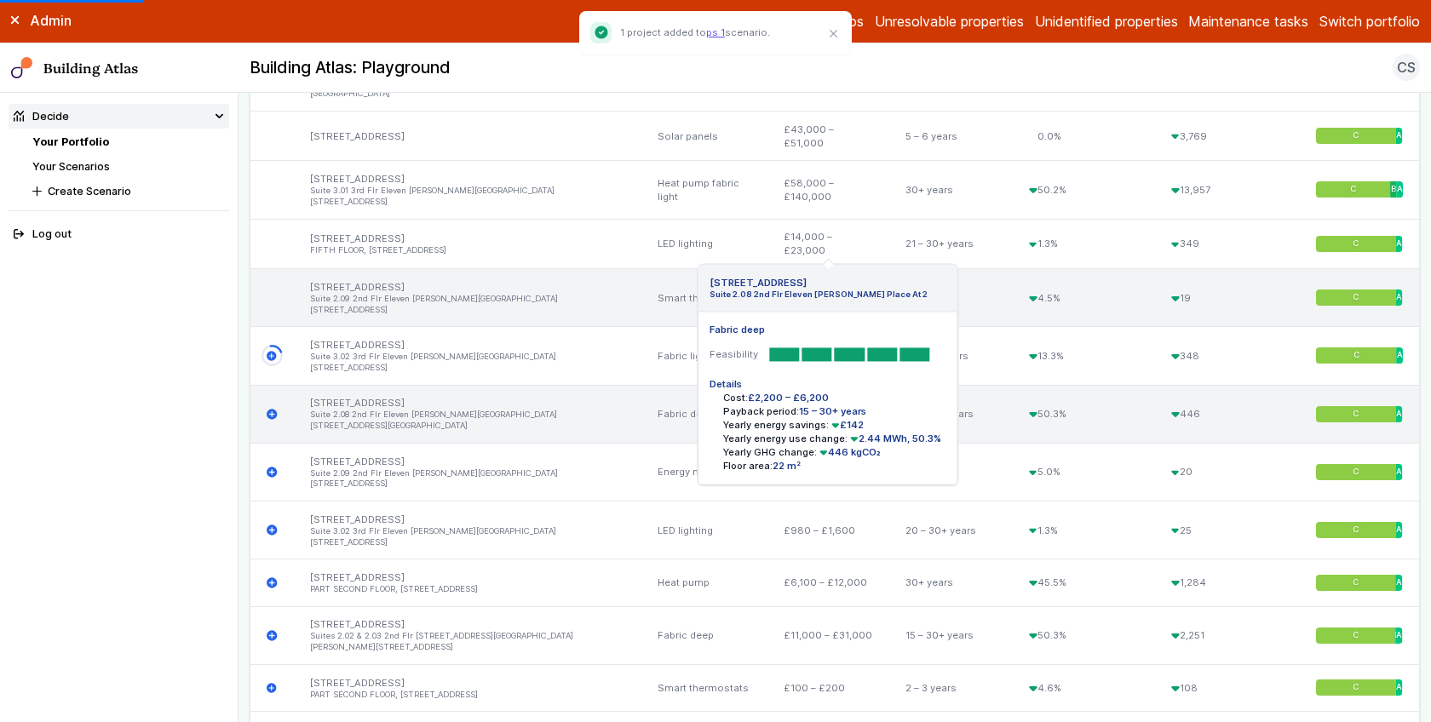
click at [275, 409] on icon "submit" at bounding box center [272, 414] width 10 height 10
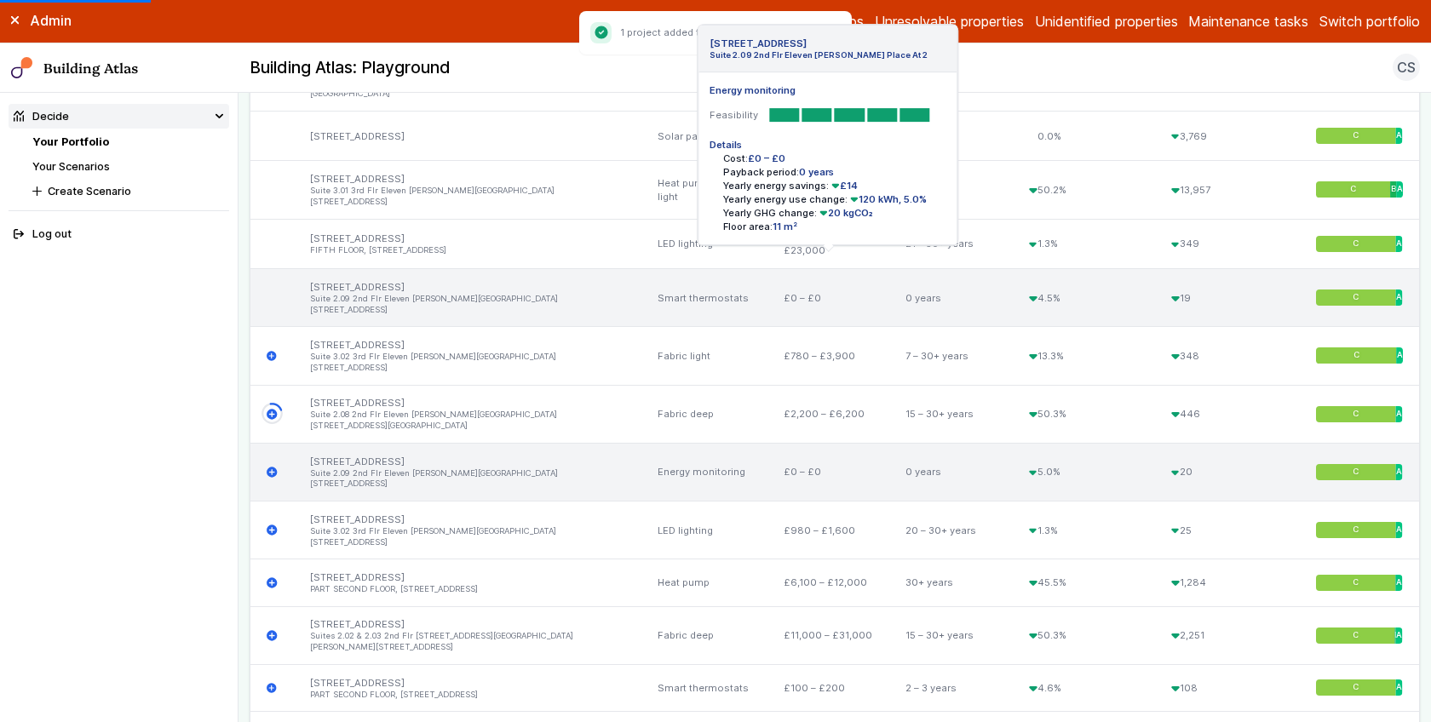
click at [267, 467] on icon "submit" at bounding box center [272, 472] width 11 height 11
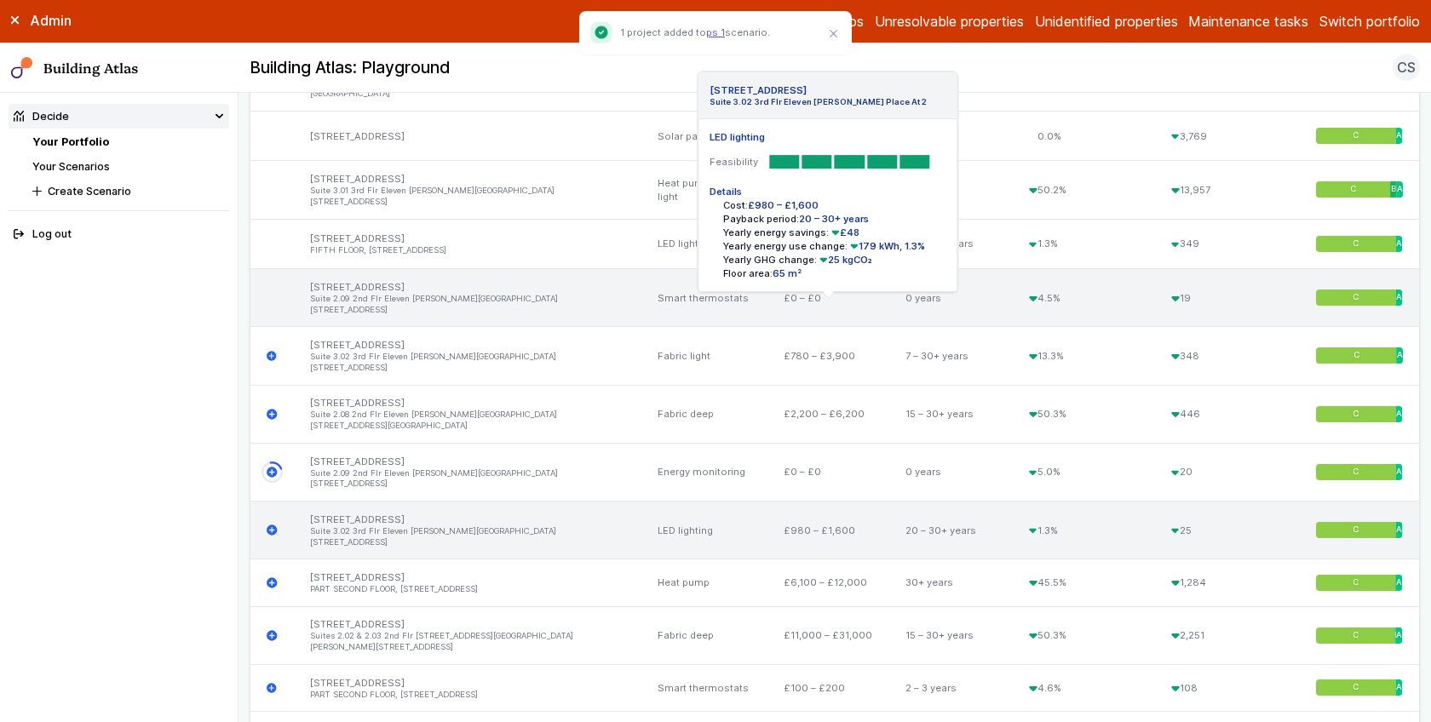
click at [269, 525] on icon "submit" at bounding box center [272, 530] width 10 height 10
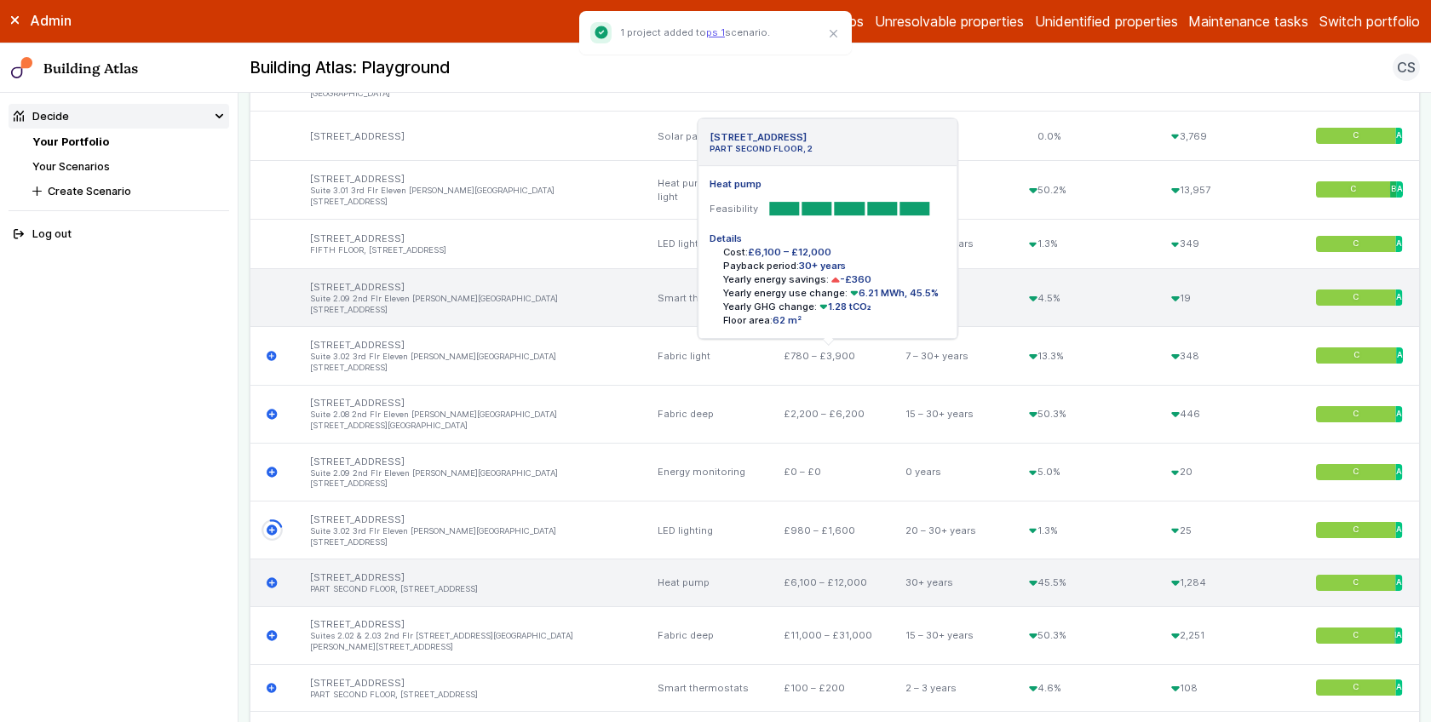
click at [270, 578] on icon "submit" at bounding box center [272, 583] width 10 height 10
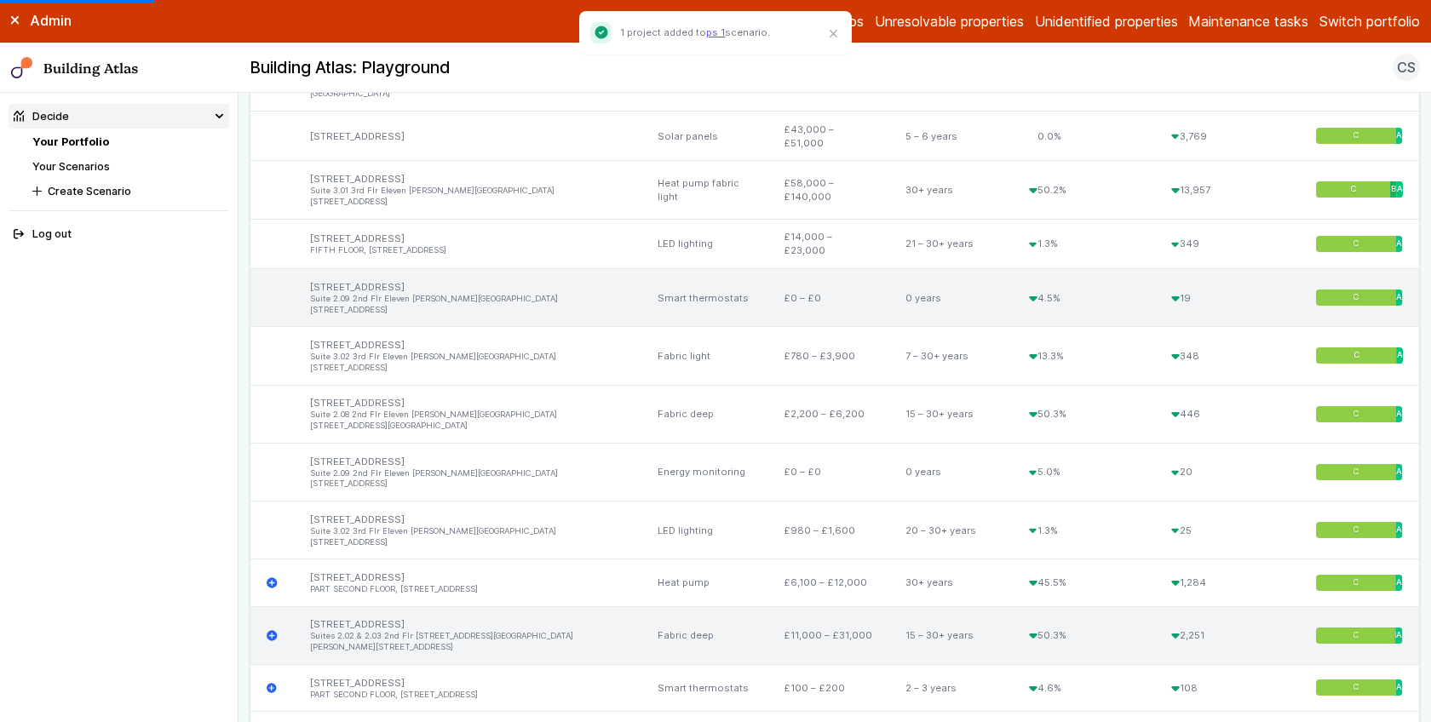
click at [273, 630] on icon "submit" at bounding box center [272, 635] width 10 height 10
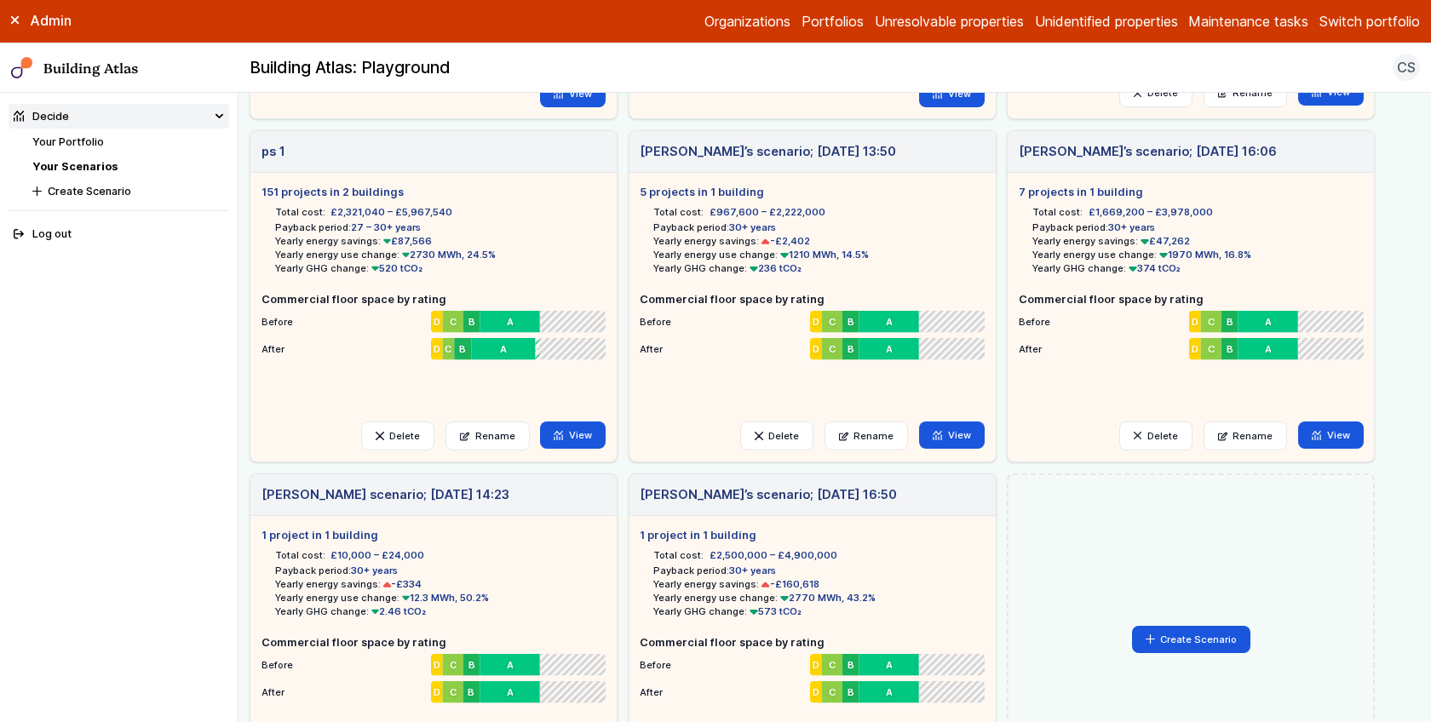
scroll to position [525, 0]
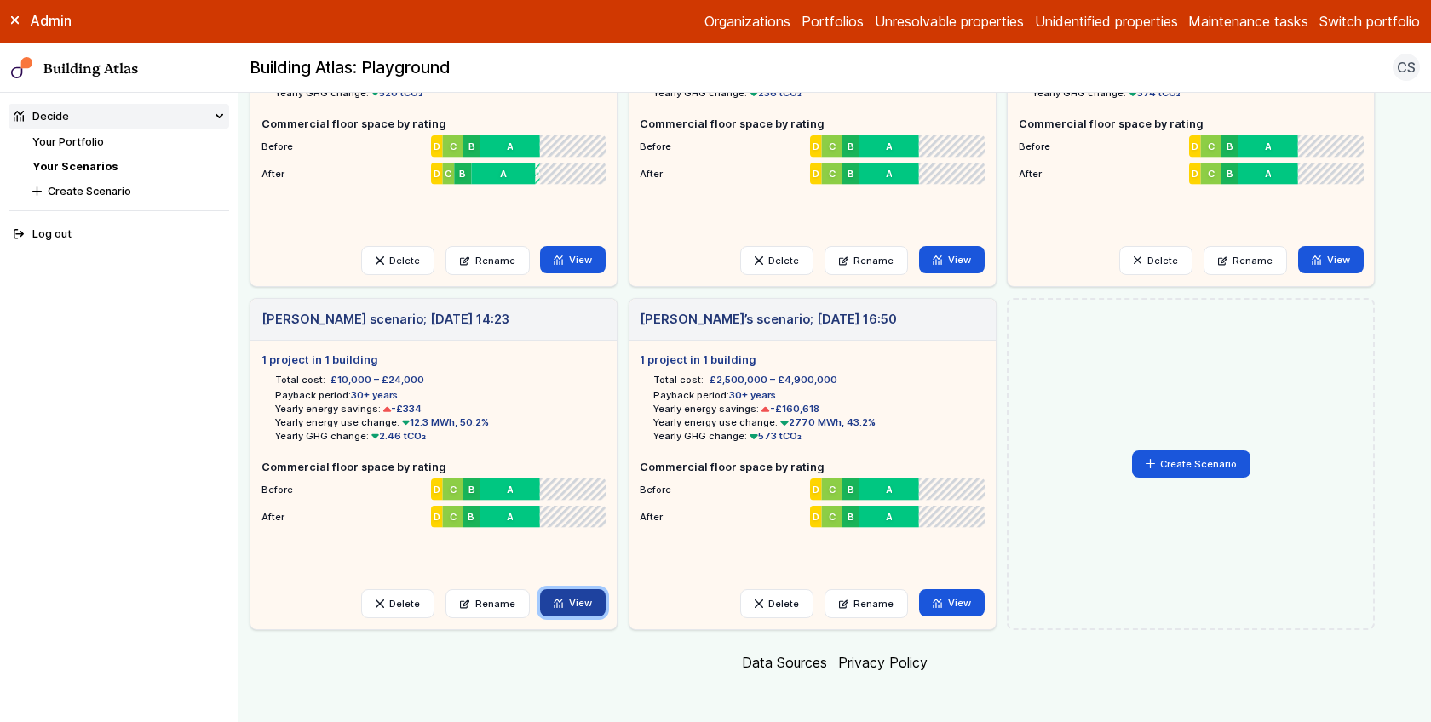
click at [602, 602] on link "View" at bounding box center [573, 602] width 66 height 27
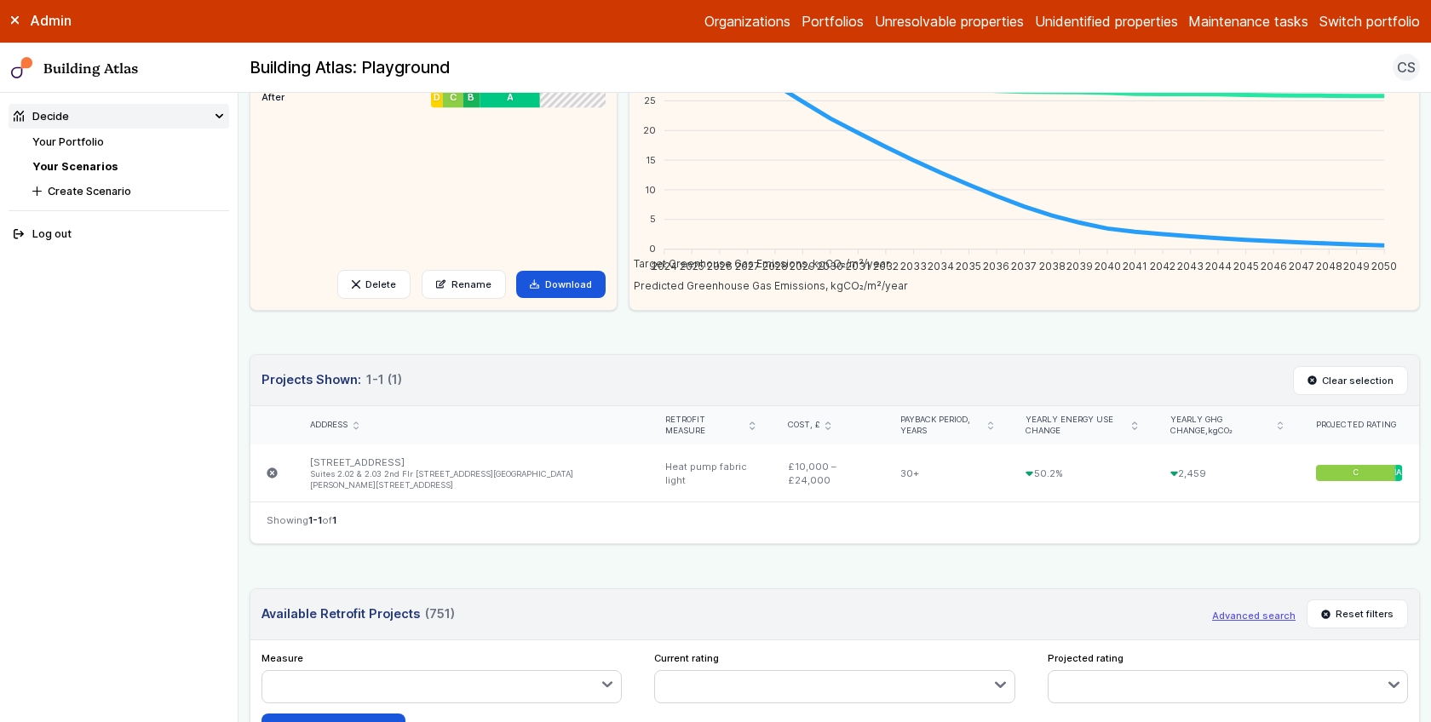
scroll to position [710, 0]
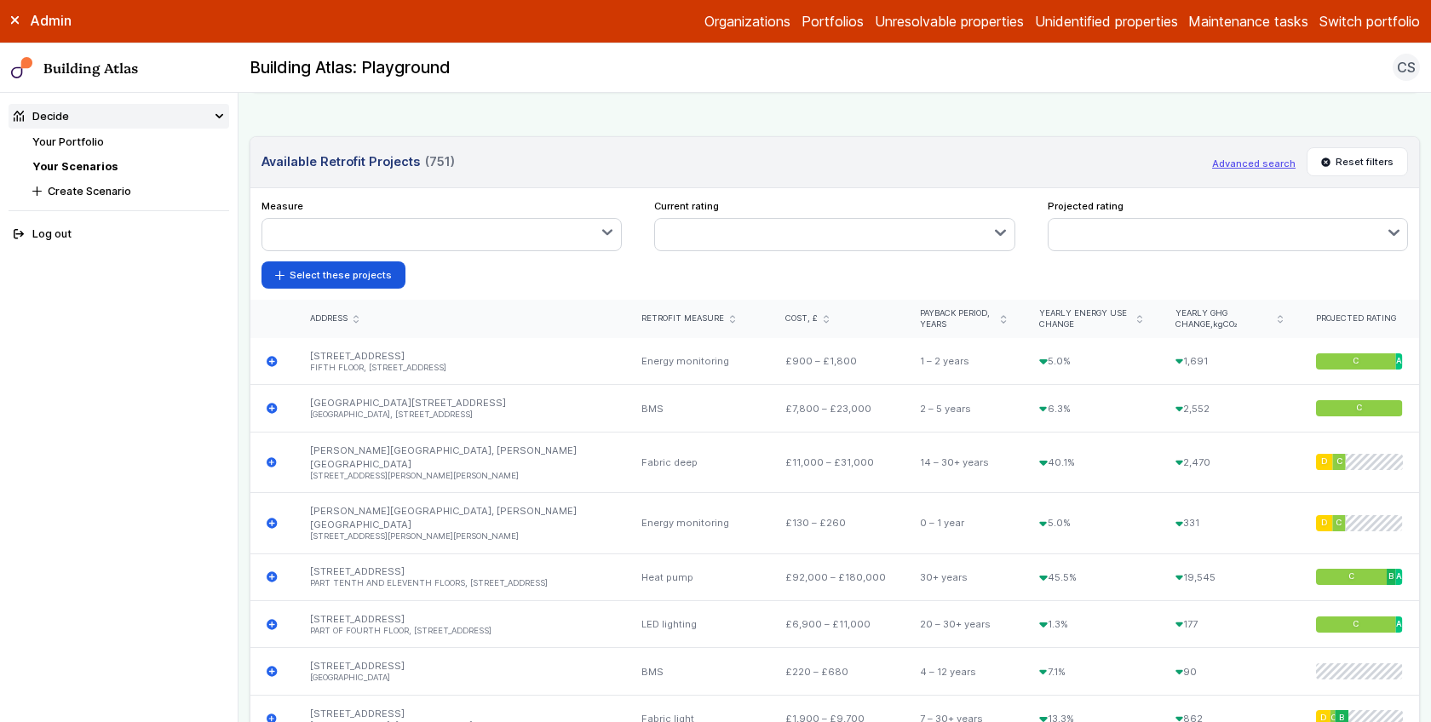
click at [1242, 159] on button "Advanced search" at bounding box center [1253, 164] width 83 height 14
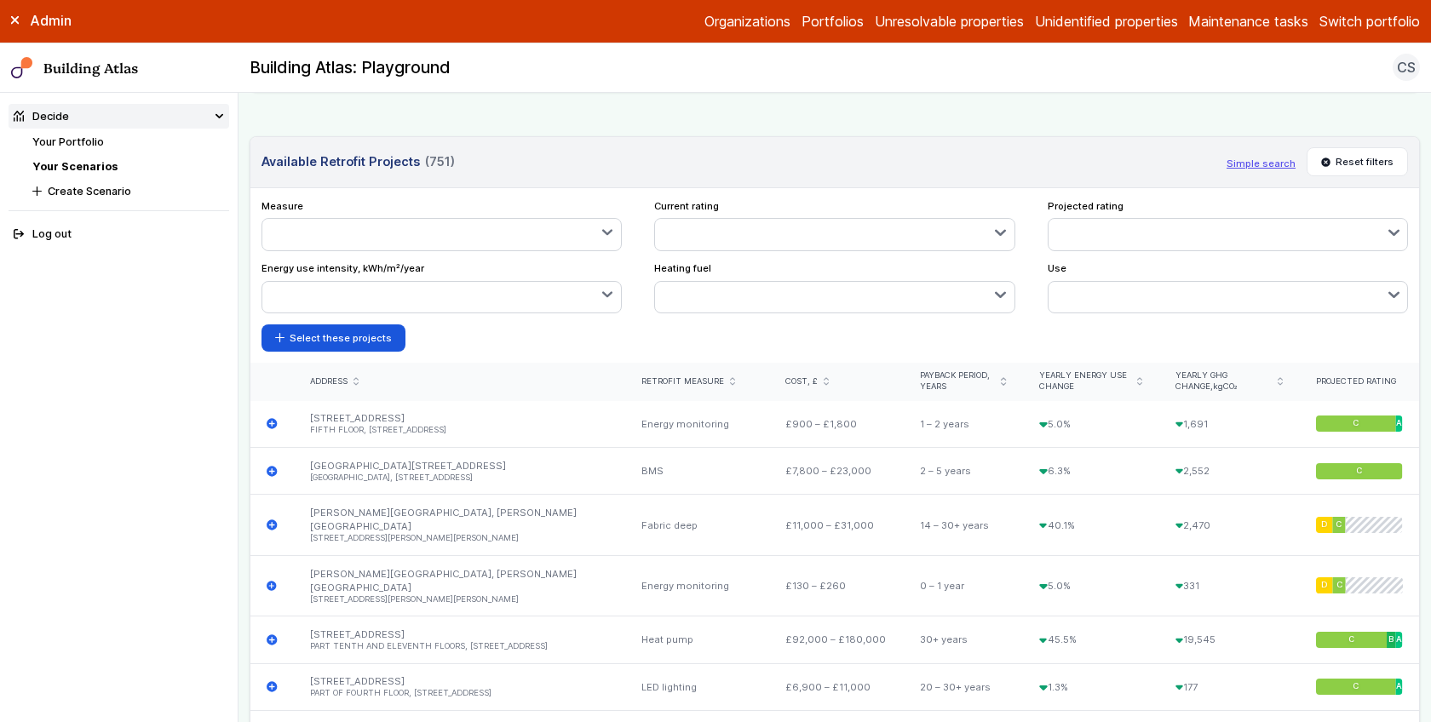
click at [60, 139] on link "Your Portfolio" at bounding box center [68, 141] width 72 height 13
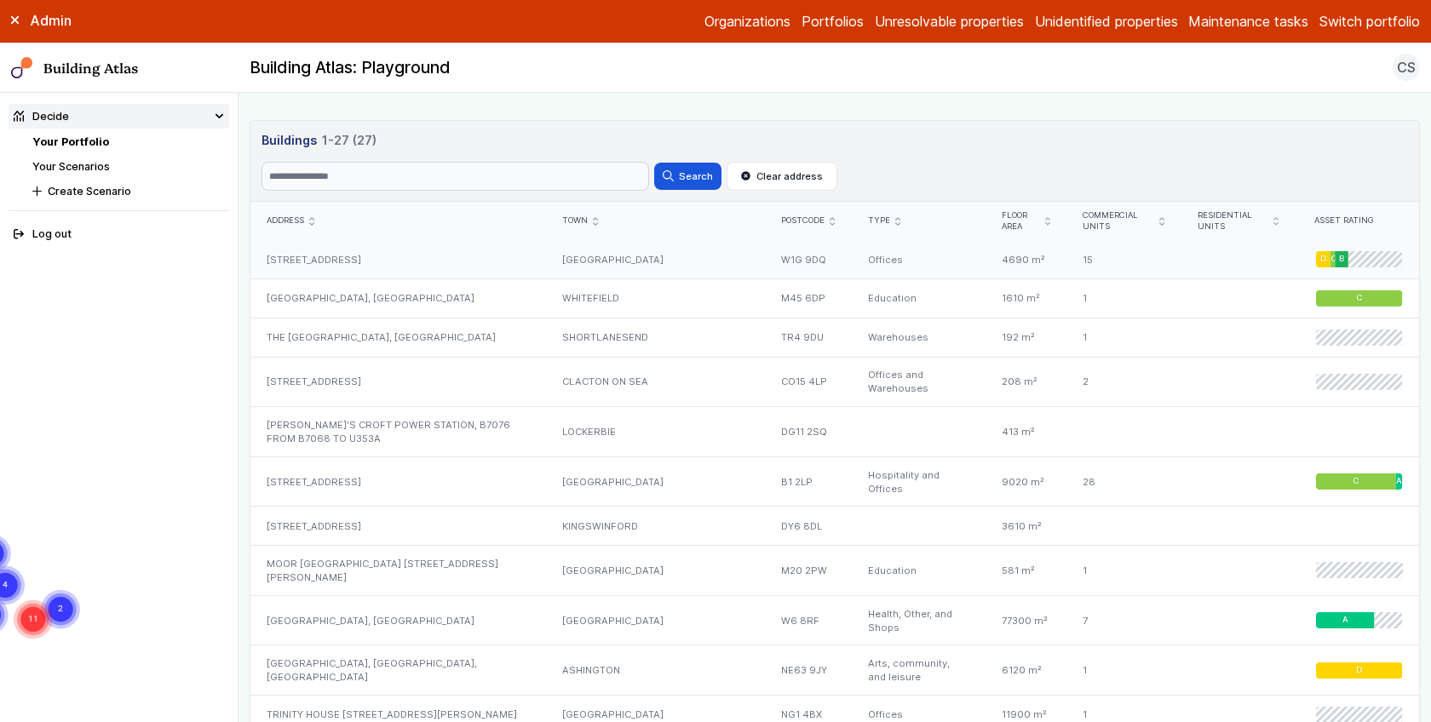
scroll to position [829, 0]
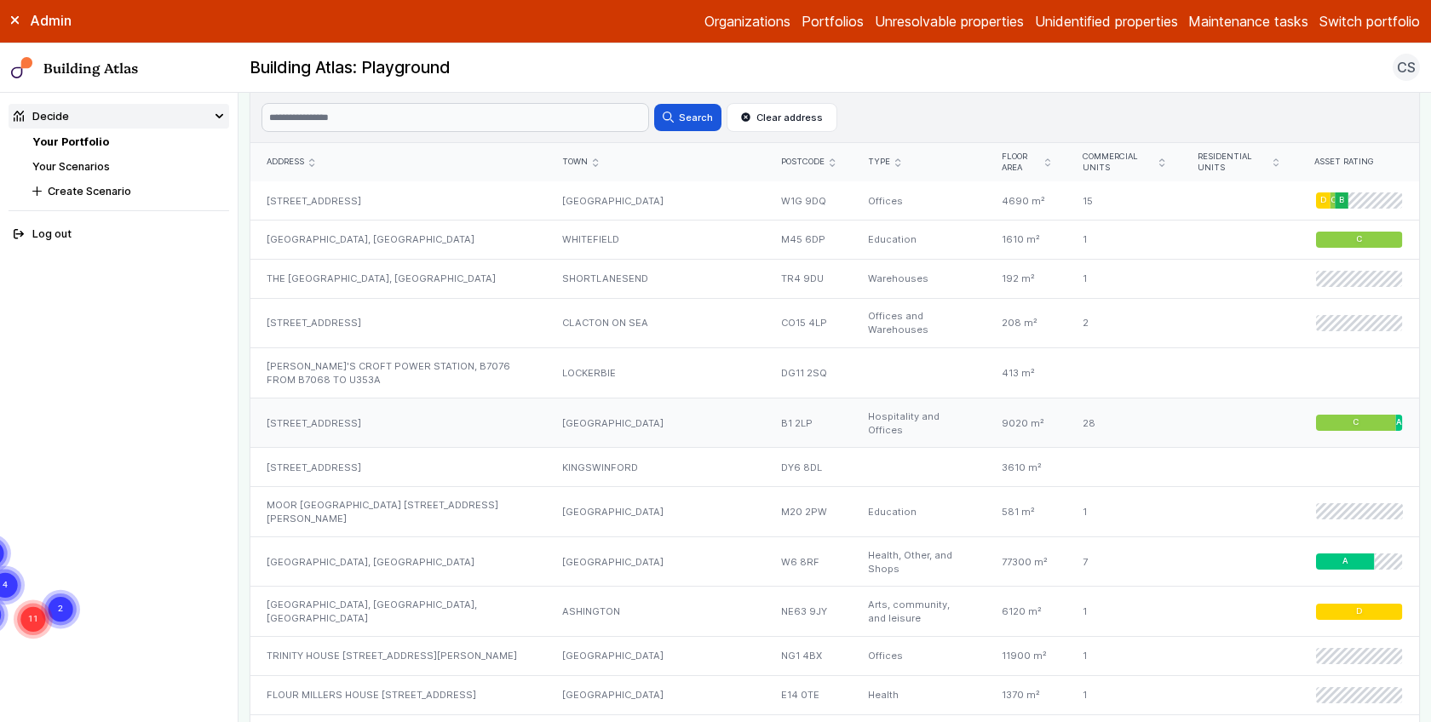
click at [401, 405] on div "[STREET_ADDRESS]" at bounding box center [398, 423] width 296 height 50
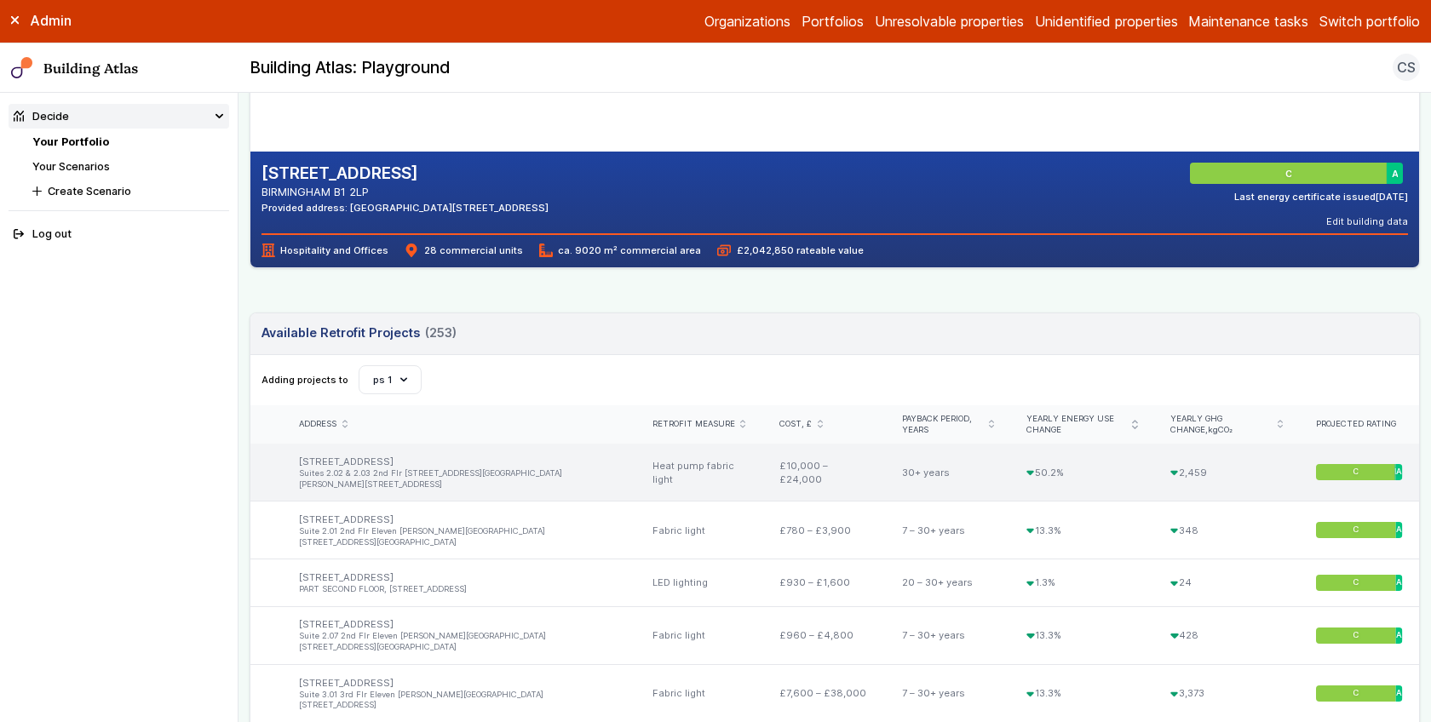
scroll to position [498, 0]
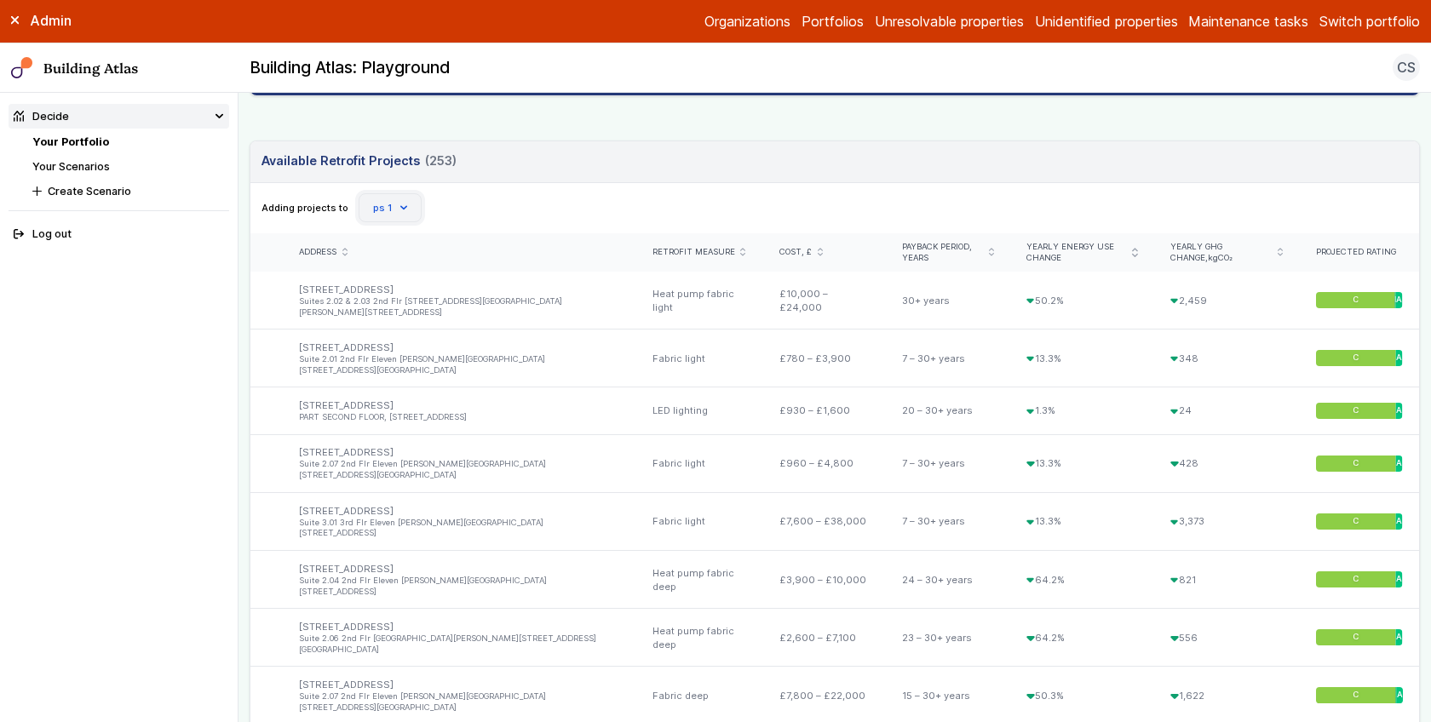
click at [397, 196] on button "ps 1" at bounding box center [390, 207] width 63 height 29
click at [0, 0] on span "[PERSON_NAME] scenario; [DATE] 14:23" at bounding box center [0, 0] width 0 height 0
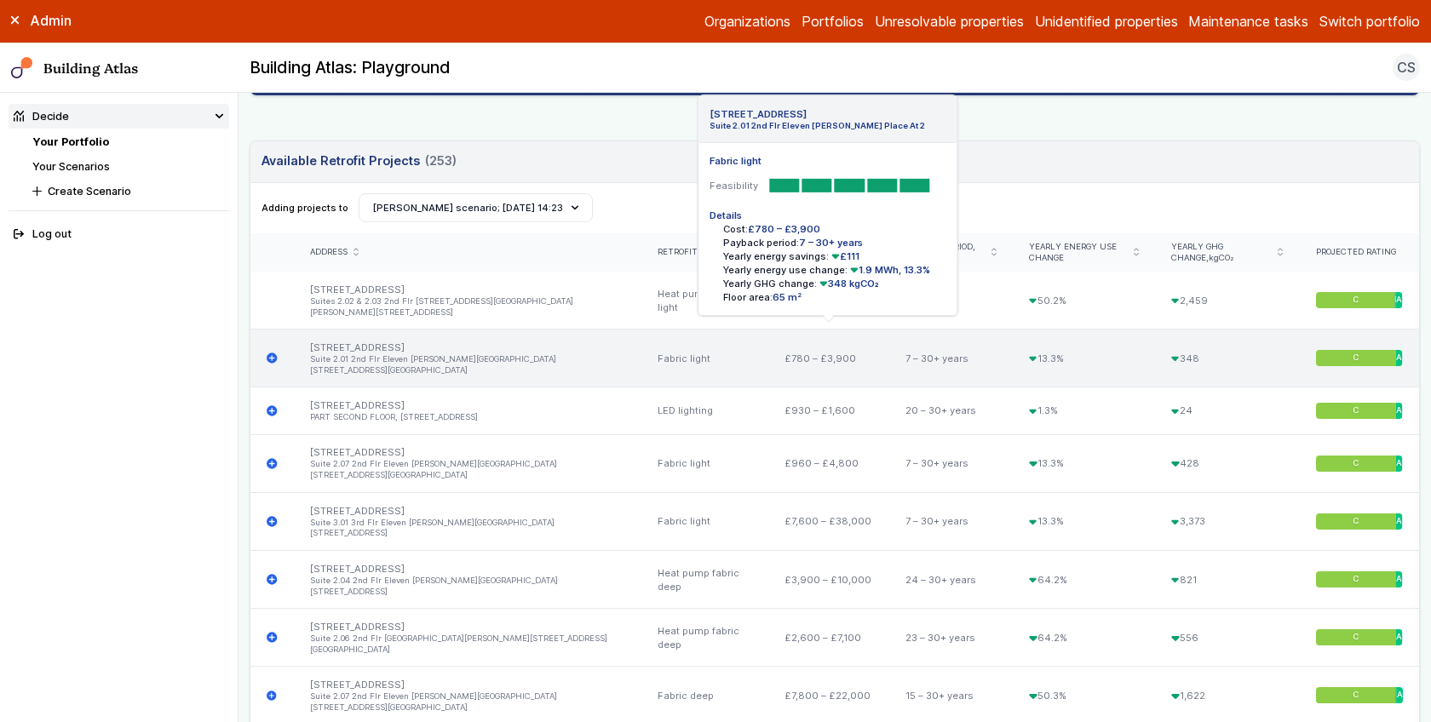
click at [270, 354] on icon "submit" at bounding box center [272, 359] width 10 height 10
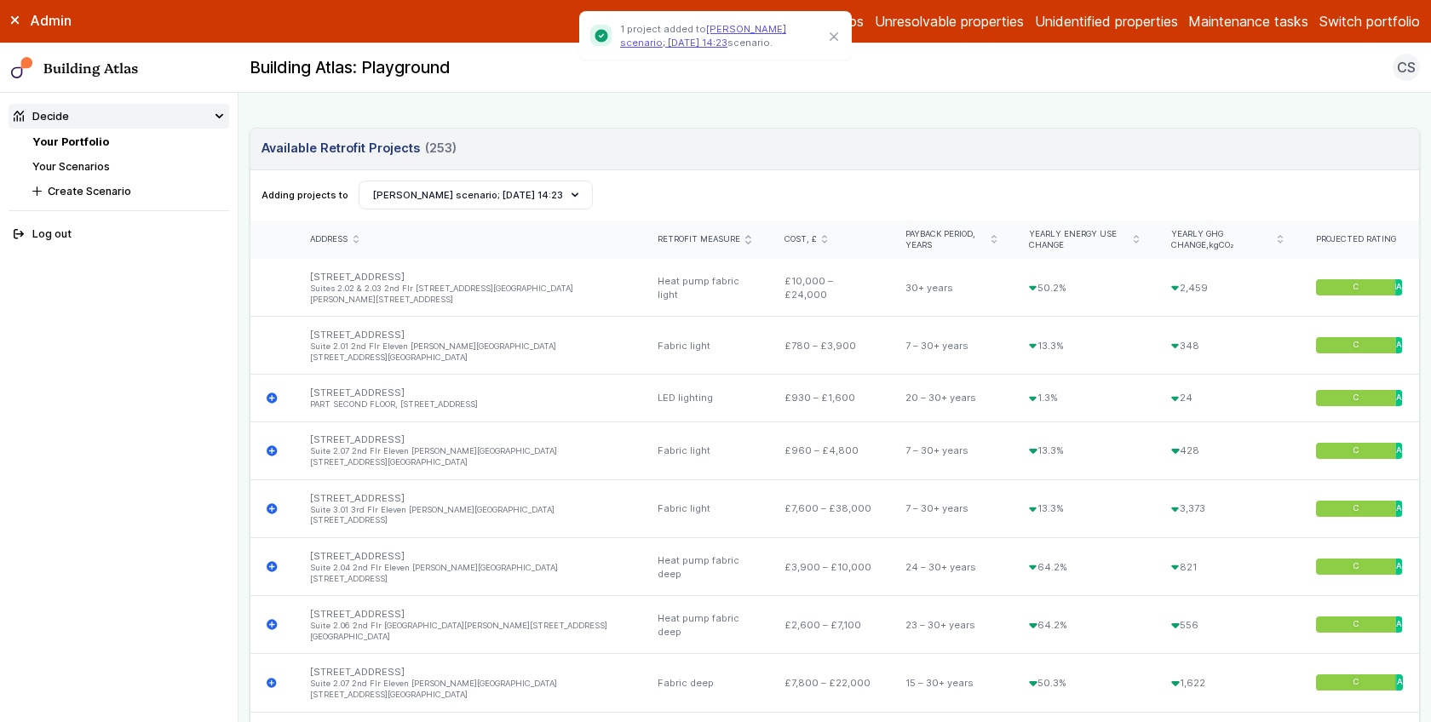
scroll to position [576, 0]
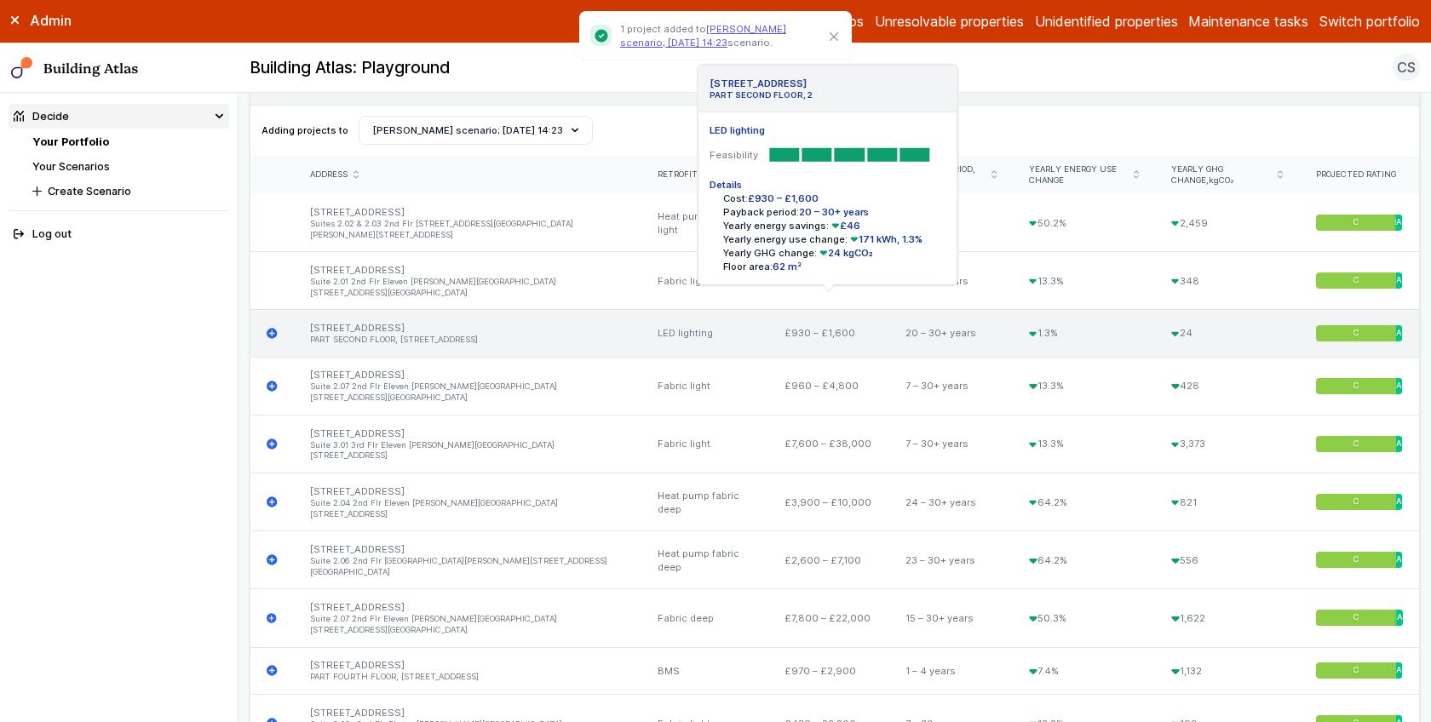
click at [267, 328] on icon "submit" at bounding box center [272, 333] width 10 height 10
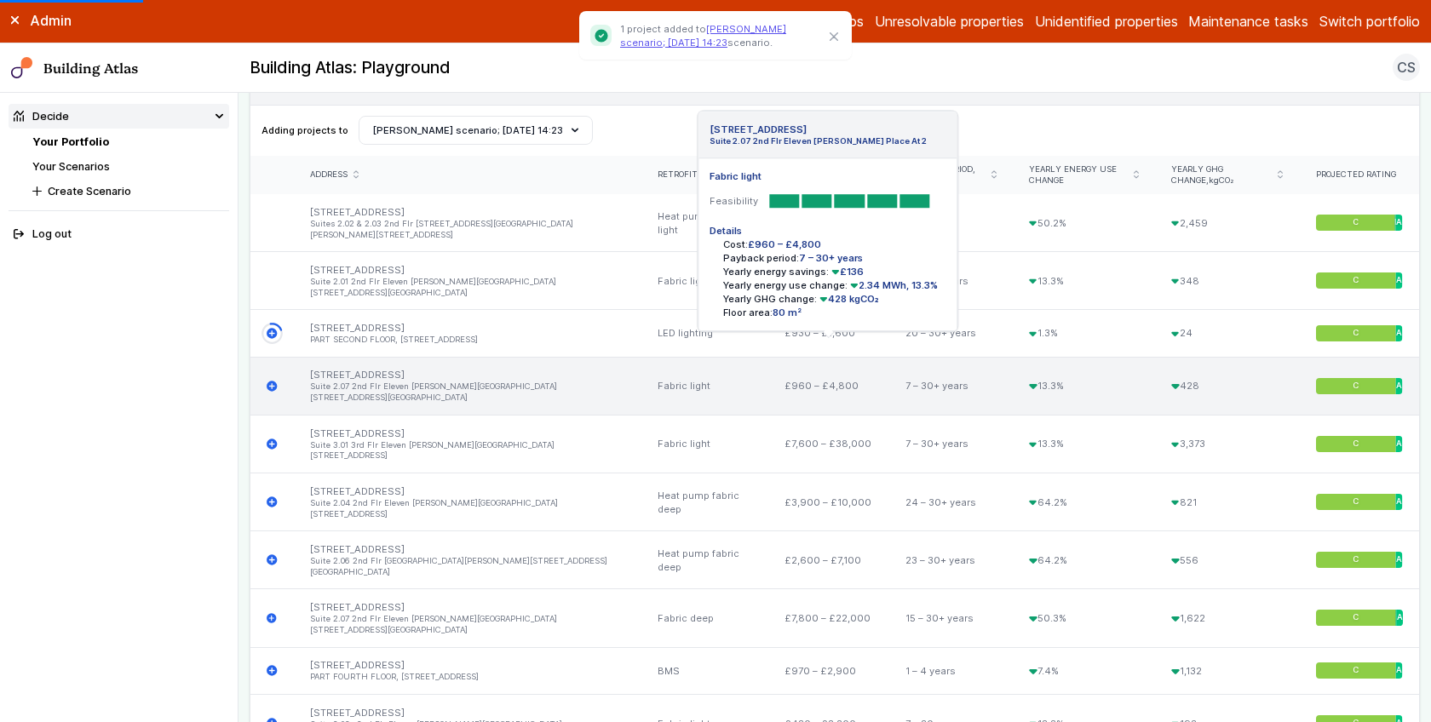
click at [273, 381] on icon "submit" at bounding box center [272, 386] width 10 height 10
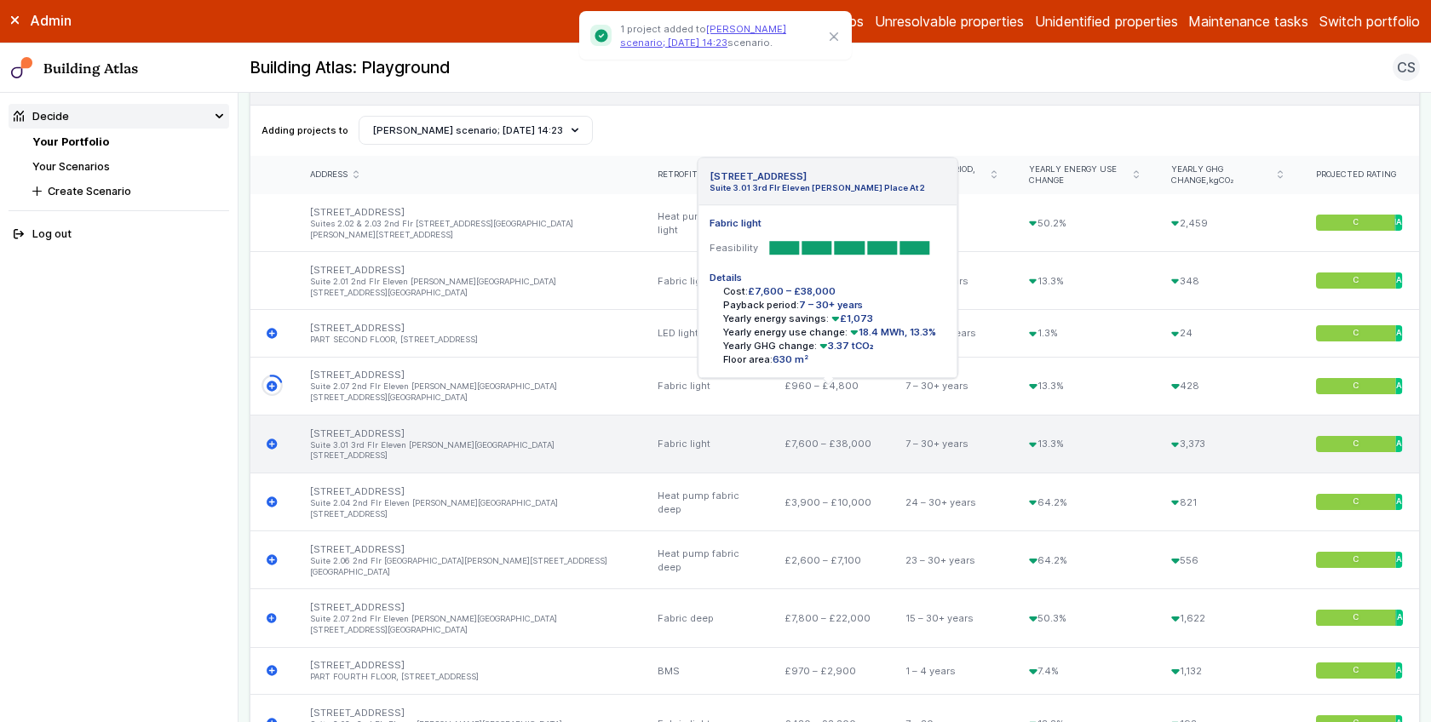
click at [267, 439] on icon "submit" at bounding box center [272, 444] width 11 height 11
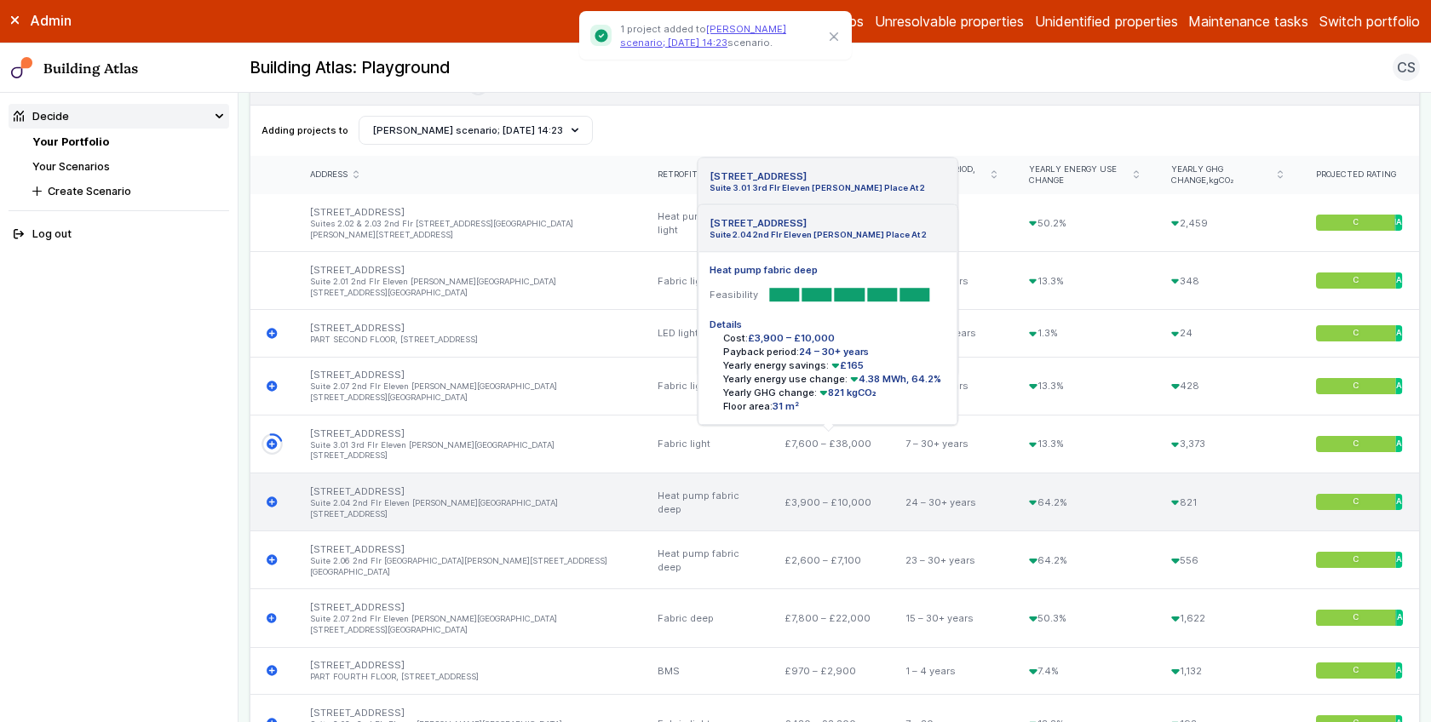
click at [270, 497] on icon "submit" at bounding box center [272, 502] width 10 height 10
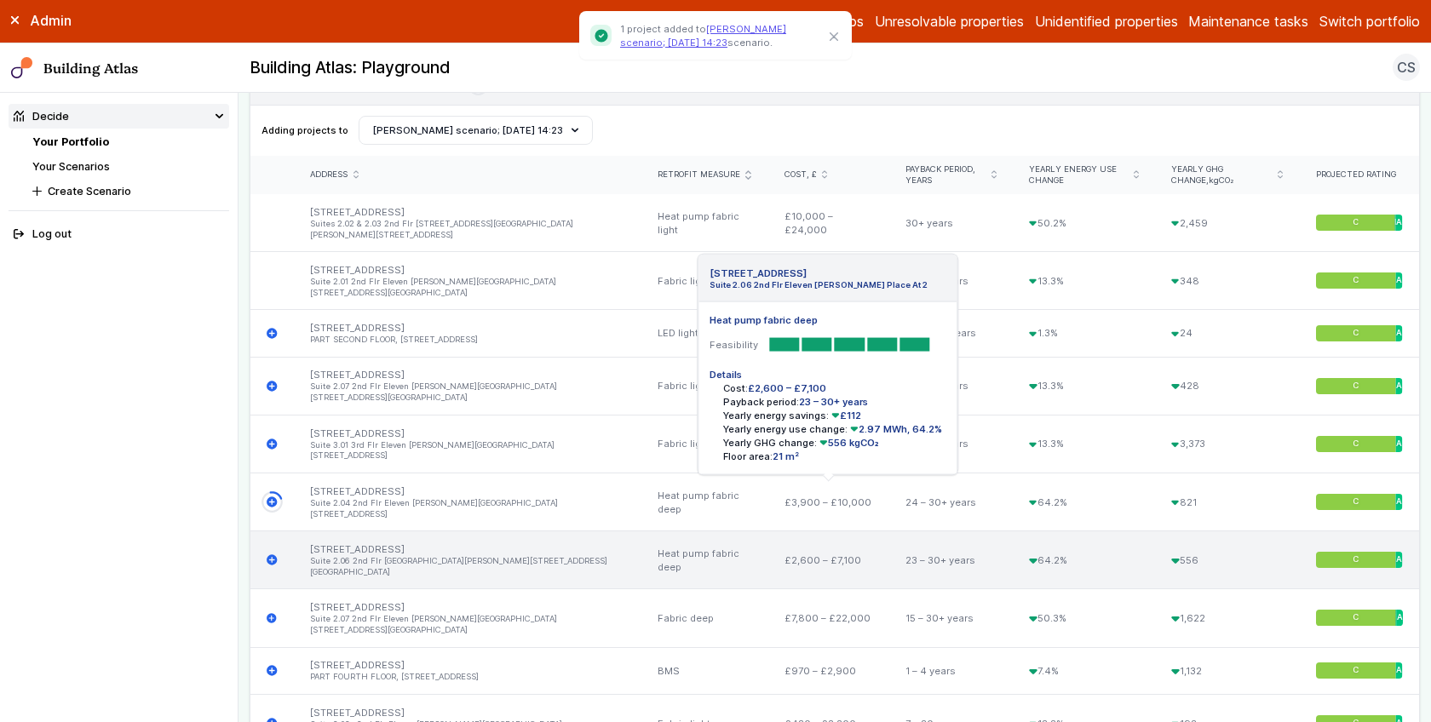
click at [273, 555] on icon "submit" at bounding box center [272, 560] width 11 height 11
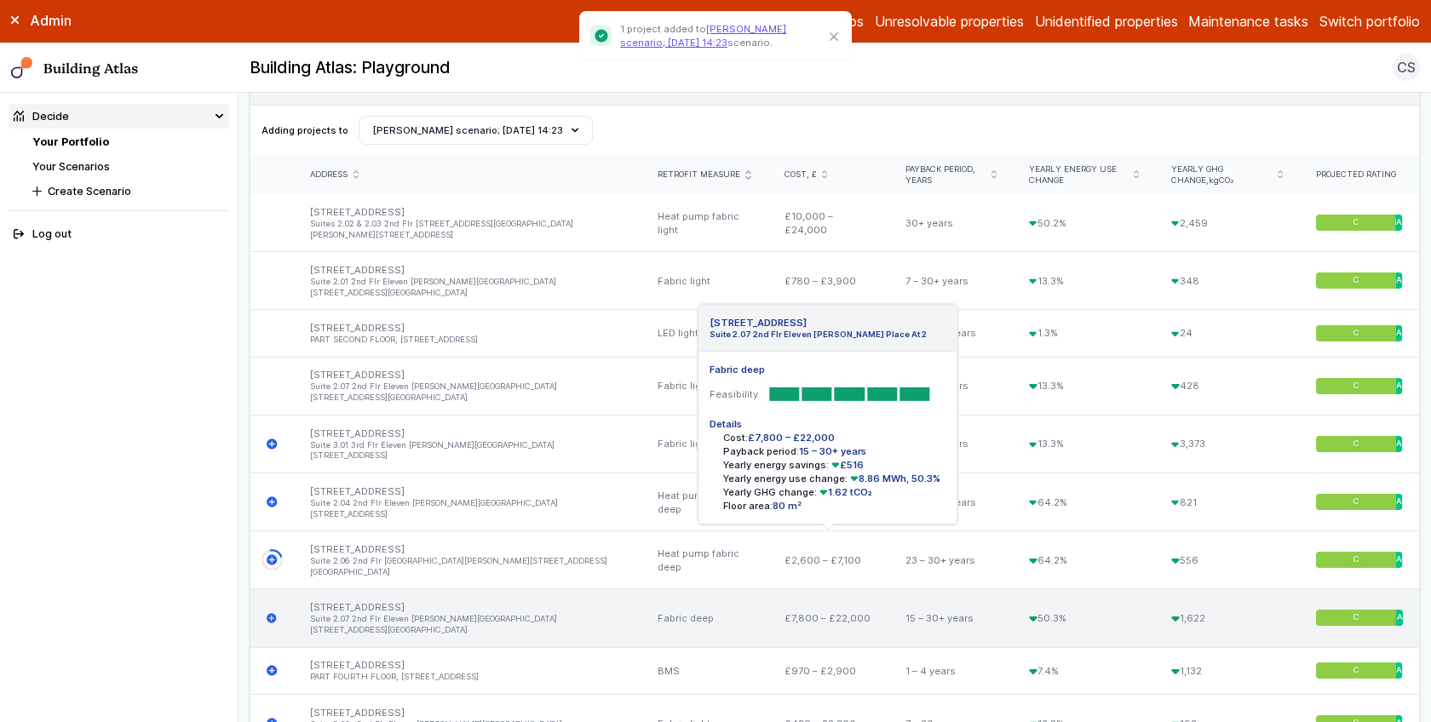
click at [272, 613] on icon "submit" at bounding box center [272, 618] width 10 height 10
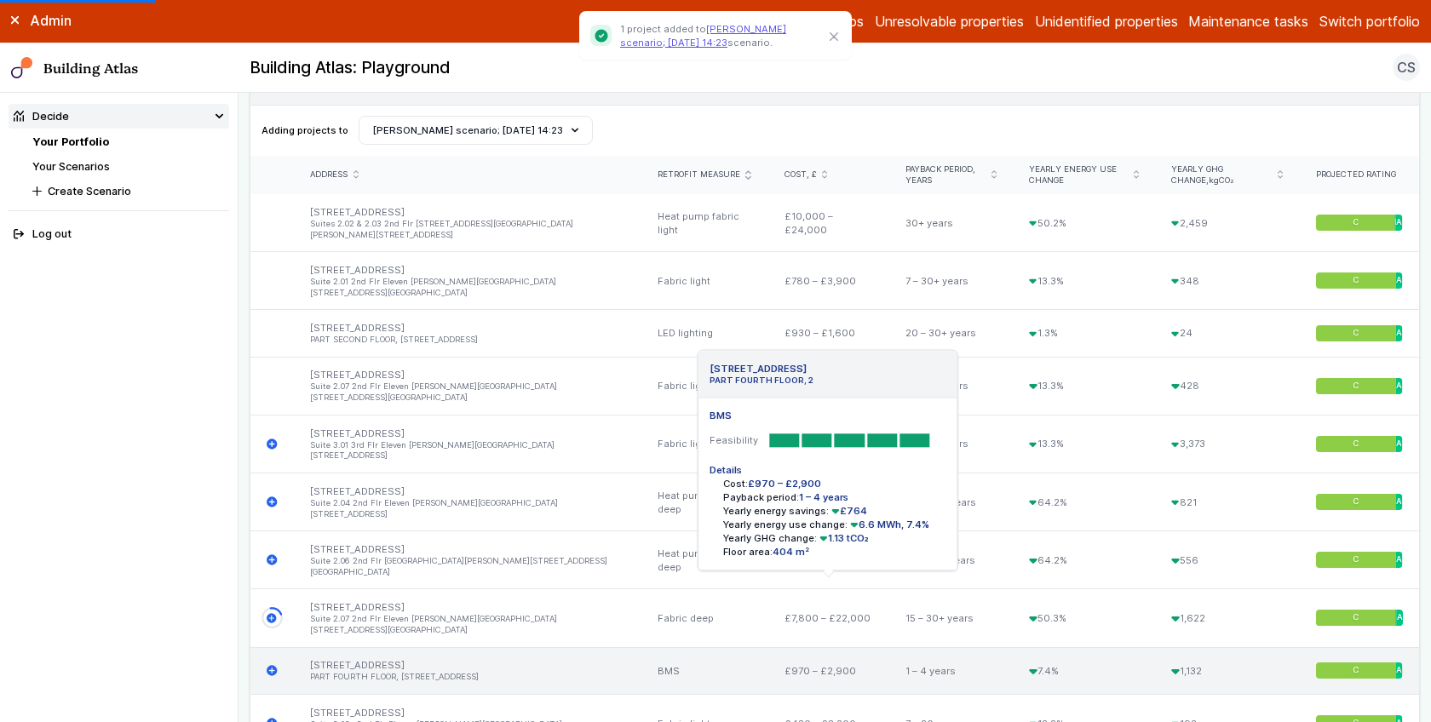
click at [273, 665] on icon "submit" at bounding box center [272, 670] width 11 height 11
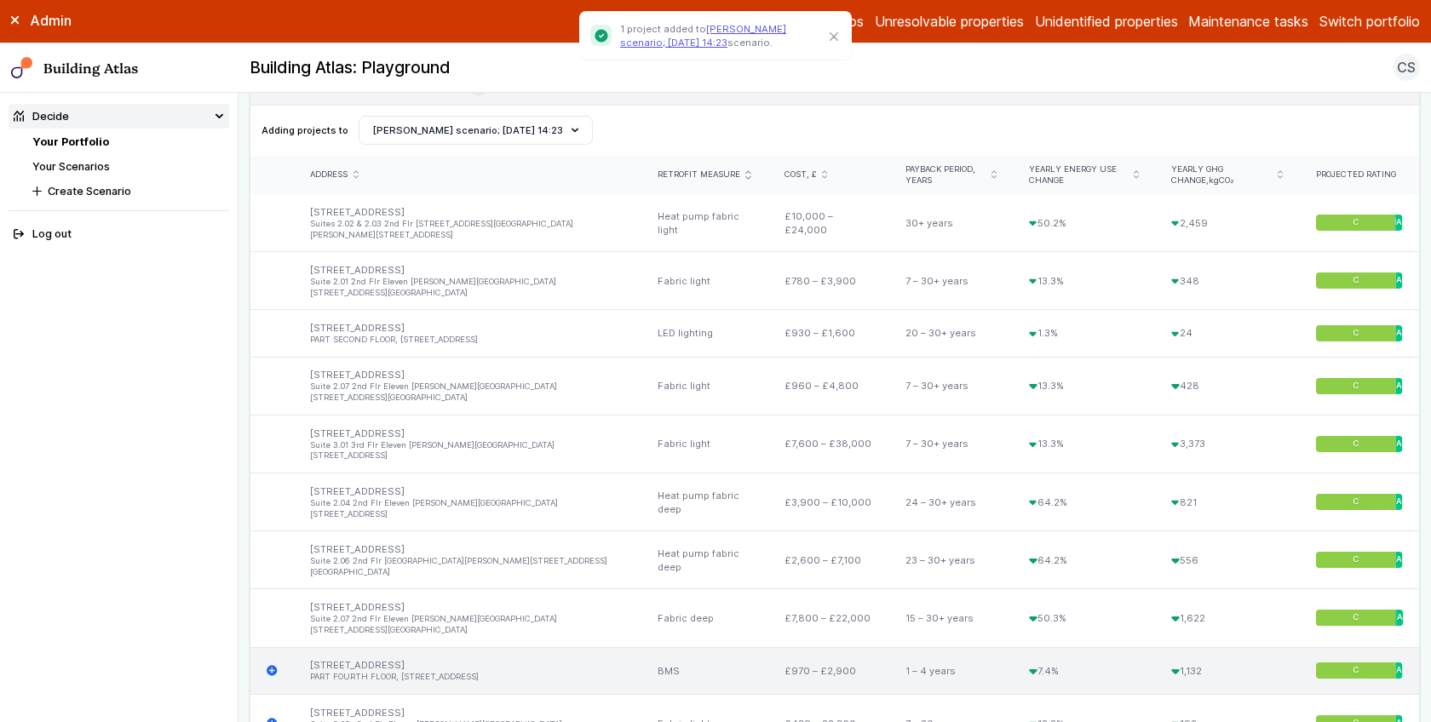
click at [271, 647] on div "[STREET_ADDRESS] PART FOURTH FLOOR, 2 BMS Feasibility Details Cost: £970 – £2,9…" at bounding box center [271, 670] width 43 height 47
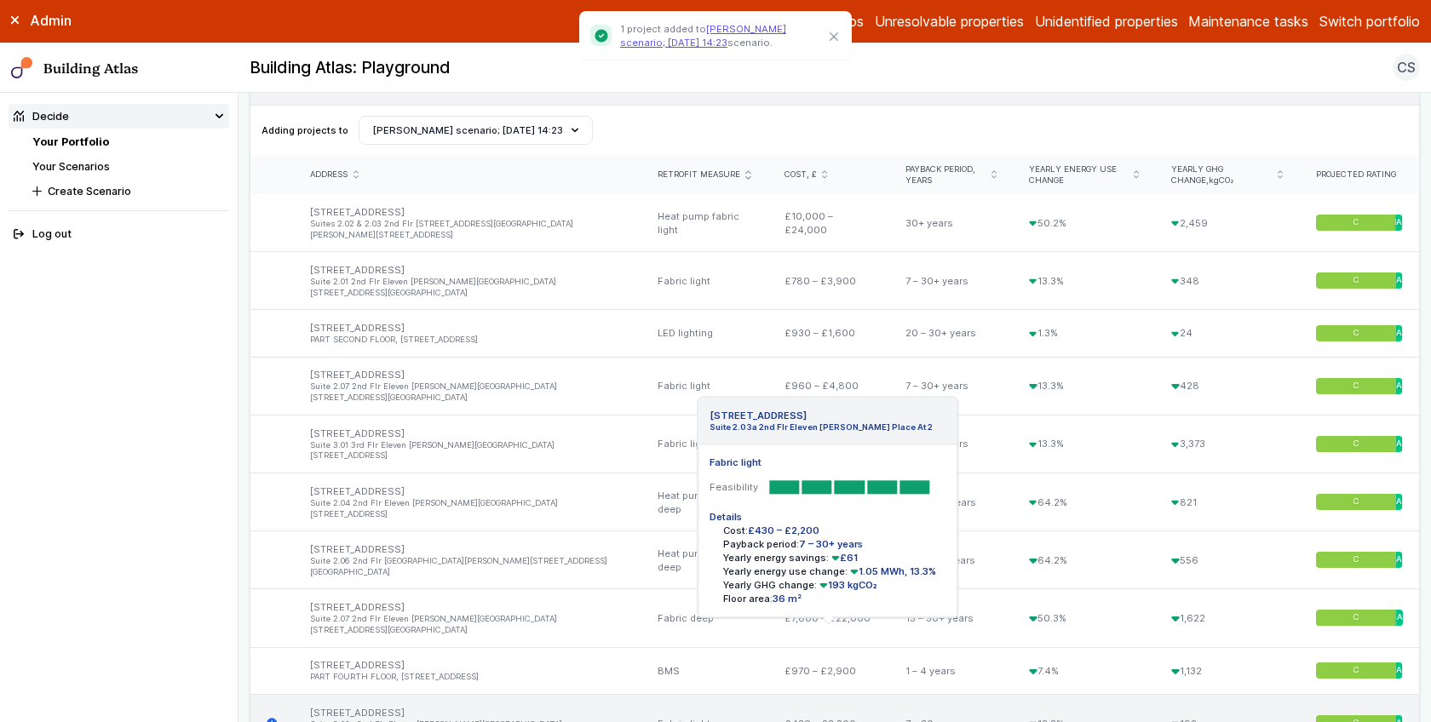
click at [274, 719] on icon "submit" at bounding box center [272, 724] width 10 height 10
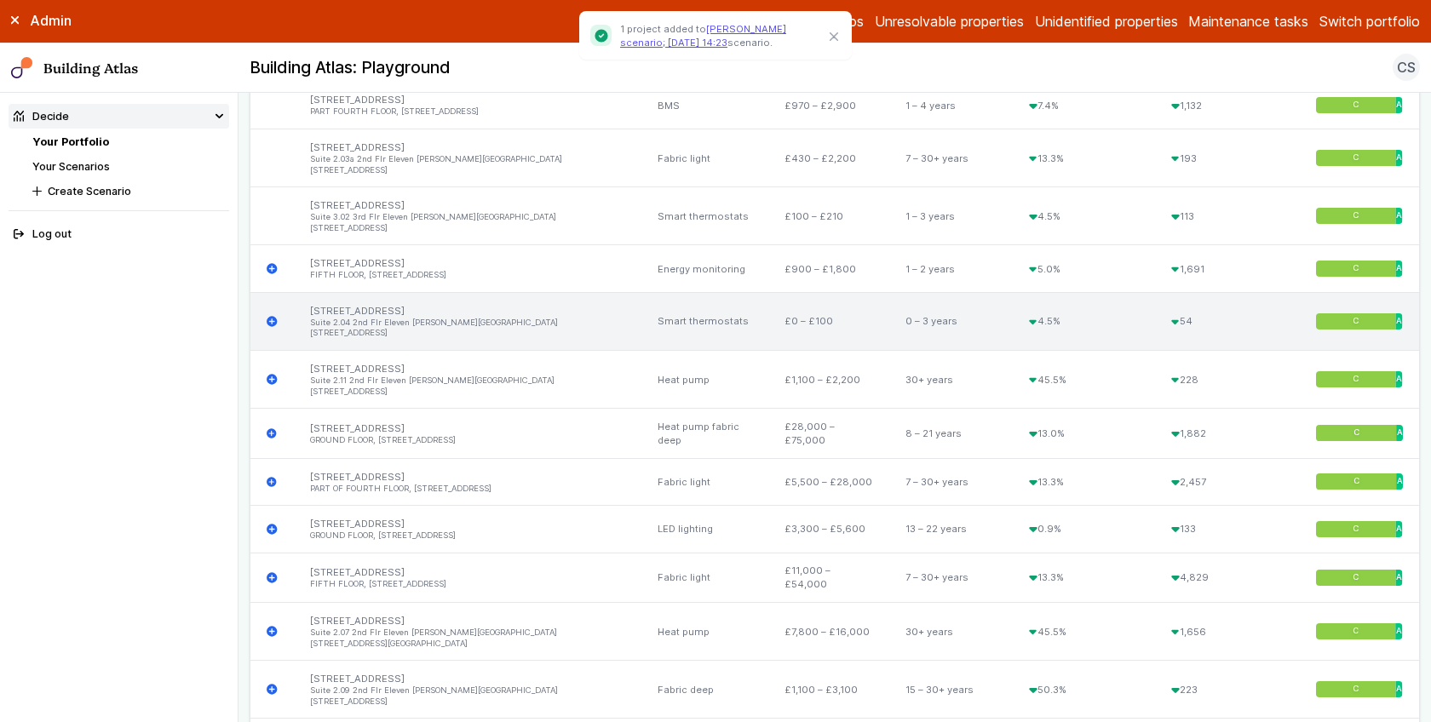
scroll to position [1153, 0]
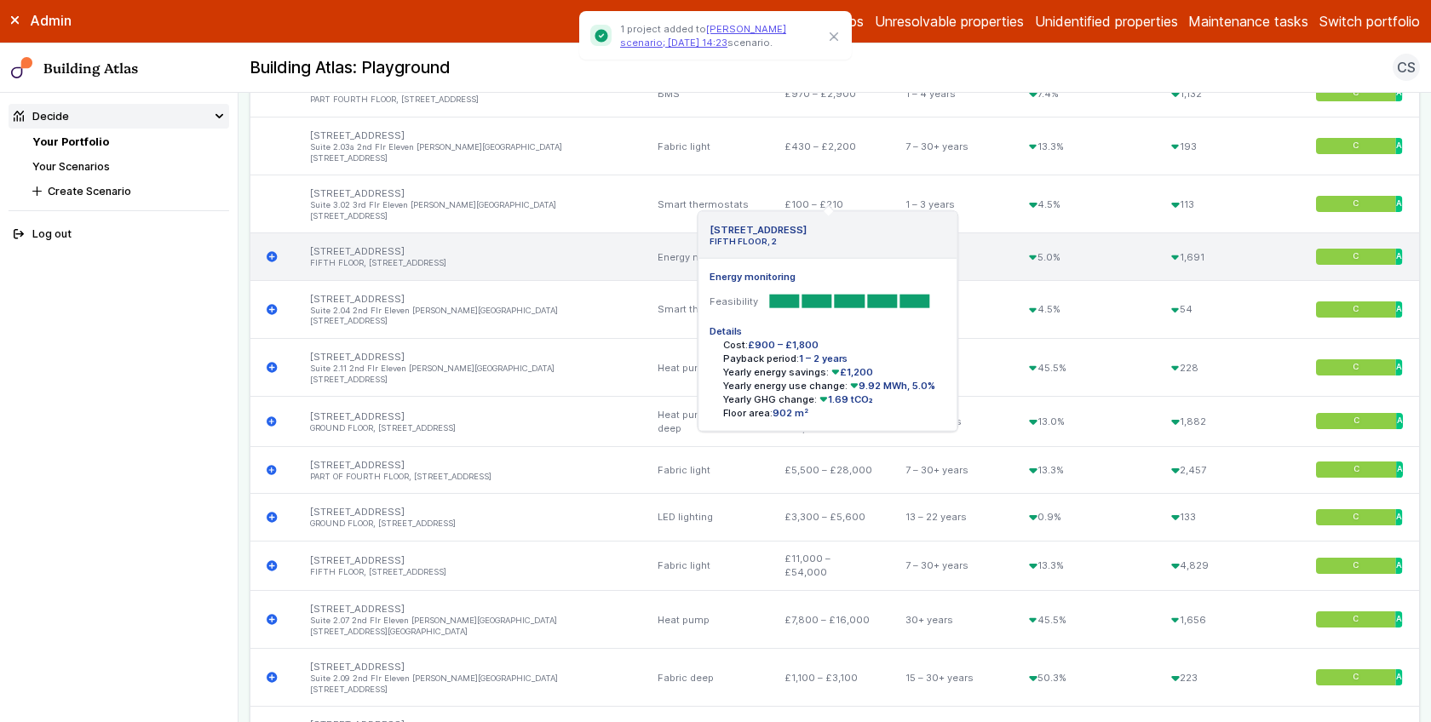
click at [268, 251] on icon "submit" at bounding box center [272, 256] width 10 height 10
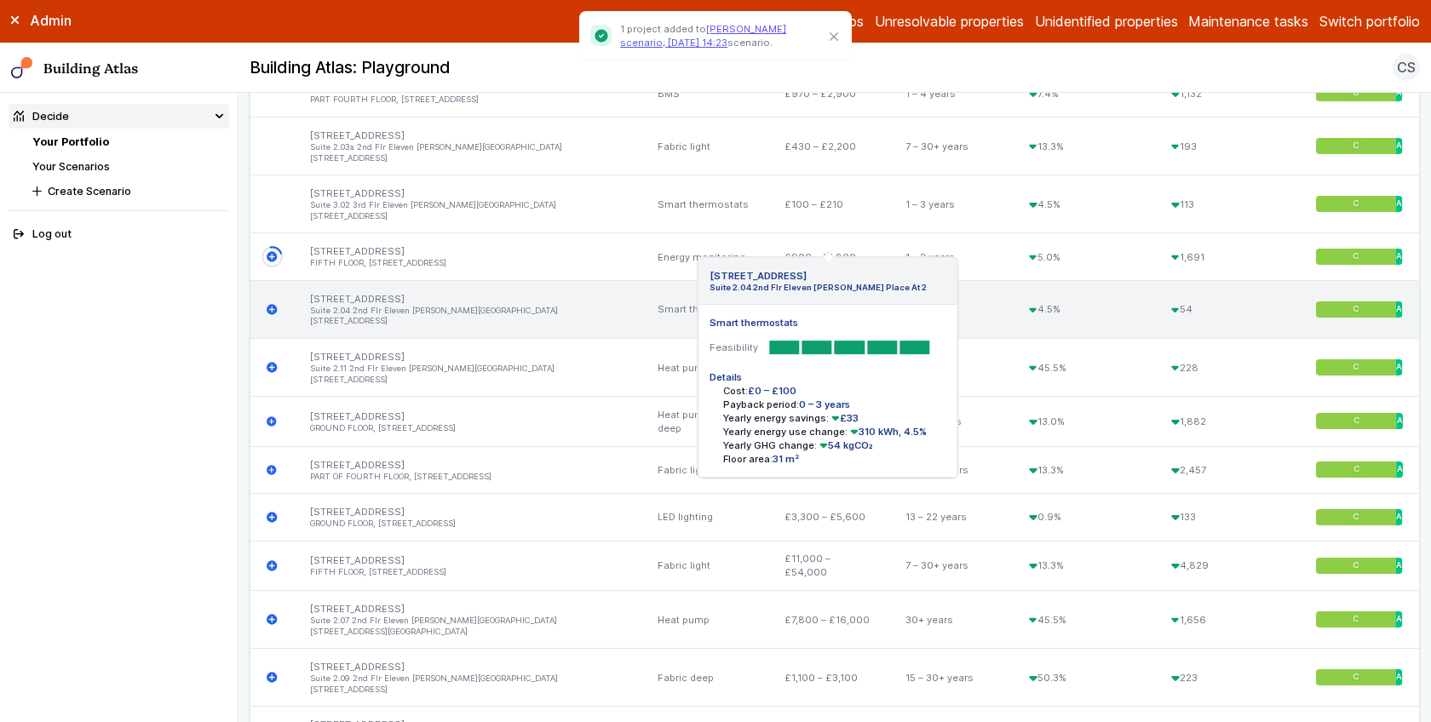
click at [271, 304] on icon "submit" at bounding box center [272, 309] width 11 height 11
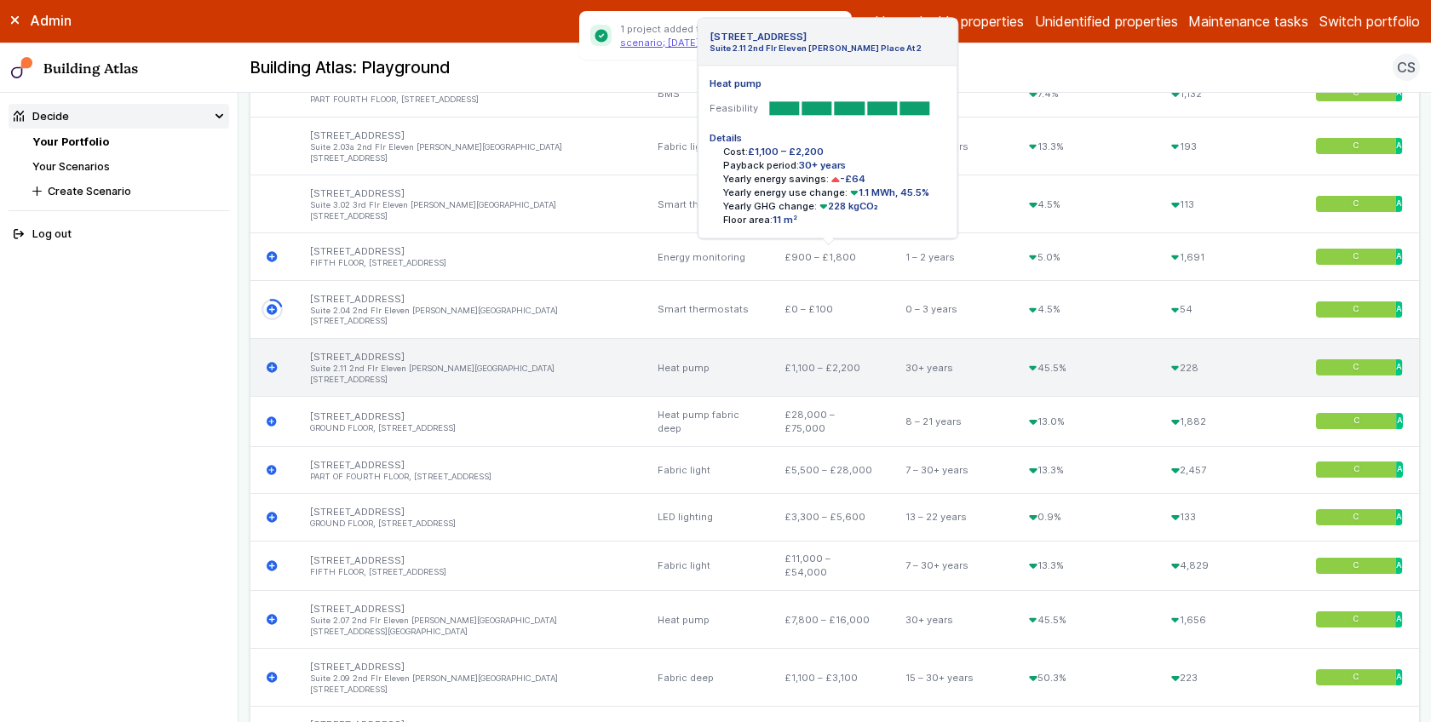
click at [272, 362] on icon "submit" at bounding box center [272, 367] width 11 height 11
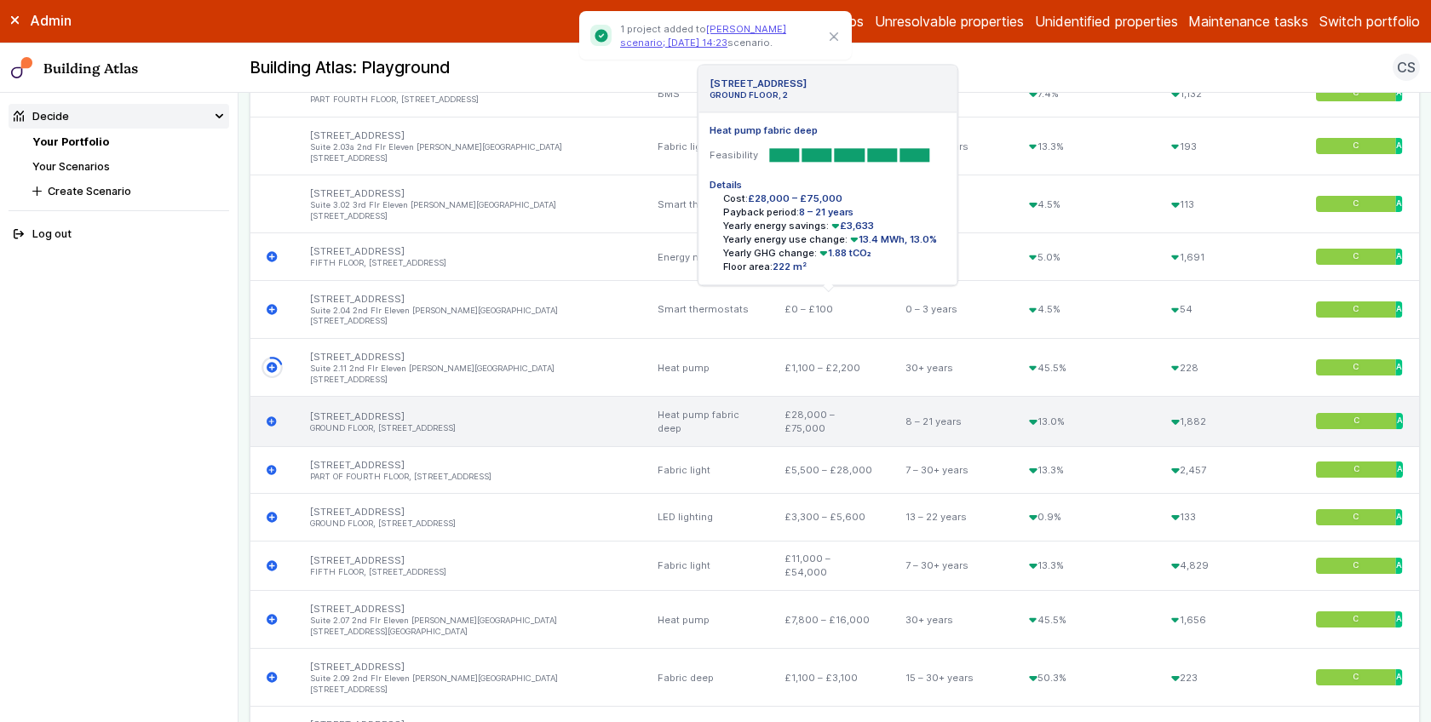
click at [271, 417] on icon "submit" at bounding box center [272, 422] width 11 height 11
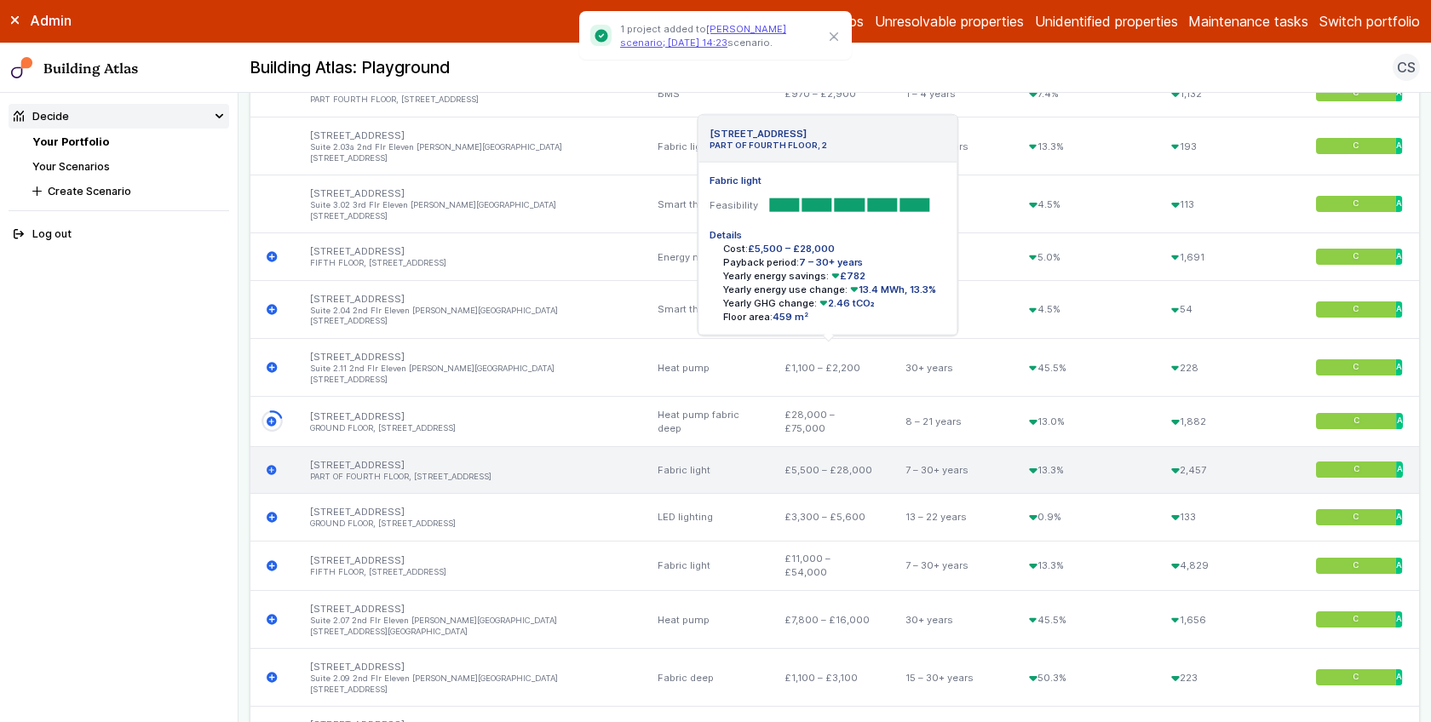
click at [272, 465] on icon "submit" at bounding box center [272, 470] width 11 height 11
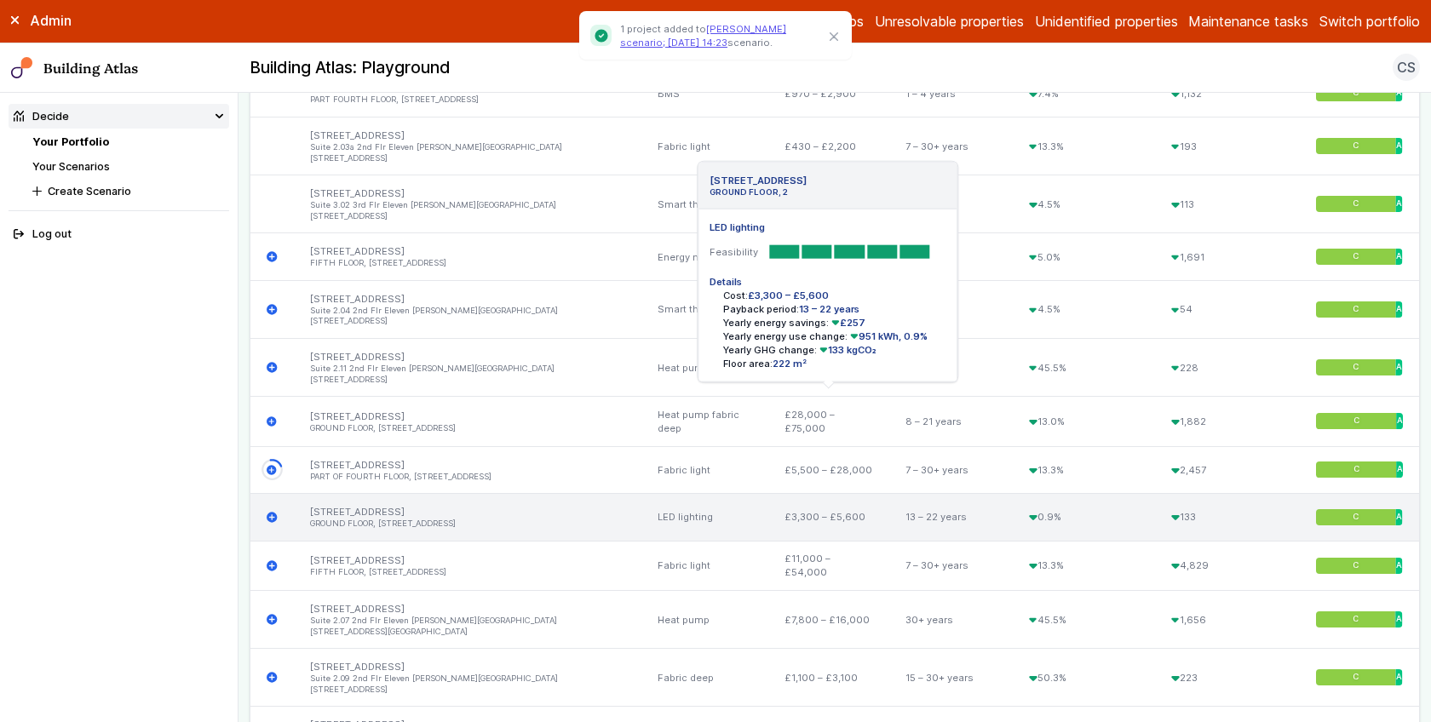
click at [273, 512] on icon "submit" at bounding box center [272, 517] width 11 height 11
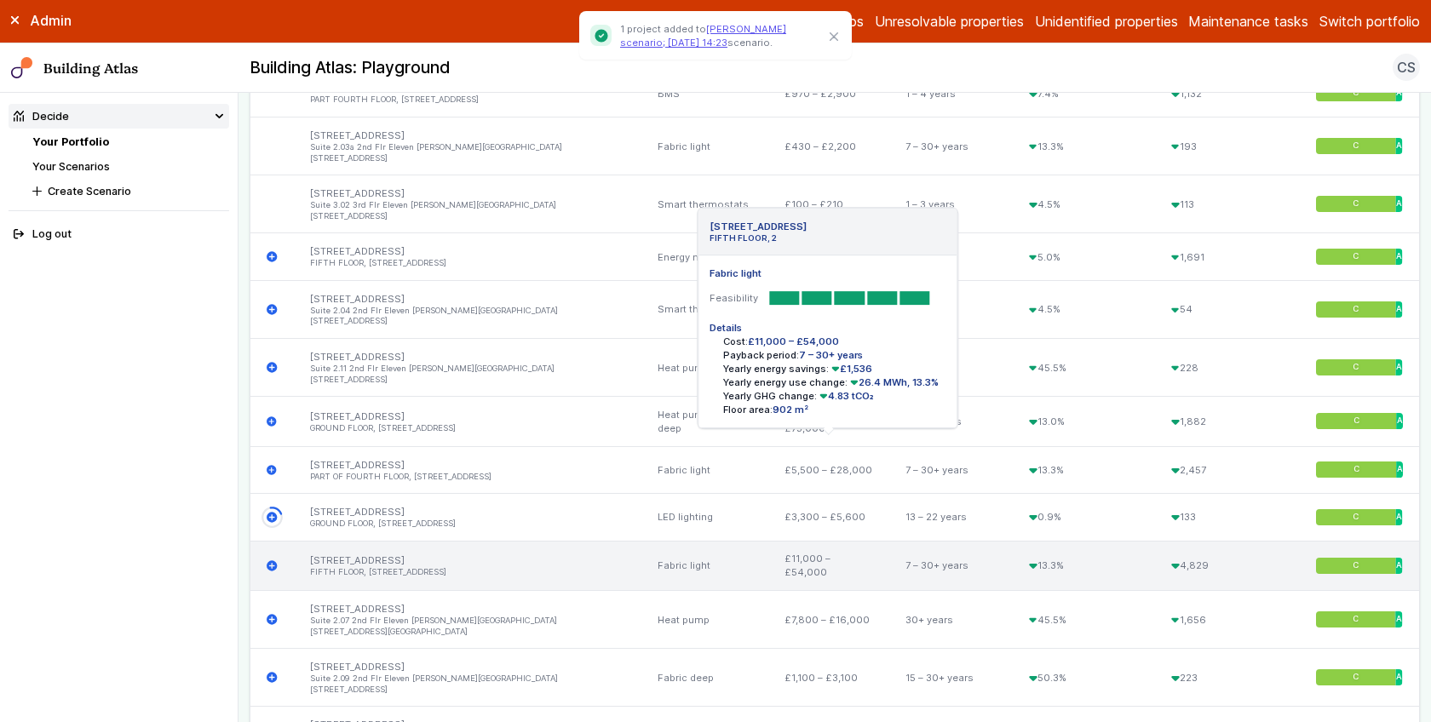
click at [273, 561] on icon "submit" at bounding box center [272, 566] width 10 height 10
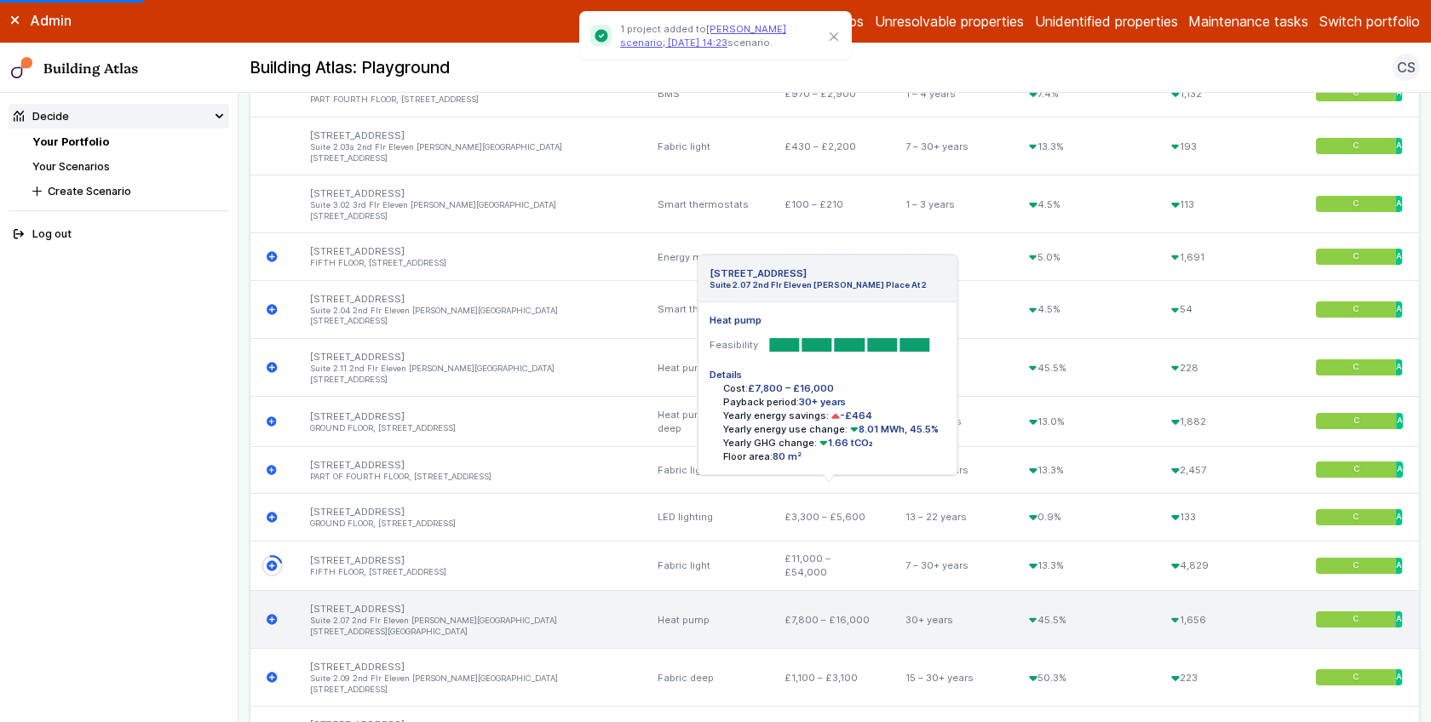
click at [273, 615] on icon "submit" at bounding box center [272, 620] width 10 height 10
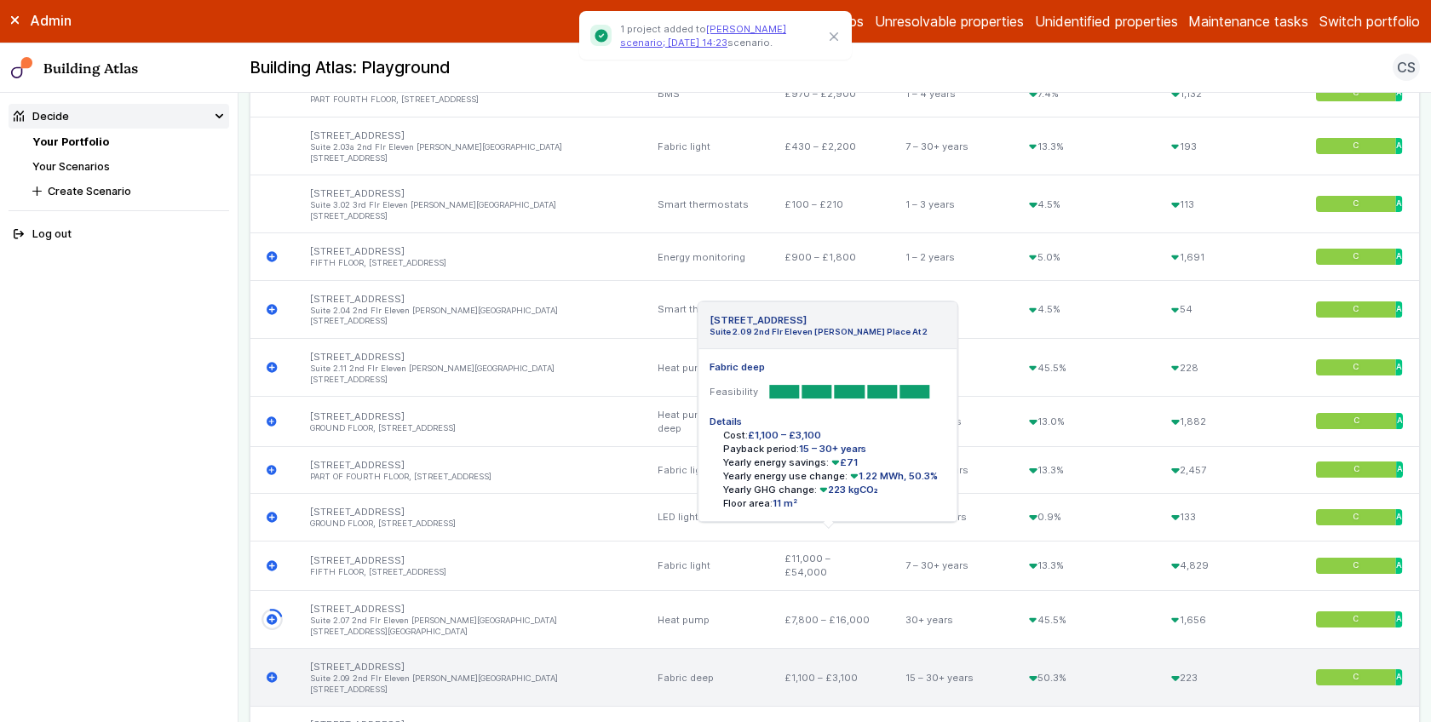
click at [274, 673] on icon "submit" at bounding box center [272, 678] width 10 height 10
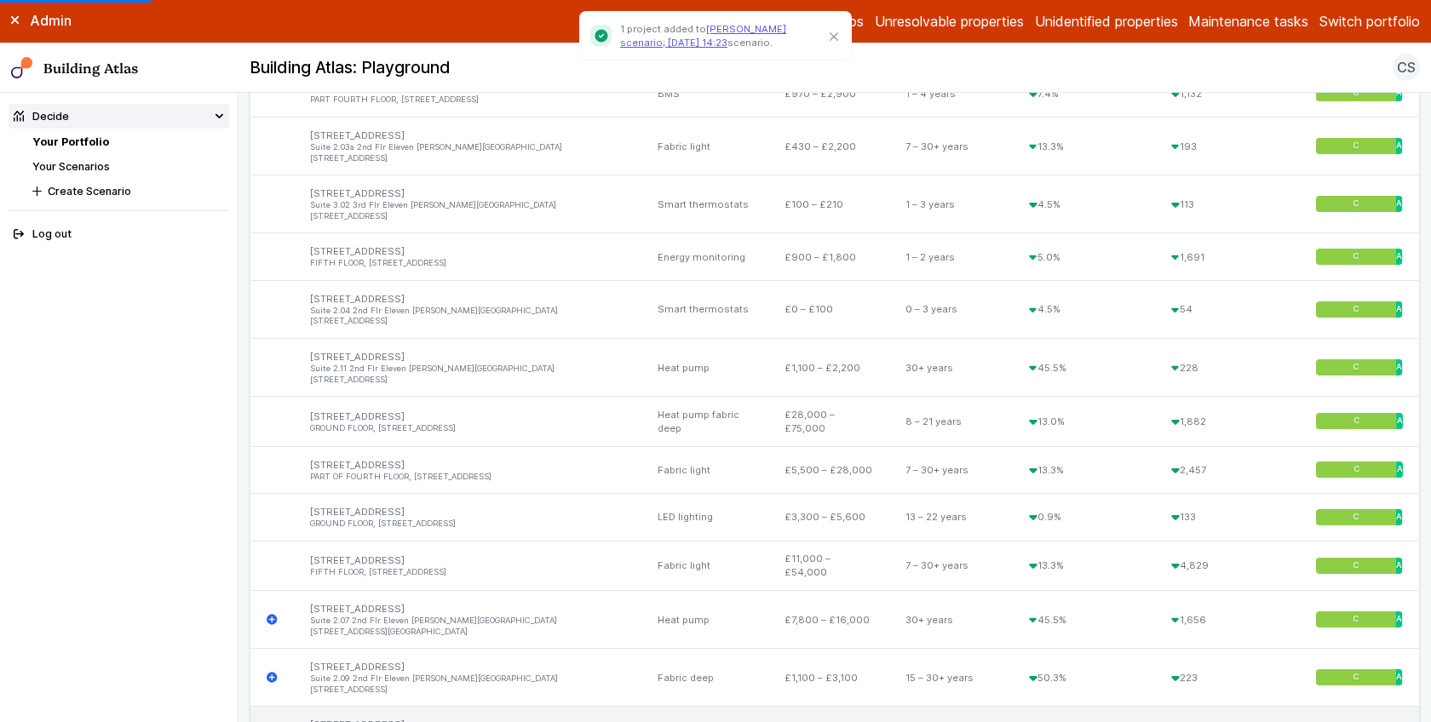
click at [273, 722] on icon "submit" at bounding box center [272, 730] width 11 height 11
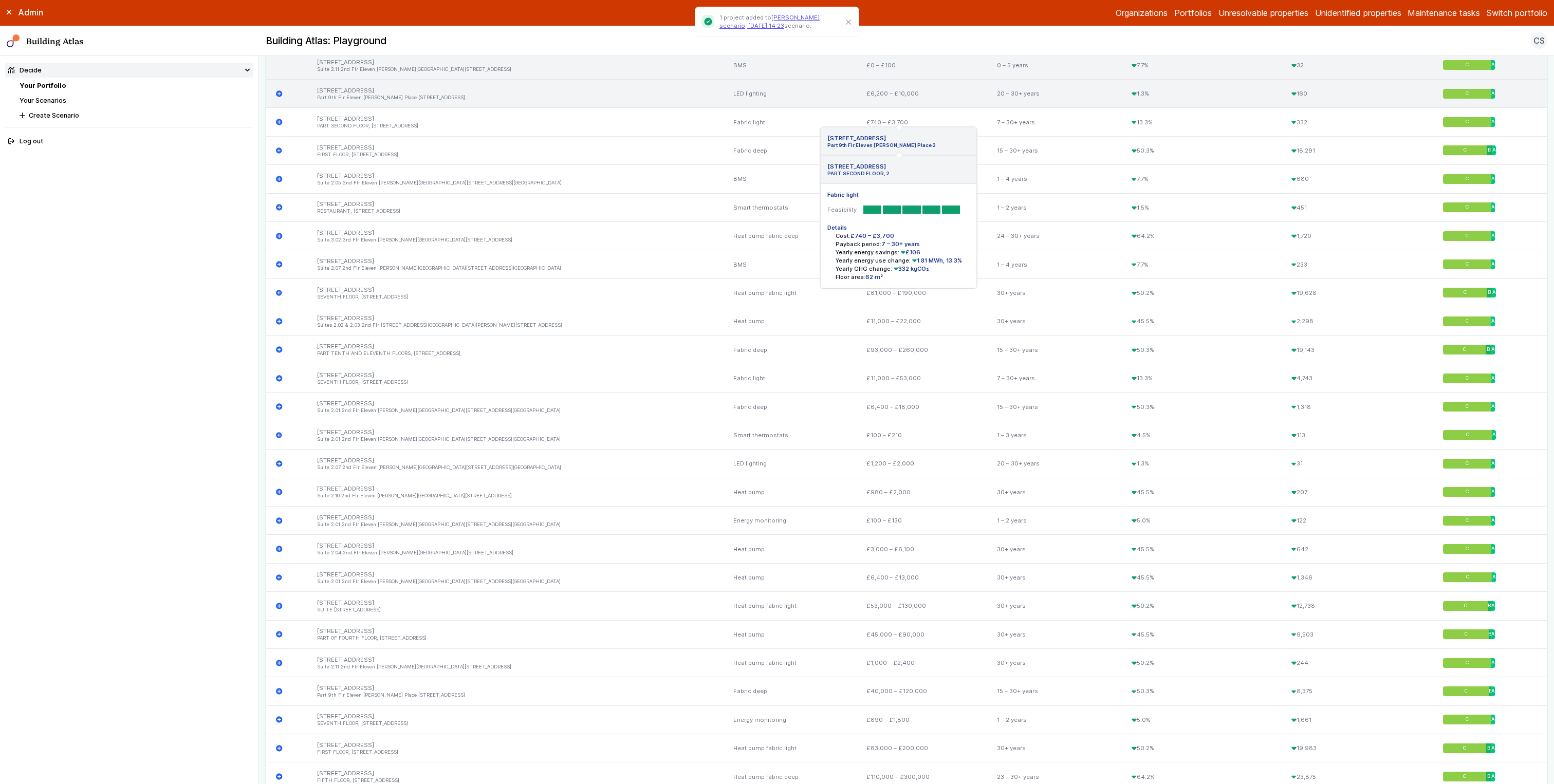
scroll to position [1019, 0]
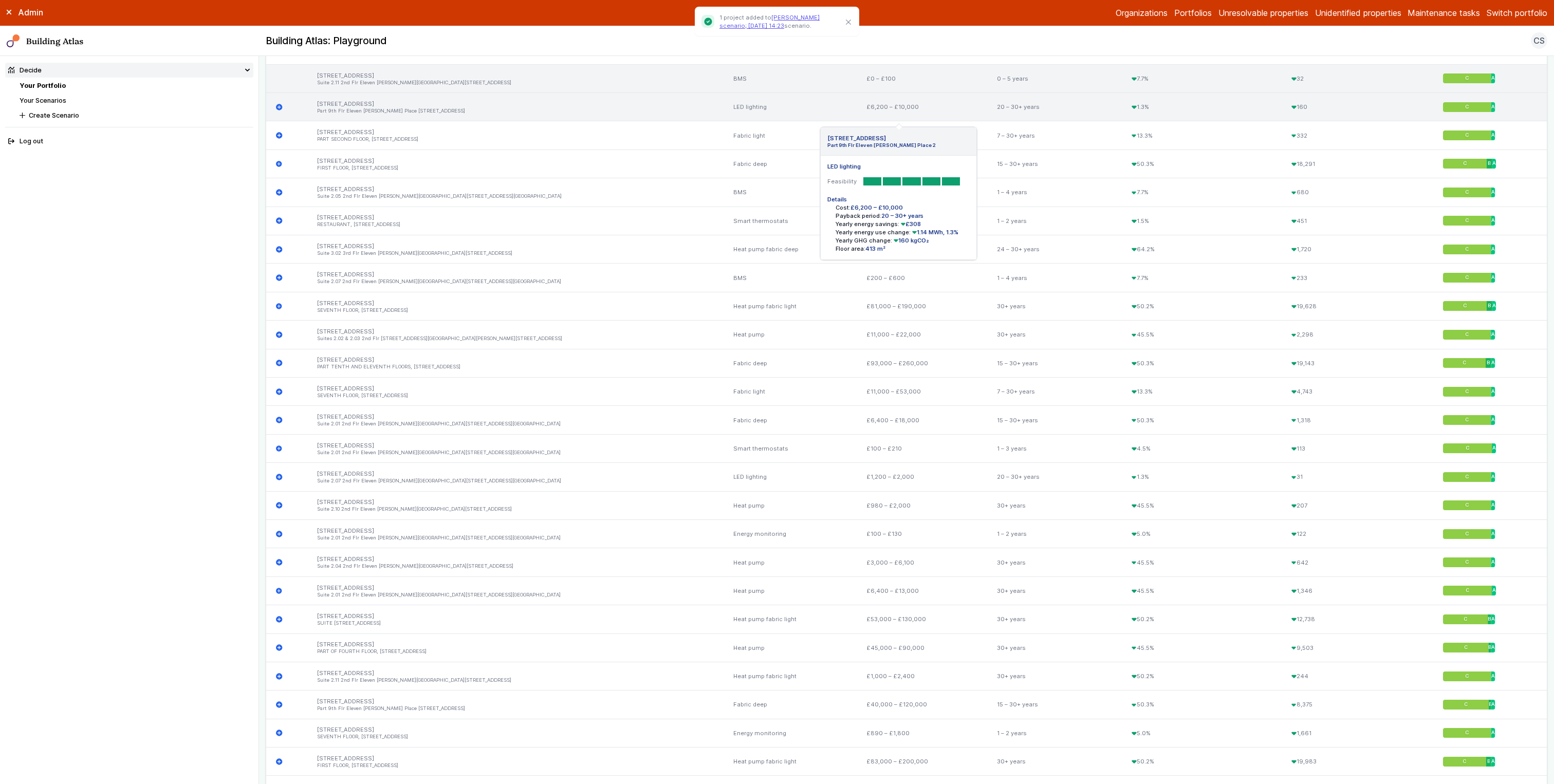
click at [279, 106] on icon "submit" at bounding box center [279, 107] width 6 height 6
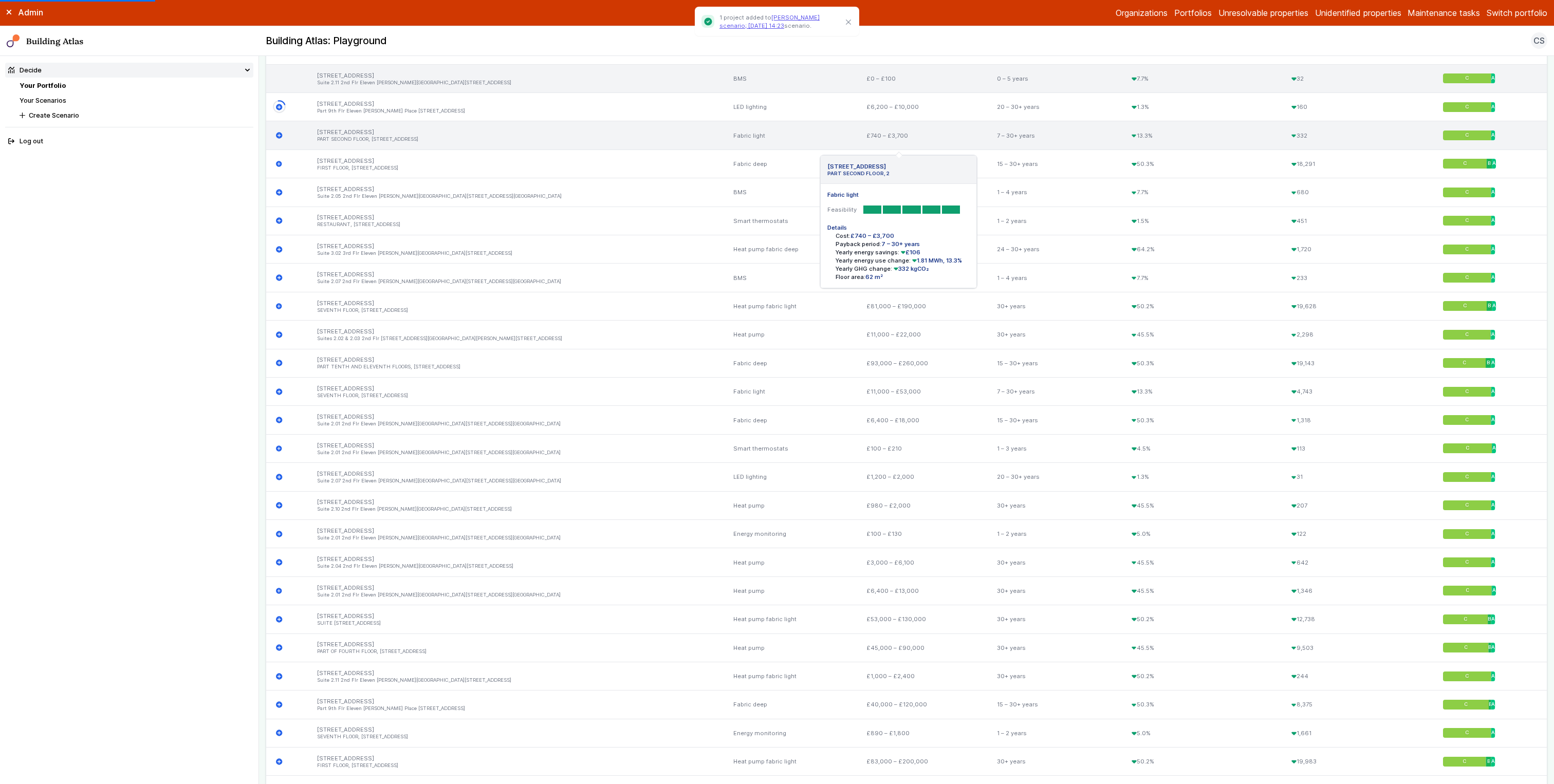
click at [280, 135] on icon "submit" at bounding box center [279, 135] width 7 height 7
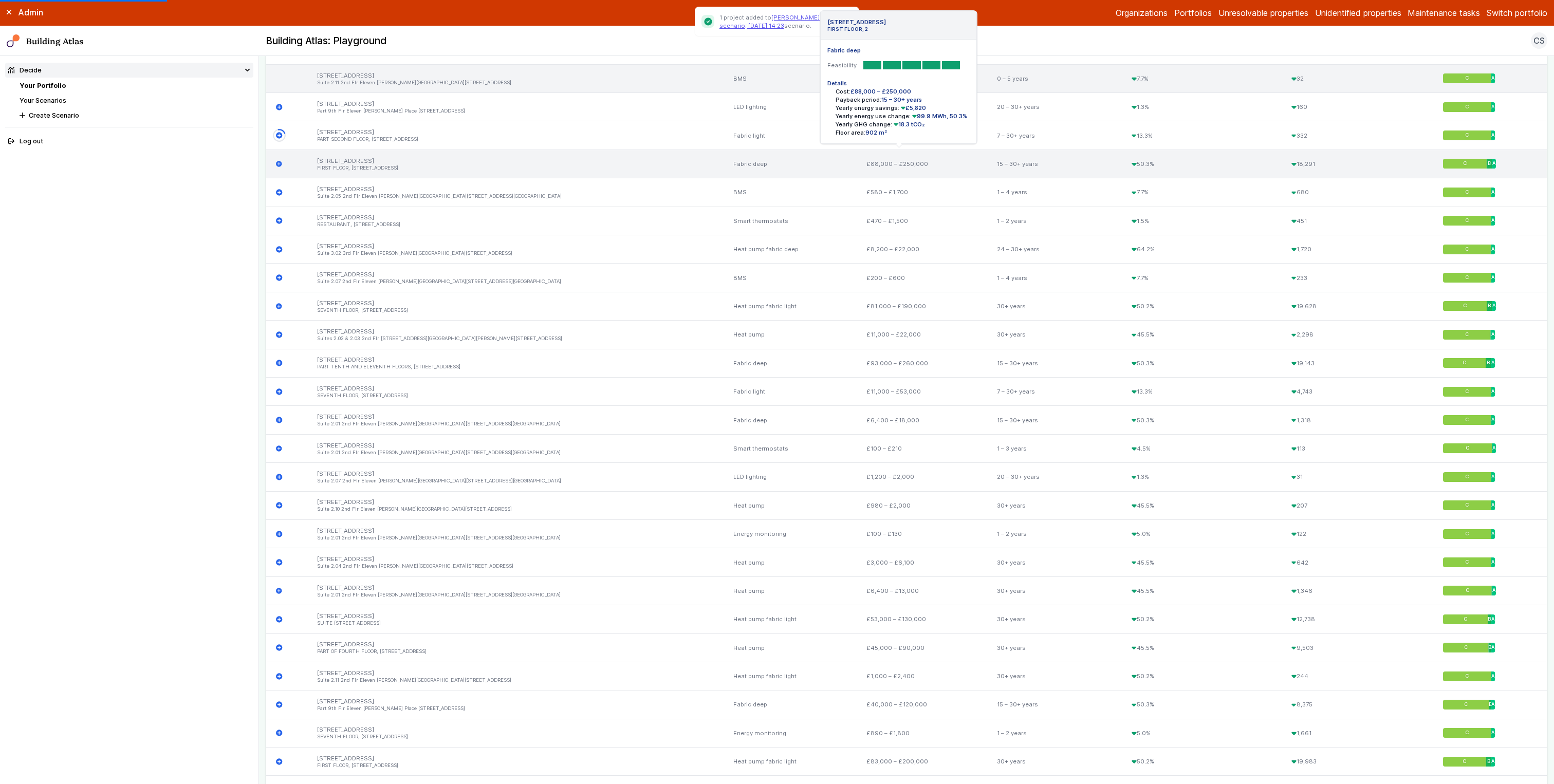
click at [280, 162] on icon "submit" at bounding box center [279, 164] width 6 height 6
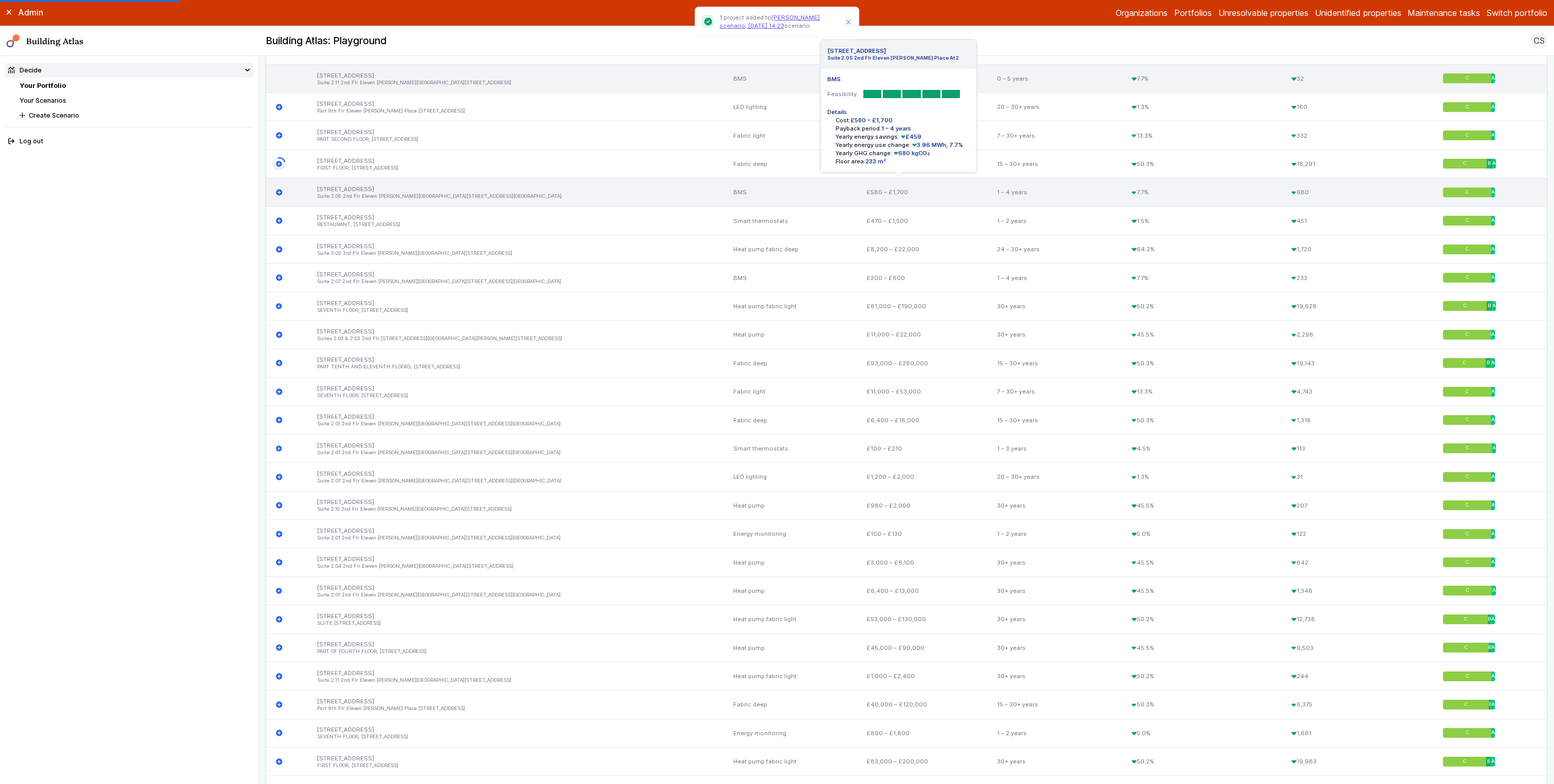
click at [279, 191] on icon "submit" at bounding box center [279, 192] width 7 height 7
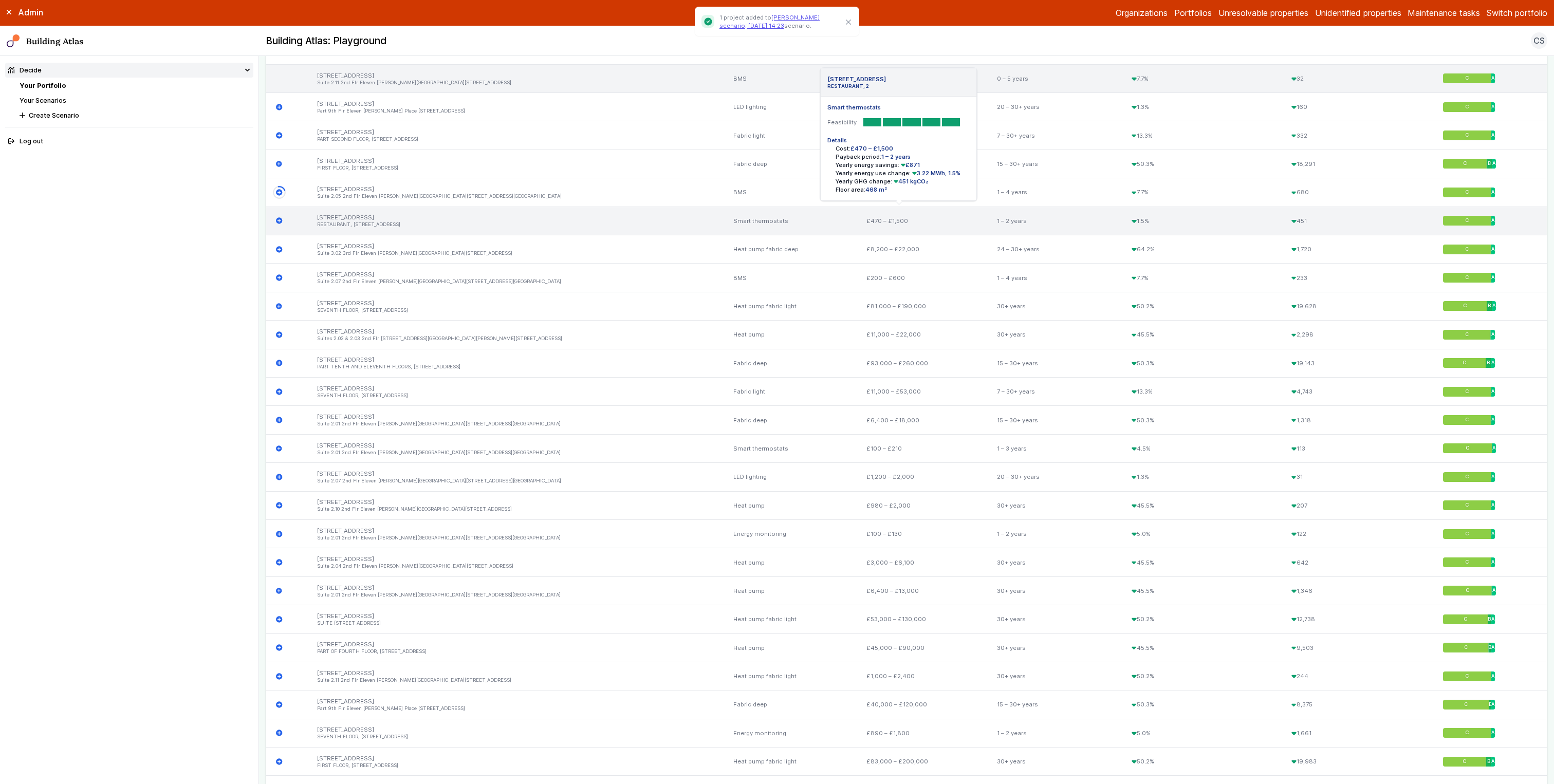
click at [279, 221] on icon "submit" at bounding box center [279, 221] width 6 height 6
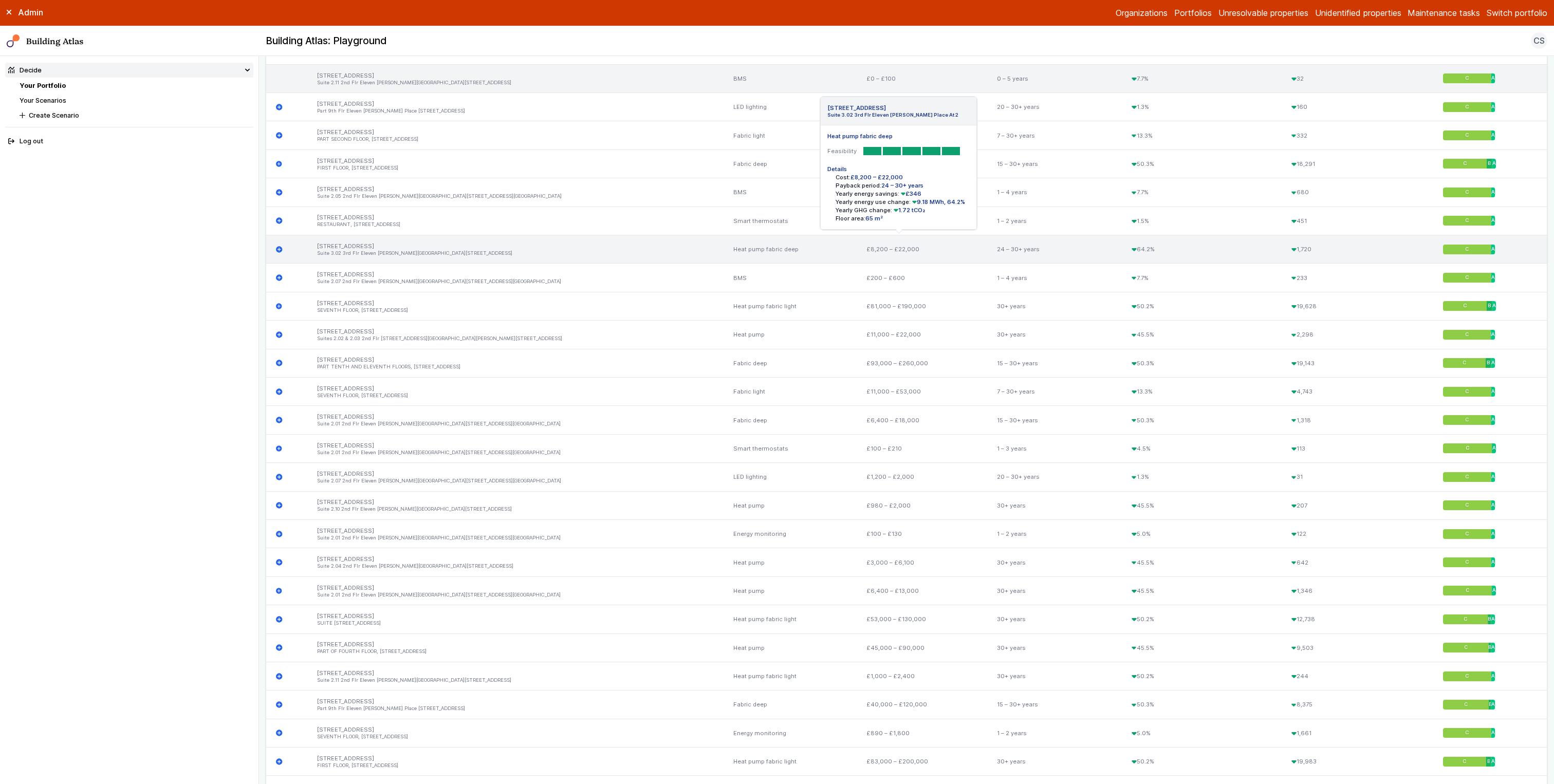
click at [281, 248] on icon "submit" at bounding box center [279, 249] width 6 height 6
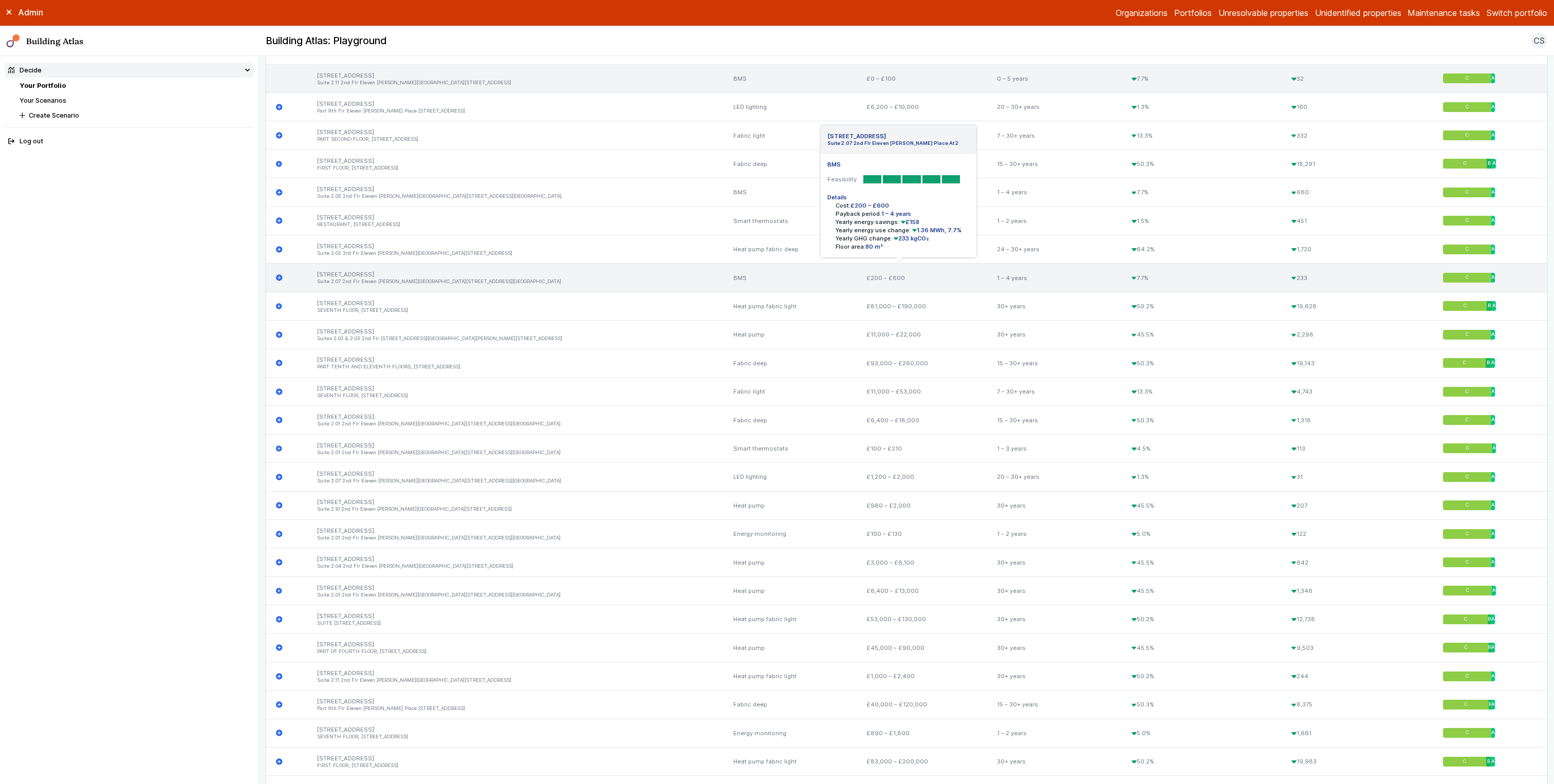
click at [281, 278] on icon "submit" at bounding box center [279, 278] width 6 height 6
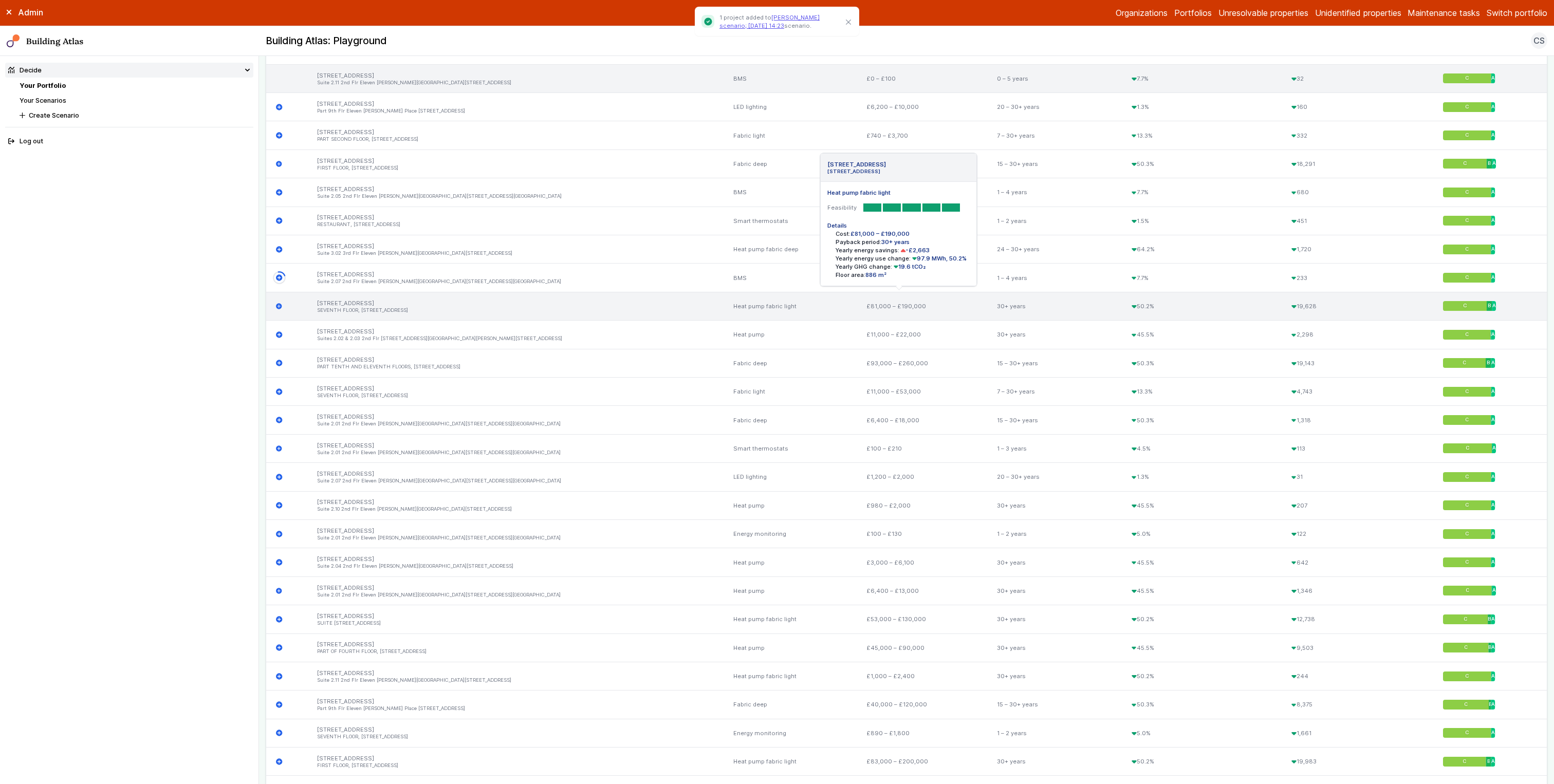
click at [280, 306] on icon "submit" at bounding box center [279, 306] width 6 height 6
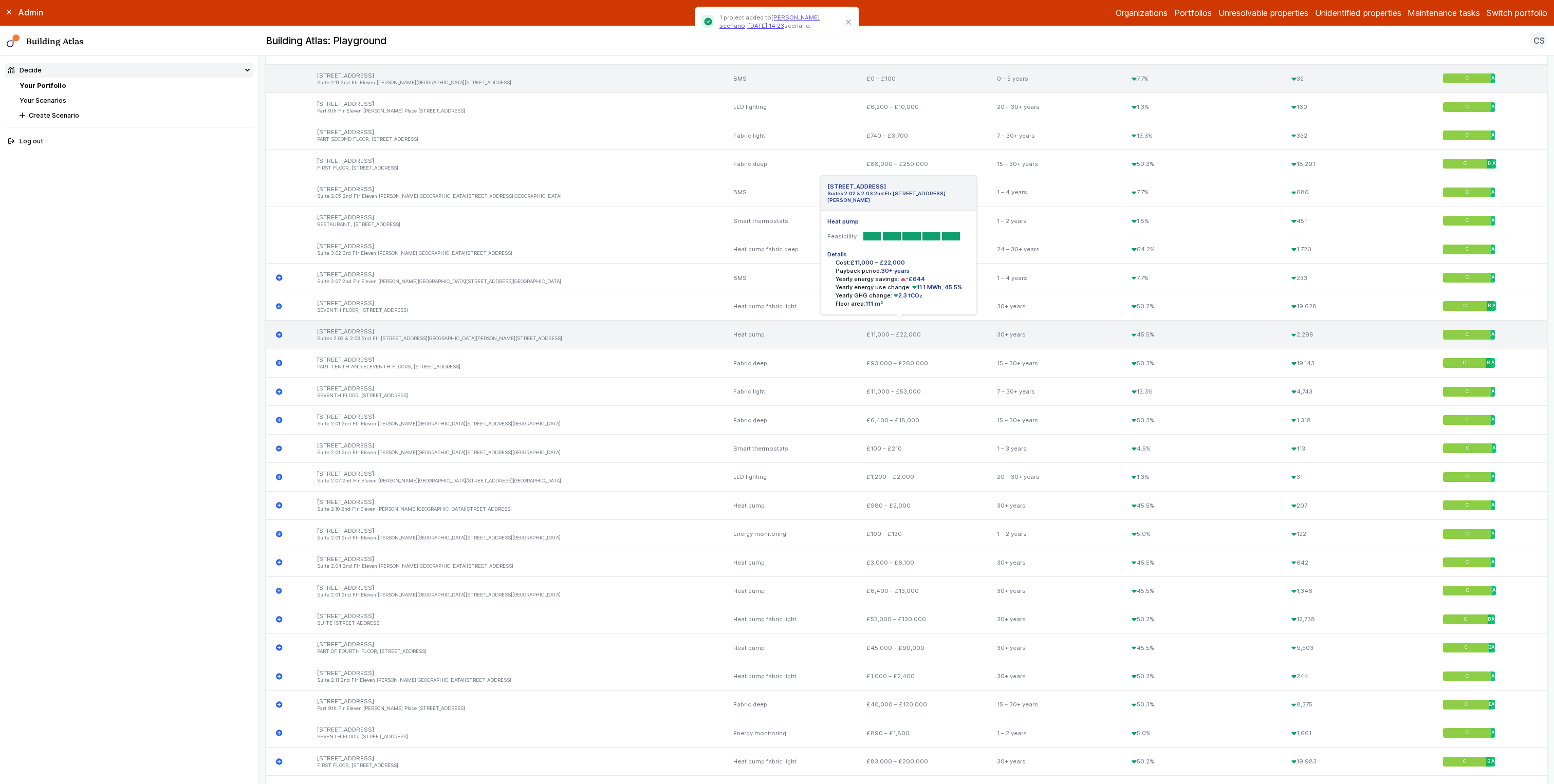
click at [279, 334] on icon "submit" at bounding box center [279, 334] width 6 height 6
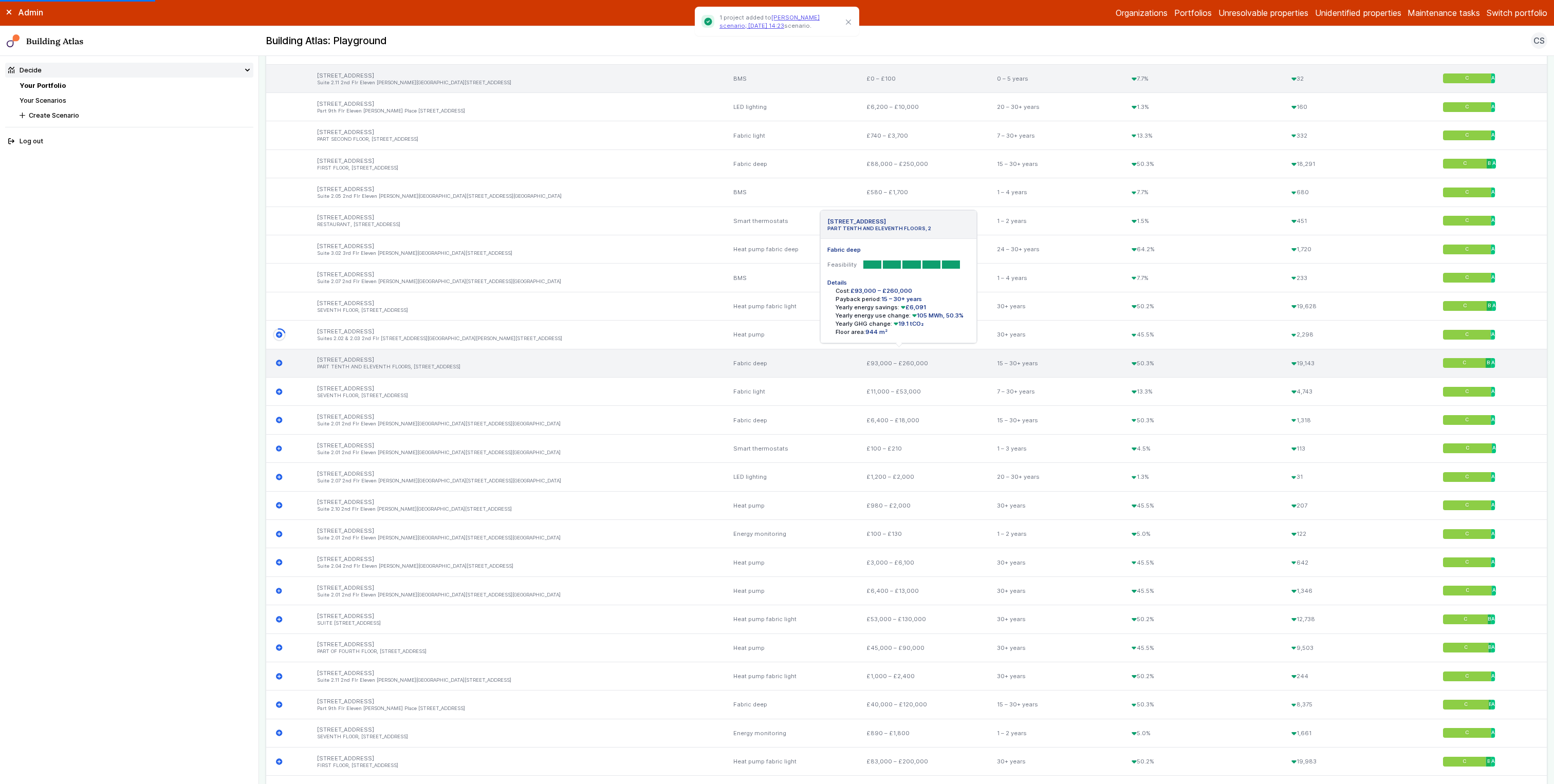
click at [279, 360] on icon "submit" at bounding box center [279, 363] width 6 height 6
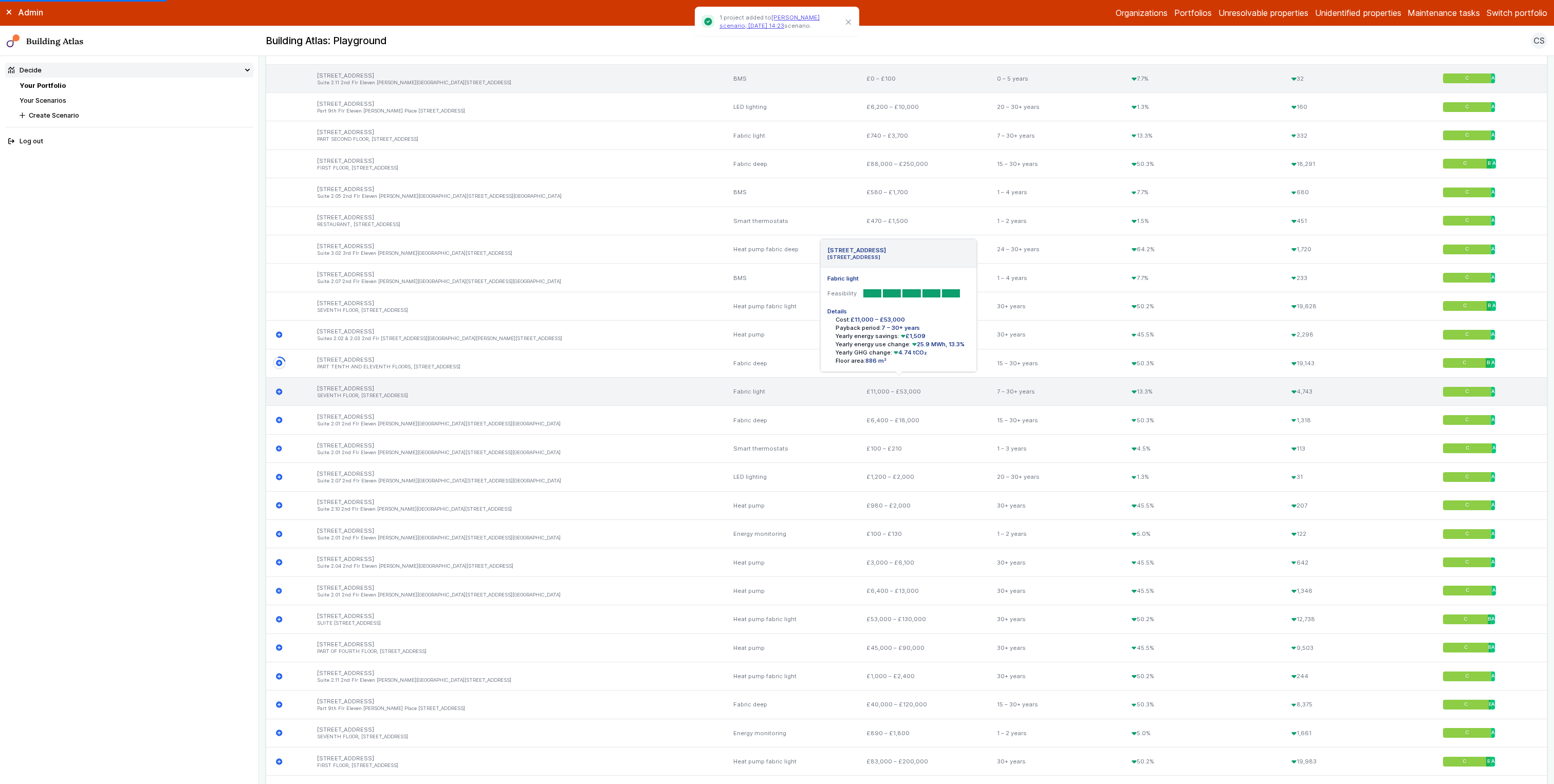
click at [279, 392] on icon "submit" at bounding box center [279, 391] width 7 height 7
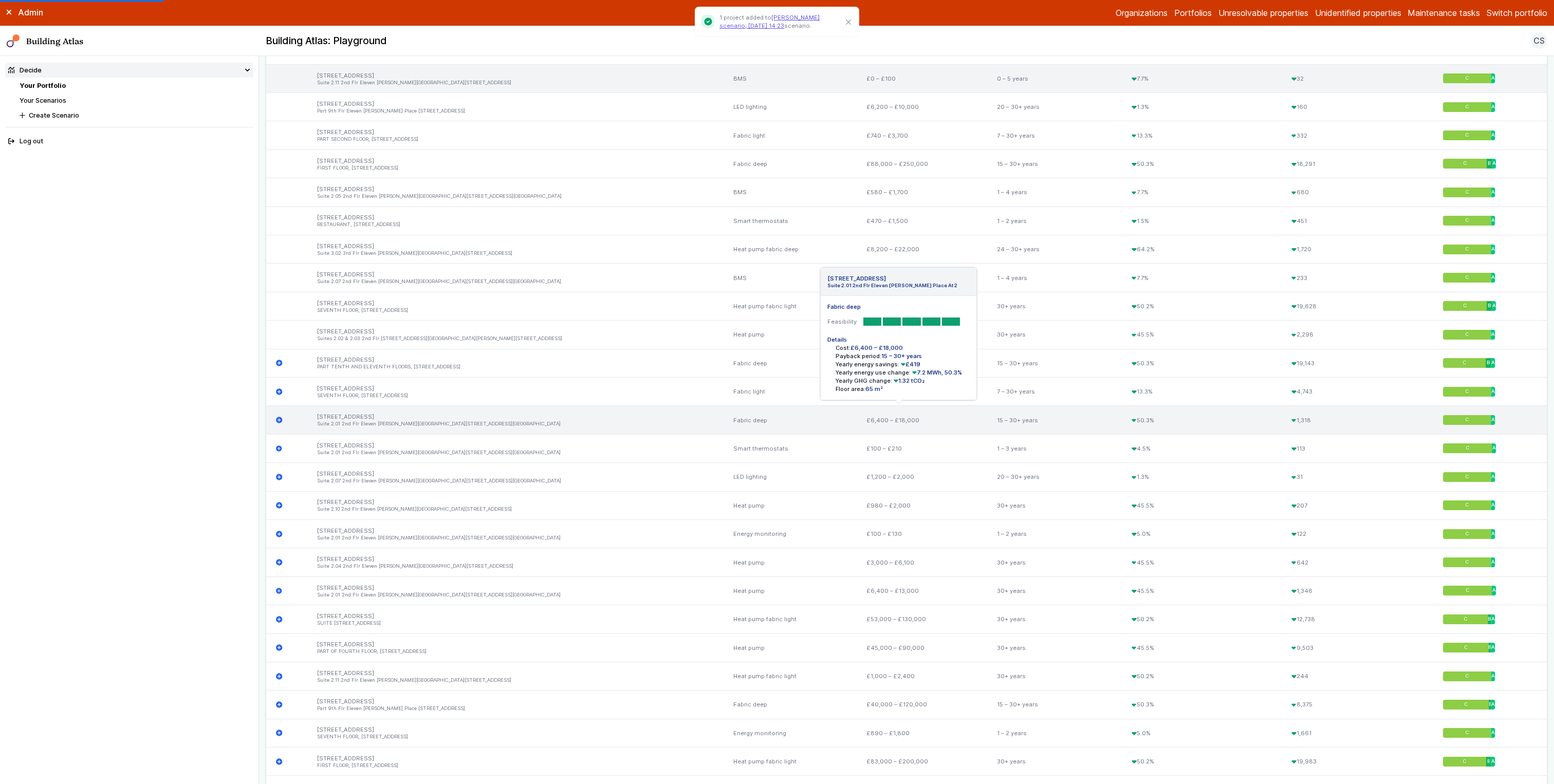
click at [279, 418] on icon "submit" at bounding box center [279, 420] width 7 height 7
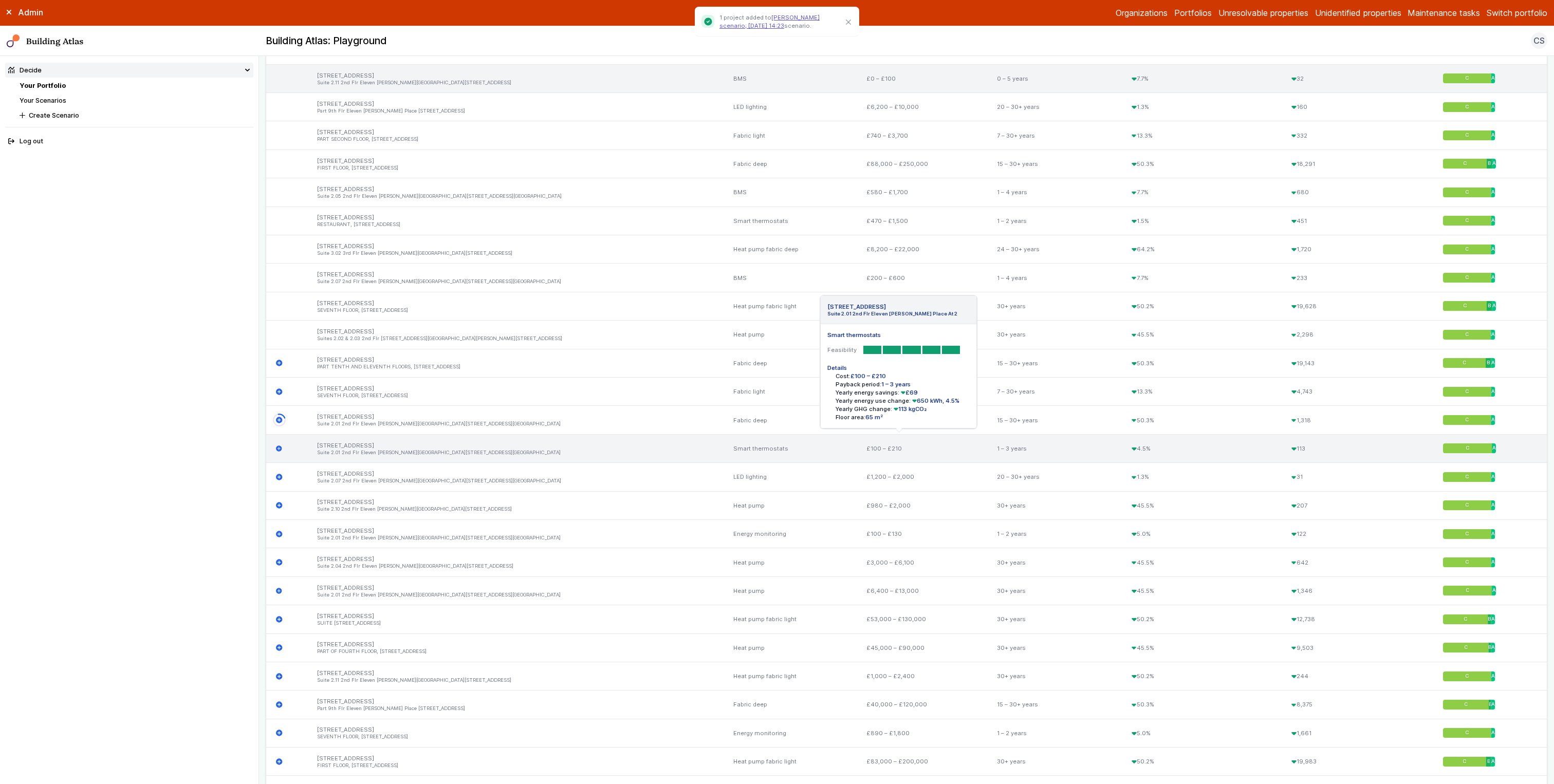
click at [279, 435] on icon "submit" at bounding box center [279, 449] width 6 height 6
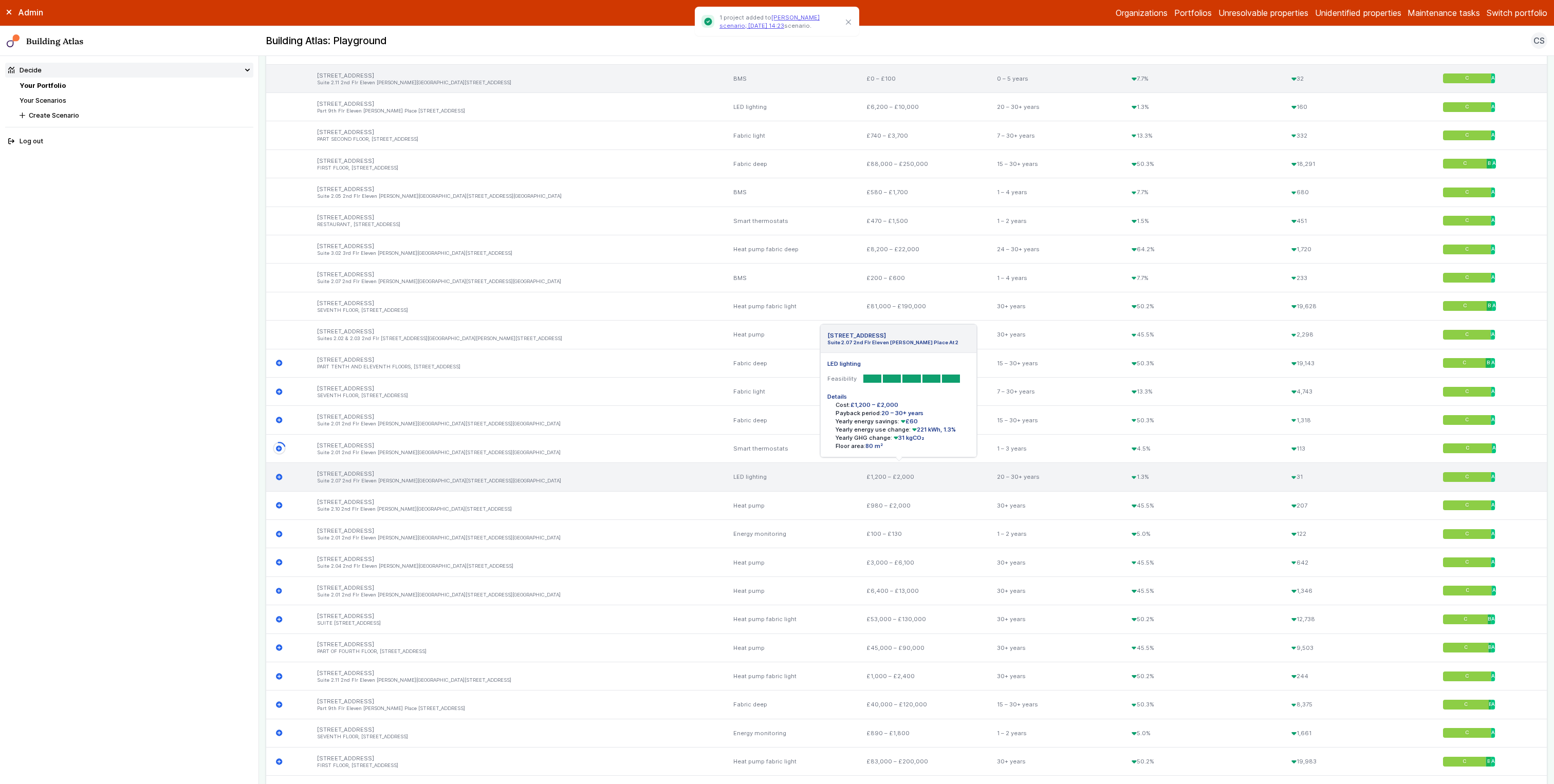
click at [281, 435] on icon "submit" at bounding box center [279, 476] width 6 height 6
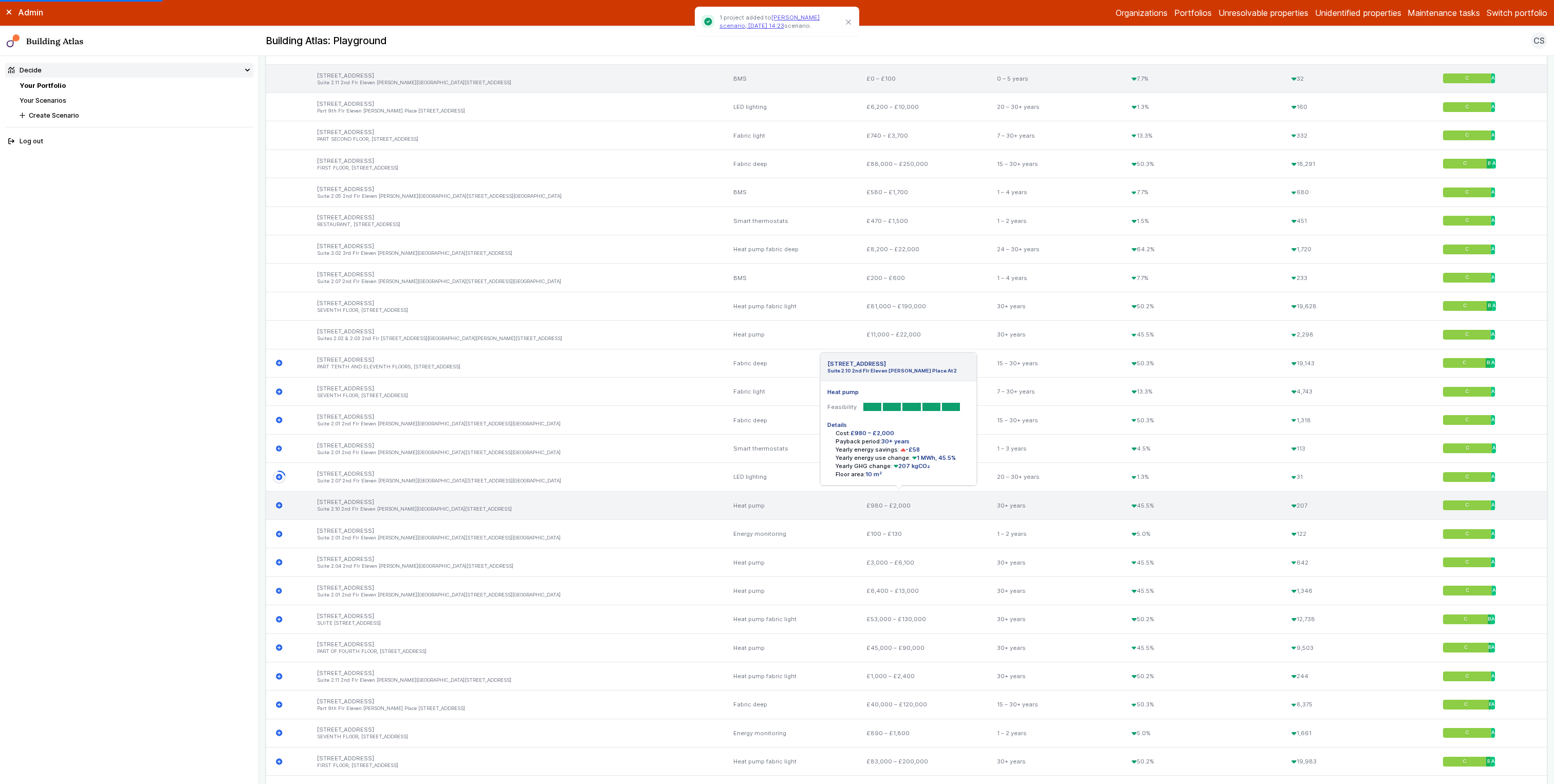
click at [281, 435] on icon "submit" at bounding box center [279, 505] width 6 height 6
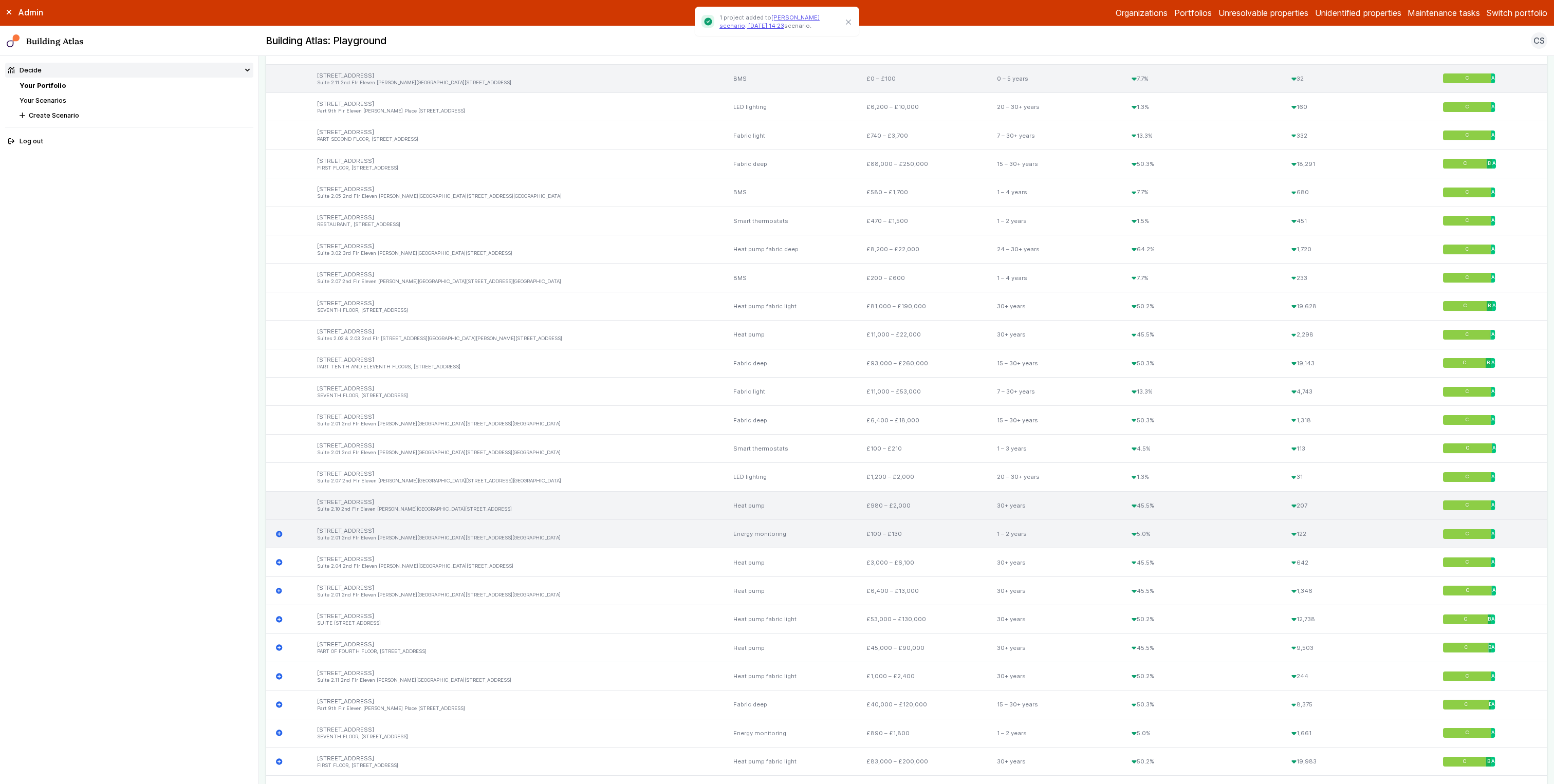
click at [281, 435] on icon "submit" at bounding box center [279, 534] width 6 height 6
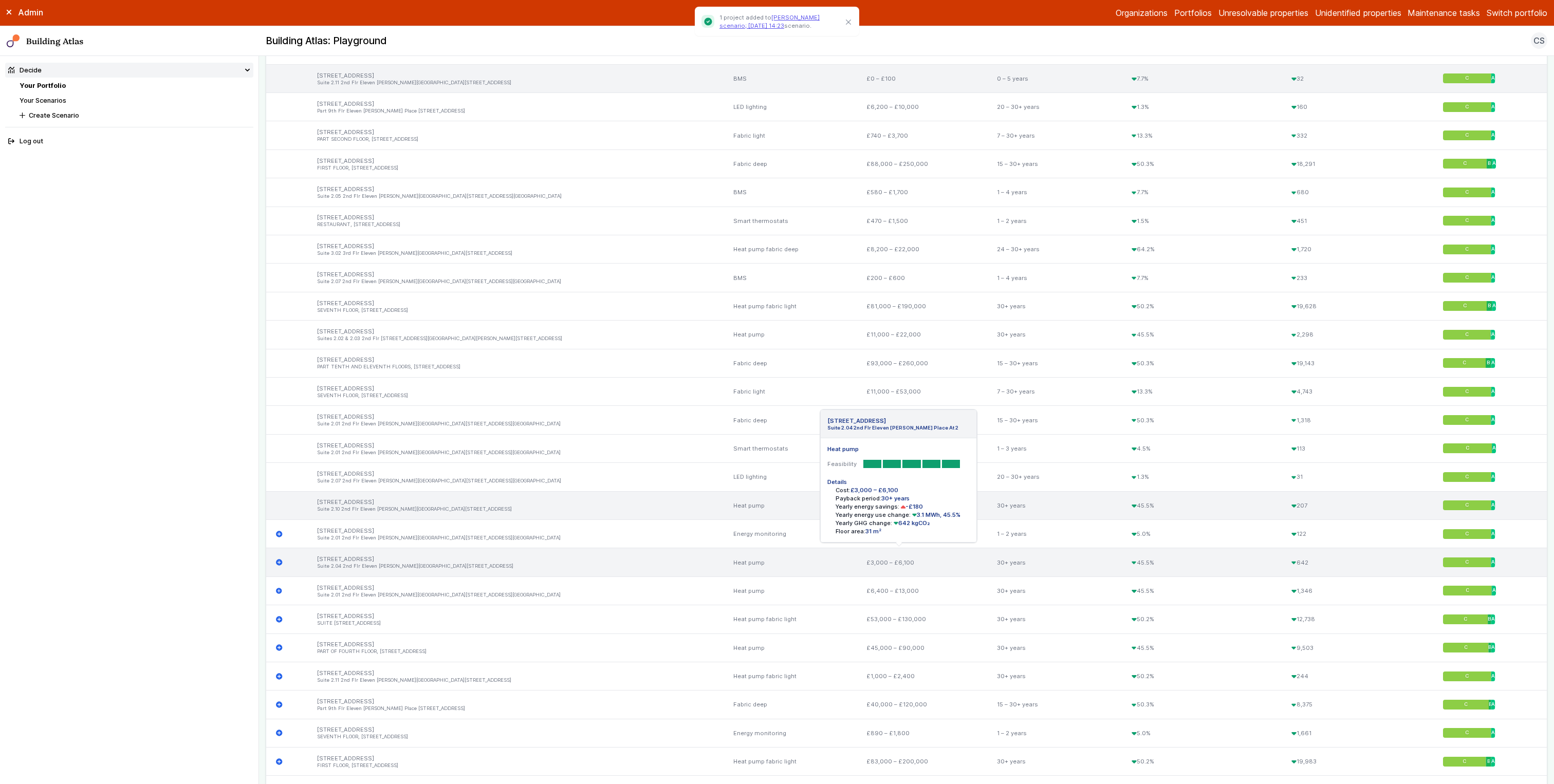
click at [279, 435] on icon "submit" at bounding box center [279, 562] width 6 height 6
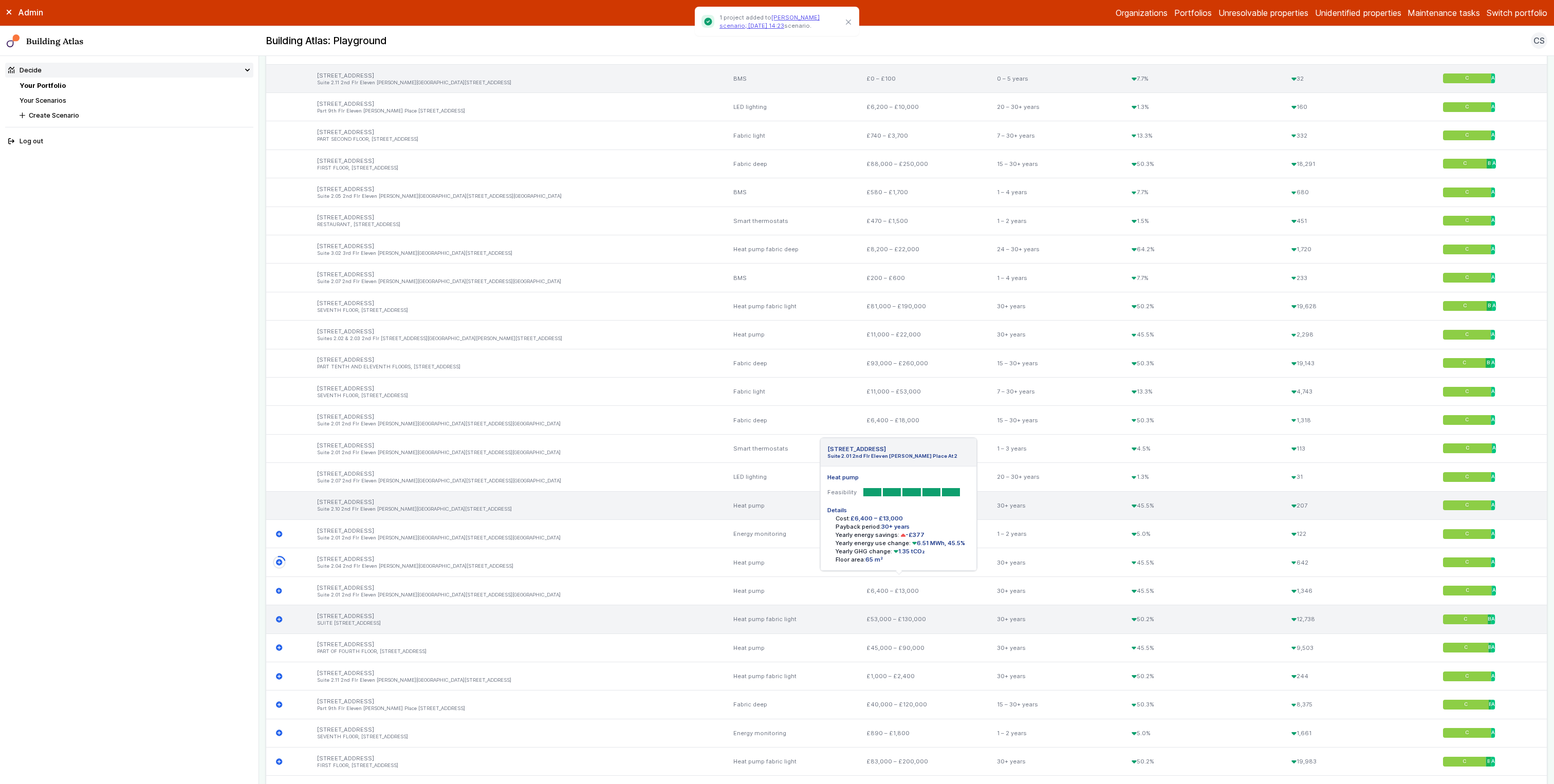
drag, startPoint x: 279, startPoint y: 590, endPoint x: 280, endPoint y: 616, distance: 26.0
click at [279, 435] on icon "submit" at bounding box center [279, 591] width 7 height 7
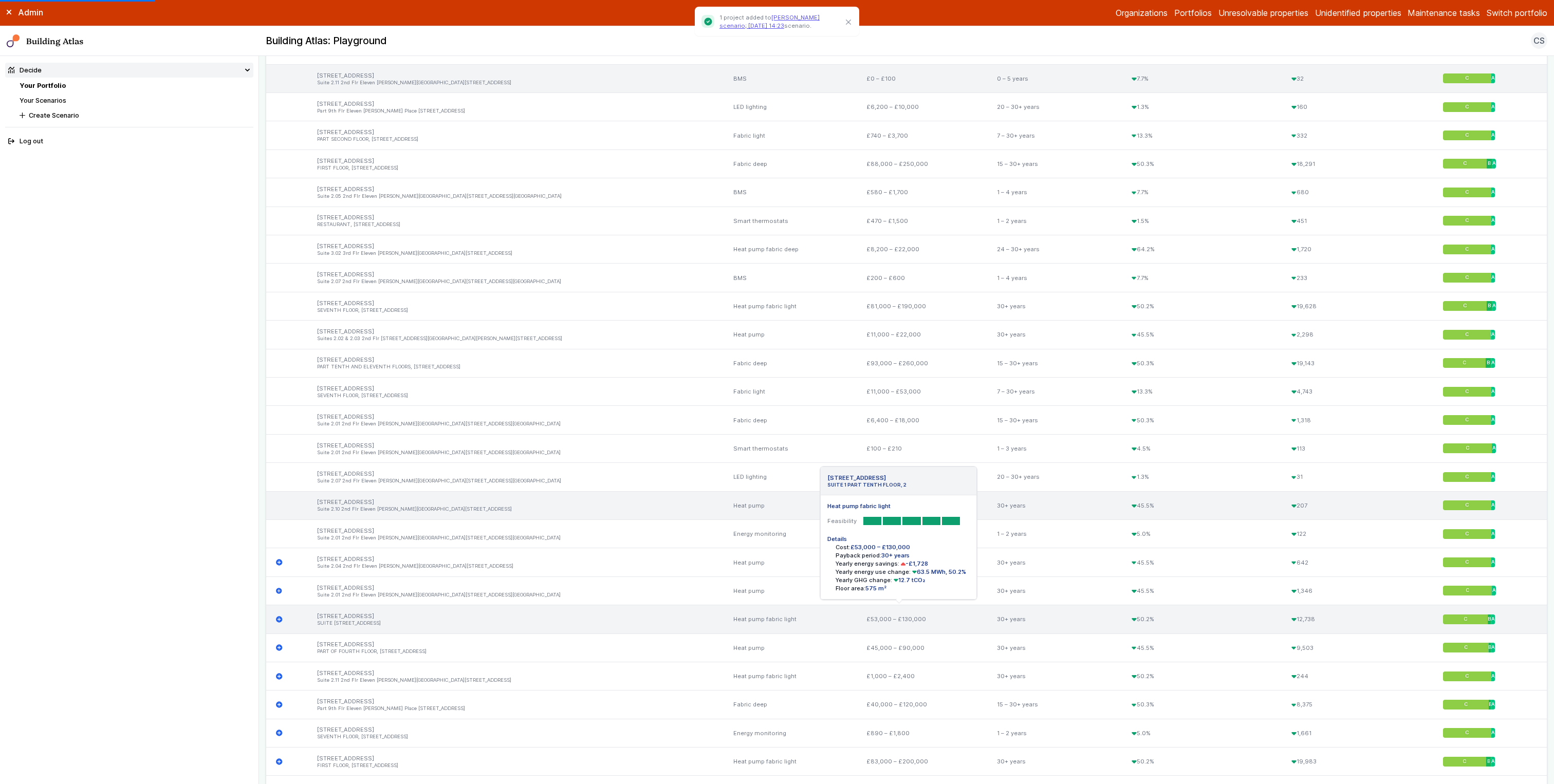
click at [279, 435] on icon "submit" at bounding box center [279, 619] width 7 height 7
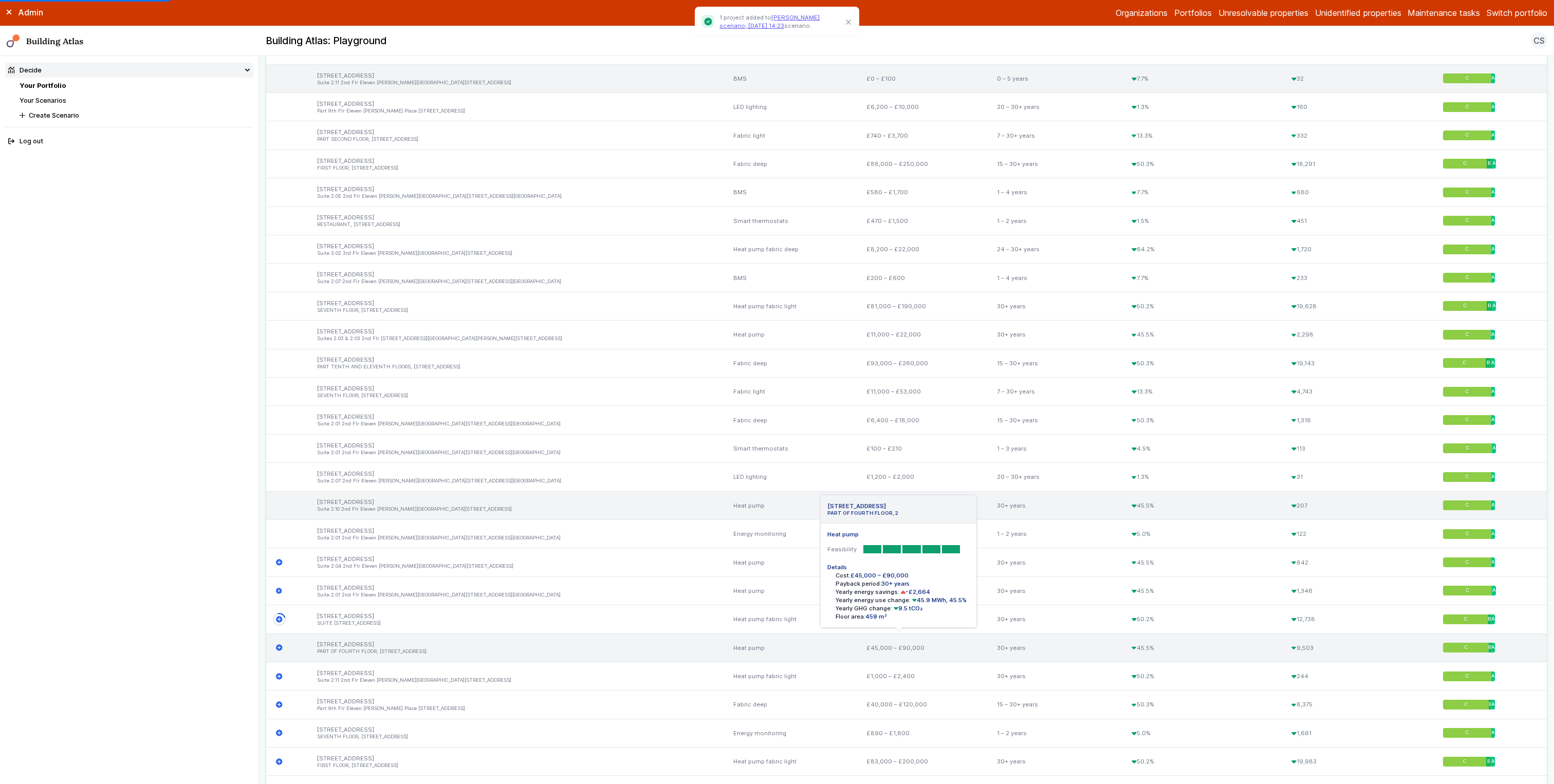
click at [279, 435] on icon "submit" at bounding box center [279, 648] width 6 height 6
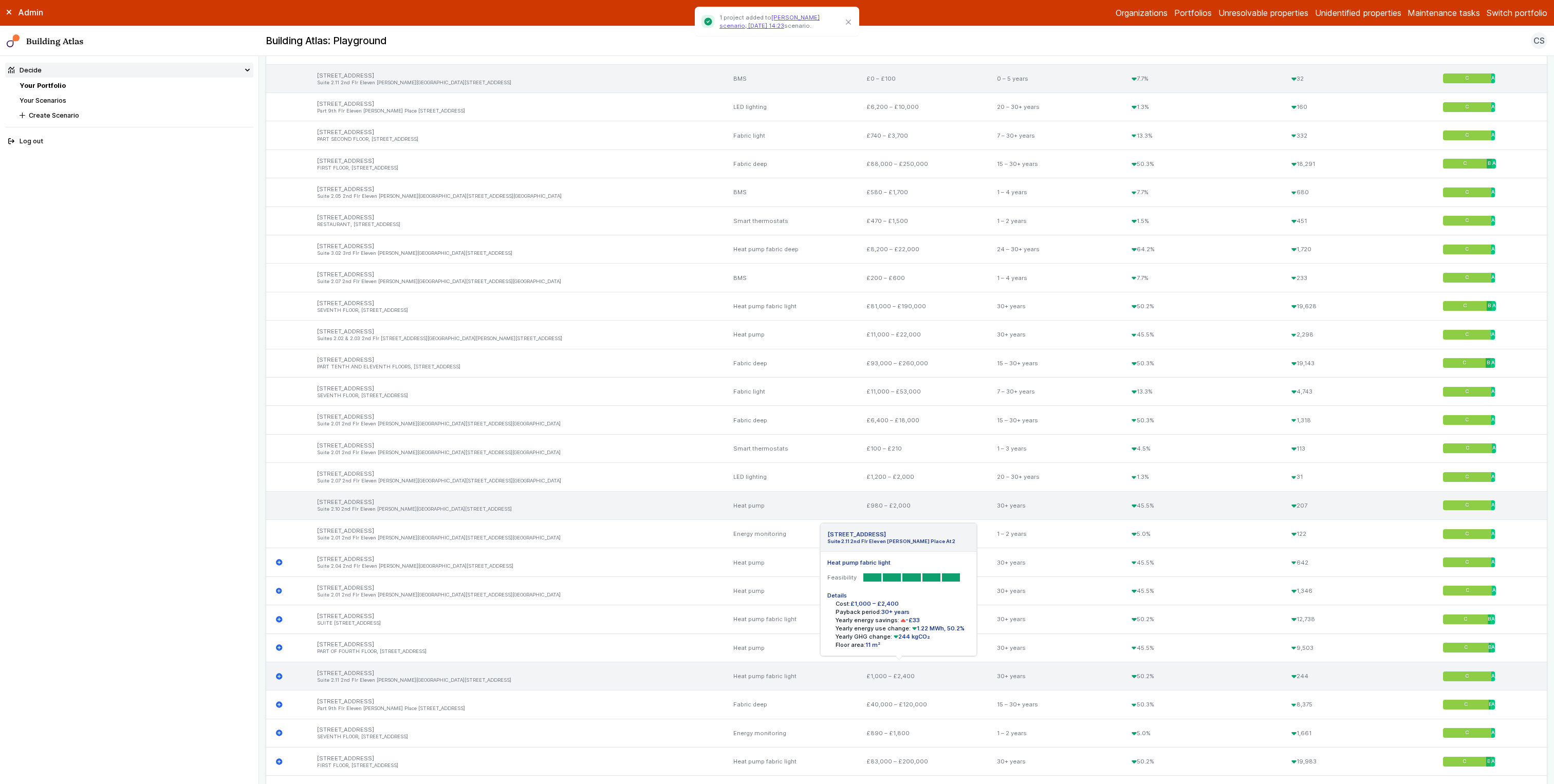
click at [279, 435] on icon "submit" at bounding box center [279, 676] width 7 height 7
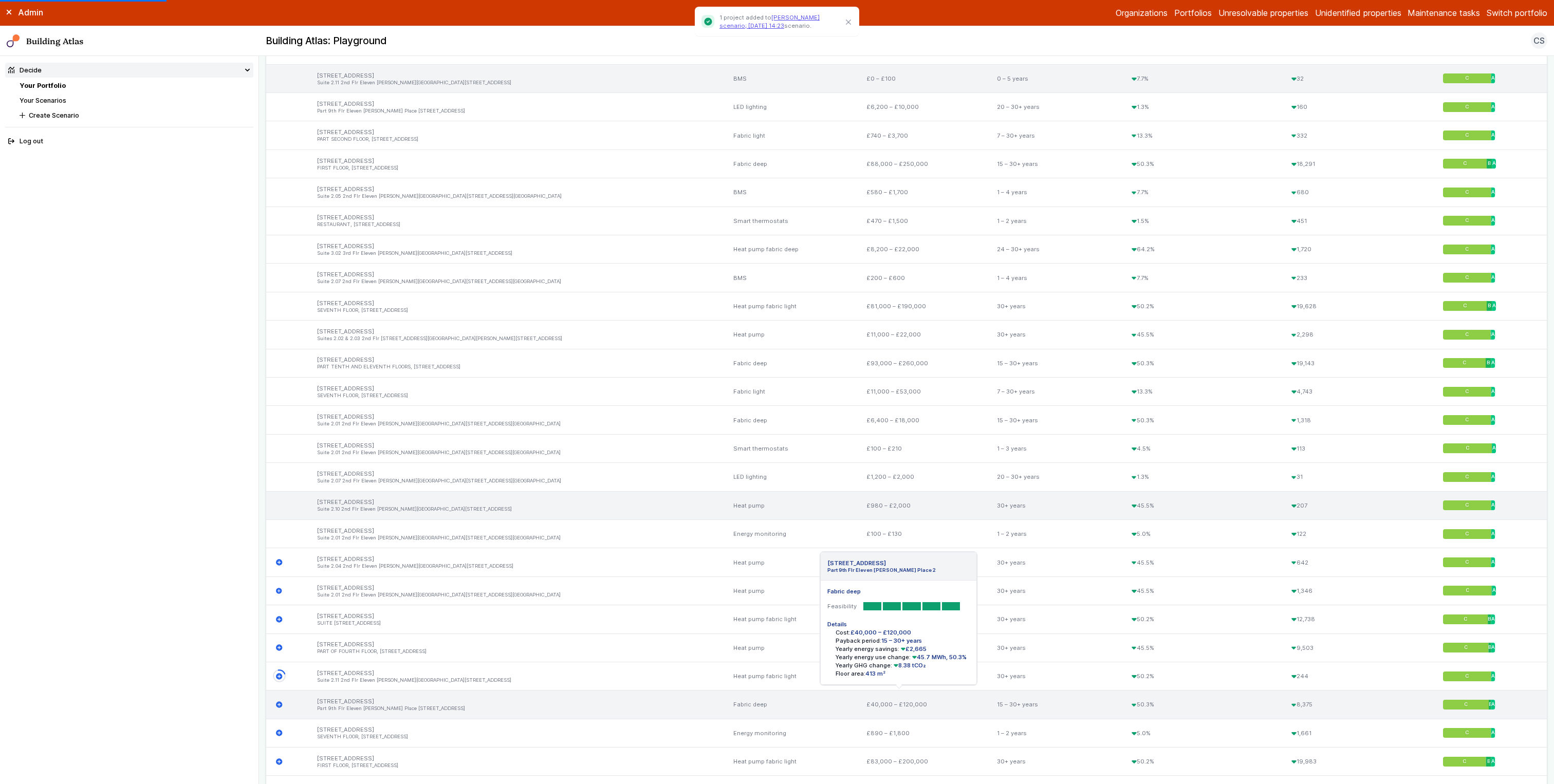
click at [279, 435] on icon "submit" at bounding box center [279, 704] width 6 height 6
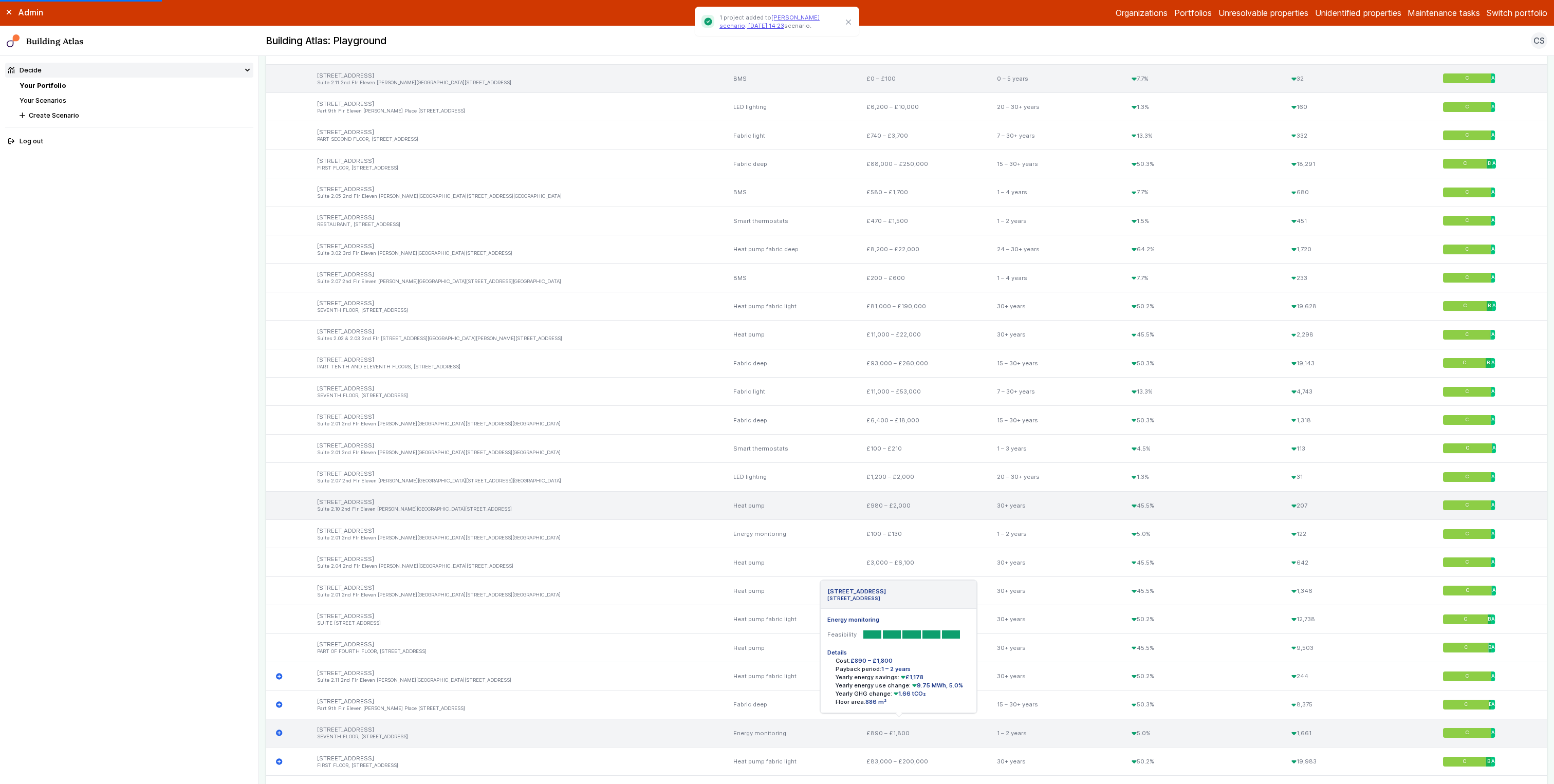
click at [279, 435] on icon "submit" at bounding box center [279, 733] width 6 height 6
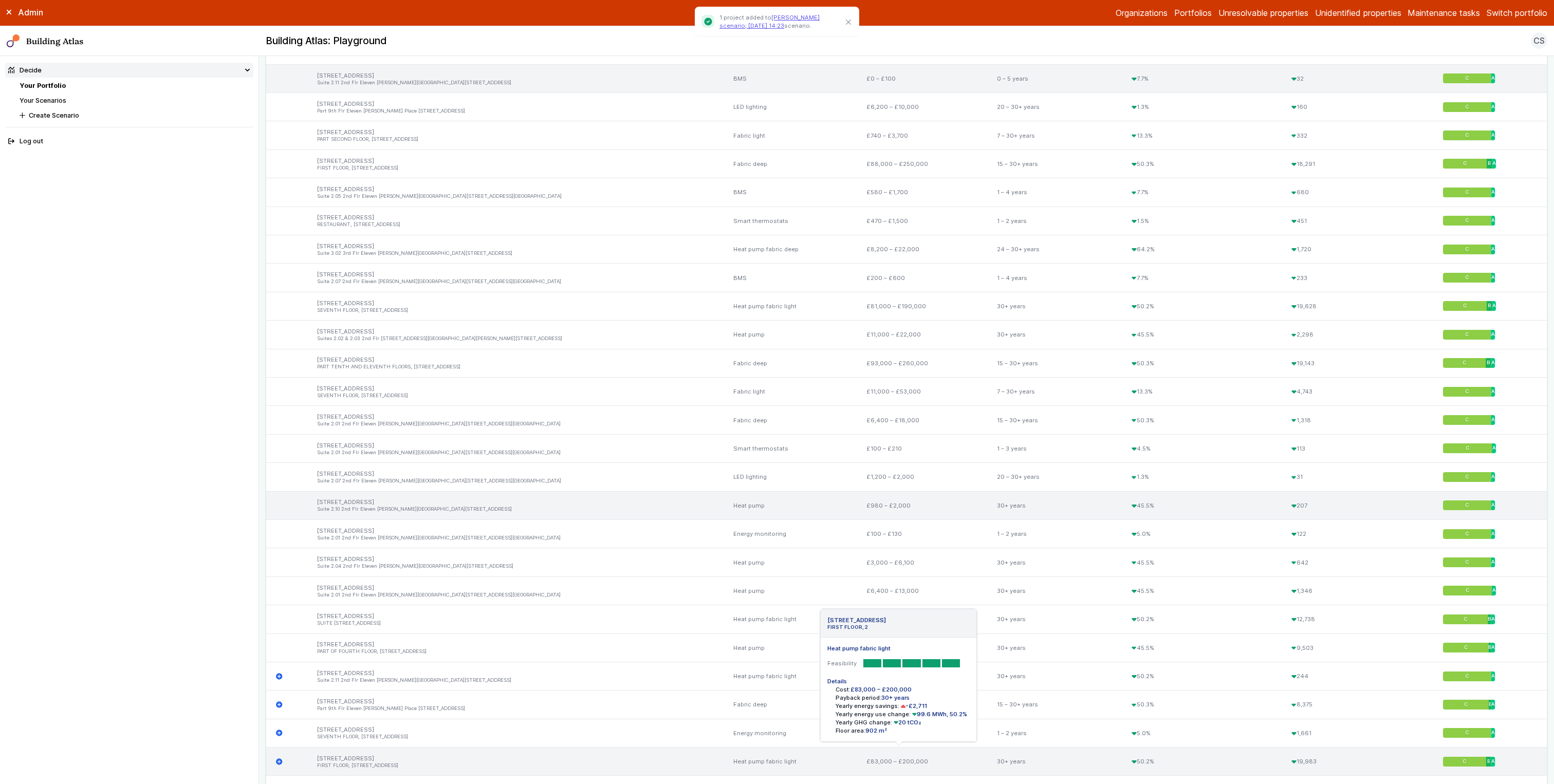
click at [279, 435] on icon "submit" at bounding box center [279, 761] width 6 height 6
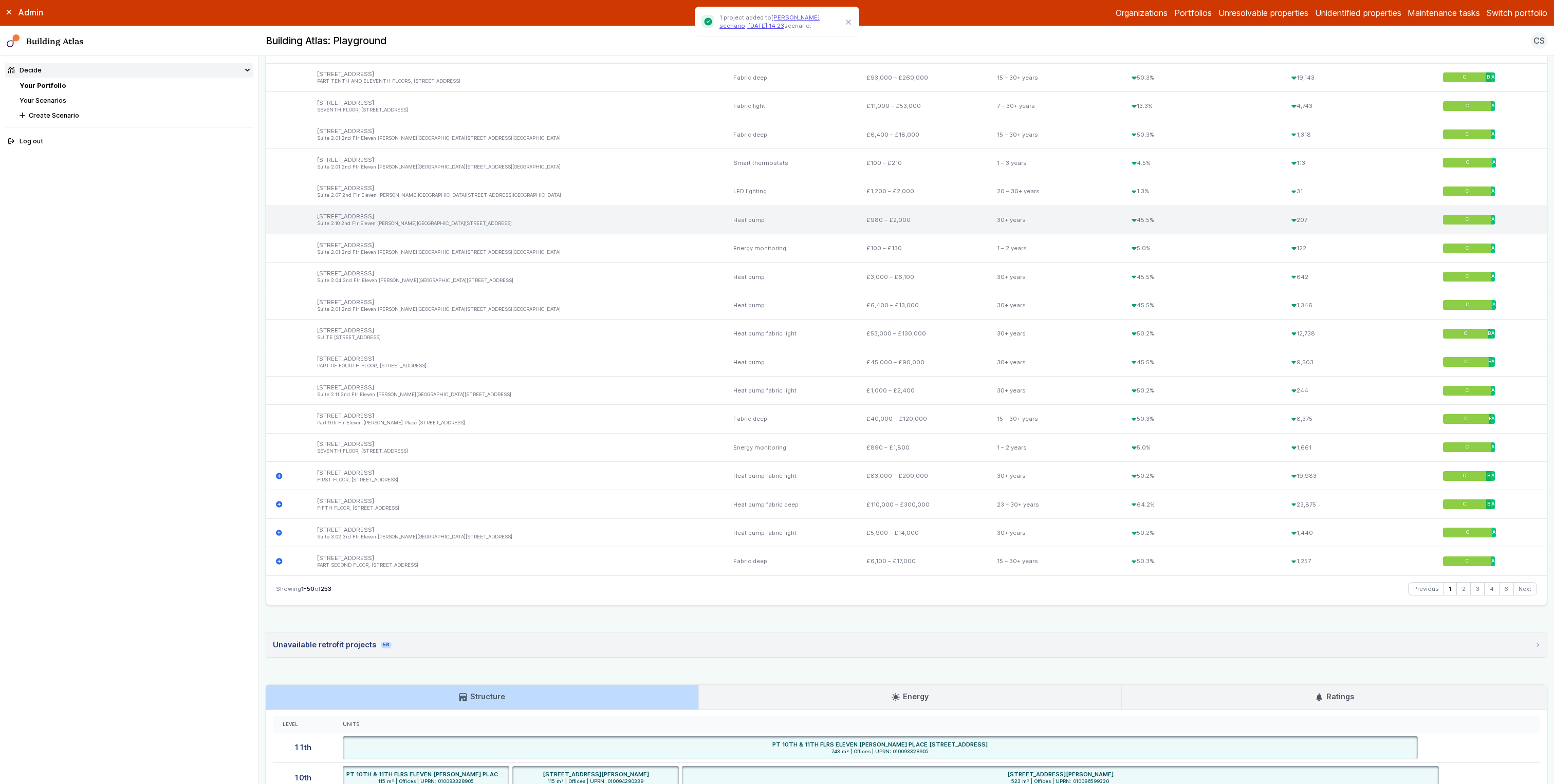
scroll to position [1516, 0]
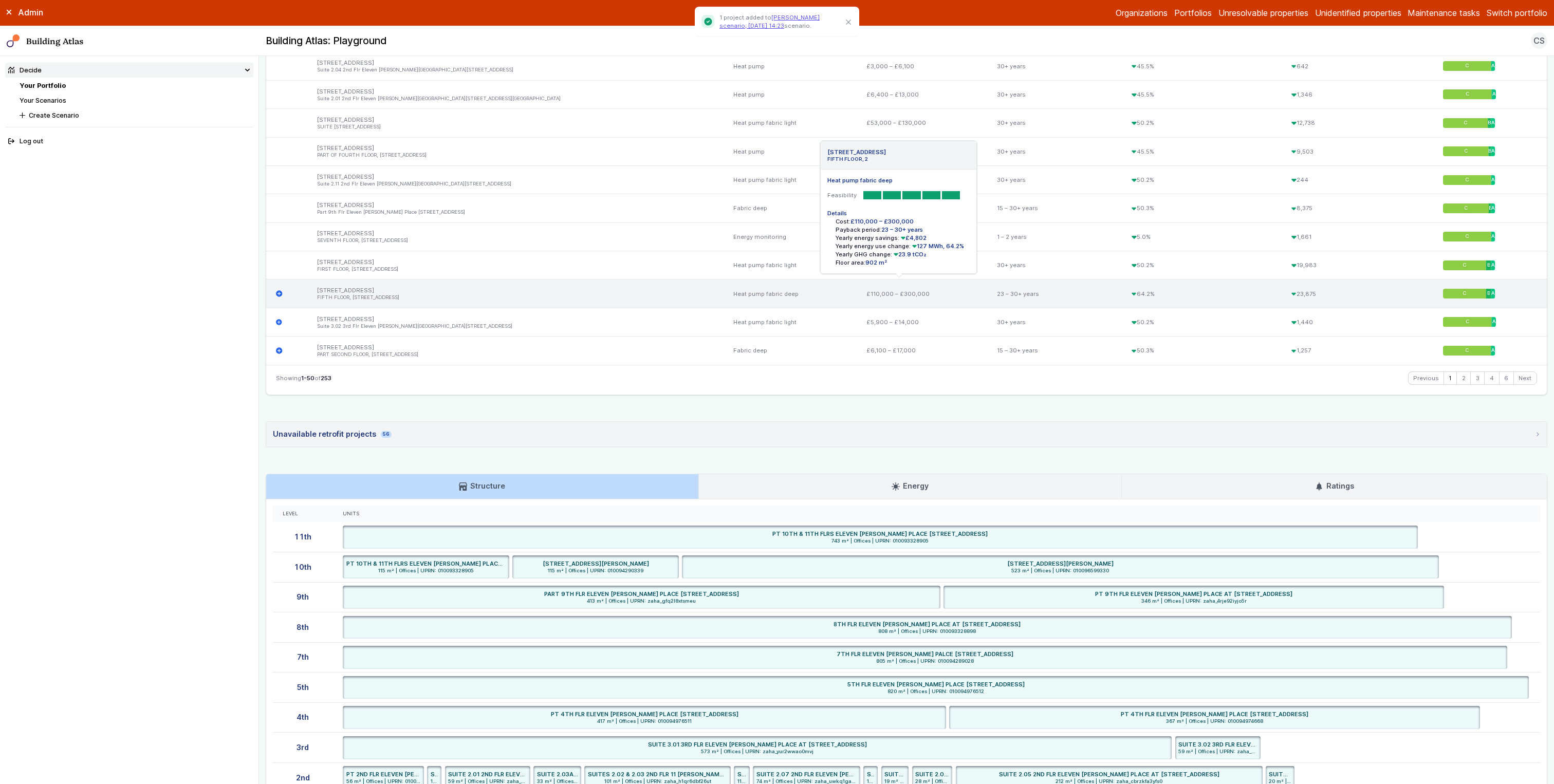
click at [279, 293] on icon "submit" at bounding box center [279, 293] width 7 height 7
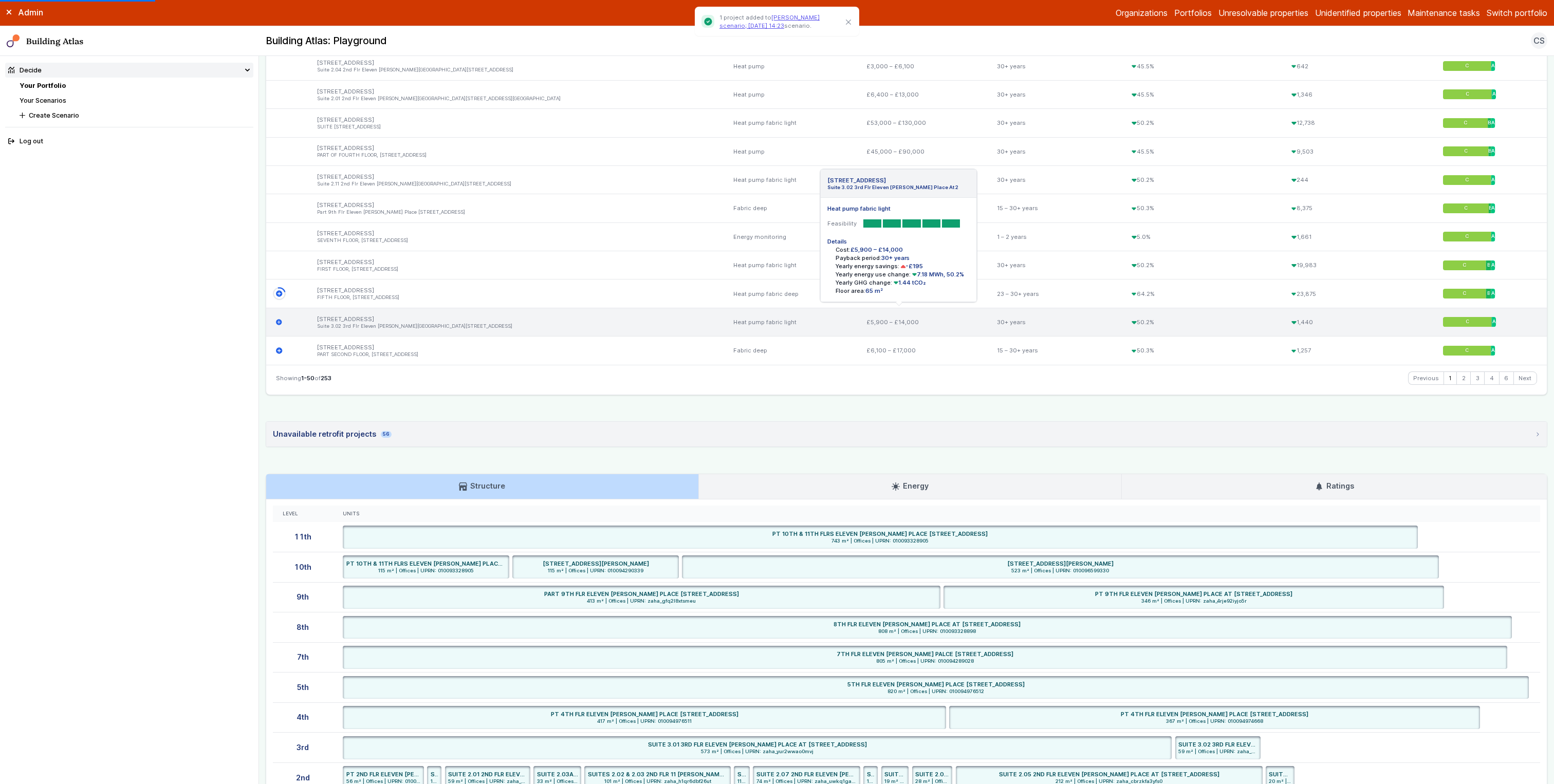
click at [279, 324] on icon "submit" at bounding box center [279, 322] width 6 height 6
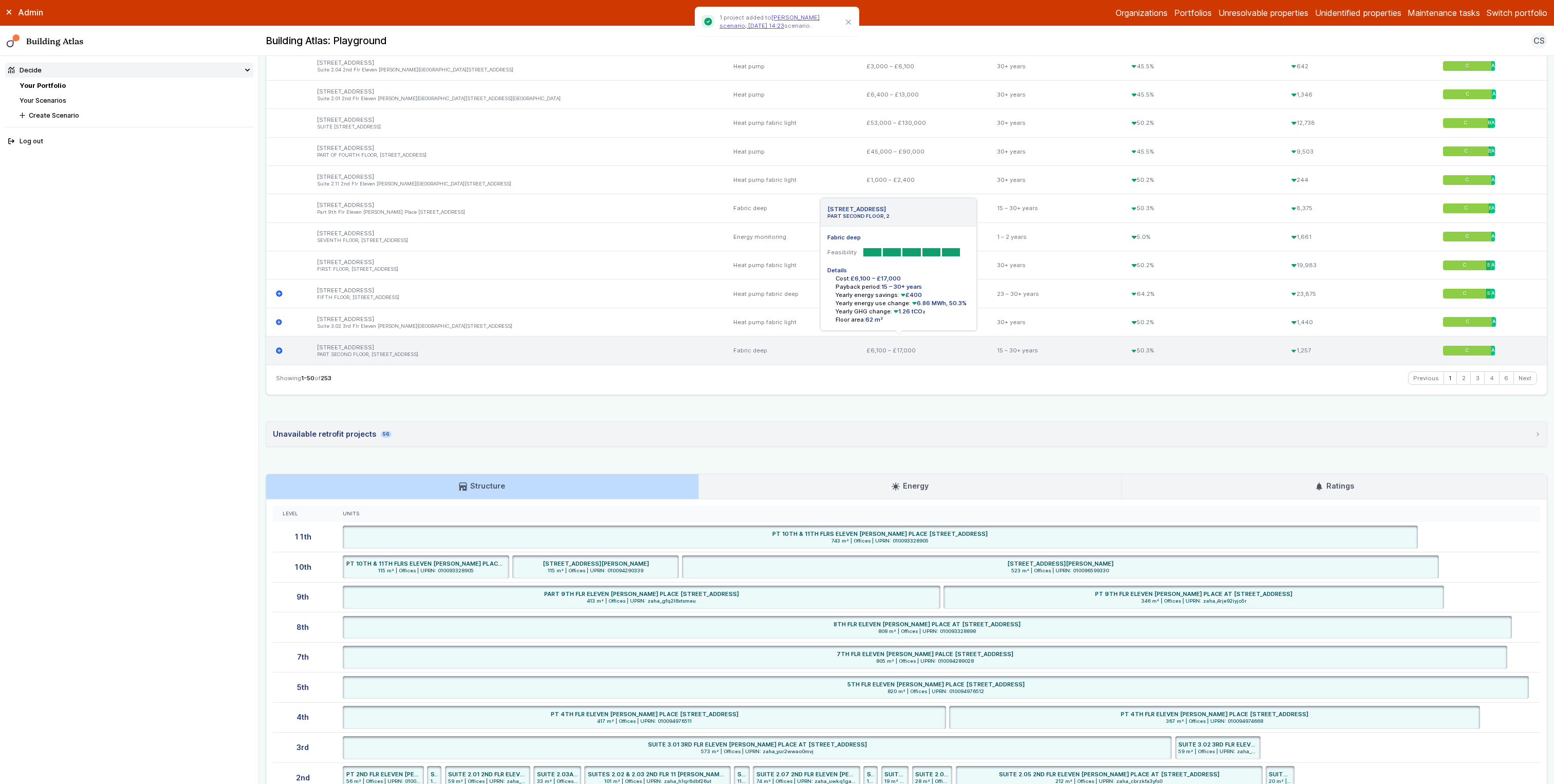
click at [281, 351] on icon "submit" at bounding box center [279, 350] width 6 height 6
click at [863, 379] on link "2" at bounding box center [1464, 378] width 13 height 12
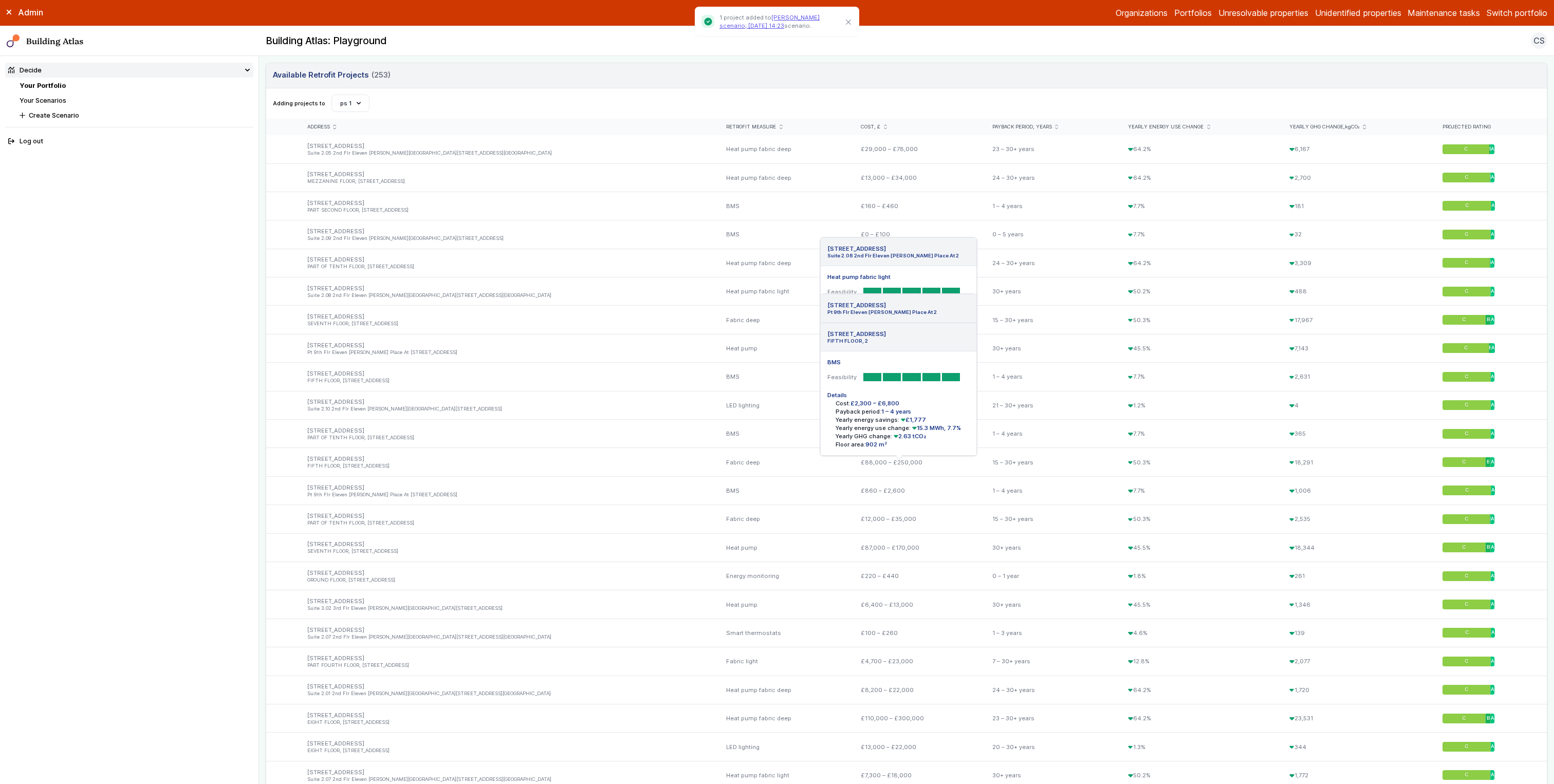
scroll to position [118, 0]
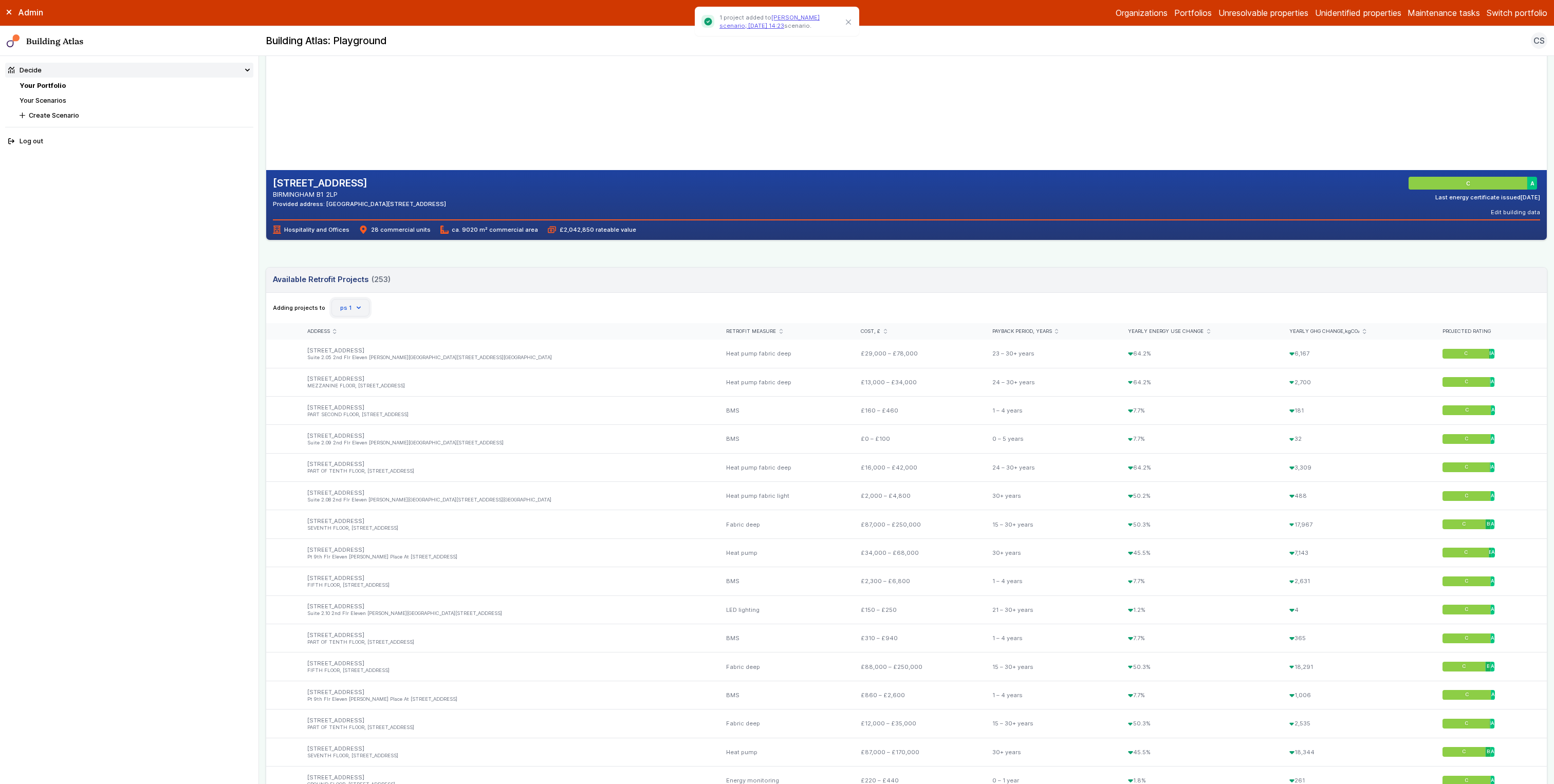
click at [353, 314] on button "ps 1" at bounding box center [350, 308] width 38 height 17
click at [0, 0] on span "[PERSON_NAME] scenario; [DATE] 14:23" at bounding box center [0, 0] width 0 height 0
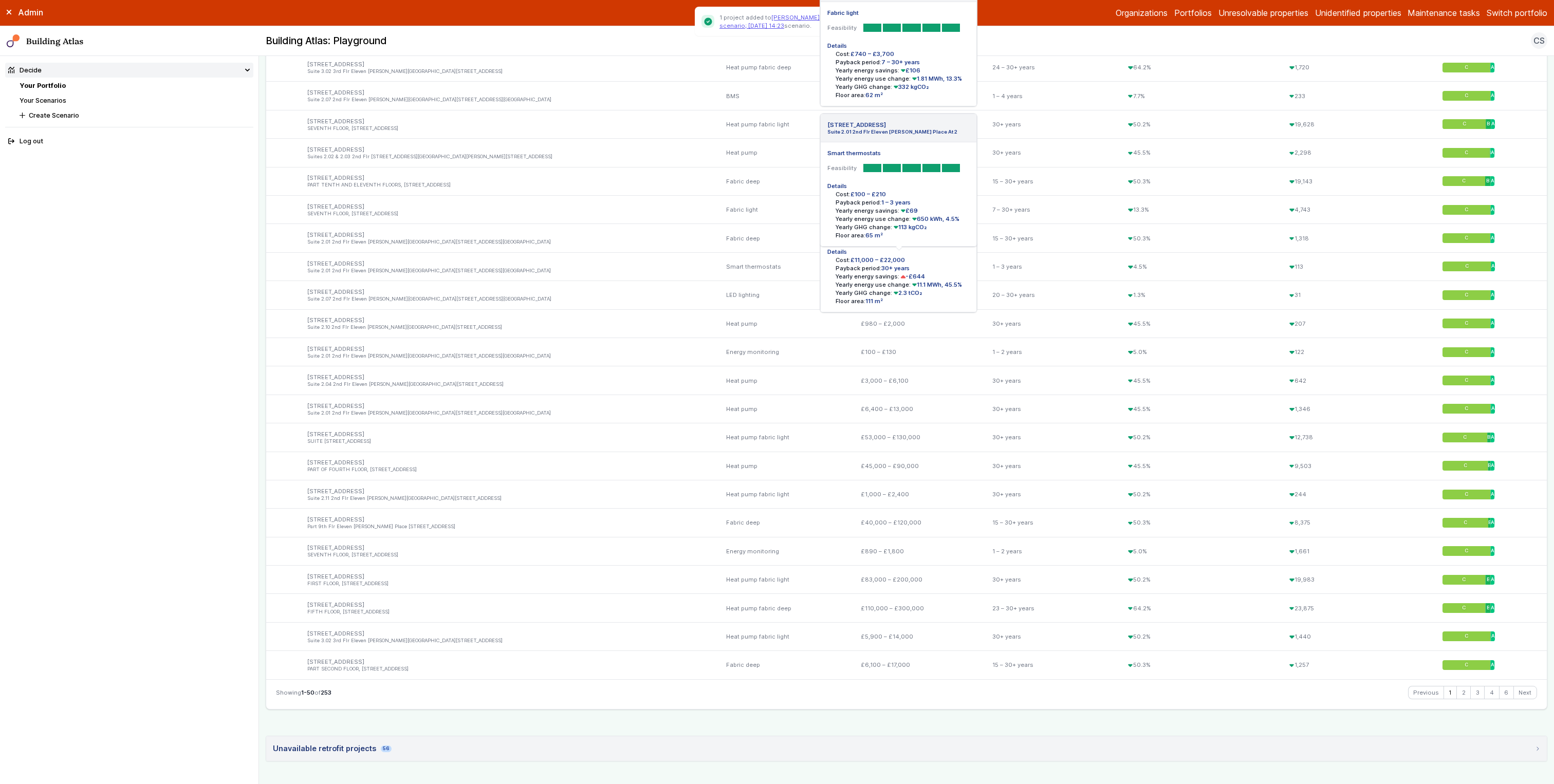
scroll to position [1307, 0]
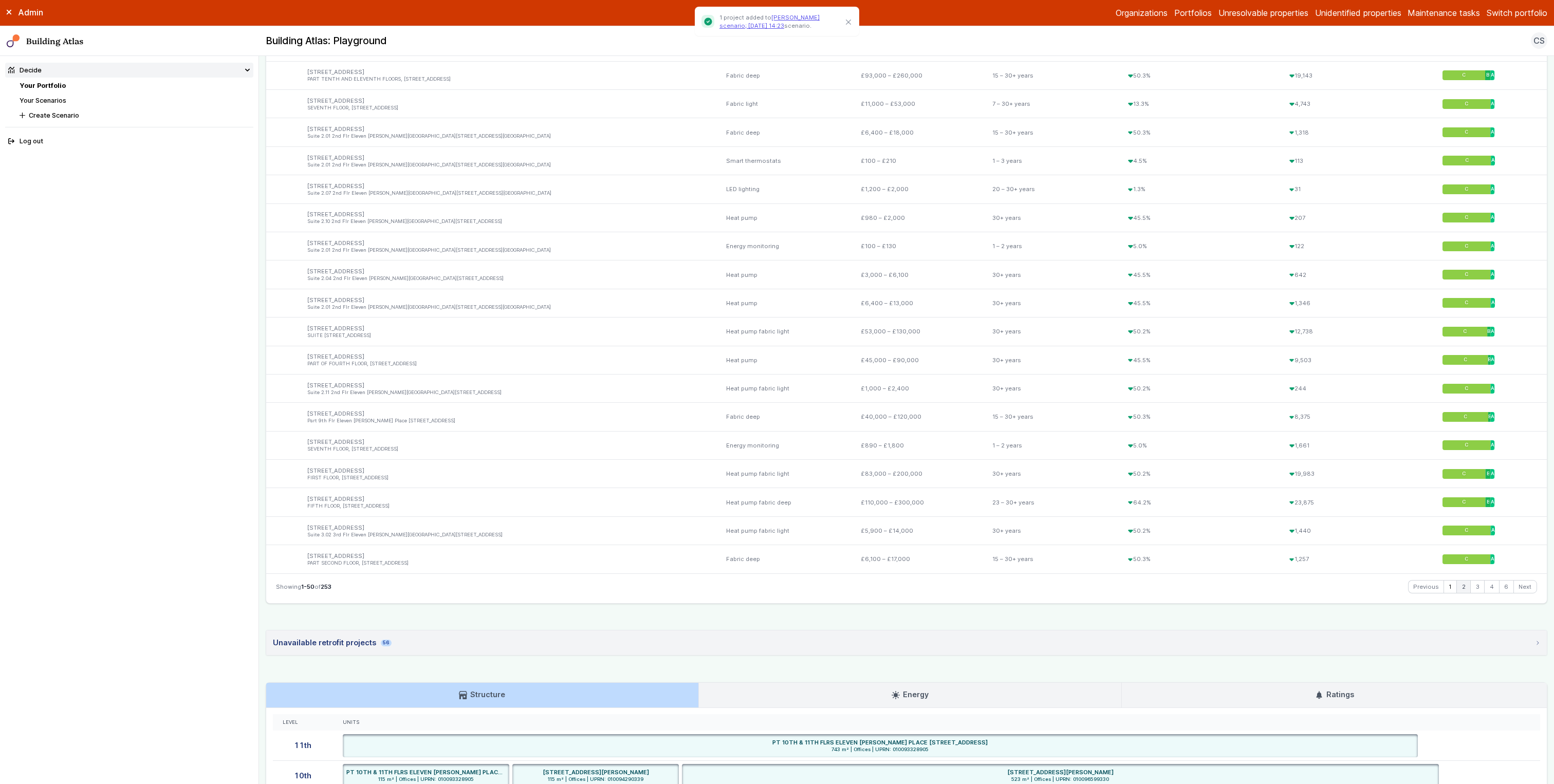
click at [863, 435] on link "2" at bounding box center [1464, 587] width 13 height 12
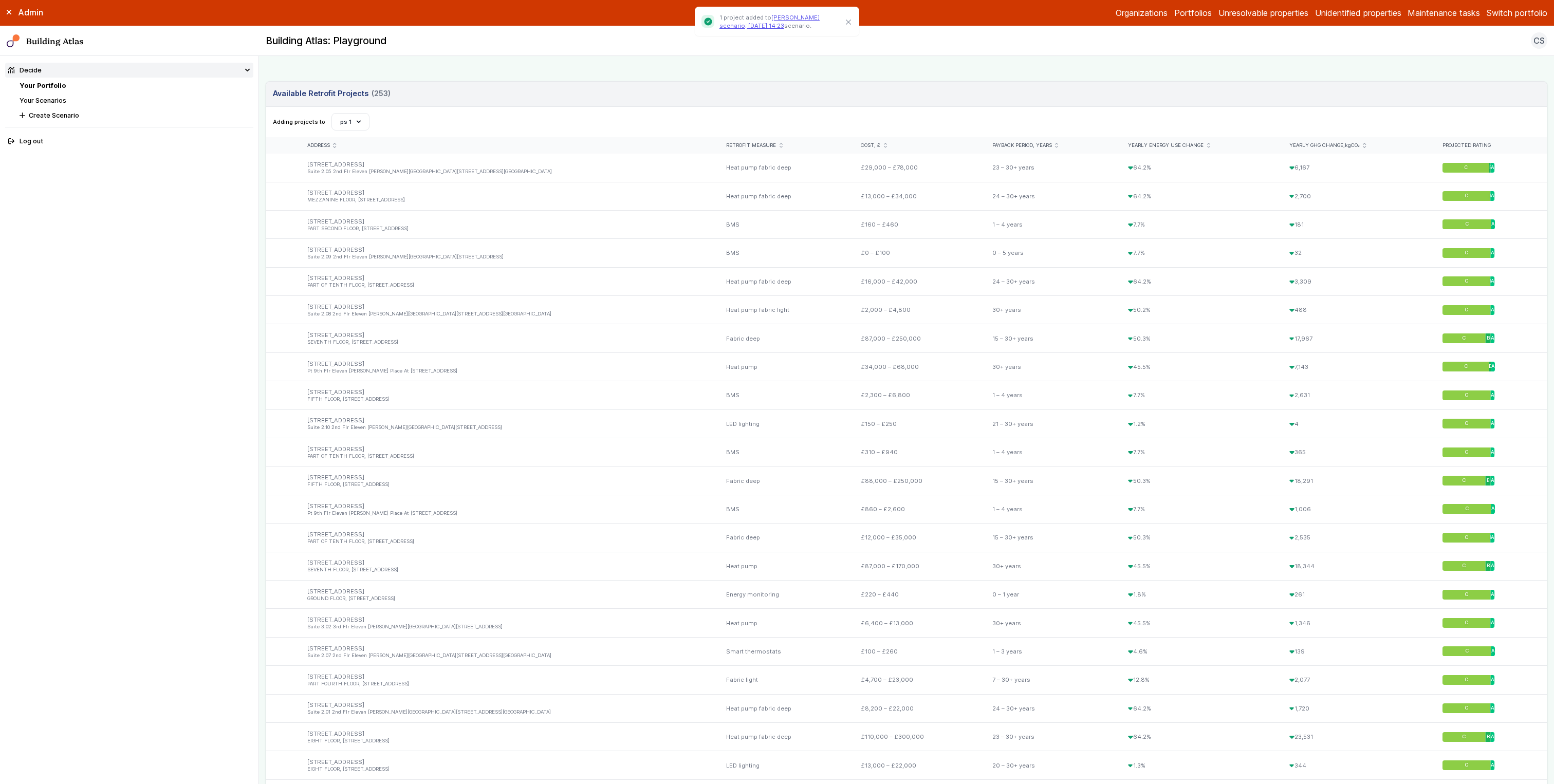
scroll to position [291, 0]
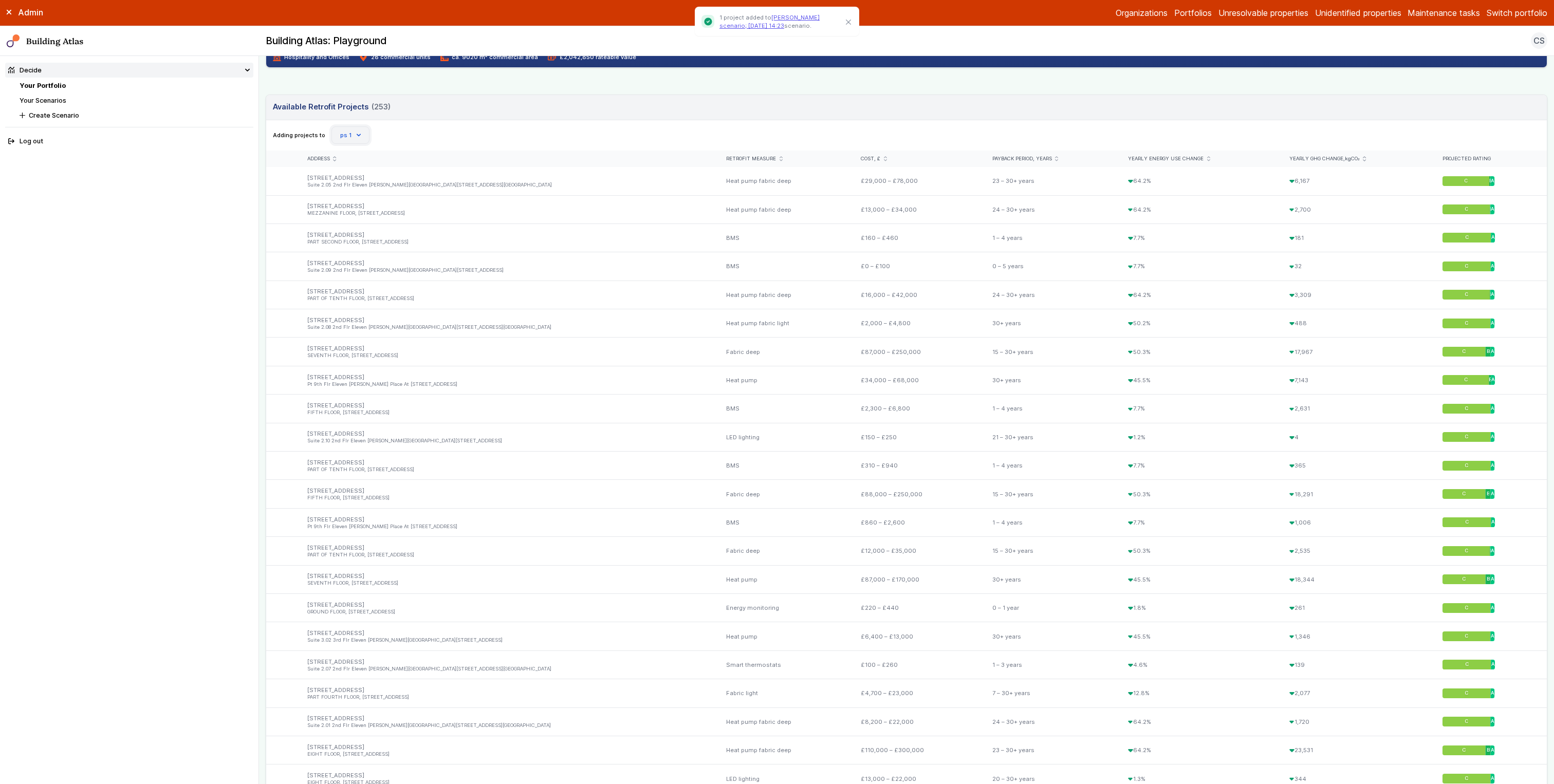
click at [347, 130] on button "ps 1" at bounding box center [350, 135] width 38 height 17
click at [0, 0] on span "[PERSON_NAME] scenario; [DATE] 14:23" at bounding box center [0, 0] width 0 height 0
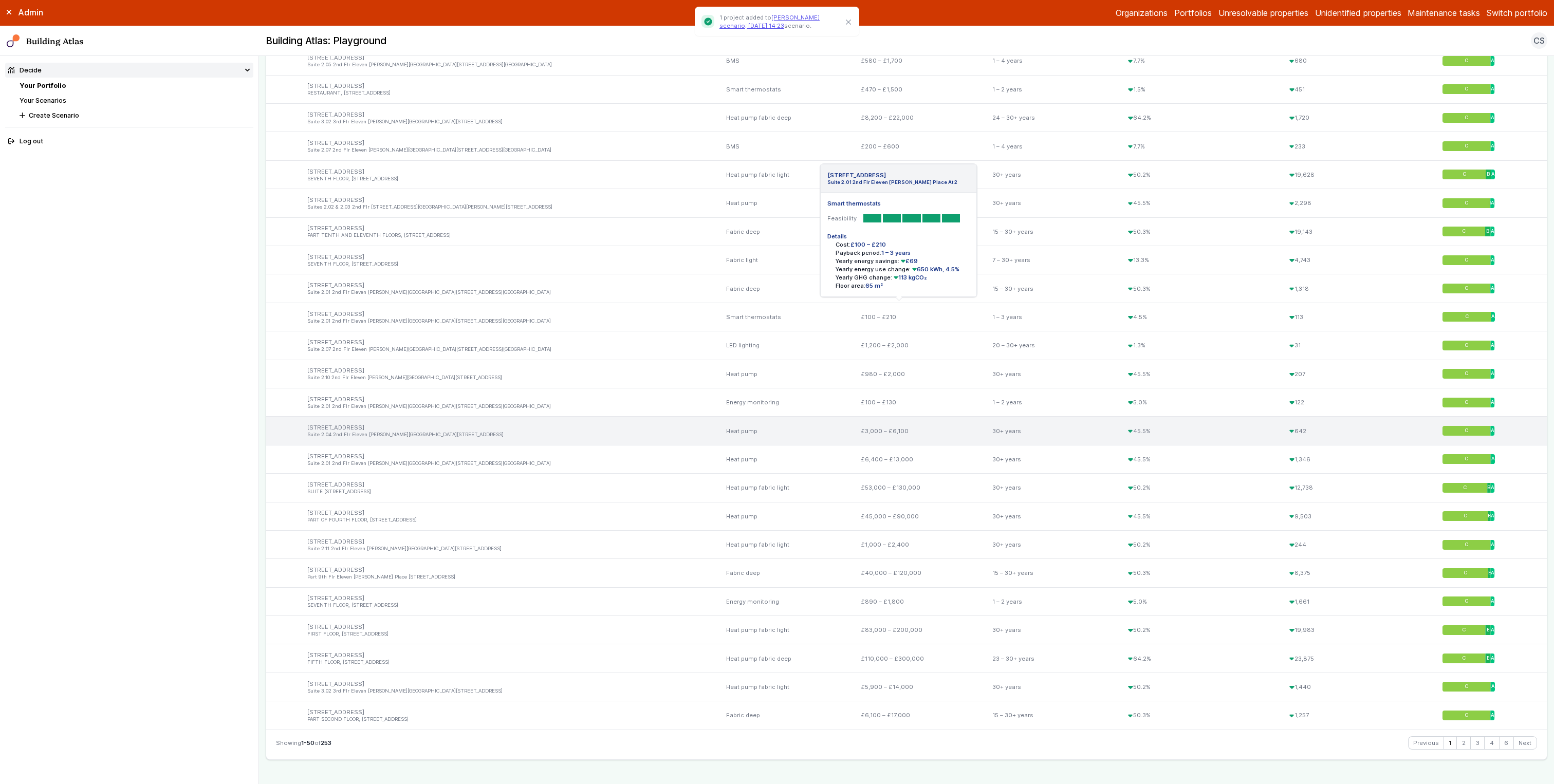
scroll to position [1245, 0]
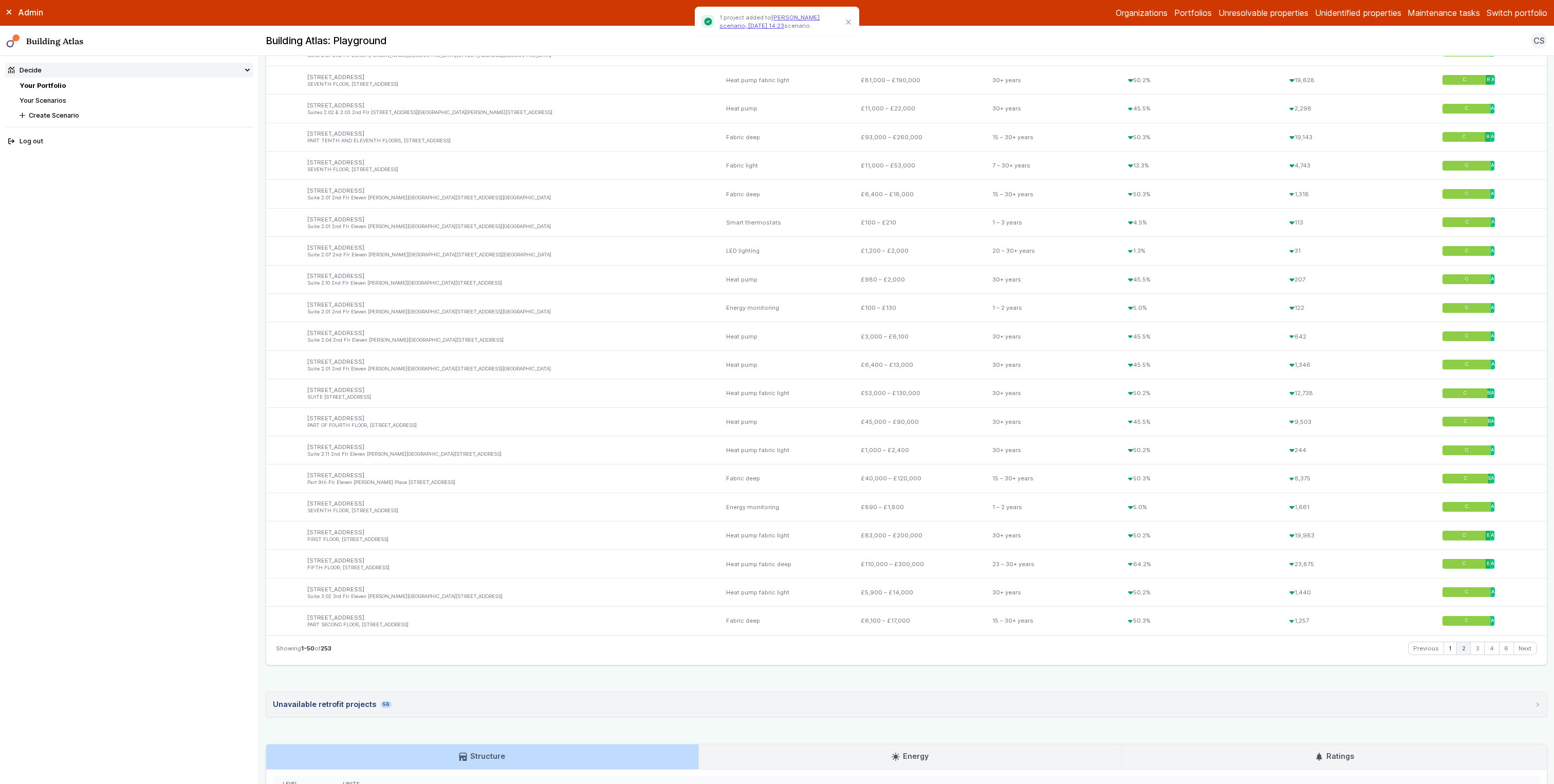
click at [863, 435] on link "2" at bounding box center [1464, 648] width 13 height 12
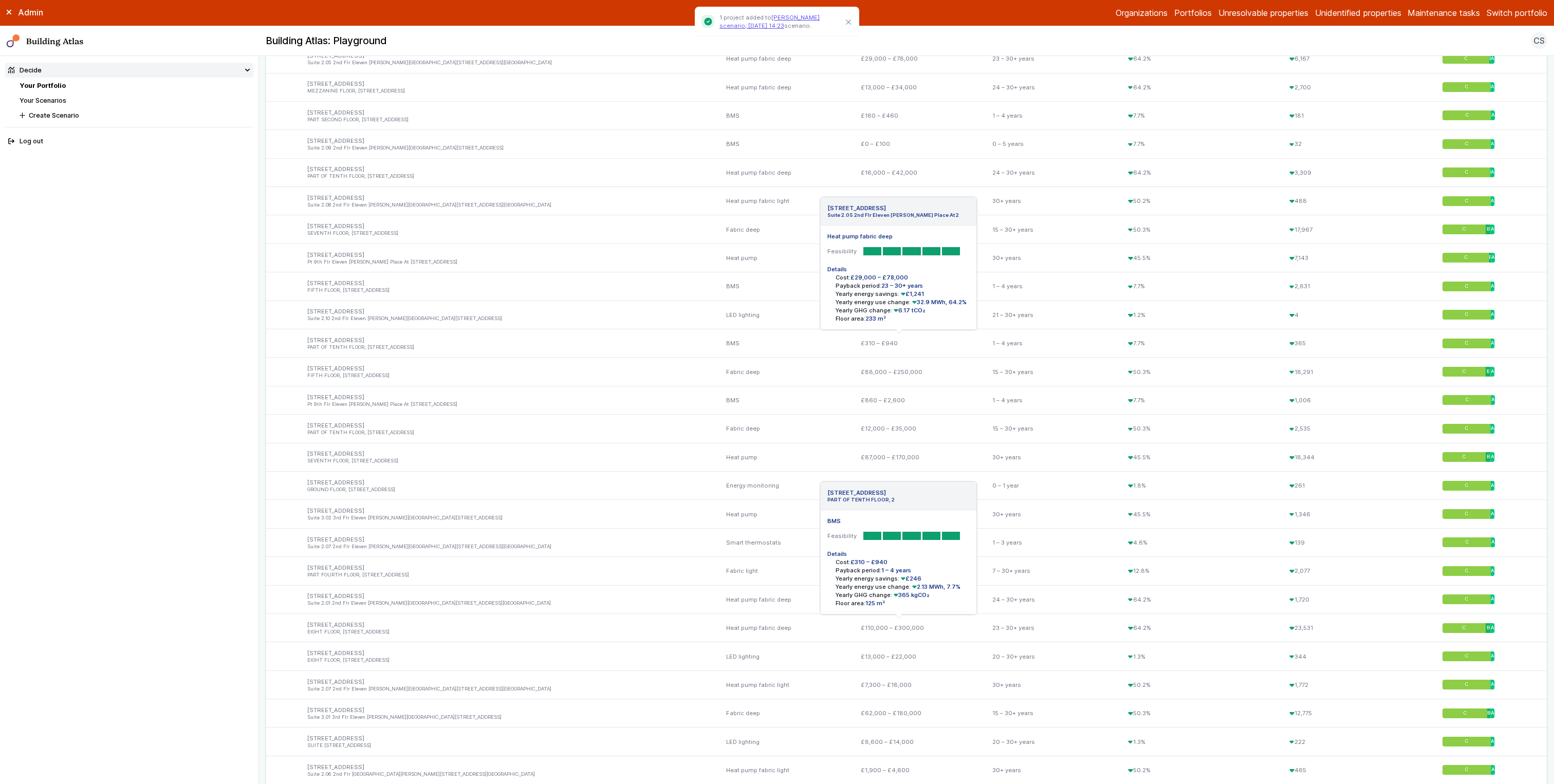
scroll to position [17, 0]
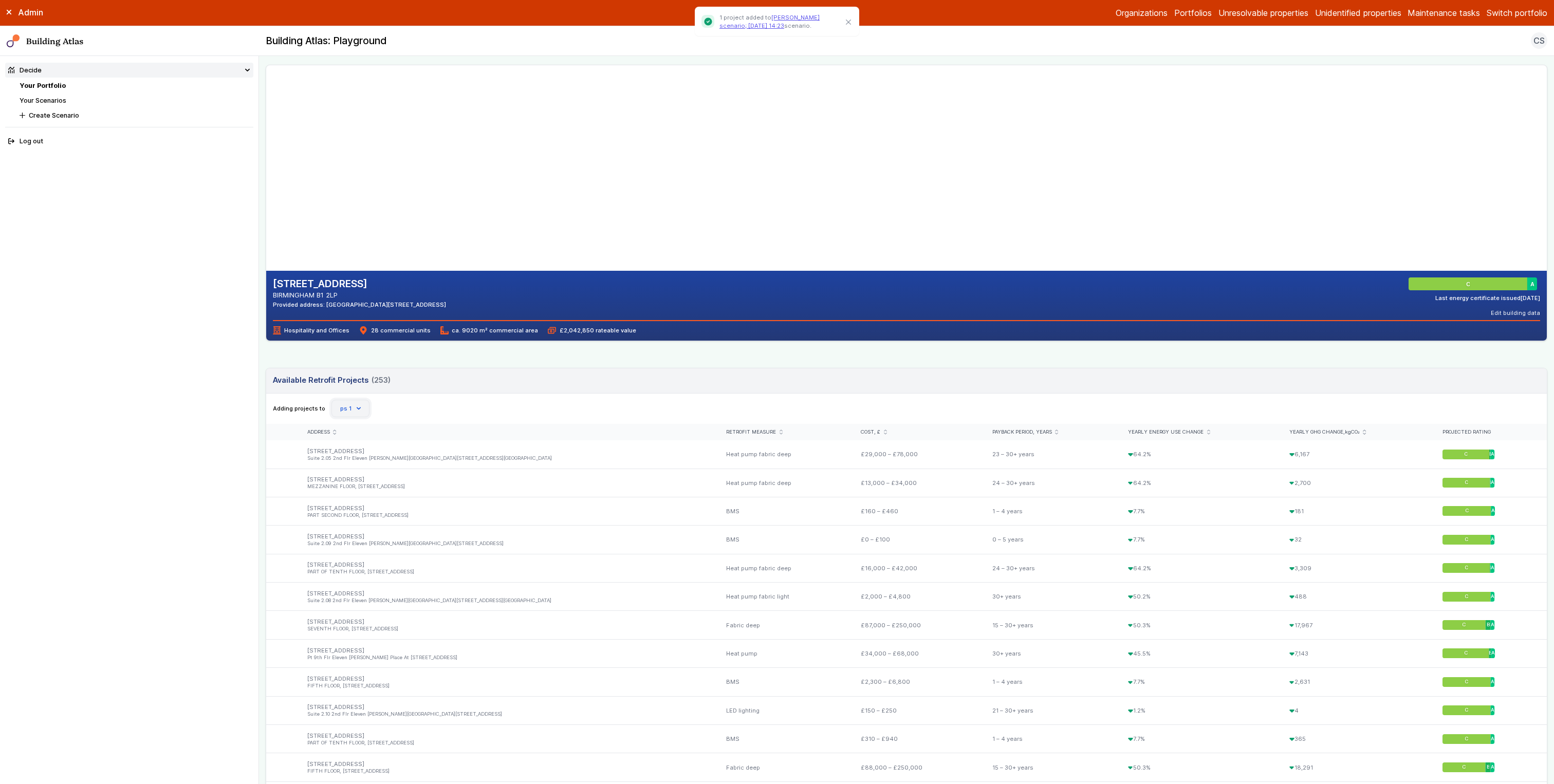
click at [352, 414] on button "ps 1" at bounding box center [350, 408] width 38 height 17
click at [0, 0] on span "[PERSON_NAME] scenario; [DATE] 14:23" at bounding box center [0, 0] width 0 height 0
click at [458, 413] on button "[PERSON_NAME] scenario; [DATE] 14:23" at bounding box center [402, 408] width 141 height 17
click at [259, 395] on main "Decide Your Portfolio [STREET_ADDRESS] [STREET_ADDRESS] BIRMINGHAM B1 2LP Provi…" at bounding box center [906, 420] width 1295 height 728
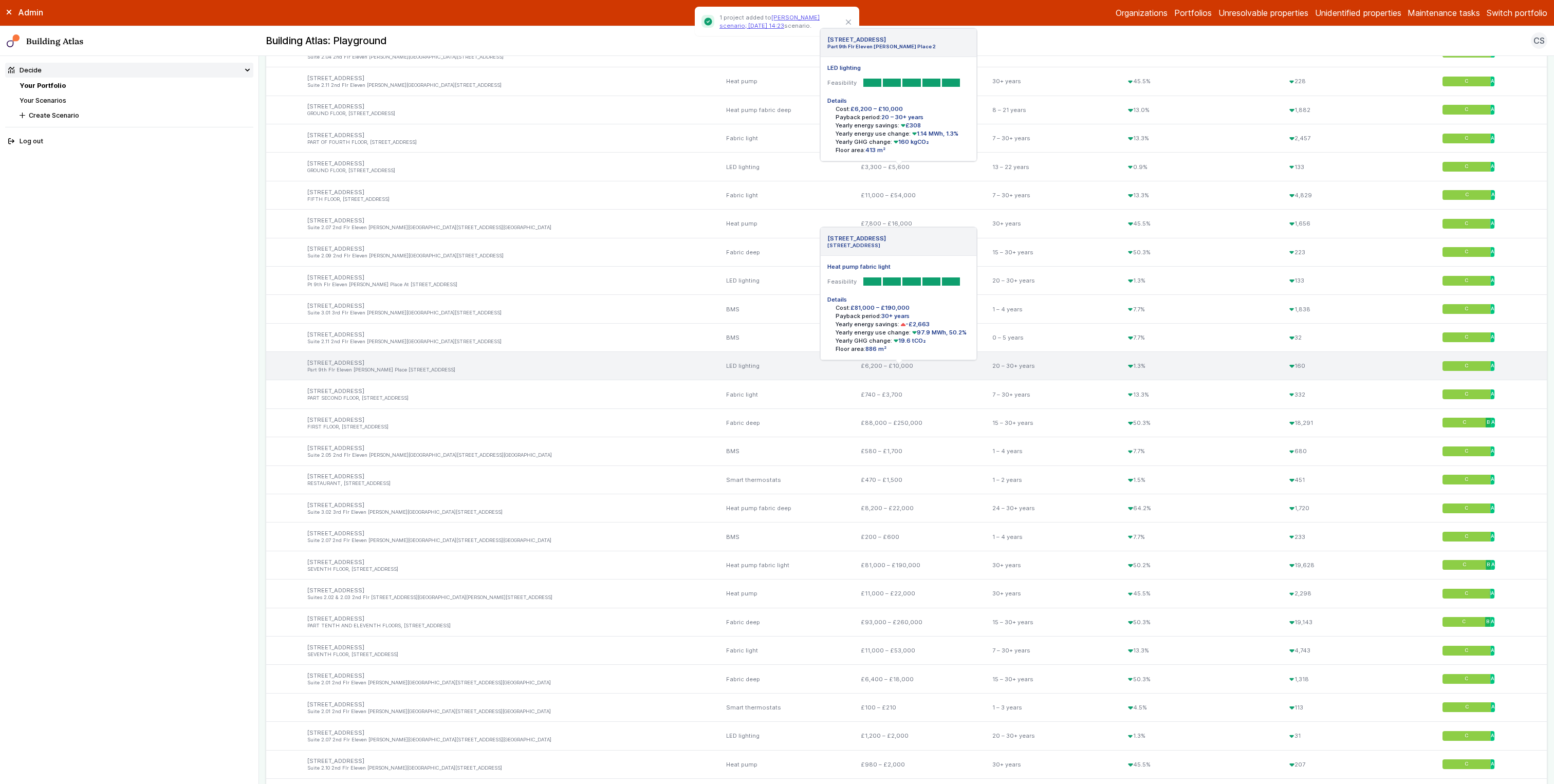
scroll to position [1368, 0]
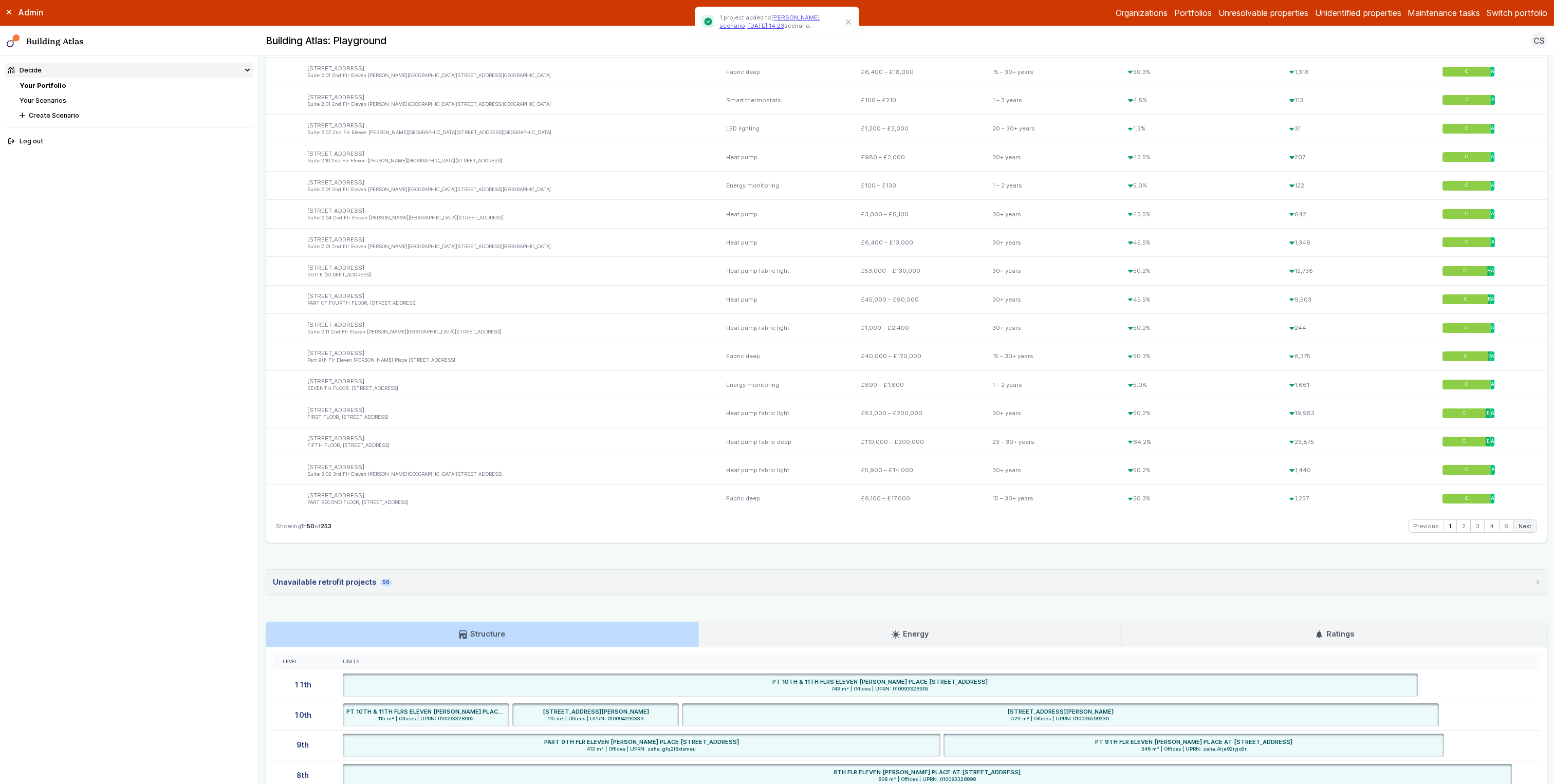
click at [863, 435] on link "Next" at bounding box center [1525, 526] width 22 height 12
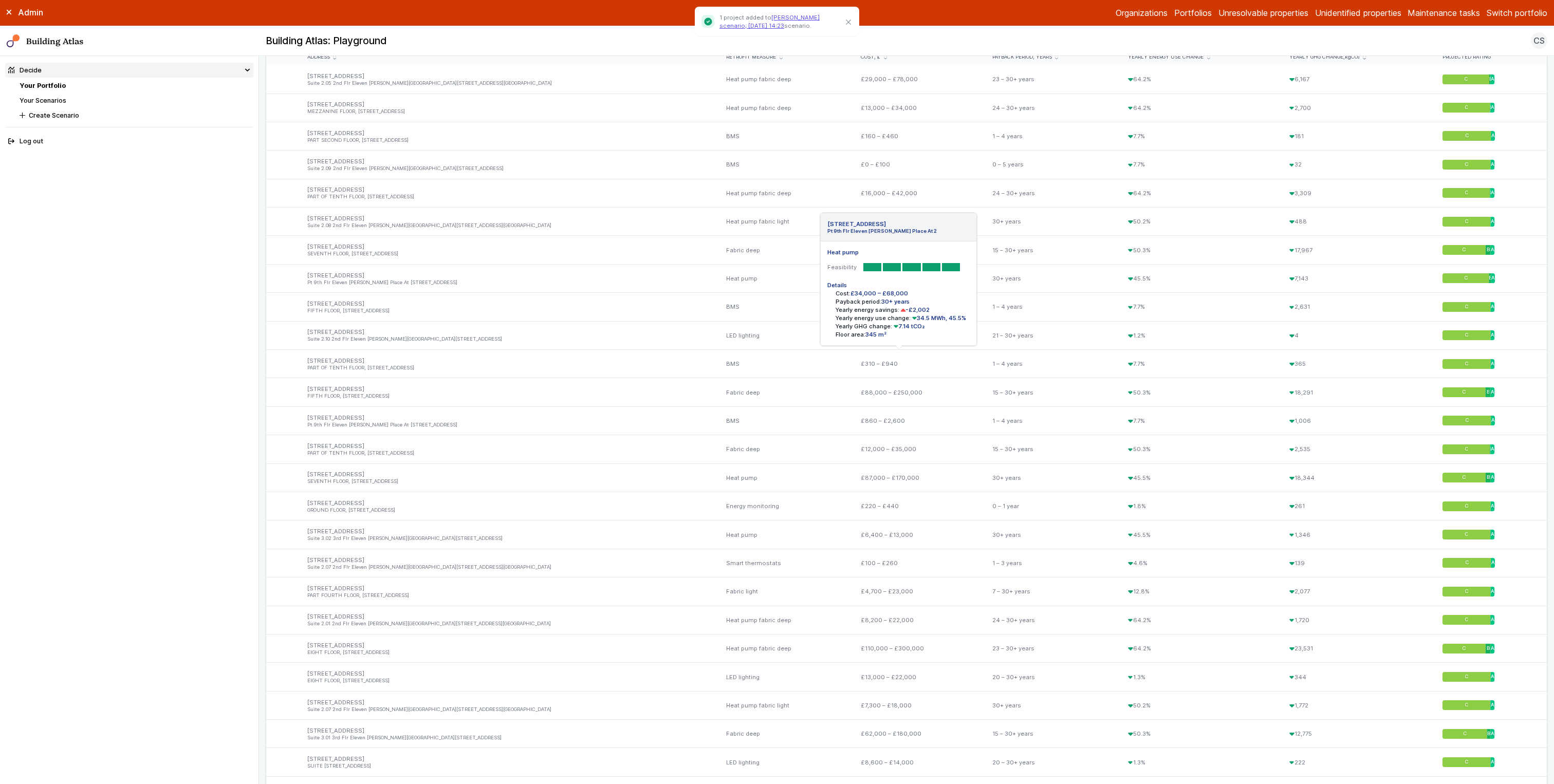
scroll to position [0, 0]
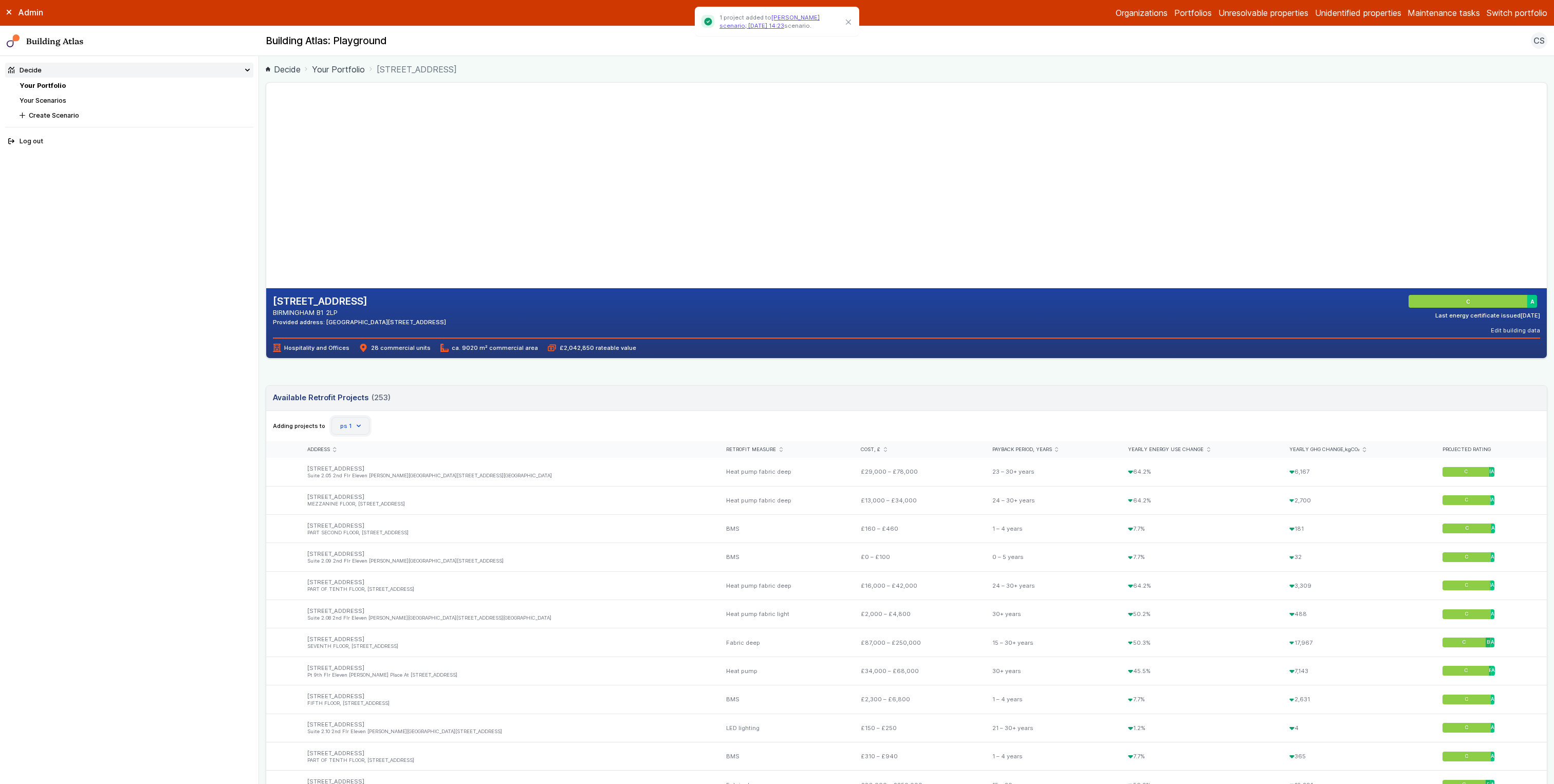
click at [336, 419] on button "ps 1" at bounding box center [350, 426] width 38 height 17
click at [0, 0] on span "[PERSON_NAME] scenario; [DATE] 14:23" at bounding box center [0, 0] width 0 height 0
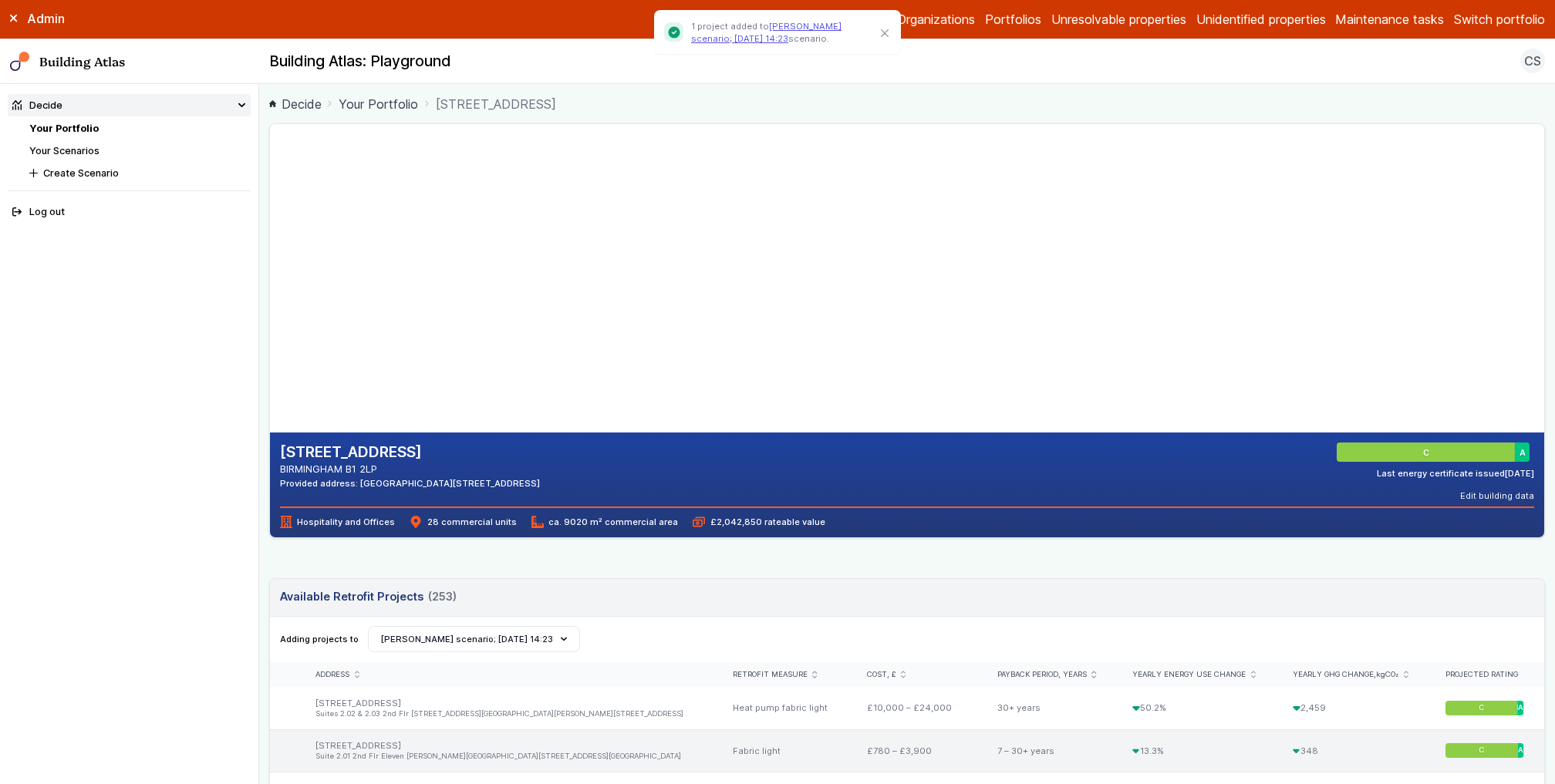
scroll to position [176, 0]
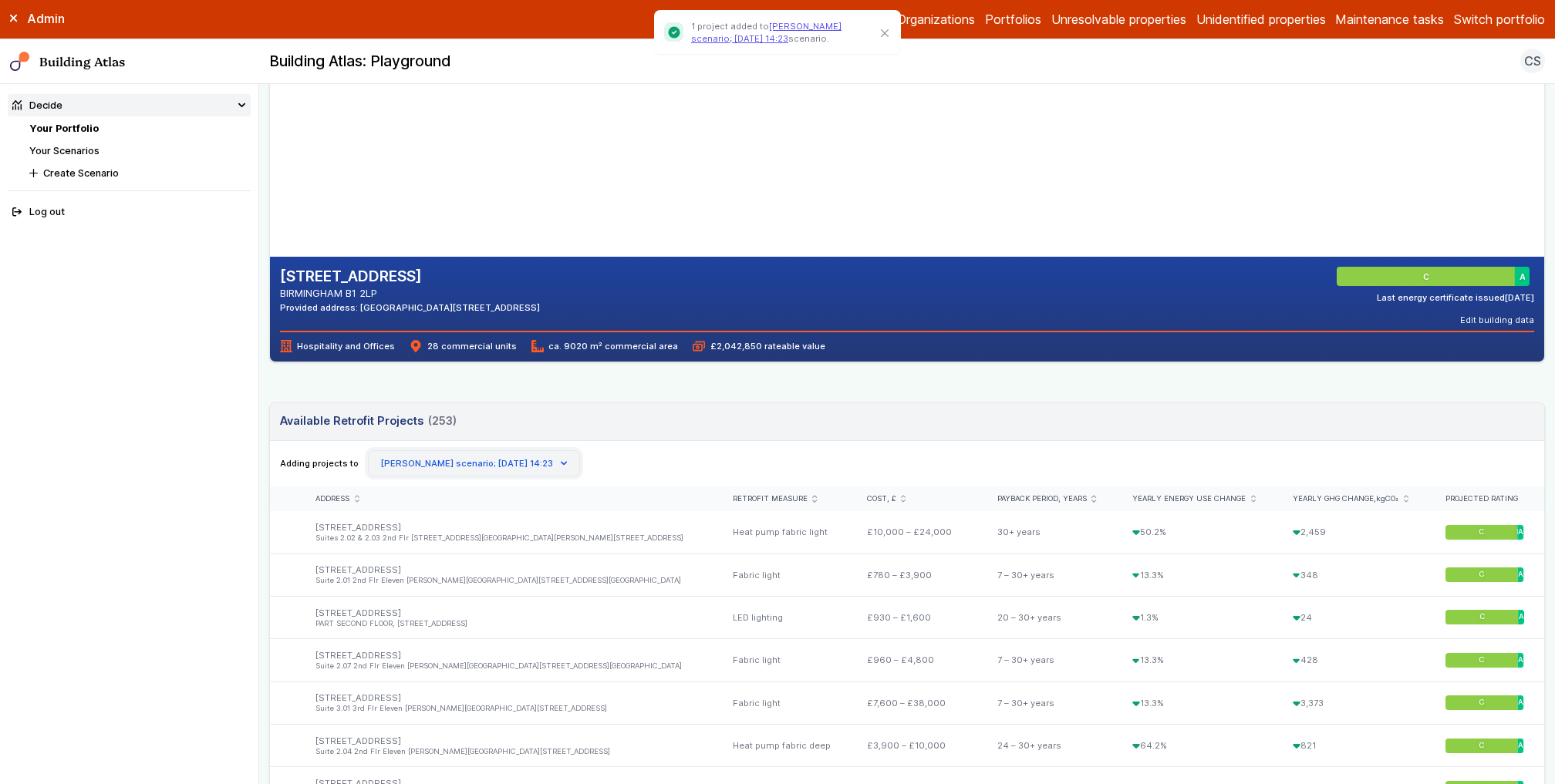
click at [480, 452] on button "[PERSON_NAME] scenario; [DATE] 14:23" at bounding box center [474, 463] width 212 height 26
click at [0, 0] on span "ps 1" at bounding box center [0, 0] width 0 height 0
click at [60, 152] on link "Your Scenarios" at bounding box center [64, 150] width 71 height 12
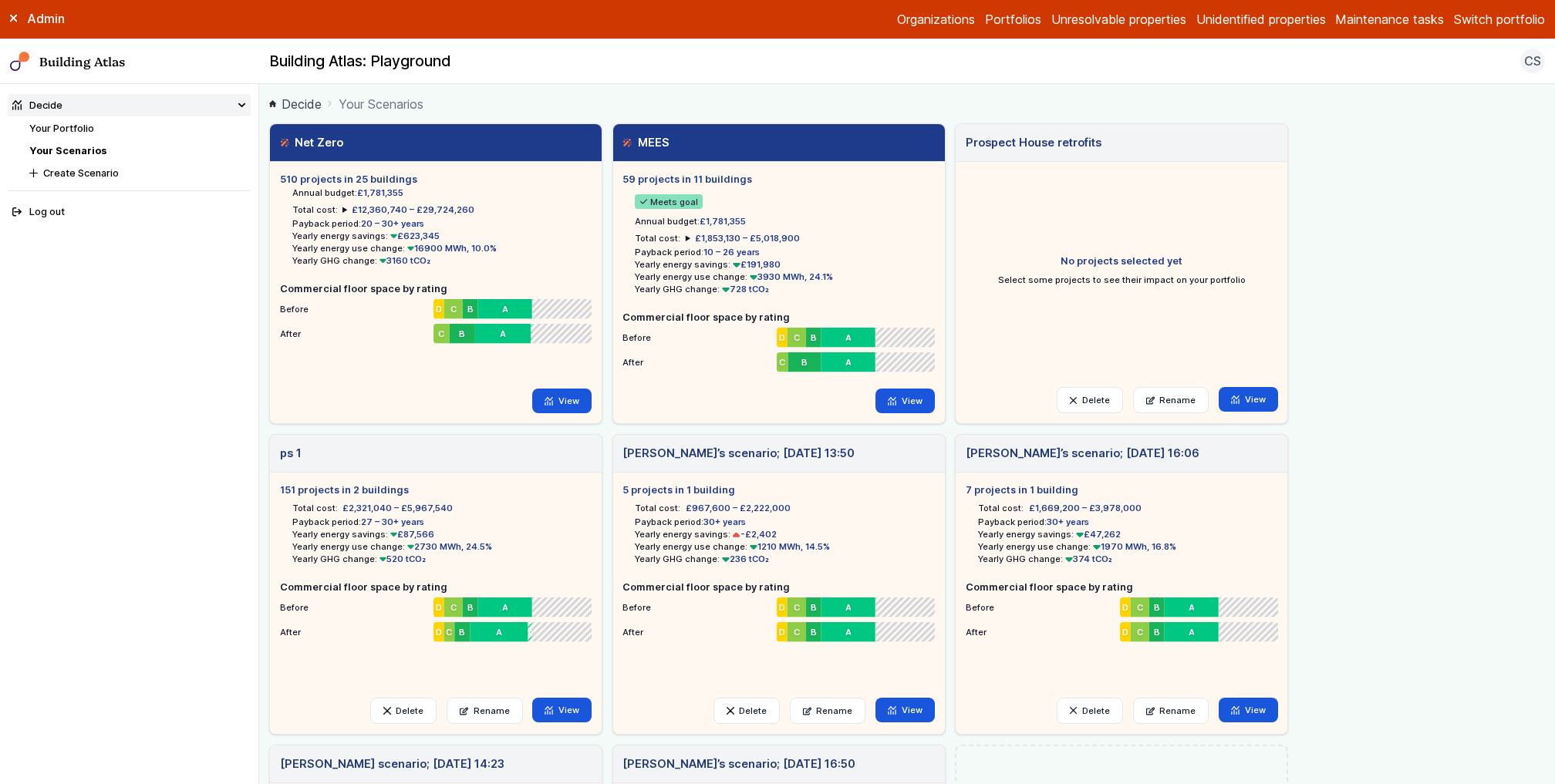
click at [72, 126] on link "Your Portfolio" at bounding box center [62, 128] width 65 height 12
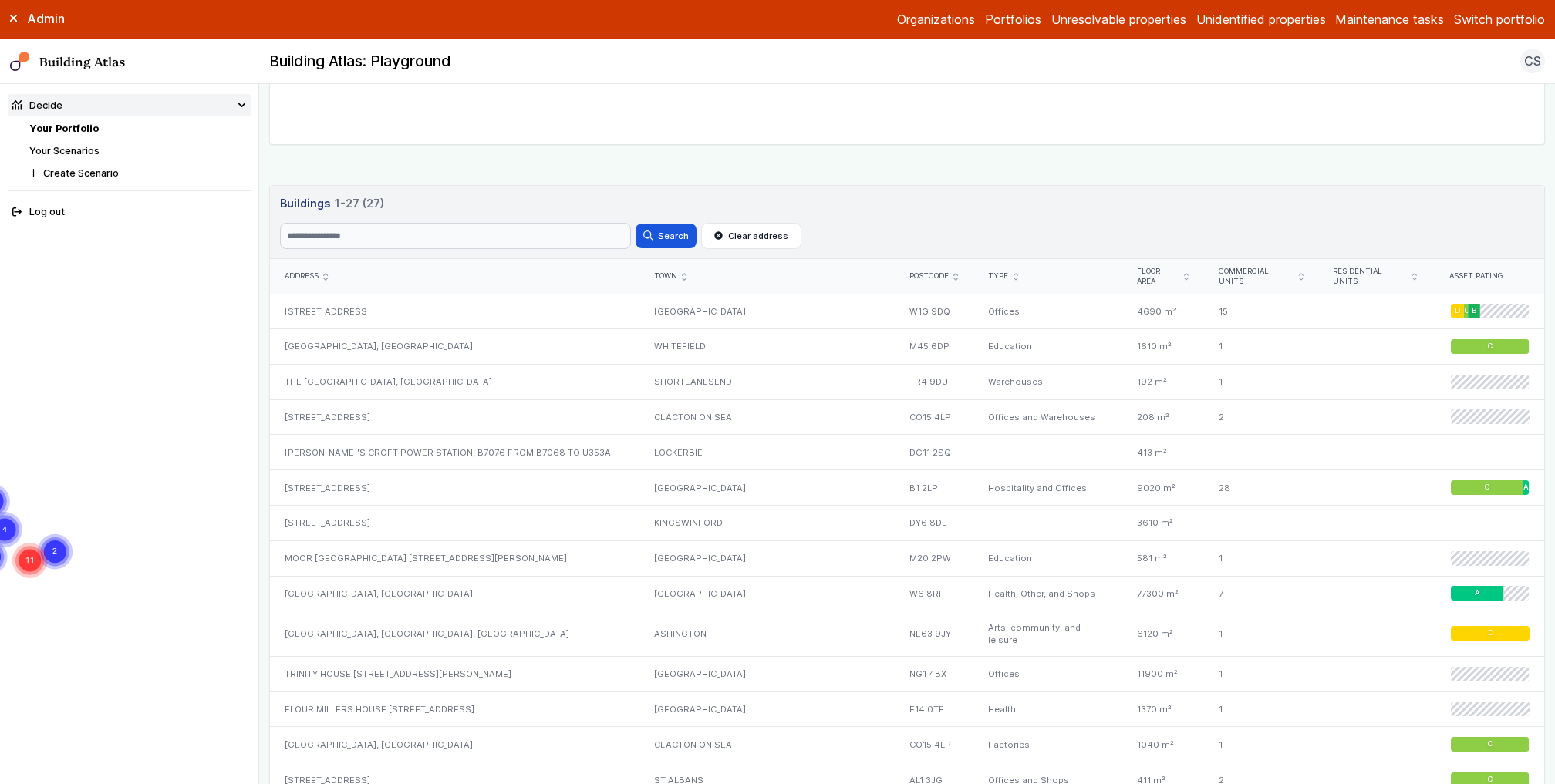
scroll to position [634, 0]
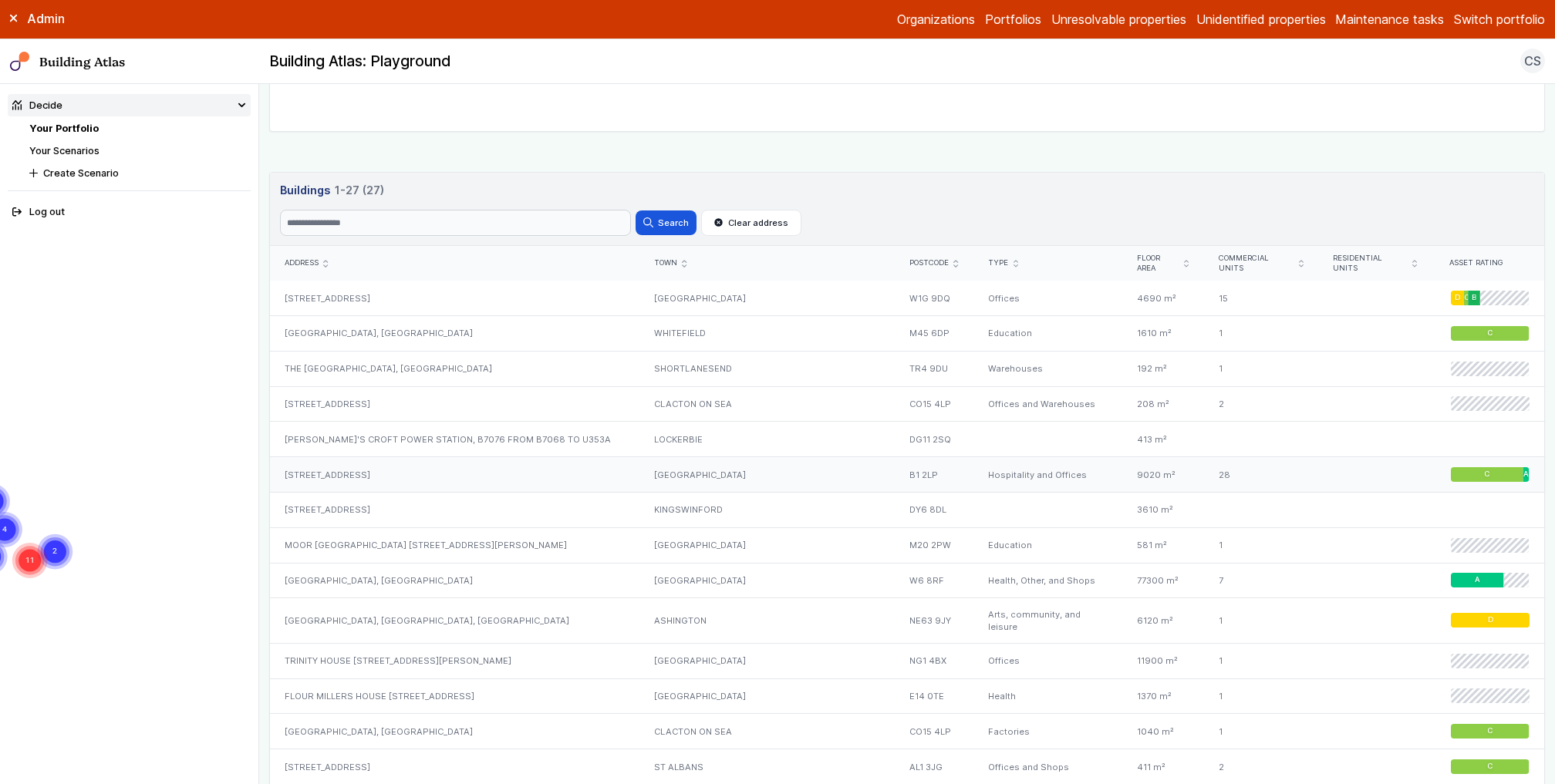
click at [384, 461] on div "[STREET_ADDRESS]" at bounding box center [455, 474] width 370 height 35
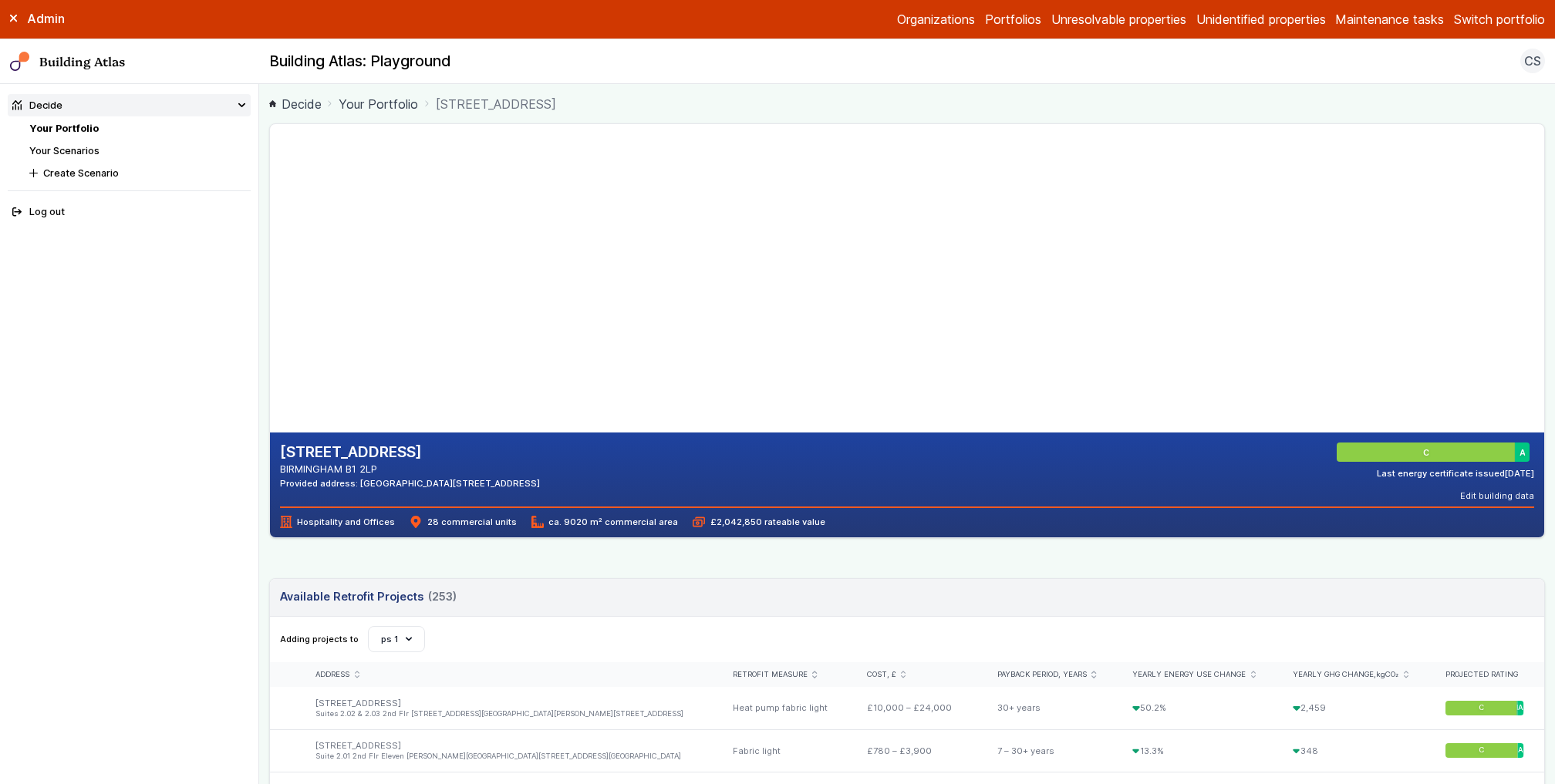
click at [264, 408] on main "Decide Your Portfolio [STREET_ADDRESS] [STREET_ADDRESS] BIRMINGHAM B1 2LP Provi…" at bounding box center [907, 434] width 1296 height 700
click at [254, 369] on nav "Decide Your Portfolio Your Scenarios Create Scenario Log out" at bounding box center [130, 434] width 259 height 700
click at [265, 335] on main "Decide Your Portfolio [STREET_ADDRESS] [STREET_ADDRESS] BIRMINGHAM B1 2LP Provi…" at bounding box center [907, 434] width 1296 height 700
click at [263, 328] on main "Decide Your Portfolio [STREET_ADDRESS] [STREET_ADDRESS] BIRMINGHAM B1 2LP Provi…" at bounding box center [907, 434] width 1296 height 700
click at [262, 329] on main "Decide Your Portfolio [STREET_ADDRESS] [STREET_ADDRESS] BIRMINGHAM B1 2LP Provi…" at bounding box center [907, 434] width 1296 height 700
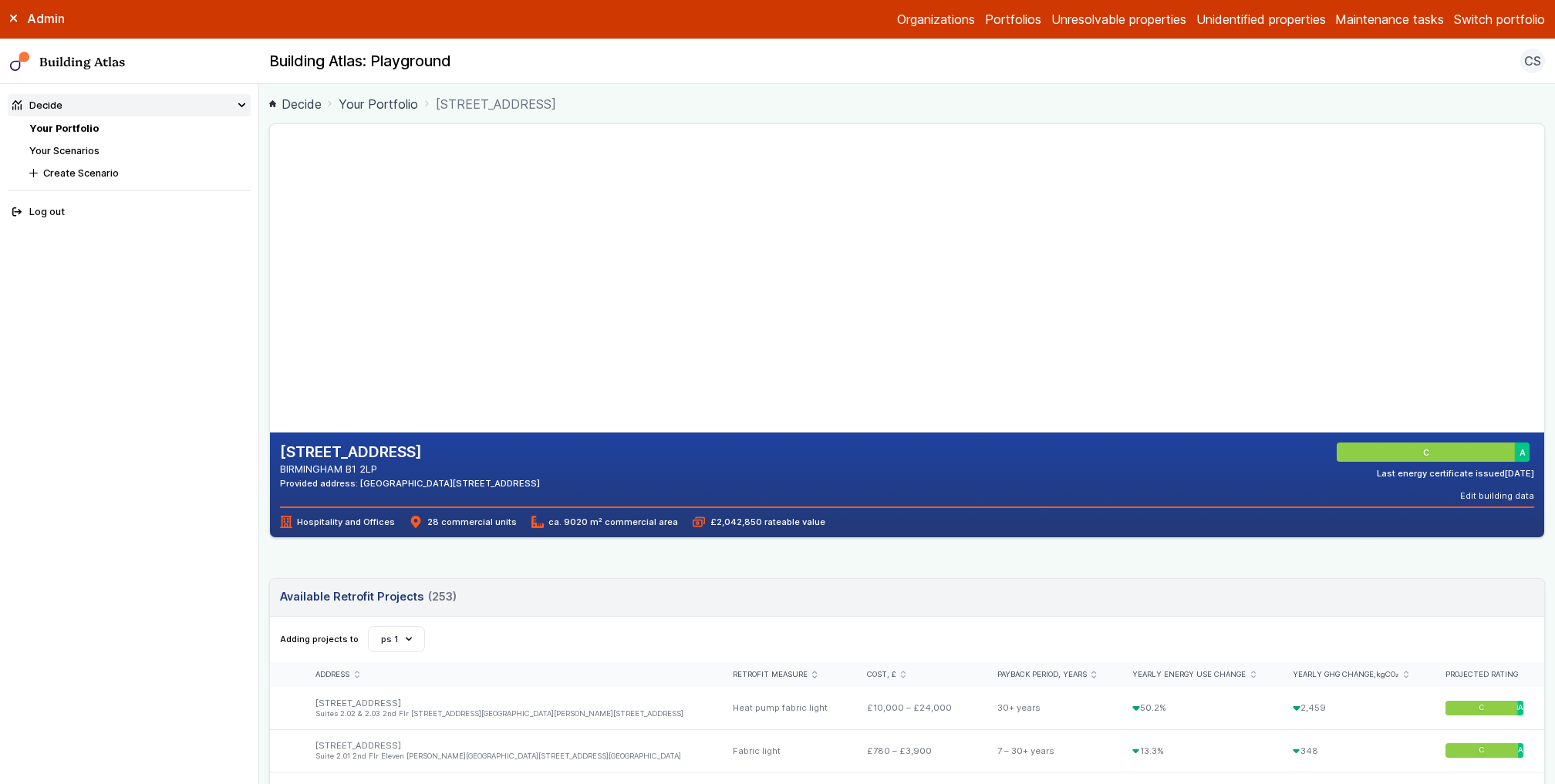
drag, startPoint x: 612, startPoint y: 232, endPoint x: 651, endPoint y: 339, distance: 113.9
click at [270, 339] on gmp-map-3d at bounding box center [270, 278] width 0 height 309
drag, startPoint x: 688, startPoint y: 381, endPoint x: 674, endPoint y: 330, distance: 52.9
click at [270, 330] on gmp-map-3d at bounding box center [270, 278] width 0 height 309
click at [257, 433] on nav "Decide Your Portfolio Your Scenarios Create Scenario Log out" at bounding box center [130, 434] width 259 height 700
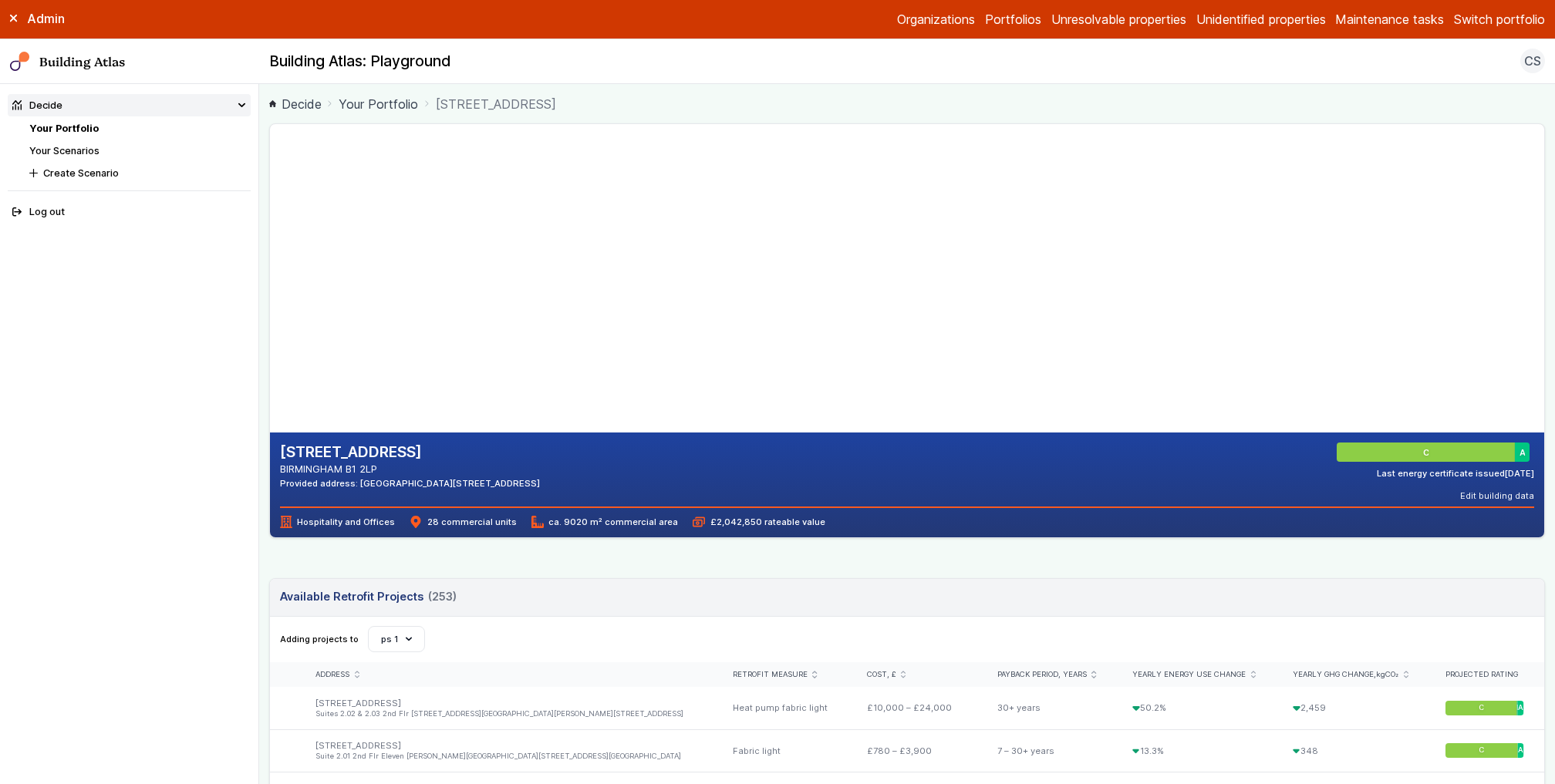
click at [256, 392] on nav "Decide Your Portfolio Your Scenarios Create Scenario Log out" at bounding box center [130, 434] width 259 height 700
click at [261, 330] on main "Decide Your Portfolio [STREET_ADDRESS] [STREET_ADDRESS] BIRMINGHAM B1 2LP Provi…" at bounding box center [907, 434] width 1296 height 700
click at [263, 367] on main "Decide Your Portfolio [STREET_ADDRESS] [STREET_ADDRESS] BIRMINGHAM B1 2LP Provi…" at bounding box center [907, 434] width 1296 height 700
click at [528, 91] on main "Decide Your Portfolio [STREET_ADDRESS] [STREET_ADDRESS] BIRMINGHAM B1 2LP Provi…" at bounding box center [907, 434] width 1296 height 700
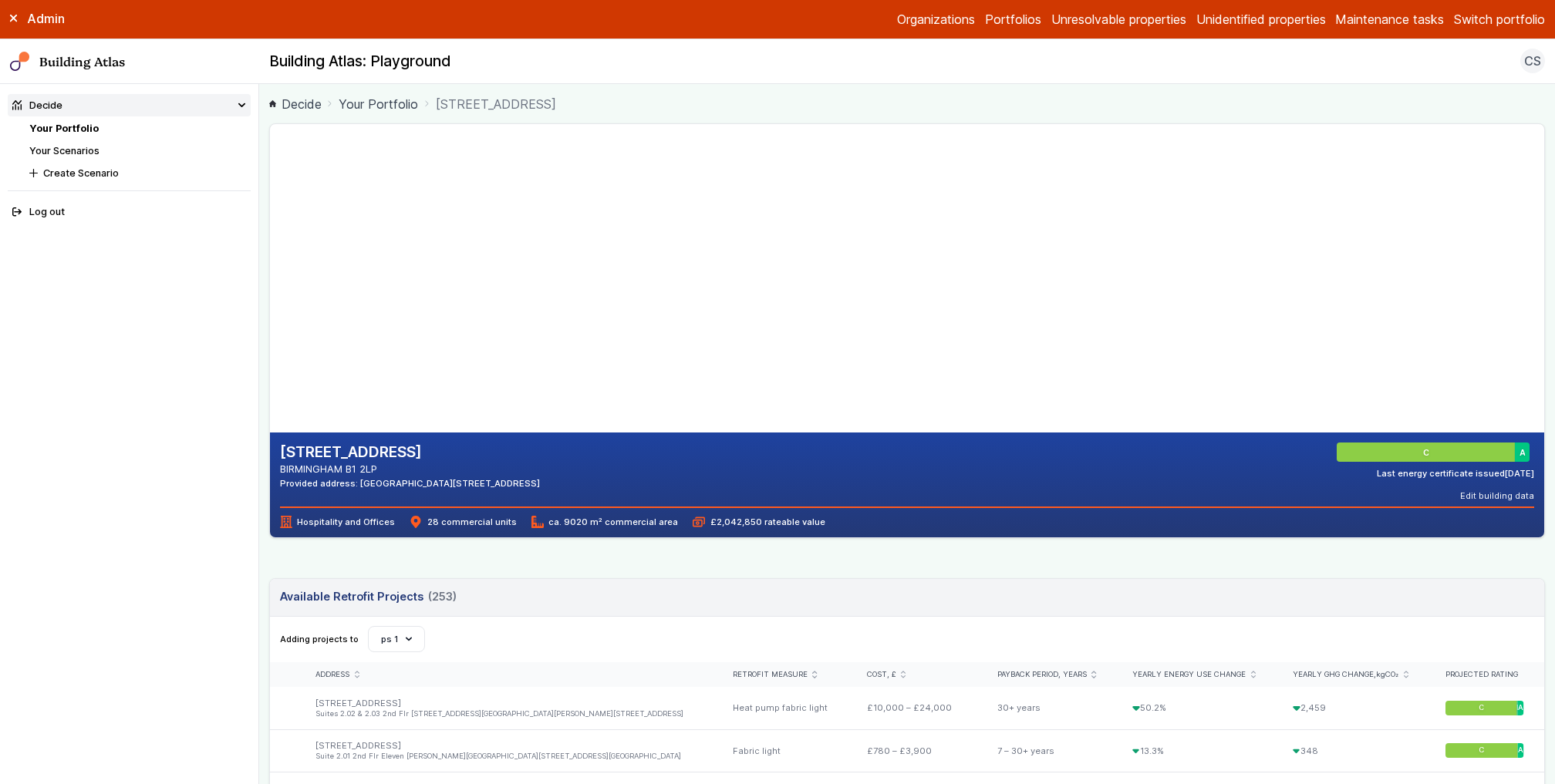
click at [515, 104] on span "[STREET_ADDRESS]" at bounding box center [495, 104] width 120 height 18
click at [521, 103] on span "[STREET_ADDRESS]" at bounding box center [495, 104] width 120 height 18
click at [266, 294] on main "Decide Your Portfolio [STREET_ADDRESS] [STREET_ADDRESS] BIRMINGHAM B1 2LP Provi…" at bounding box center [907, 434] width 1296 height 700
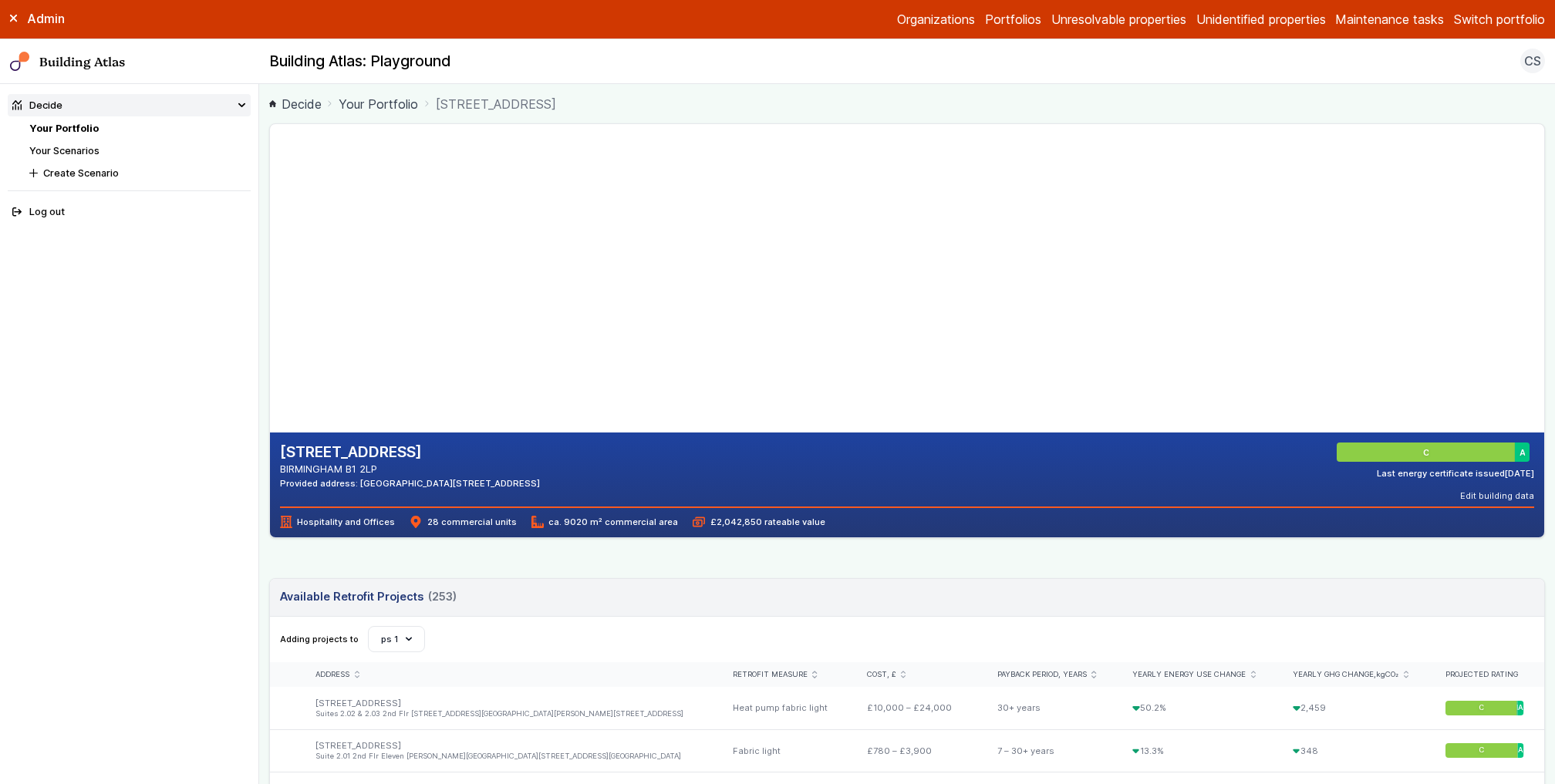
click at [43, 119] on li "Decide Your Portfolio Your Scenarios Create Scenario" at bounding box center [130, 137] width 244 height 86
click at [61, 128] on link "Your Portfolio" at bounding box center [63, 128] width 70 height 12
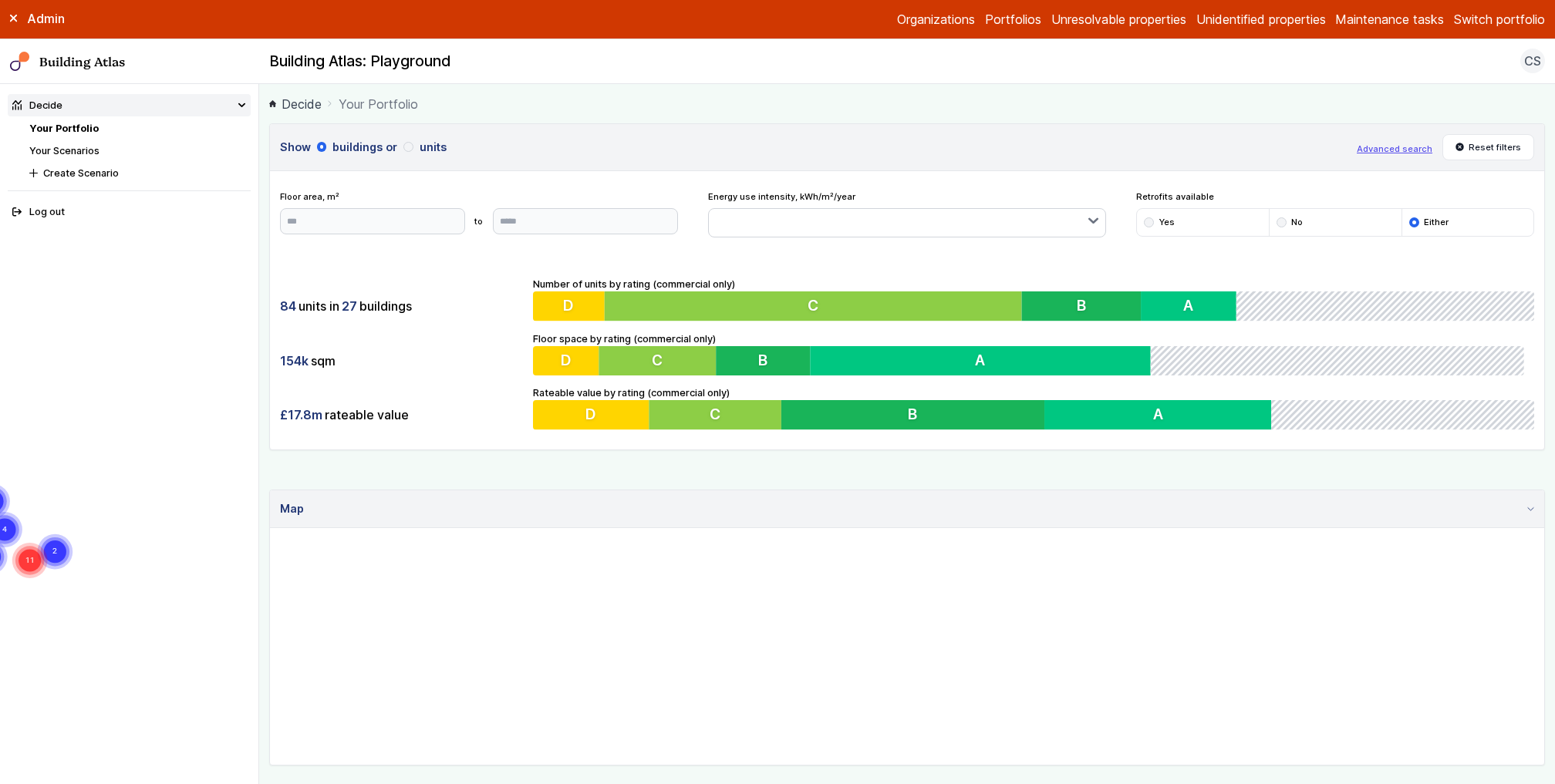
click at [60, 157] on li "Your Scenarios" at bounding box center [139, 150] width 221 height 14
click at [62, 147] on link "Your Scenarios" at bounding box center [64, 150] width 71 height 12
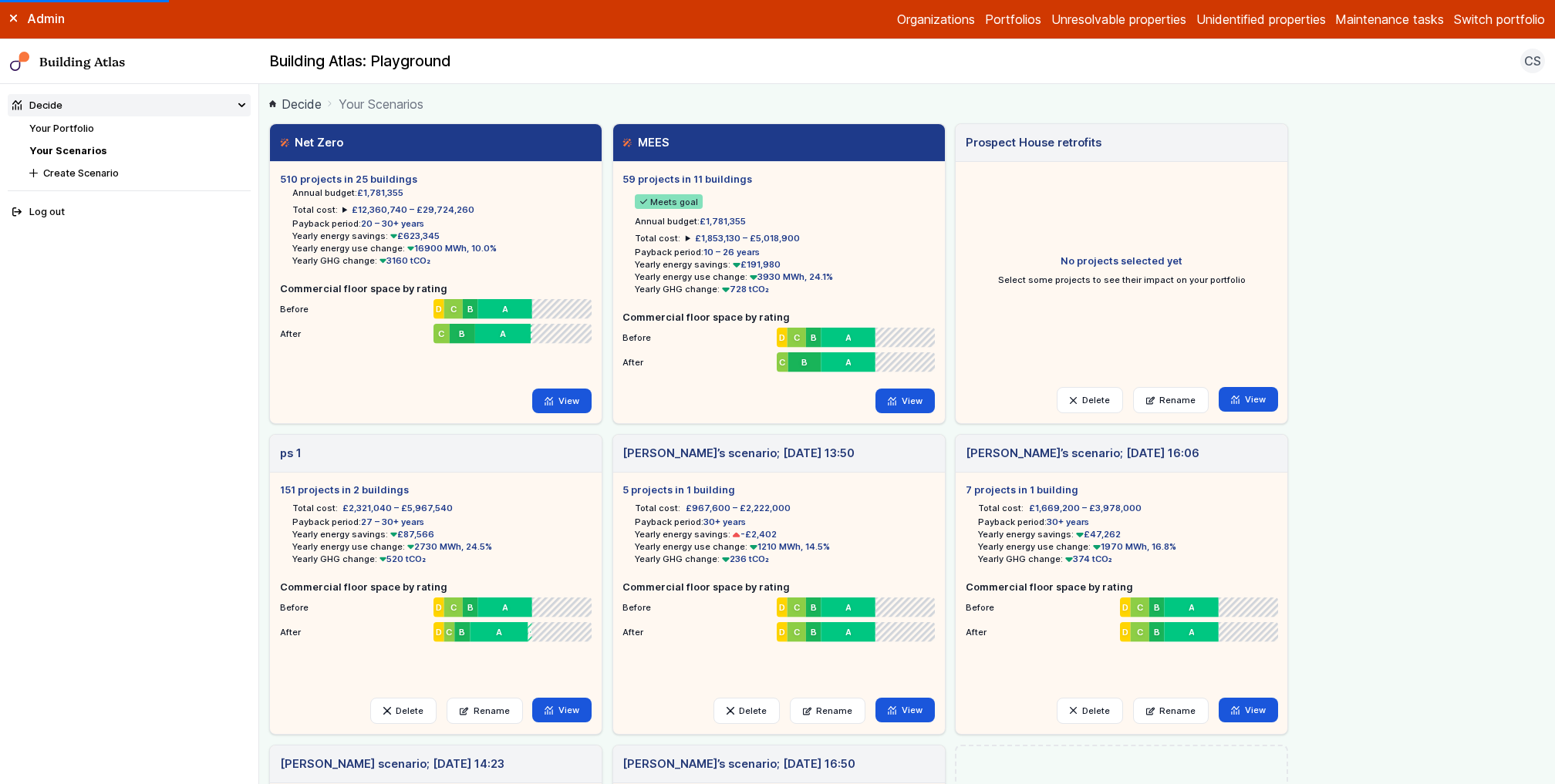
click at [267, 215] on main "Decide Your Scenarios Net Zero 510 projects in 25 buildings Annual budget: £1,7…" at bounding box center [907, 434] width 1296 height 700
click at [1295, 331] on div "Net Zero 510 projects in 25 buildings Annual budget: £1,781,355 Total cost: £12…" at bounding box center [907, 584] width 1276 height 923
